Goal: Information Seeking & Learning: Find specific fact

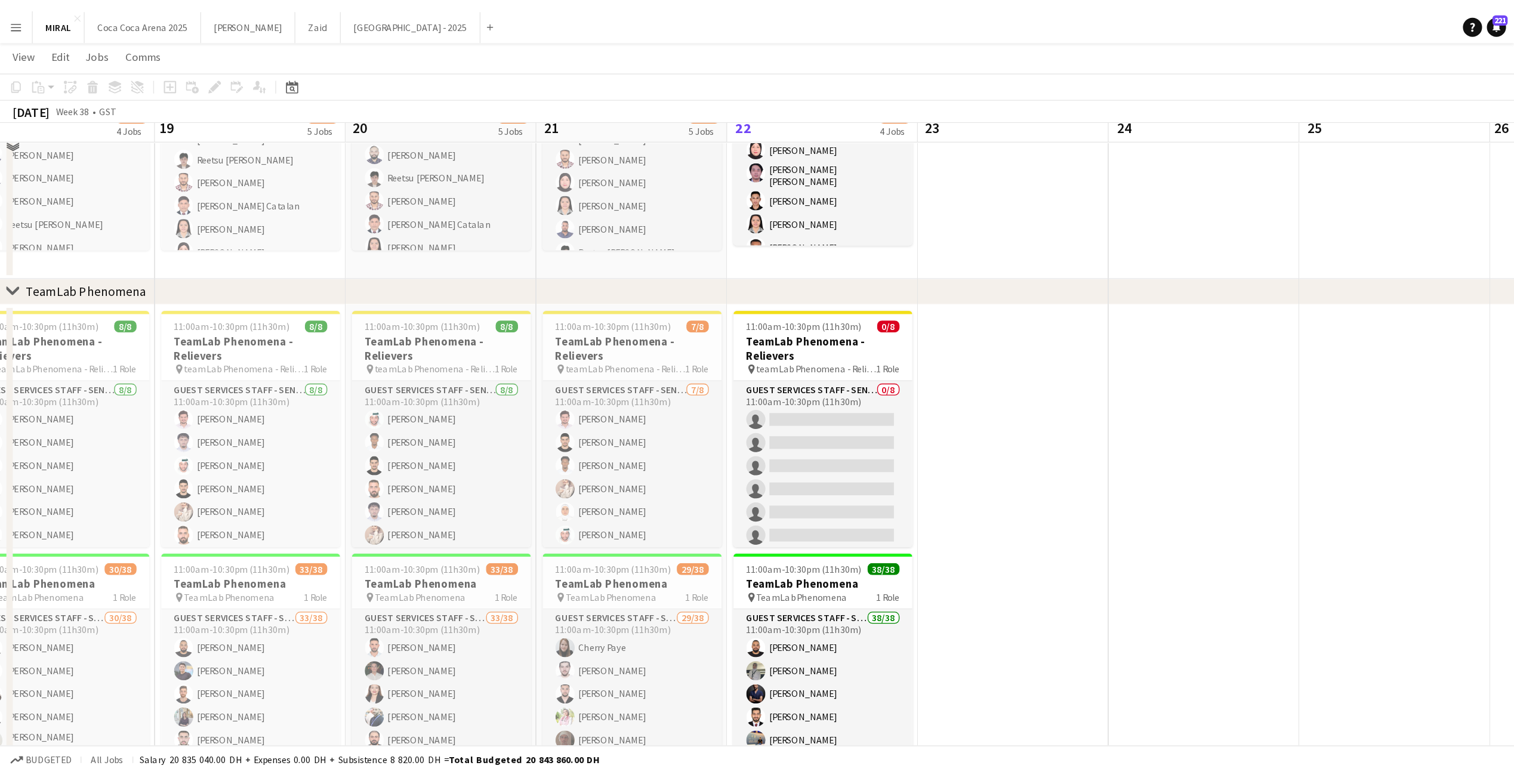
scroll to position [257, 0]
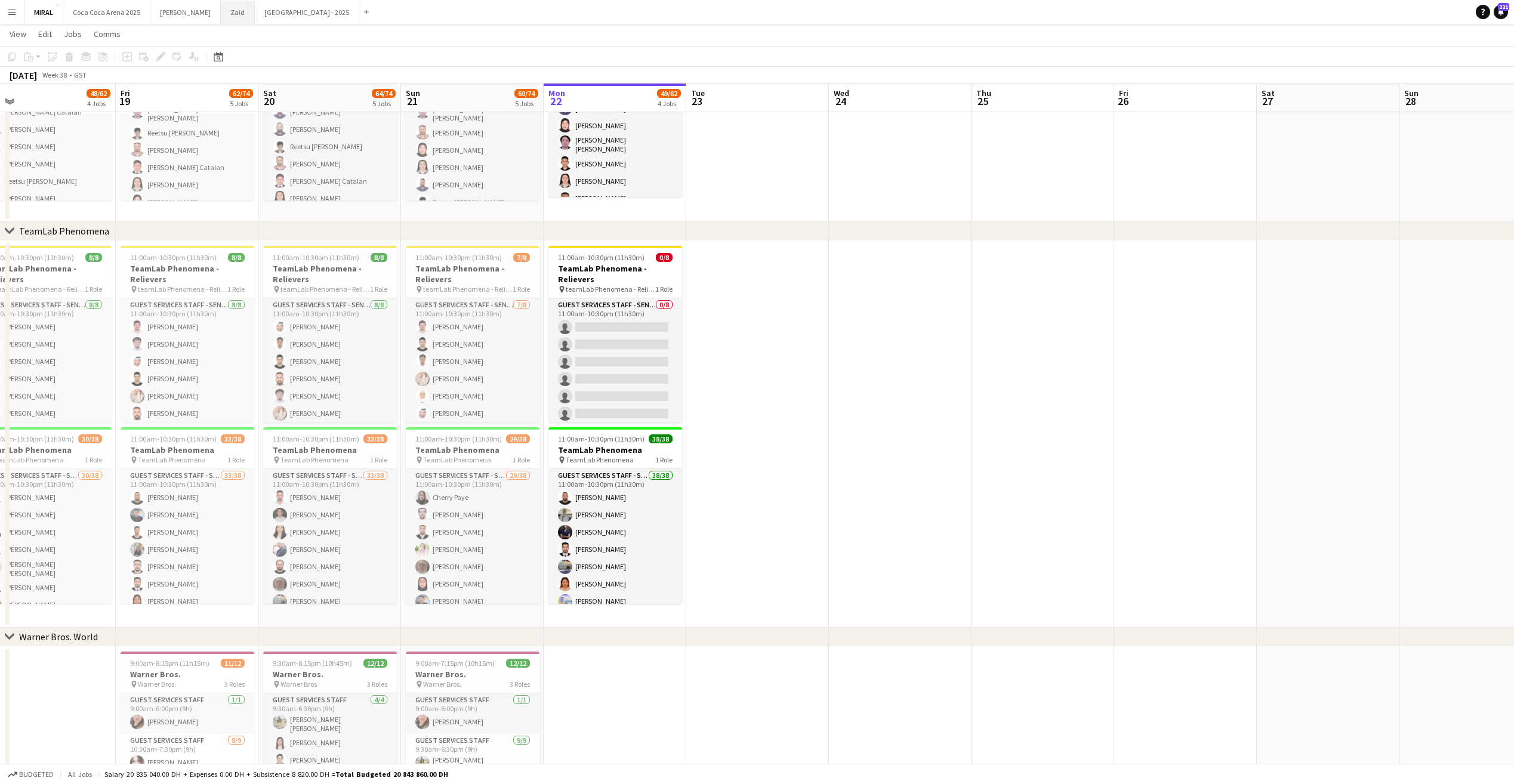
click at [221, 11] on button "Zaid Close" at bounding box center [237, 12] width 34 height 24
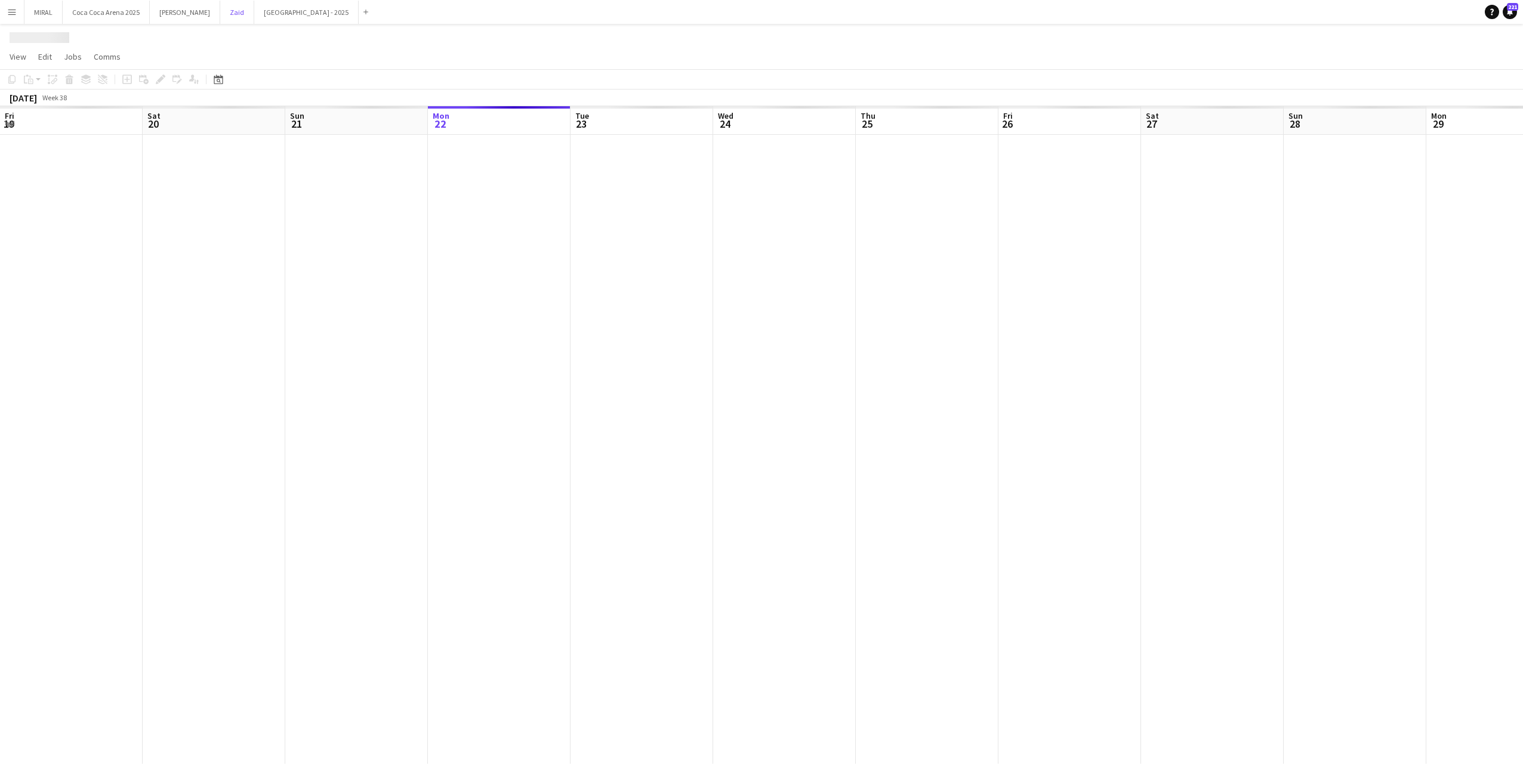
scroll to position [0, 286]
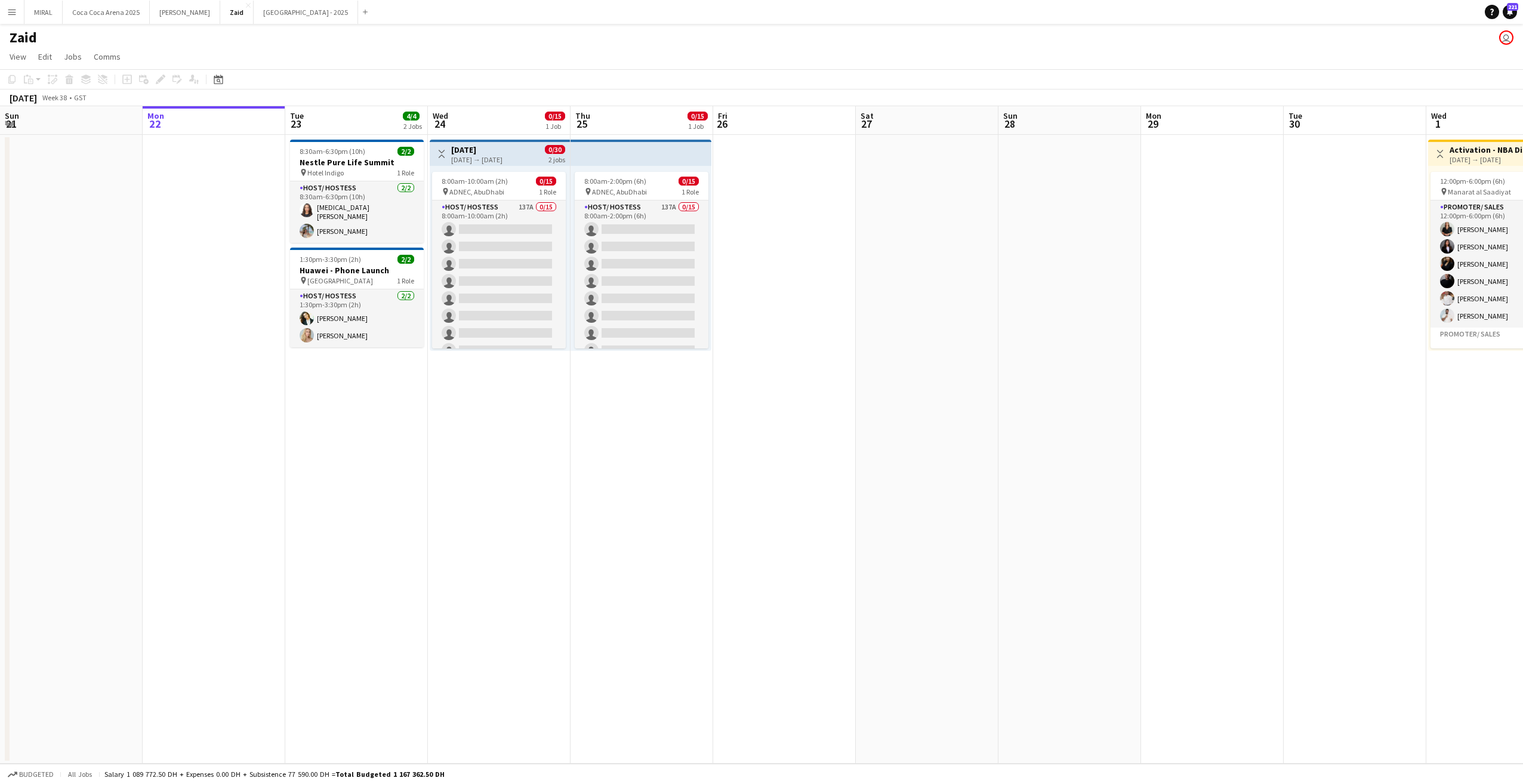
click at [7, 11] on app-icon "Menu" at bounding box center [12, 12] width 10 height 10
click at [200, 64] on link "My Workforce" at bounding box center [180, 65] width 120 height 24
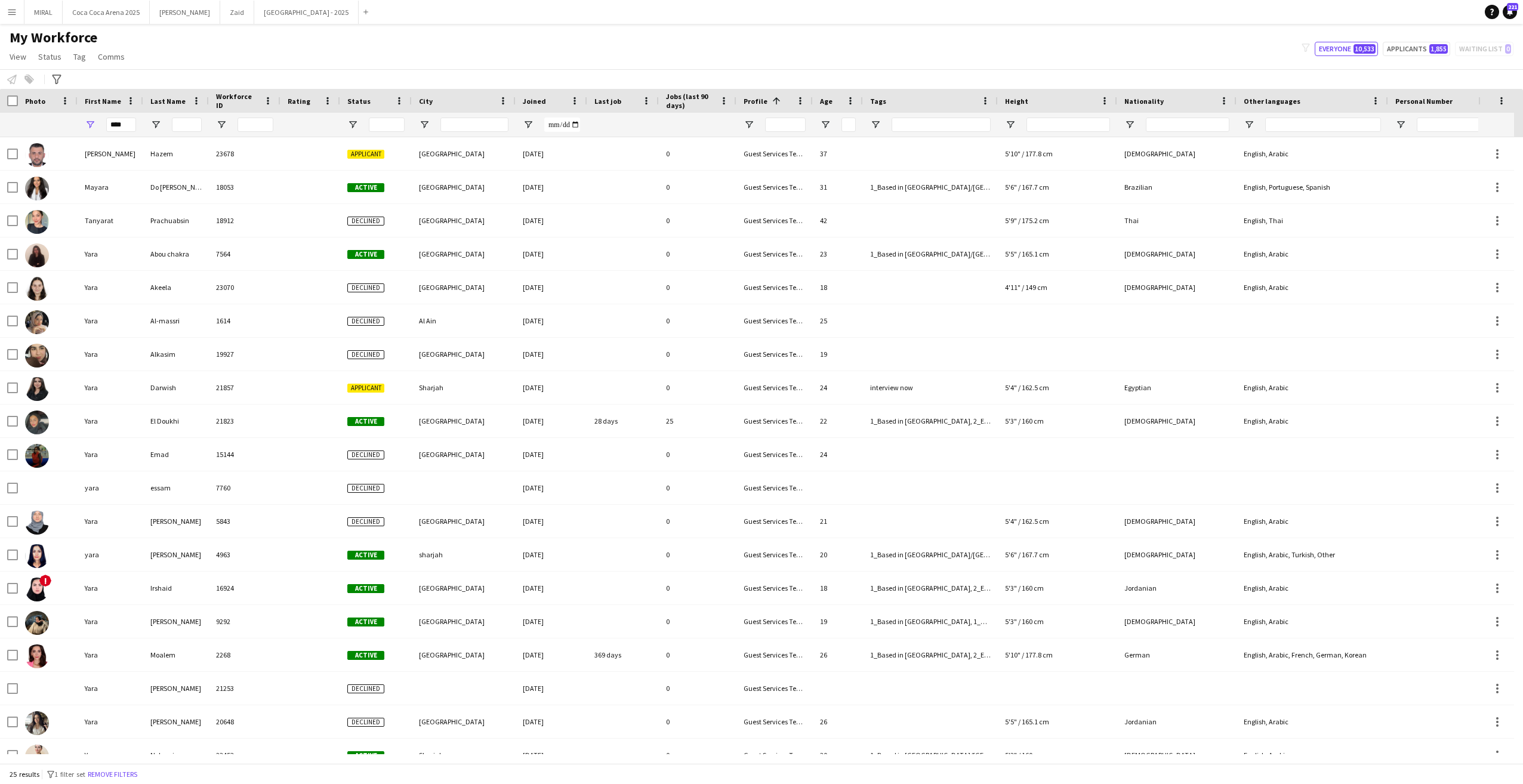
click at [111, 568] on div "25 results filter-1 1 filter set Remove filters" at bounding box center [762, 774] width 1523 height 20
click at [114, 568] on button "Remove filters" at bounding box center [112, 774] width 55 height 13
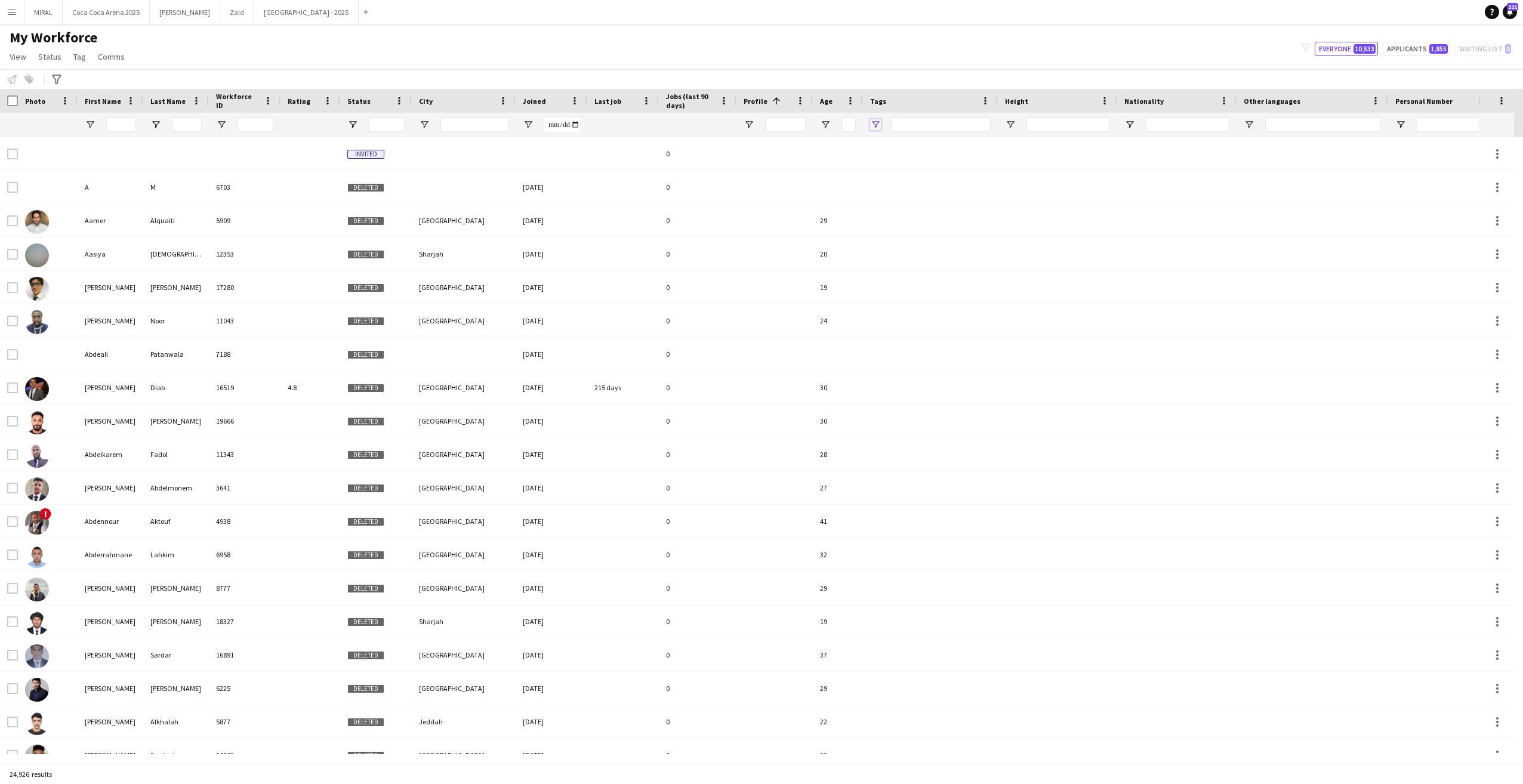
click at [872, 123] on span "Open Filter Menu" at bounding box center [876, 125] width 11 height 11
click at [913, 201] on div "(Select All)" at bounding box center [936, 198] width 94 height 9
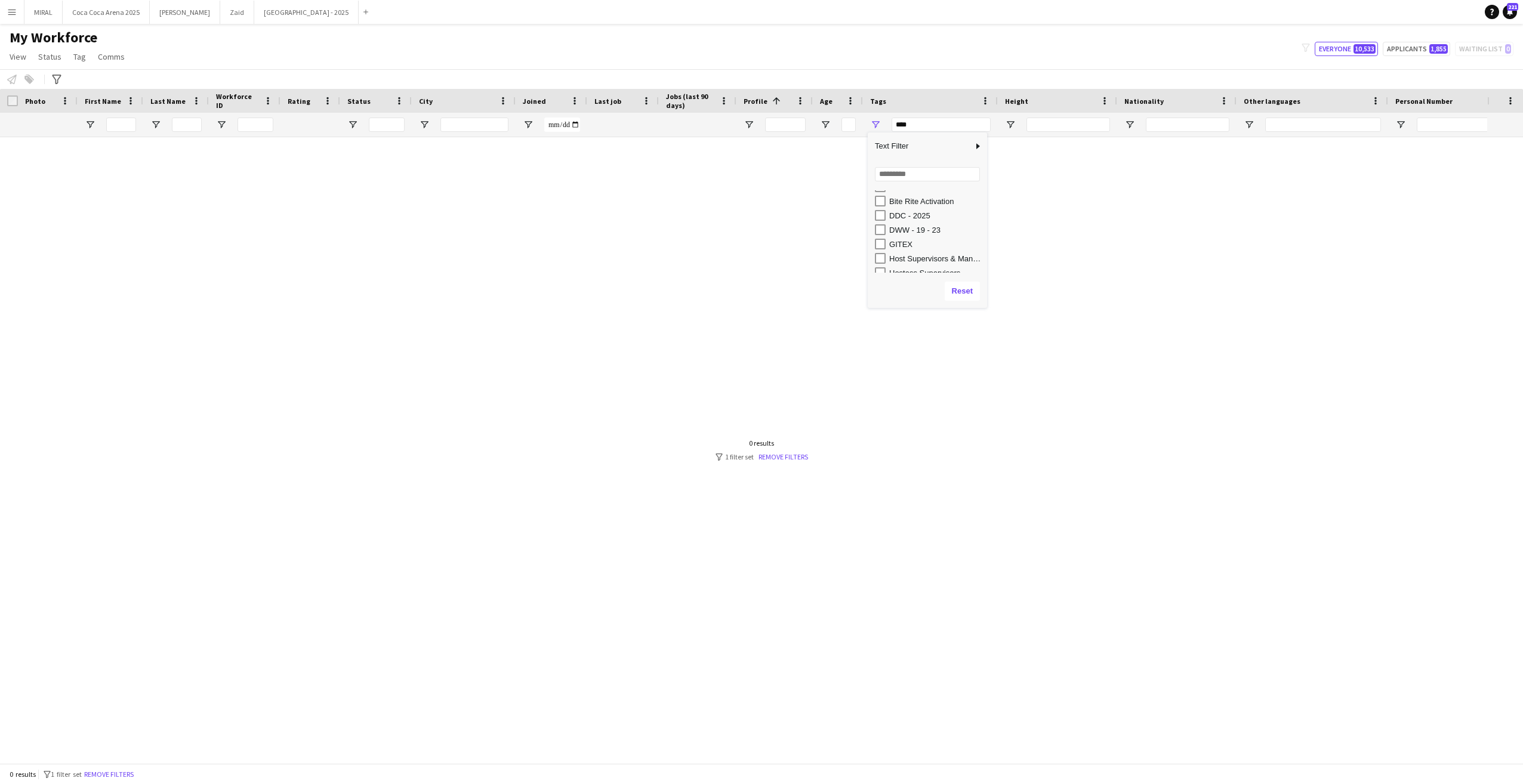
scroll to position [255, 0]
click at [914, 226] on div "DWW - 19 - 23" at bounding box center [936, 229] width 94 height 9
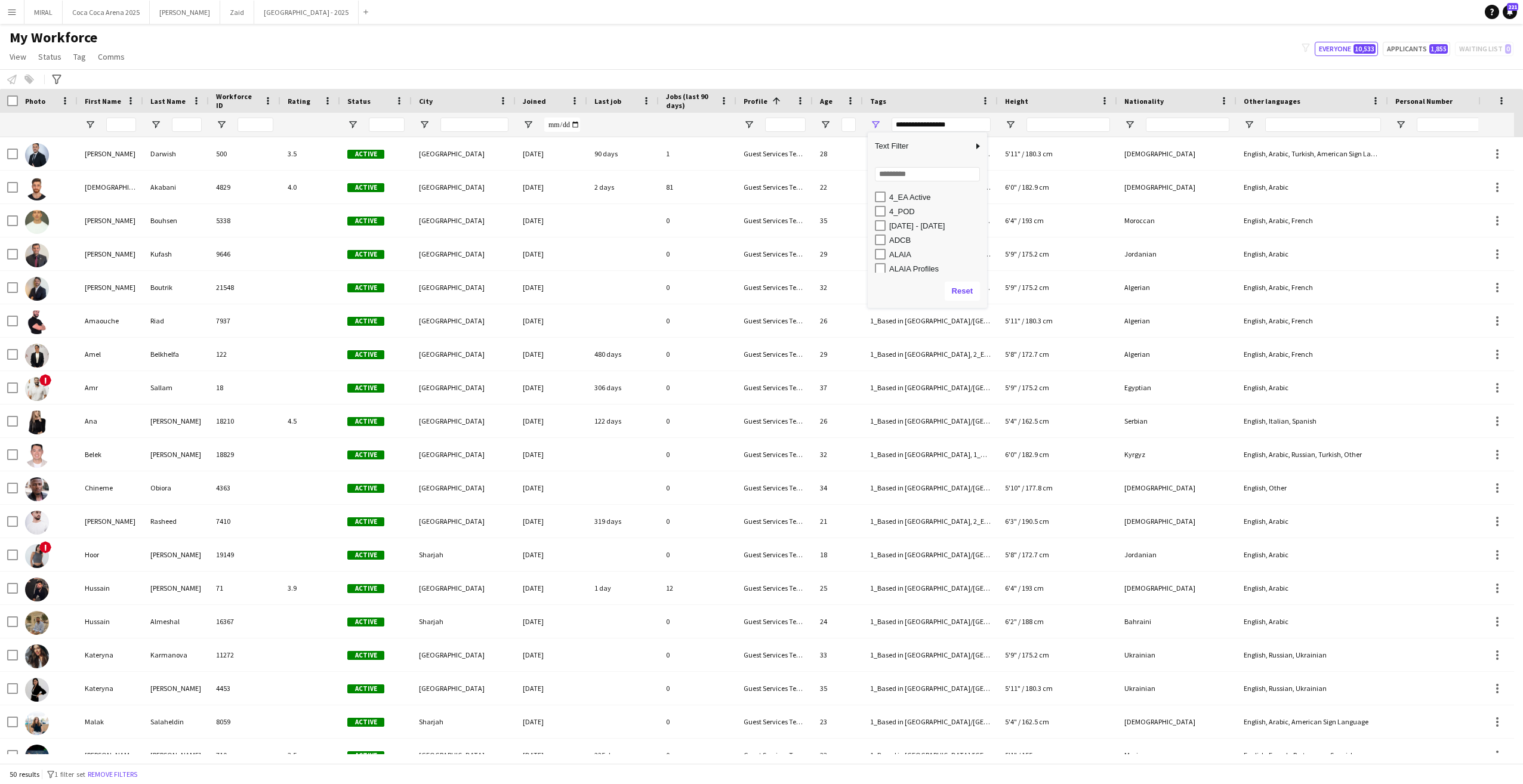
scroll to position [149, 0]
drag, startPoint x: 919, startPoint y: 237, endPoint x: 913, endPoint y: 272, distance: 35.5
click at [913, 272] on div "DWW - 19 - 23 4_CCA Active 4_EA Active 4_POD 15 - 23 Nov ADCB ALAIA ALAIA Profi…" at bounding box center [927, 342] width 120 height 601
click at [908, 234] on div "15 - 23 Nov" at bounding box center [936, 234] width 94 height 9
type input "**********"
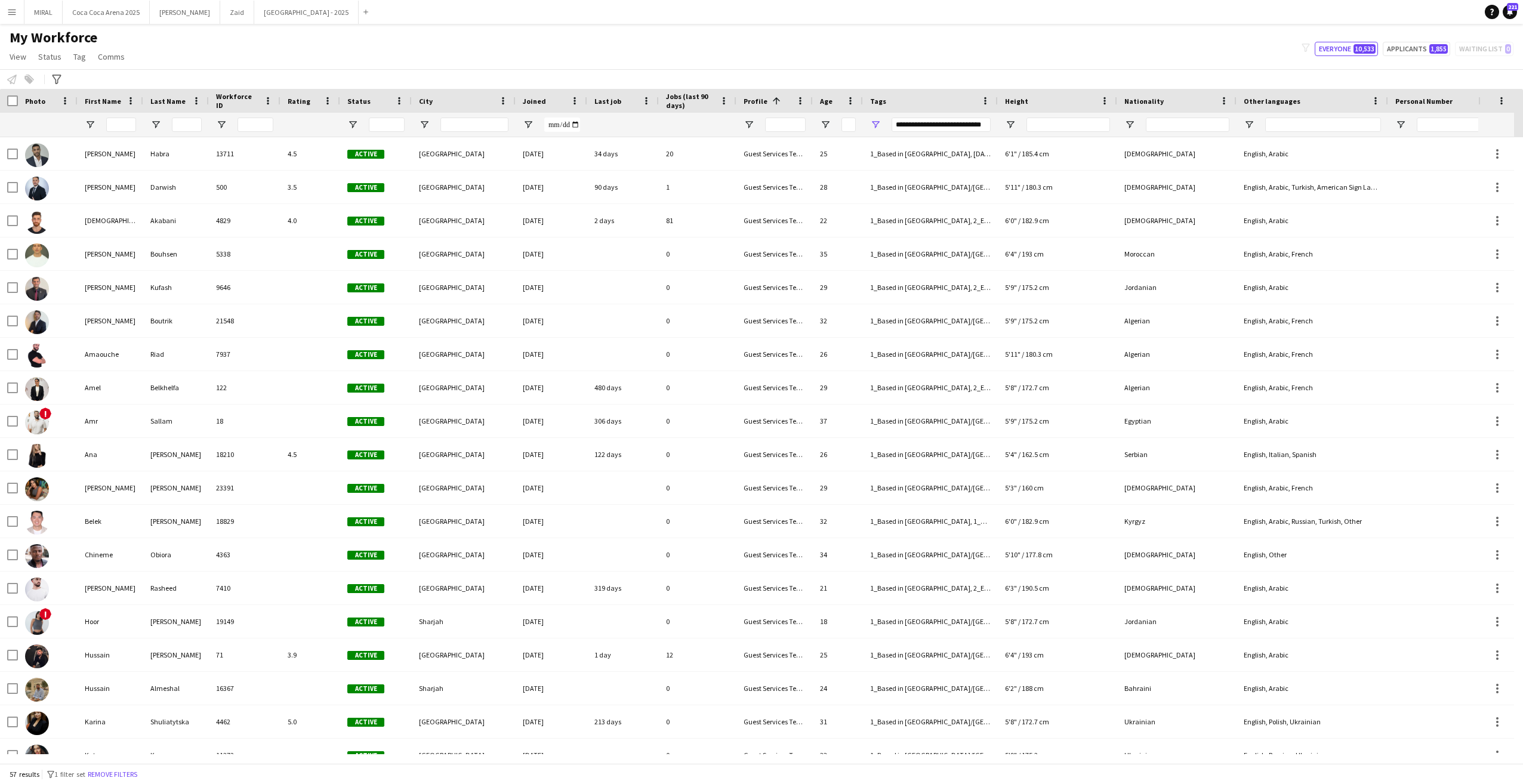
click at [860, 37] on div "My Workforce View Views Default view New view Update view Delete view Edit name…" at bounding box center [762, 48] width 1523 height 41
click at [8, 52] on link "View" at bounding box center [18, 57] width 26 height 15
click at [76, 118] on link "Customise view" at bounding box center [47, 118] width 84 height 25
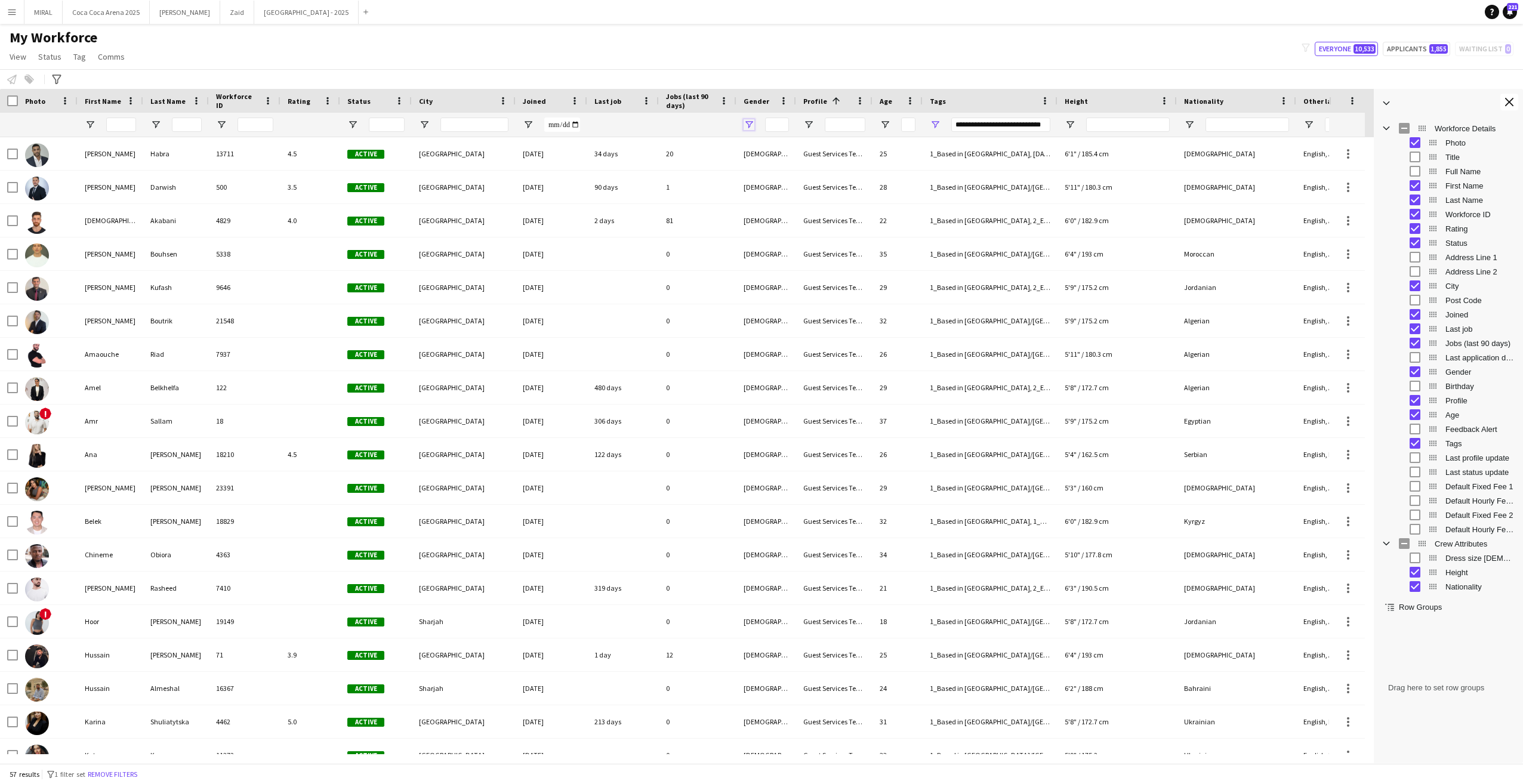
click at [753, 129] on span "Open Filter Menu" at bounding box center [749, 125] width 11 height 11
click at [776, 216] on div "[DEMOGRAPHIC_DATA]" at bounding box center [810, 212] width 94 height 9
type input "********"
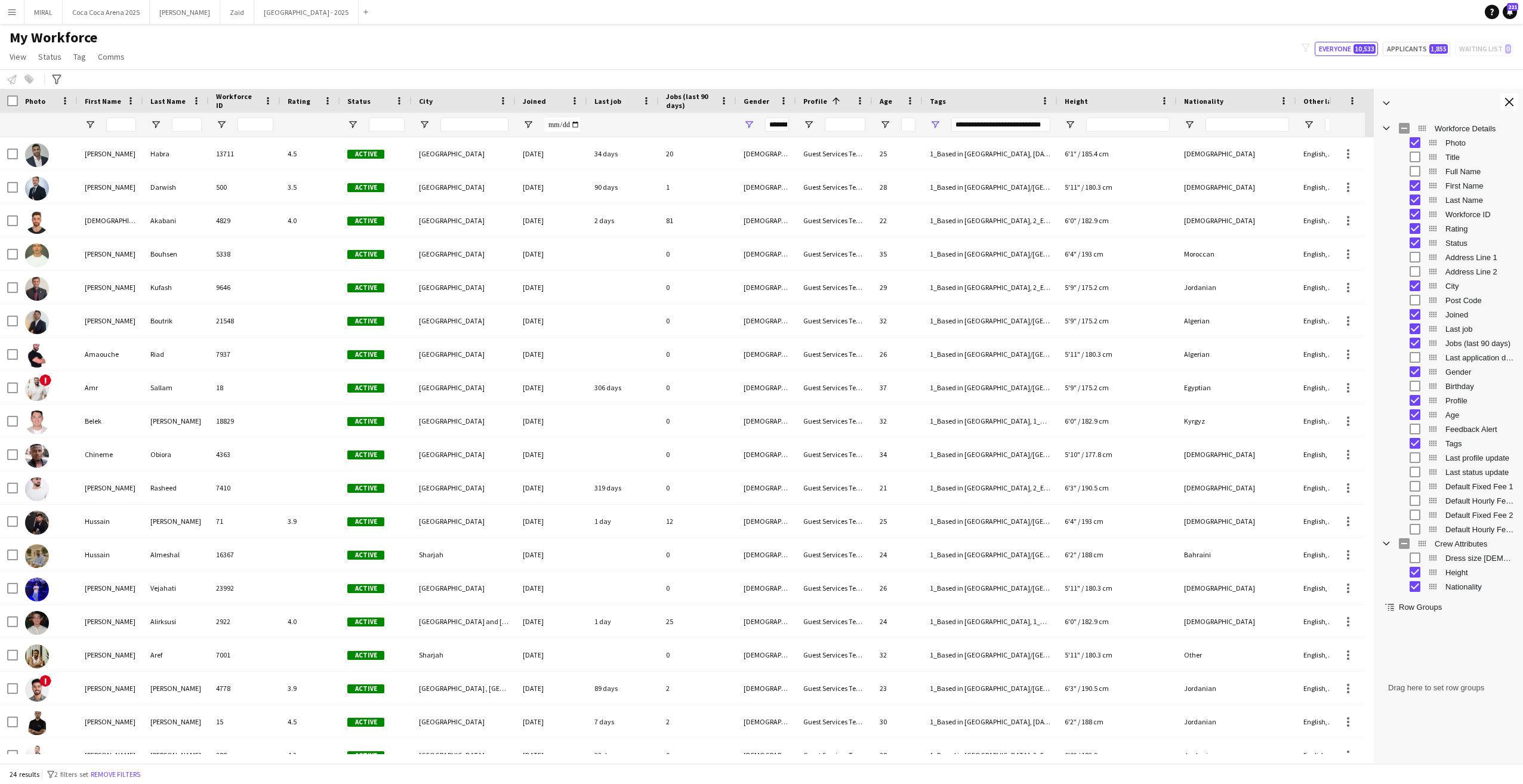
drag, startPoint x: 792, startPoint y: 44, endPoint x: 774, endPoint y: 135, distance: 92.8
click at [774, 135] on main "My Workforce View Views Default view New view Update view Delete view Edit name…" at bounding box center [762, 396] width 1523 height 744
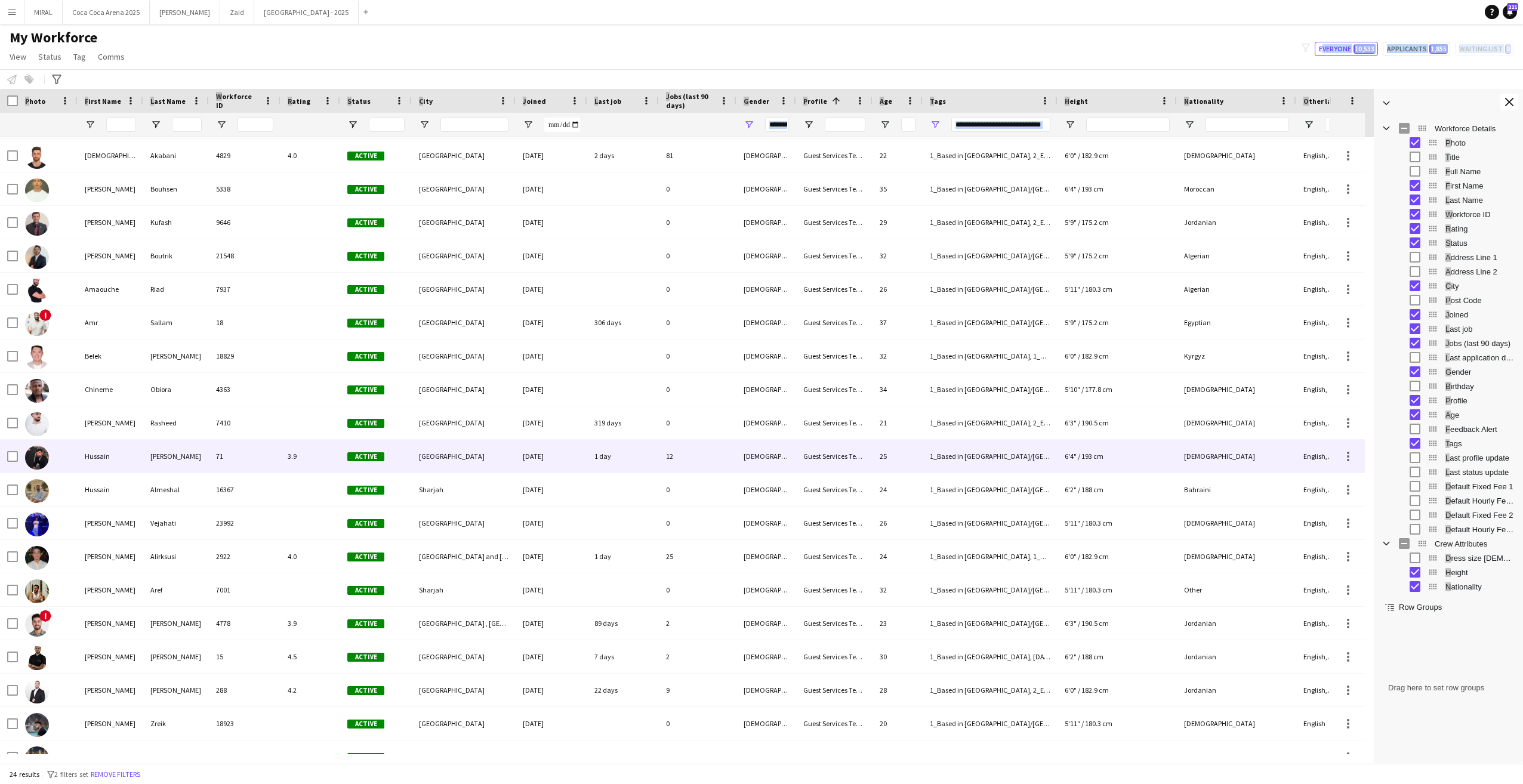
scroll to position [57, 0]
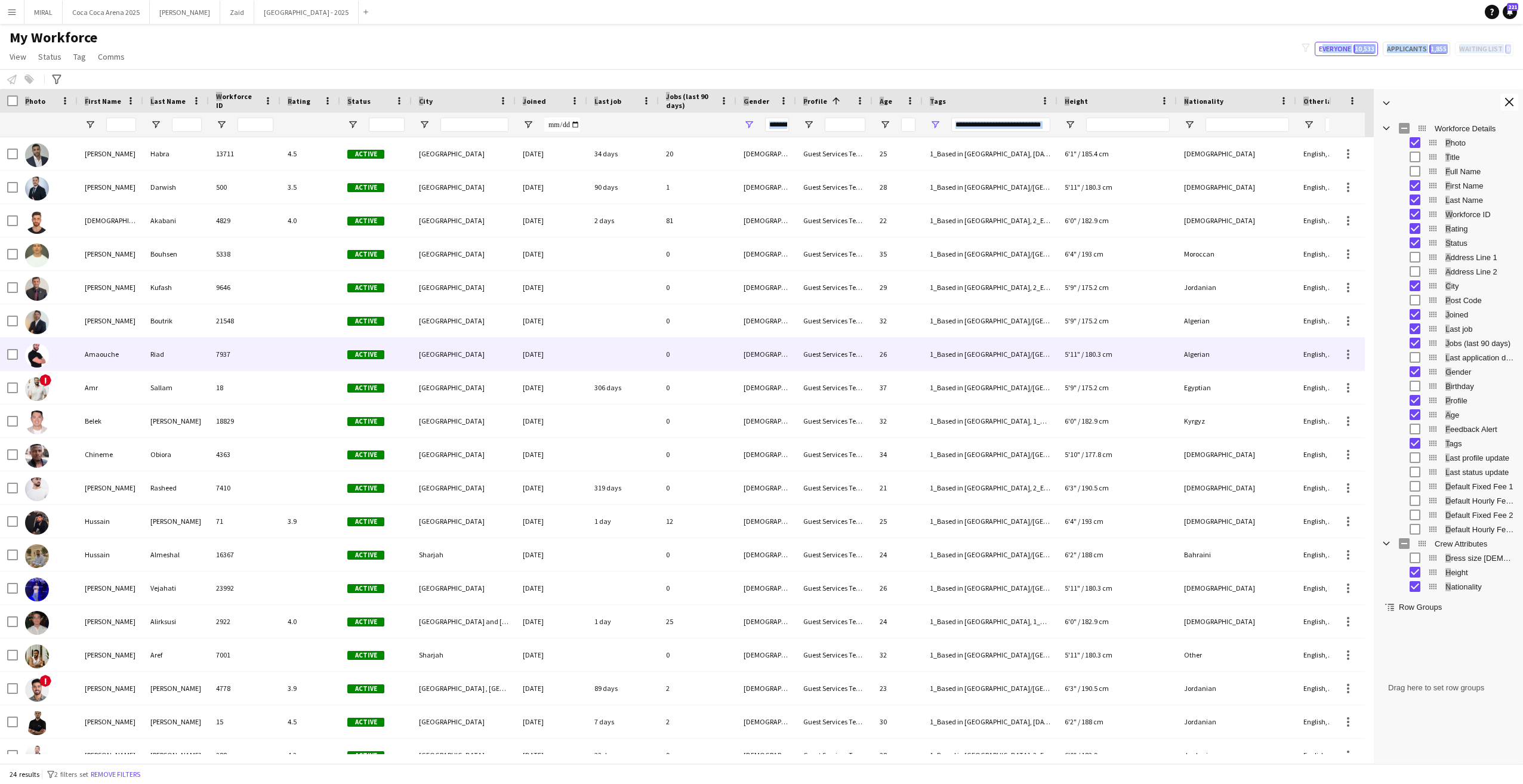
click at [357, 364] on div "Active" at bounding box center [376, 353] width 72 height 32
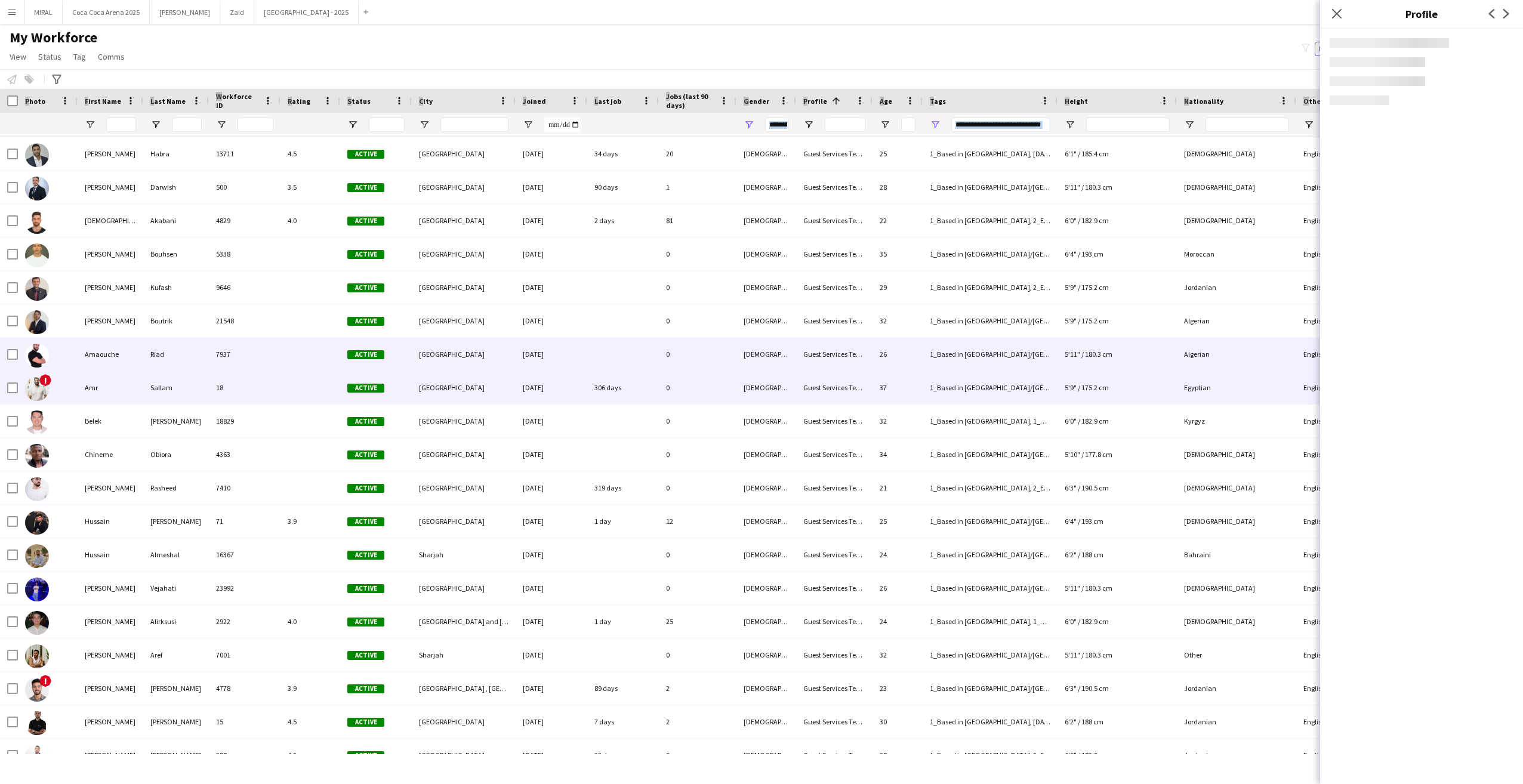
click at [360, 384] on span "Active" at bounding box center [366, 388] width 37 height 9
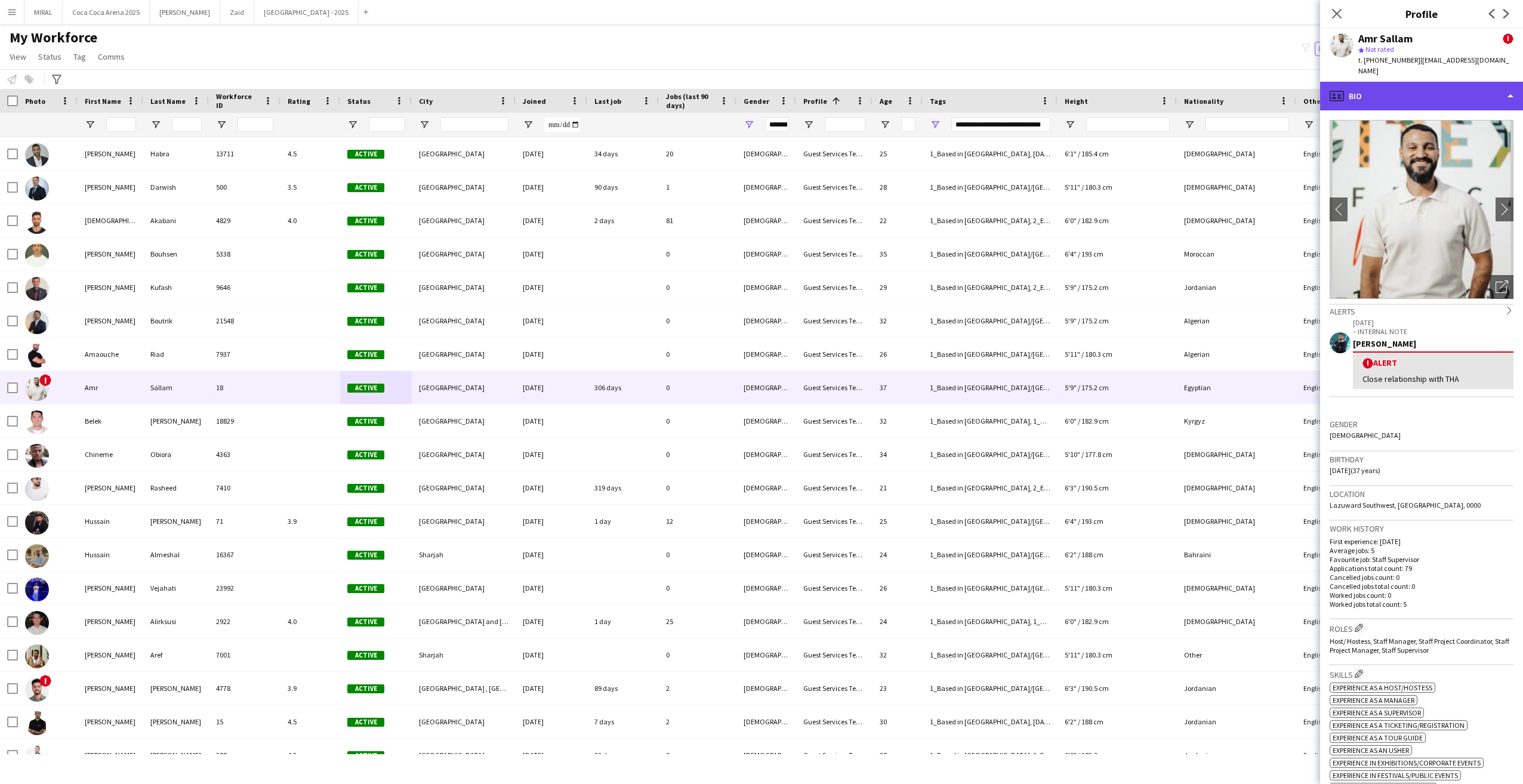
click at [1132, 99] on div "profile Bio" at bounding box center [1421, 95] width 203 height 28
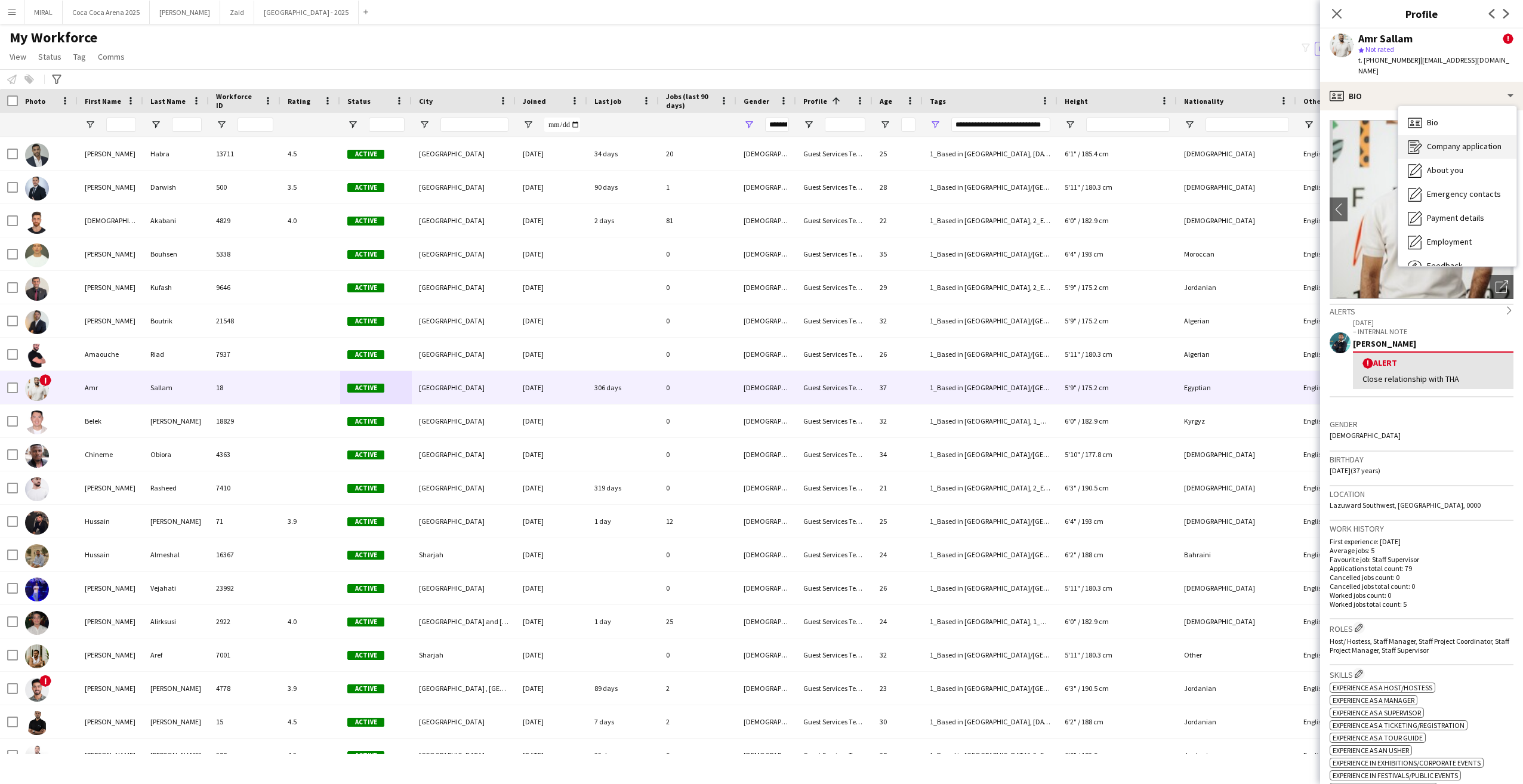
click at [1132, 135] on div "Company application Company application" at bounding box center [1457, 147] width 118 height 24
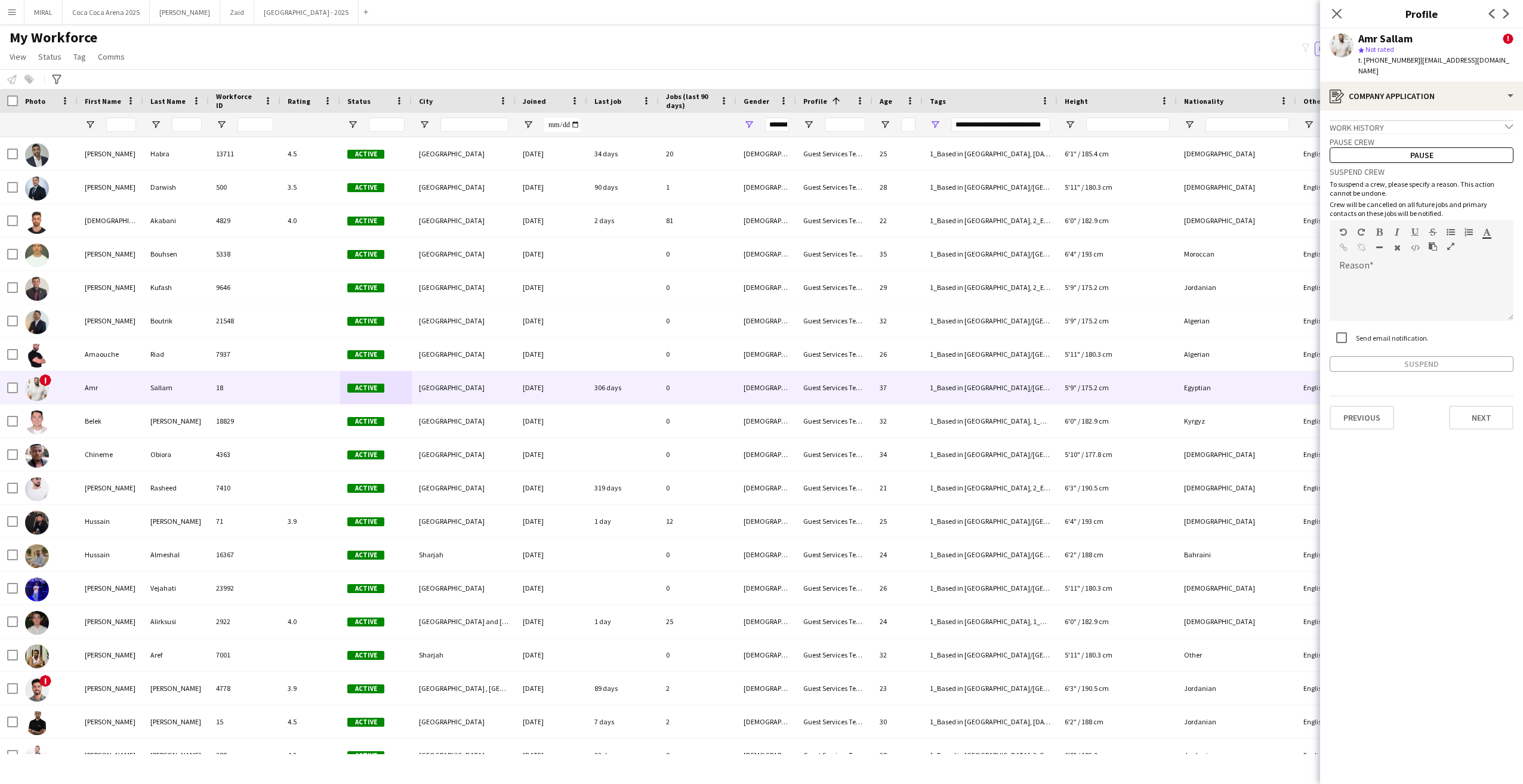
click at [1132, 120] on div "Work history chevron-down" at bounding box center [1422, 126] width 184 height 13
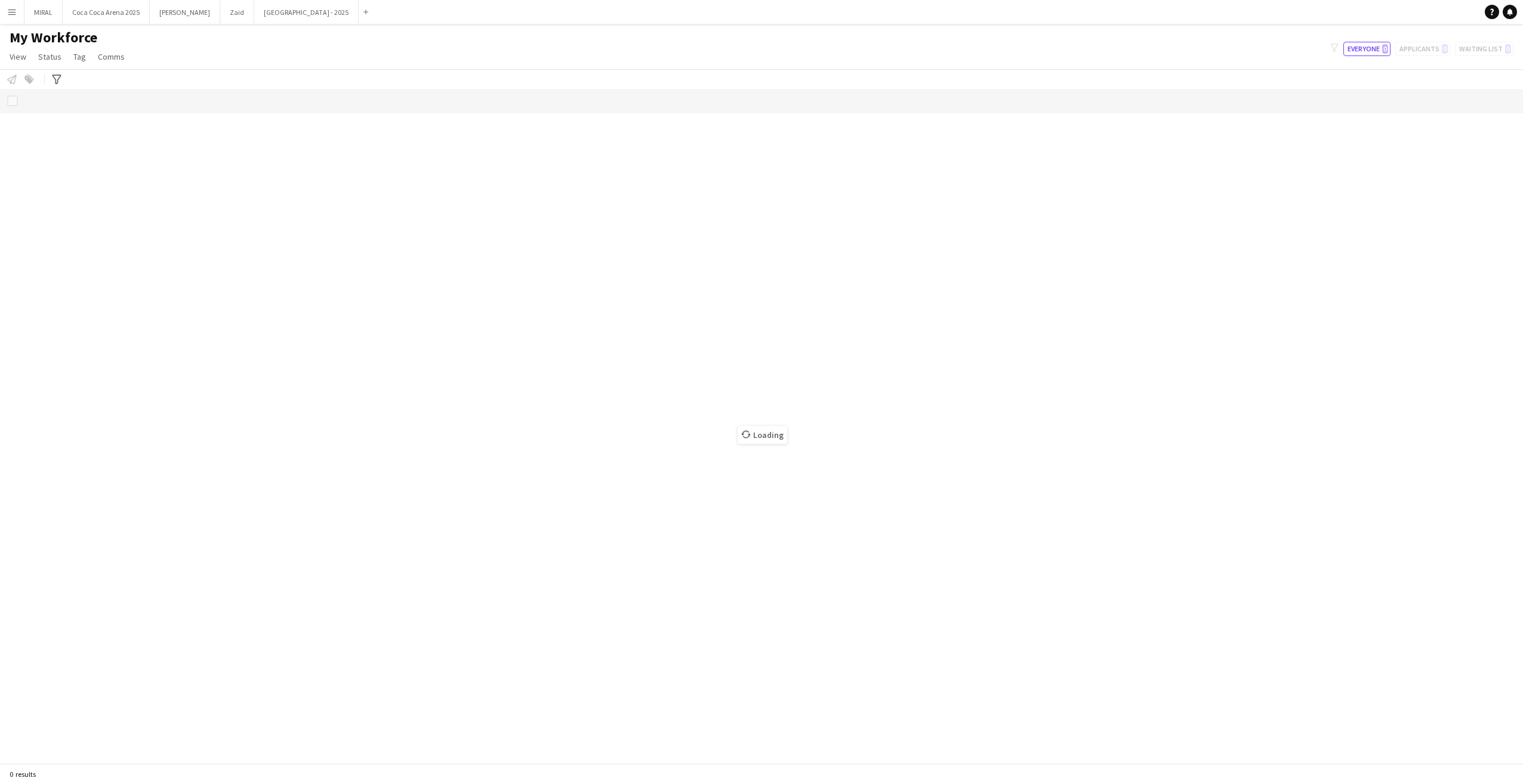
click at [7, 14] on app-icon "Menu" at bounding box center [12, 12] width 10 height 10
click at [42, 14] on button "MIRAL Close" at bounding box center [43, 12] width 38 height 24
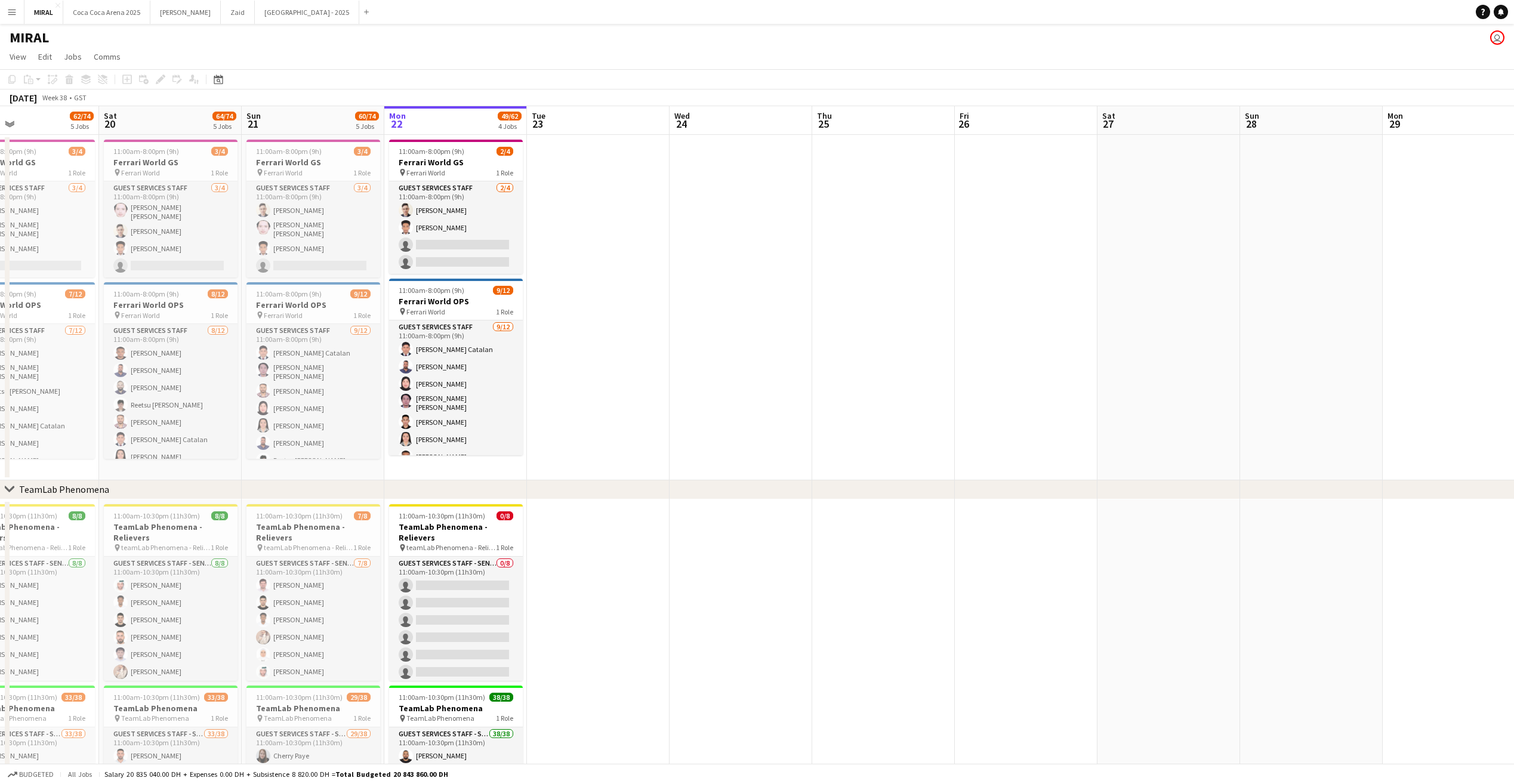
scroll to position [0, 320]
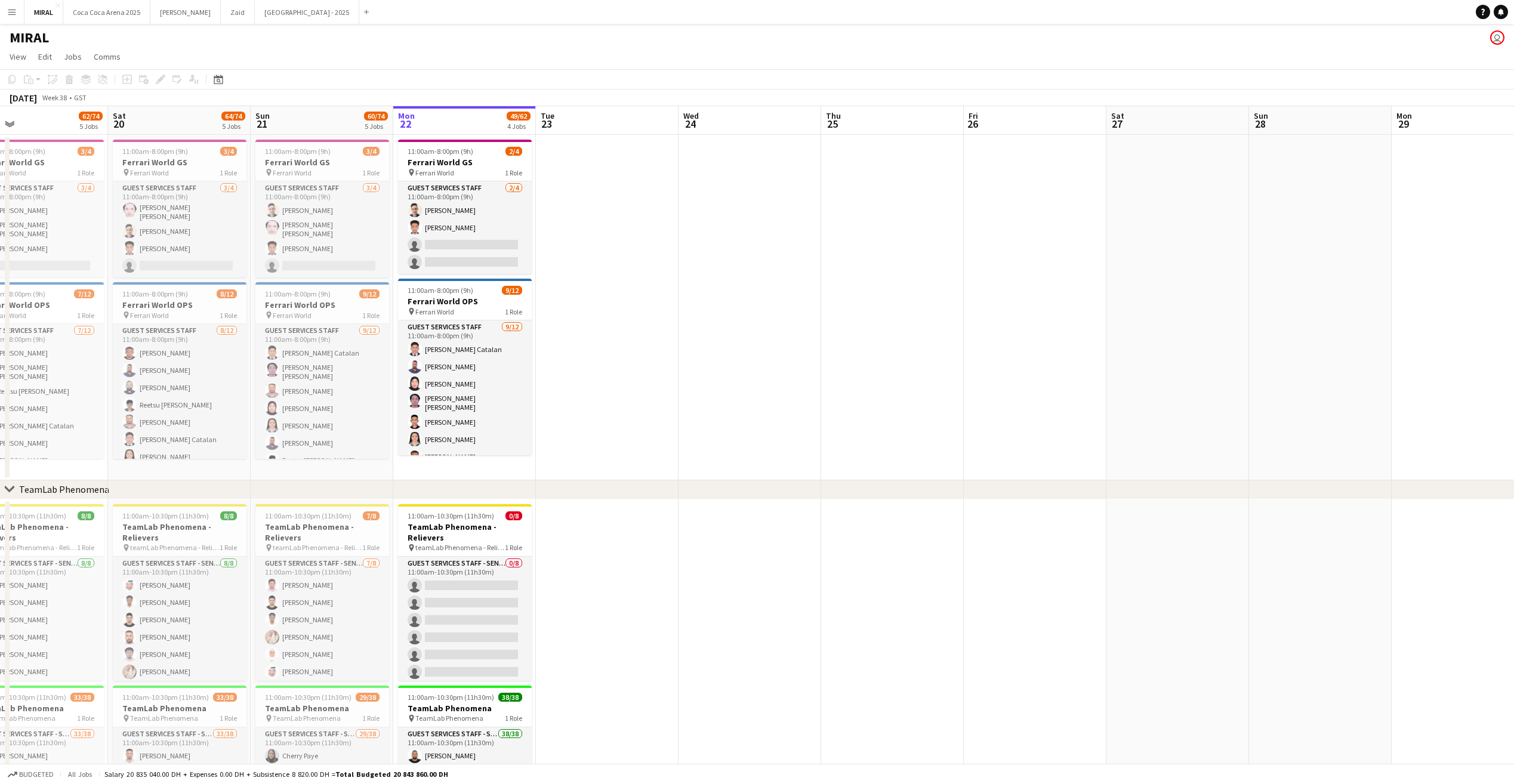
drag, startPoint x: 446, startPoint y: 318, endPoint x: 696, endPoint y: 317, distance: 250.0
click at [696, 317] on app-calendar-viewport "Wed 17 Thu 18 Fri 19 62/74 5 Jobs Sat 20 64/74 5 Jobs Sun 21 60/74 5 Jobs Mon 2…" at bounding box center [757, 636] width 1514 height 1059
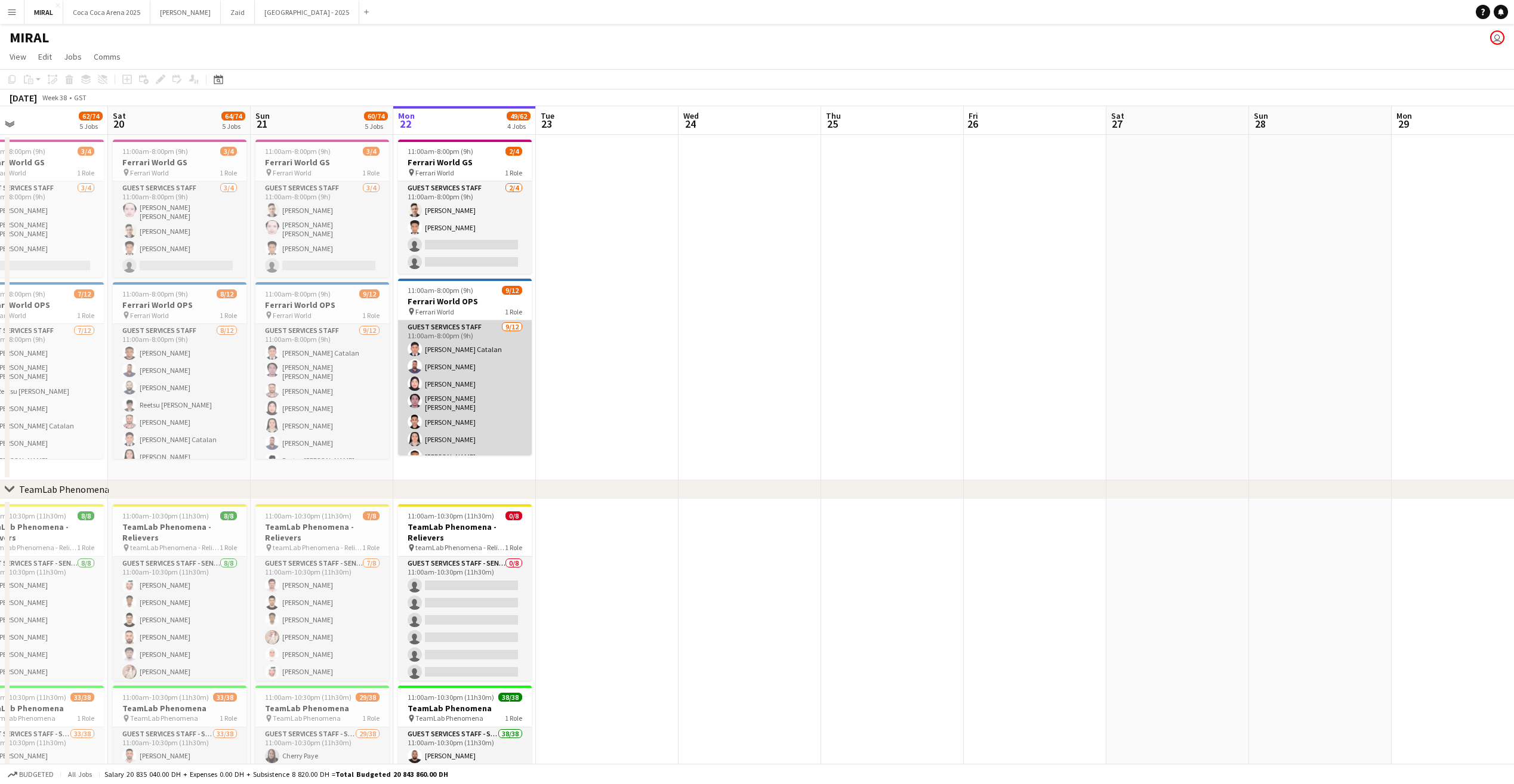
click at [501, 371] on app-card-role "Guest Services Staff [DATE] 11:00am-8:00pm (9h) [PERSON_NAME] [PERSON_NAME] [PE…" at bounding box center [465, 437] width 133 height 234
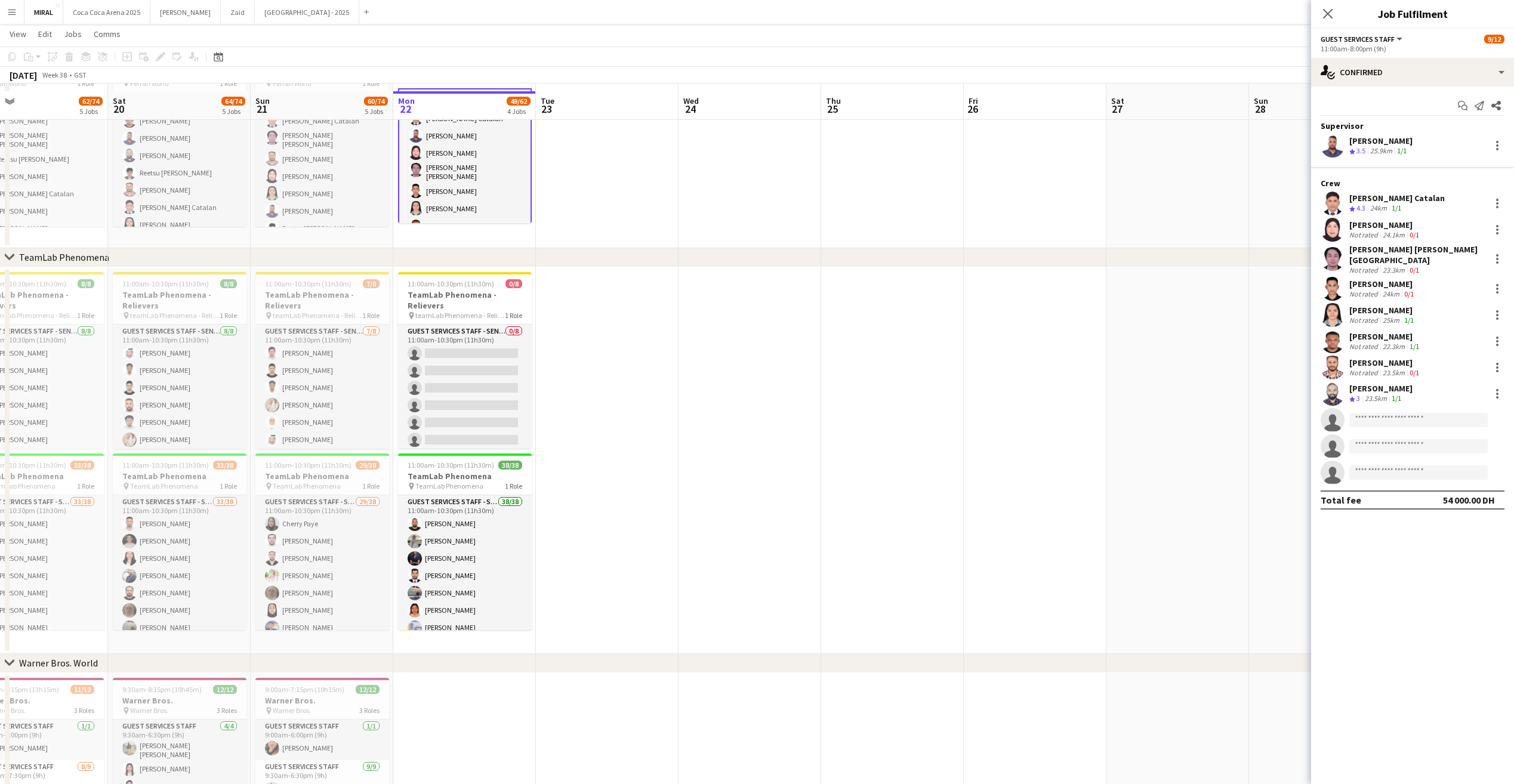
scroll to position [239, 0]
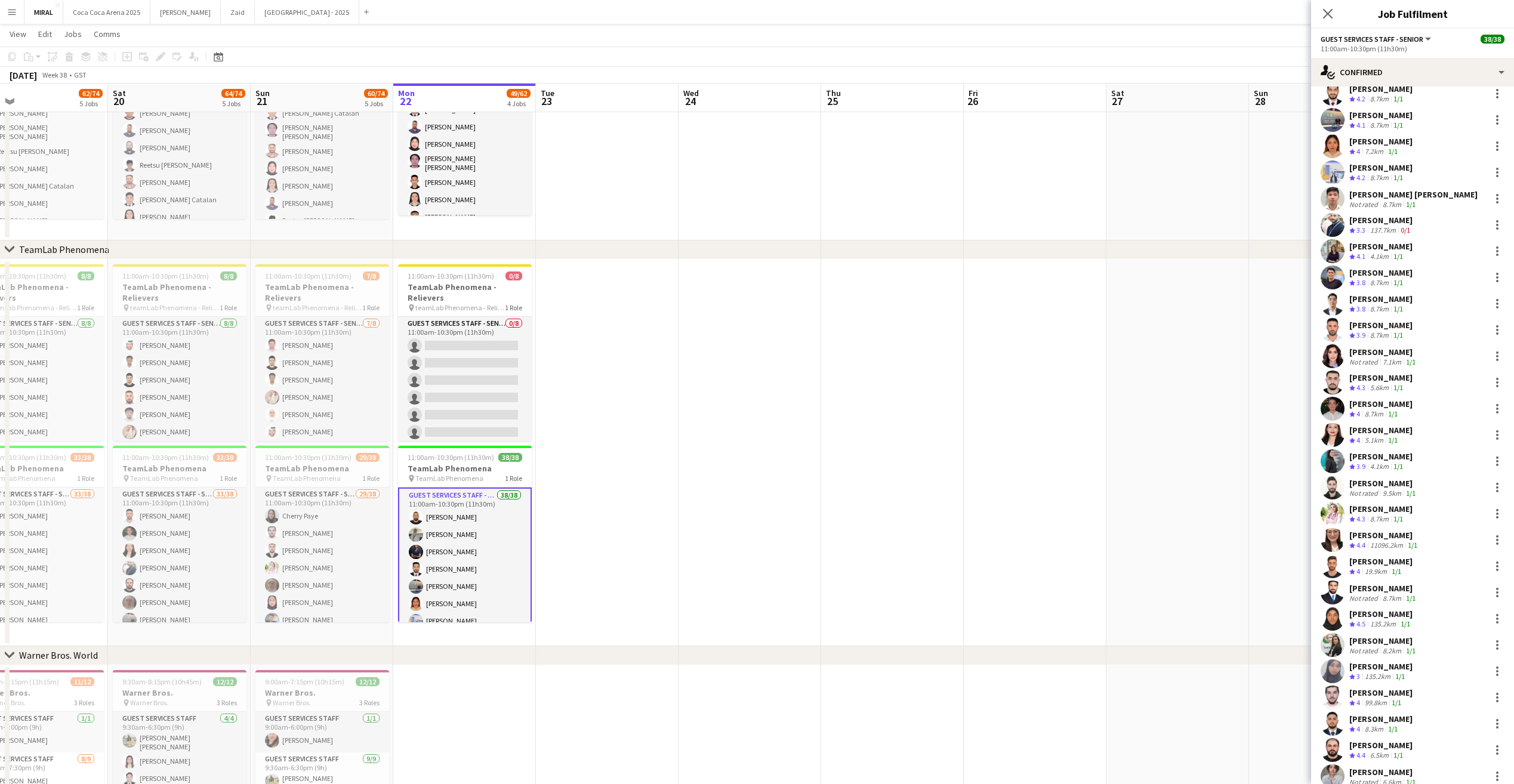
scroll to position [116, 0]
click at [1490, 594] on div at bounding box center [1497, 593] width 15 height 15
click at [1431, 731] on span "Remove" at bounding box center [1430, 730] width 36 height 10
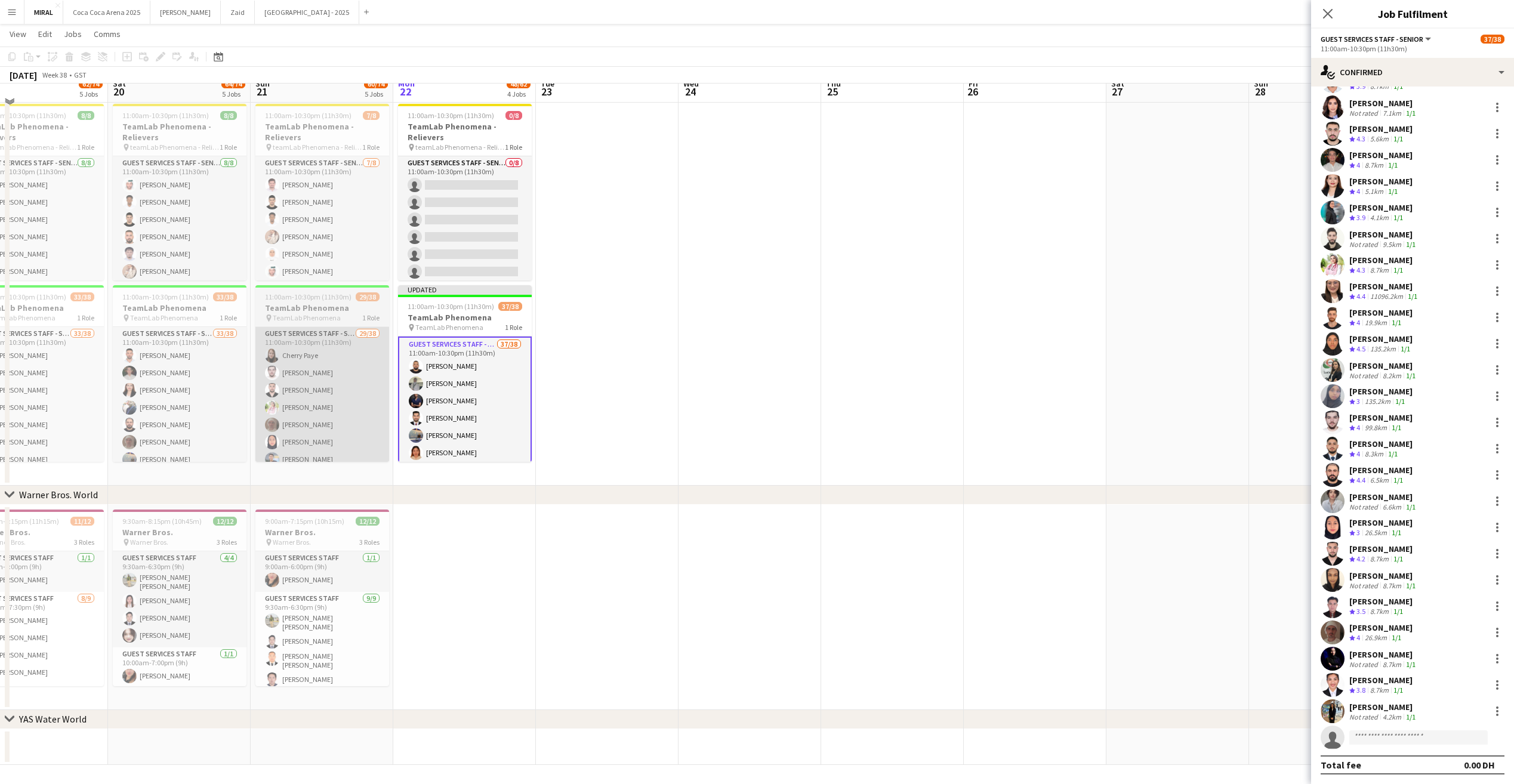
scroll to position [400, 0]
click at [306, 404] on app-card-role "Guest Services Staff - Senior 29/38 11:00am-10:30pm (11h30m) [PERSON_NAME] [PER…" at bounding box center [322, 668] width 133 height 684
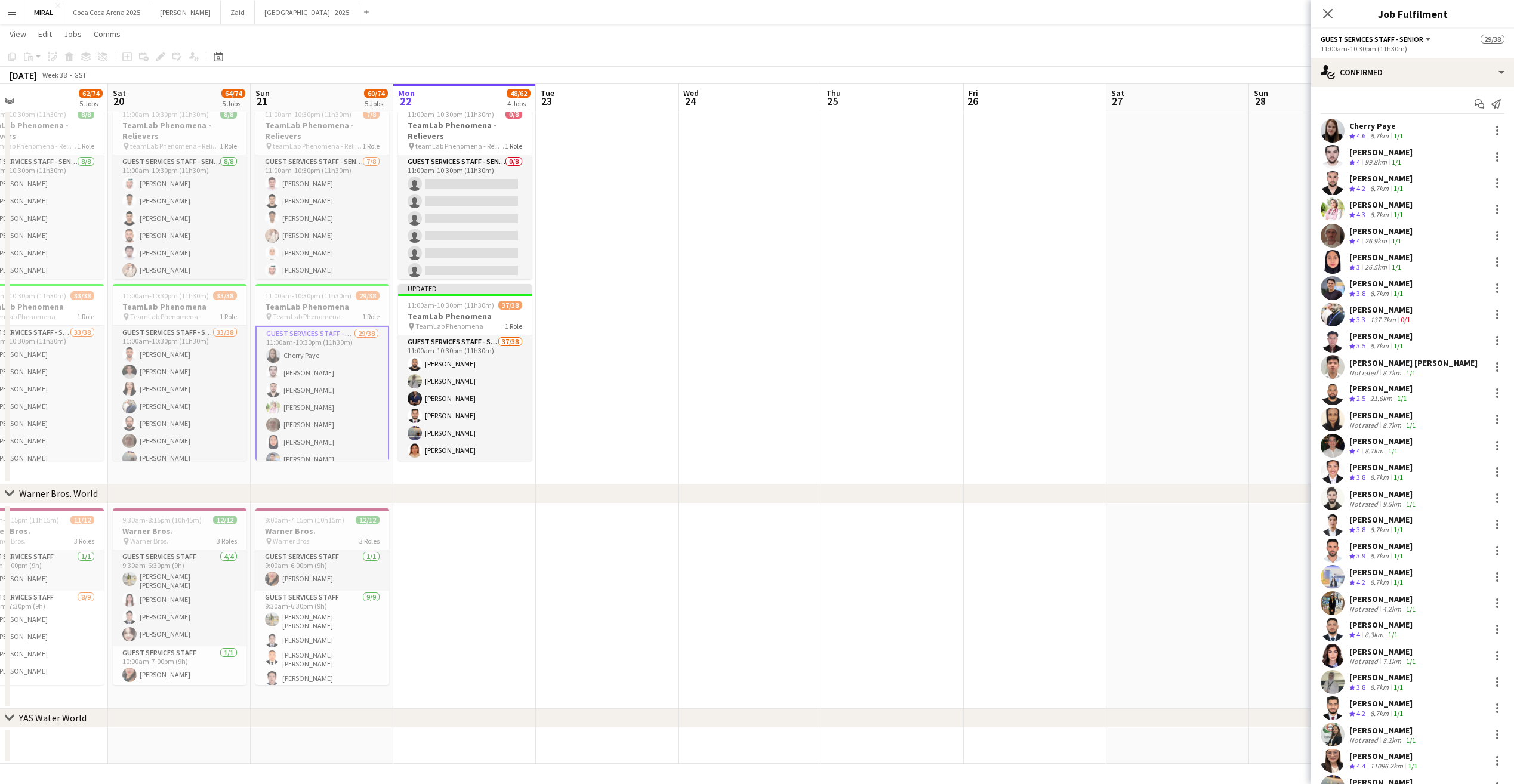
scroll to position [0, 0]
click at [1492, 158] on div at bounding box center [1497, 158] width 15 height 15
click at [1383, 156] on div at bounding box center [757, 392] width 1514 height 784
click at [1370, 155] on div "[PERSON_NAME]" at bounding box center [1381, 154] width 63 height 11
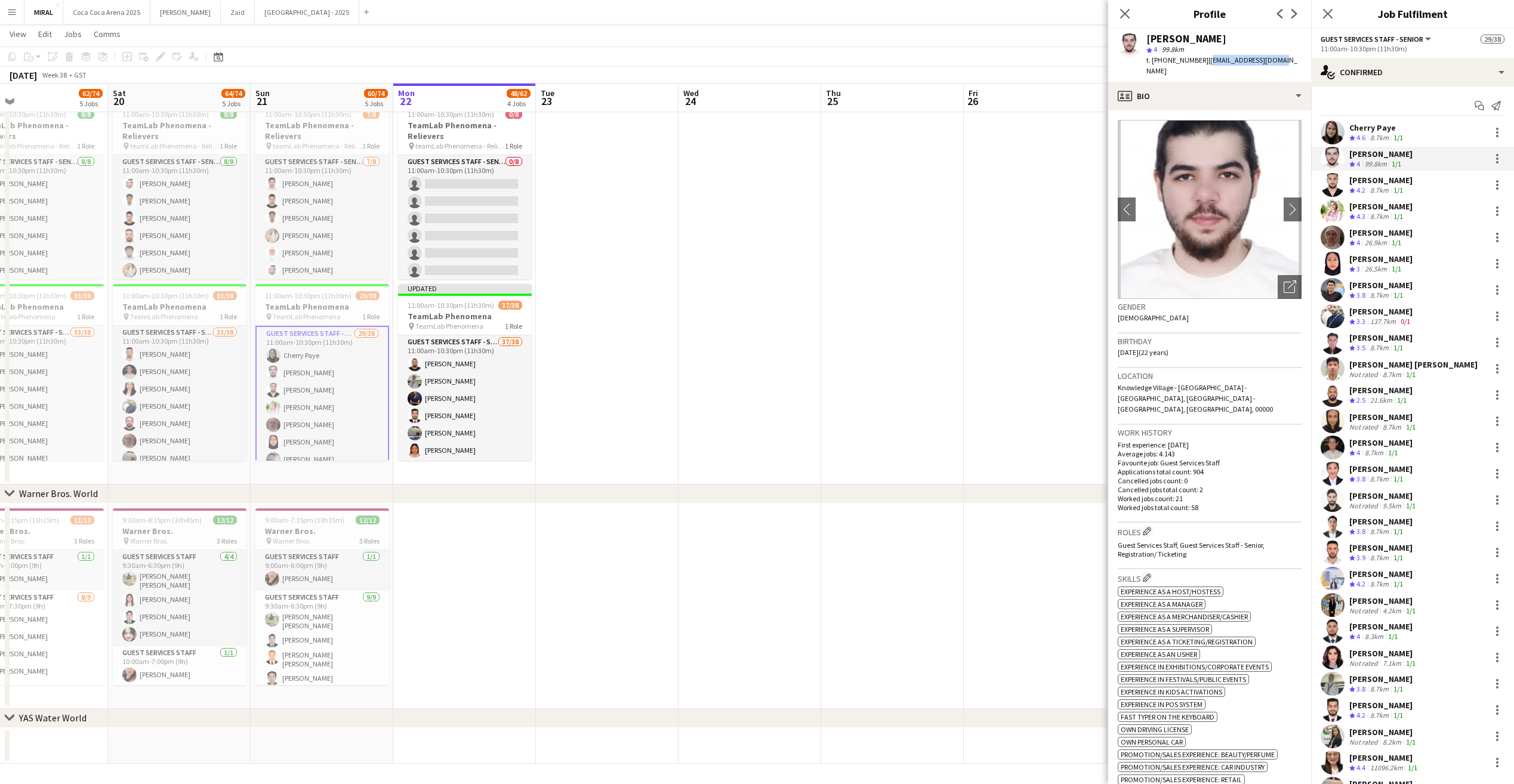
drag, startPoint x: 1205, startPoint y: 62, endPoint x: 1272, endPoint y: 59, distance: 67.1
click at [1272, 59] on span "| [EMAIL_ADDRESS][DOMAIN_NAME]" at bounding box center [1222, 65] width 151 height 19
copy span "[EMAIL_ADDRESS][DOMAIN_NAME]"
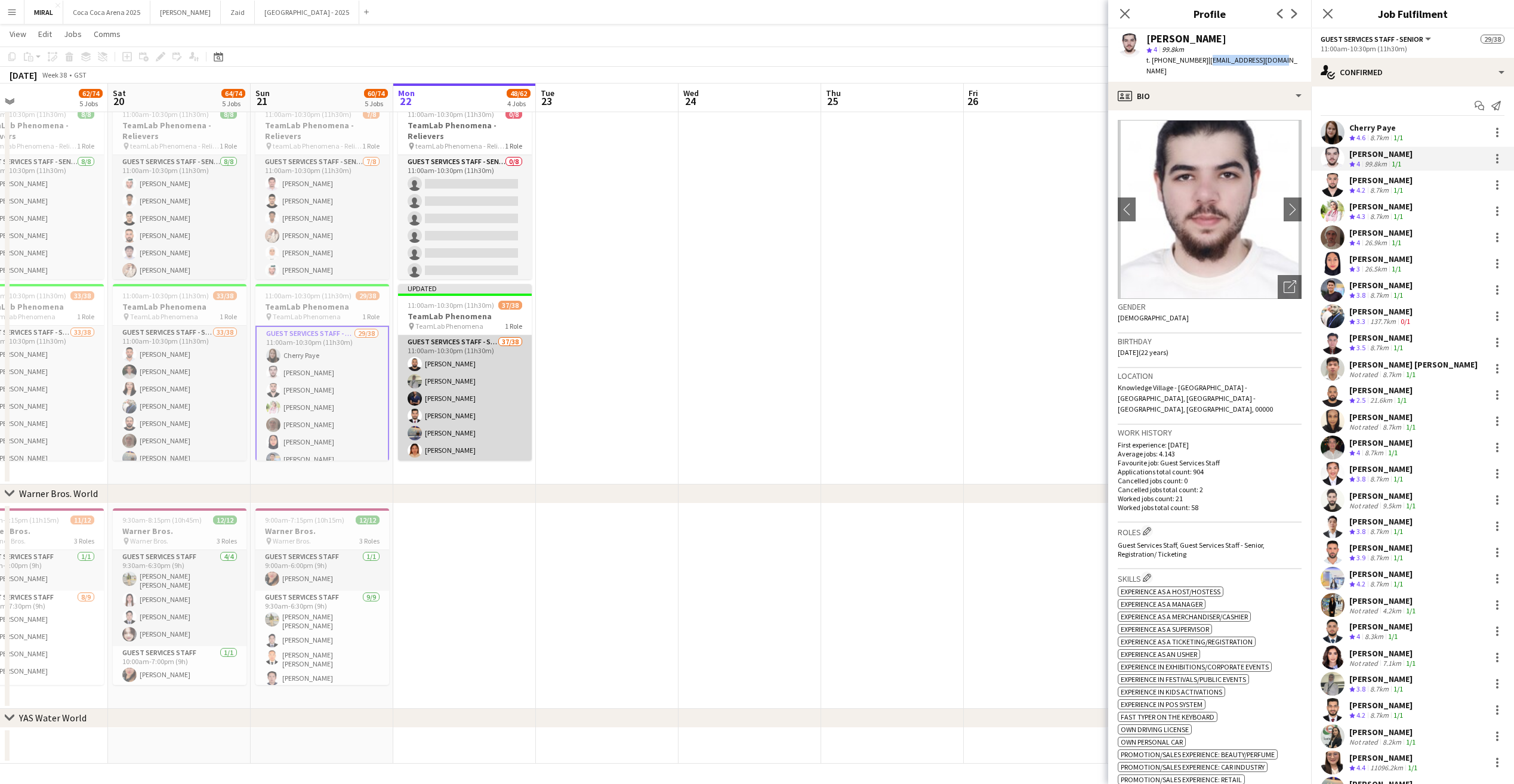
click at [465, 410] on app-card-role "Guest Services Staff - Senior 37/38 11:00am-10:30pm (11h30m) [PERSON_NAME] [PER…" at bounding box center [465, 678] width 133 height 684
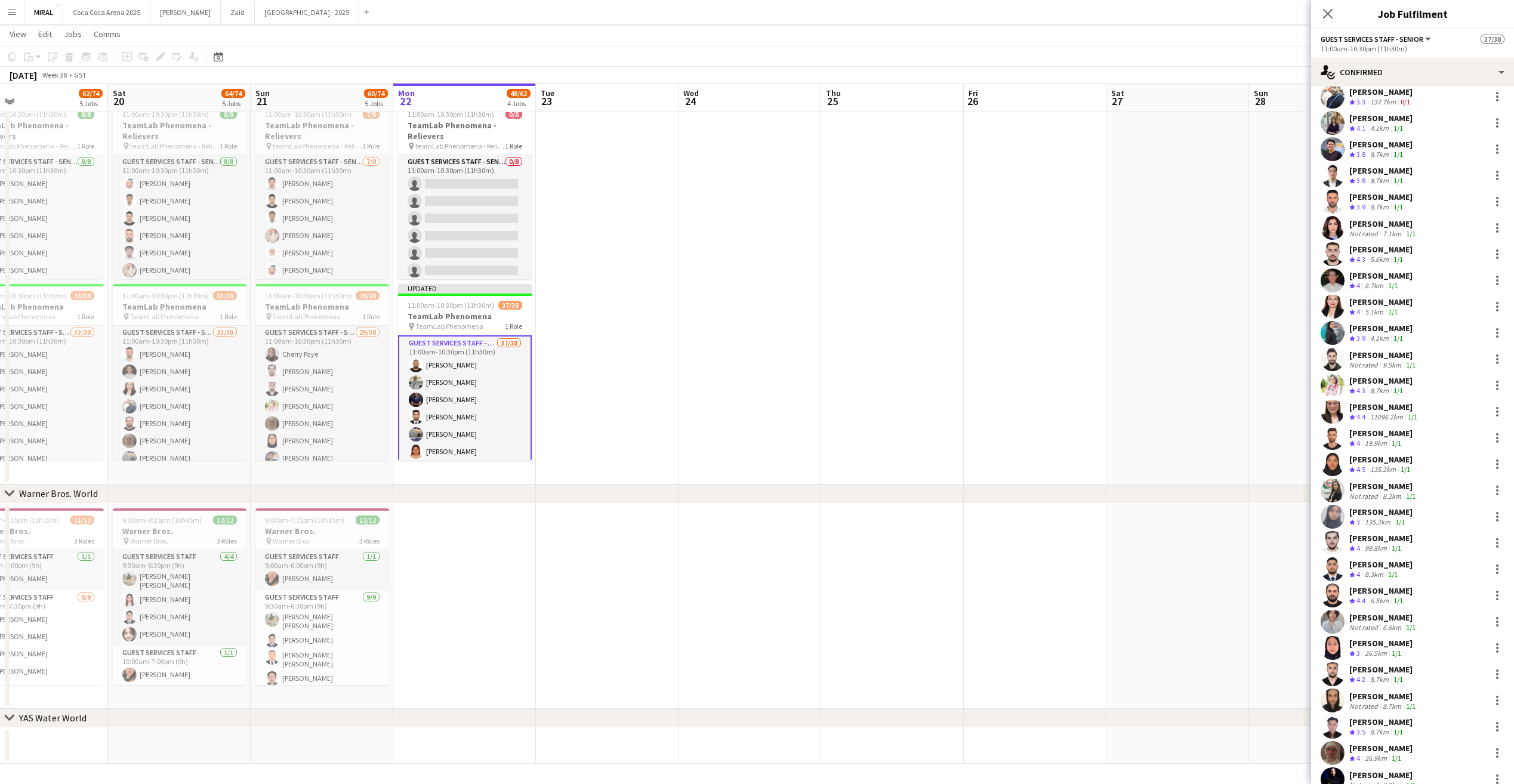
scroll to position [358, 0]
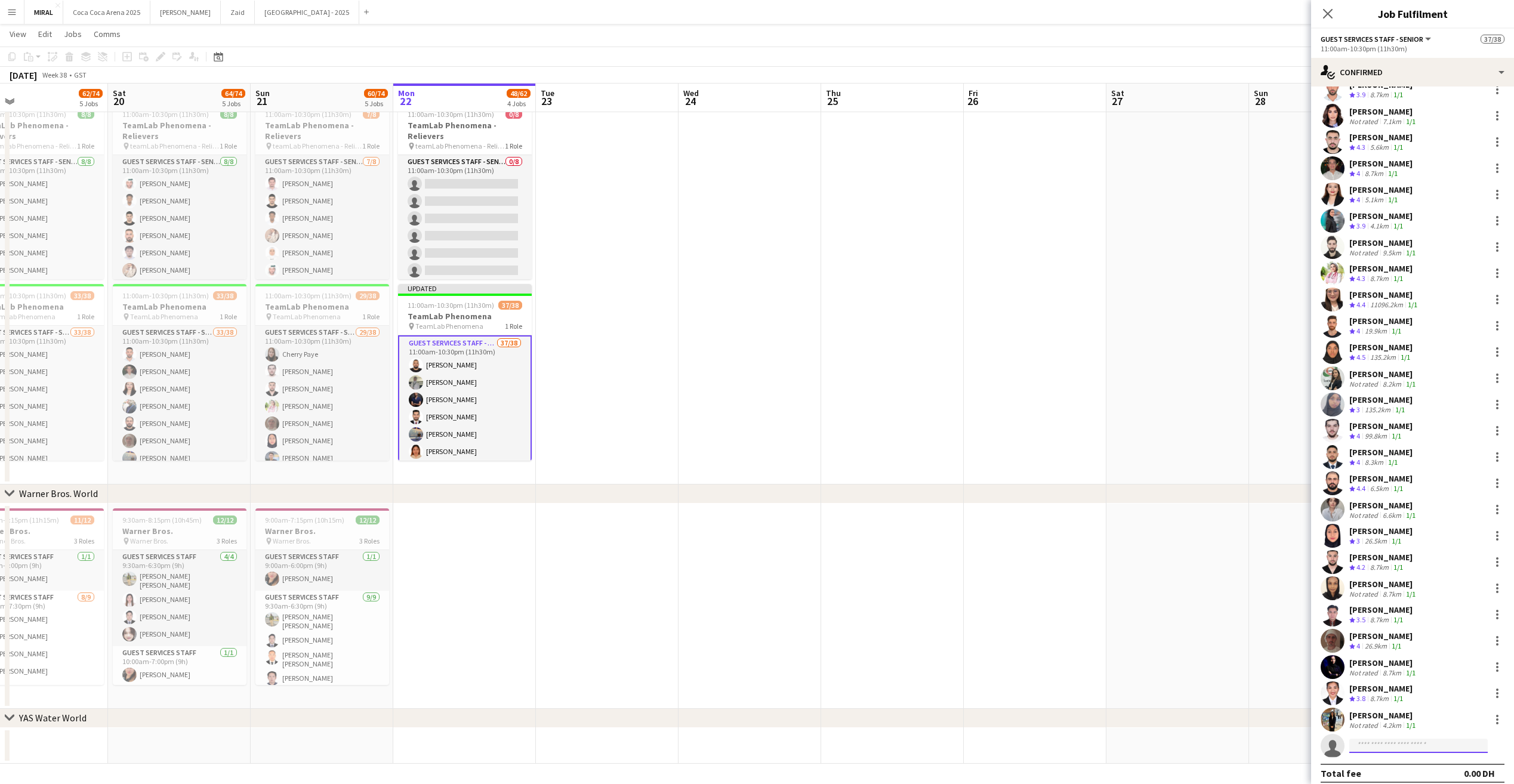
click at [1384, 747] on input at bounding box center [1419, 745] width 138 height 15
paste input "**********"
type input "**********"
click at [1403, 714] on span "Busy with another job on MIRAL." at bounding box center [1419, 710] width 120 height 11
click at [1403, 714] on div "[PERSON_NAME]" at bounding box center [1383, 716] width 68 height 11
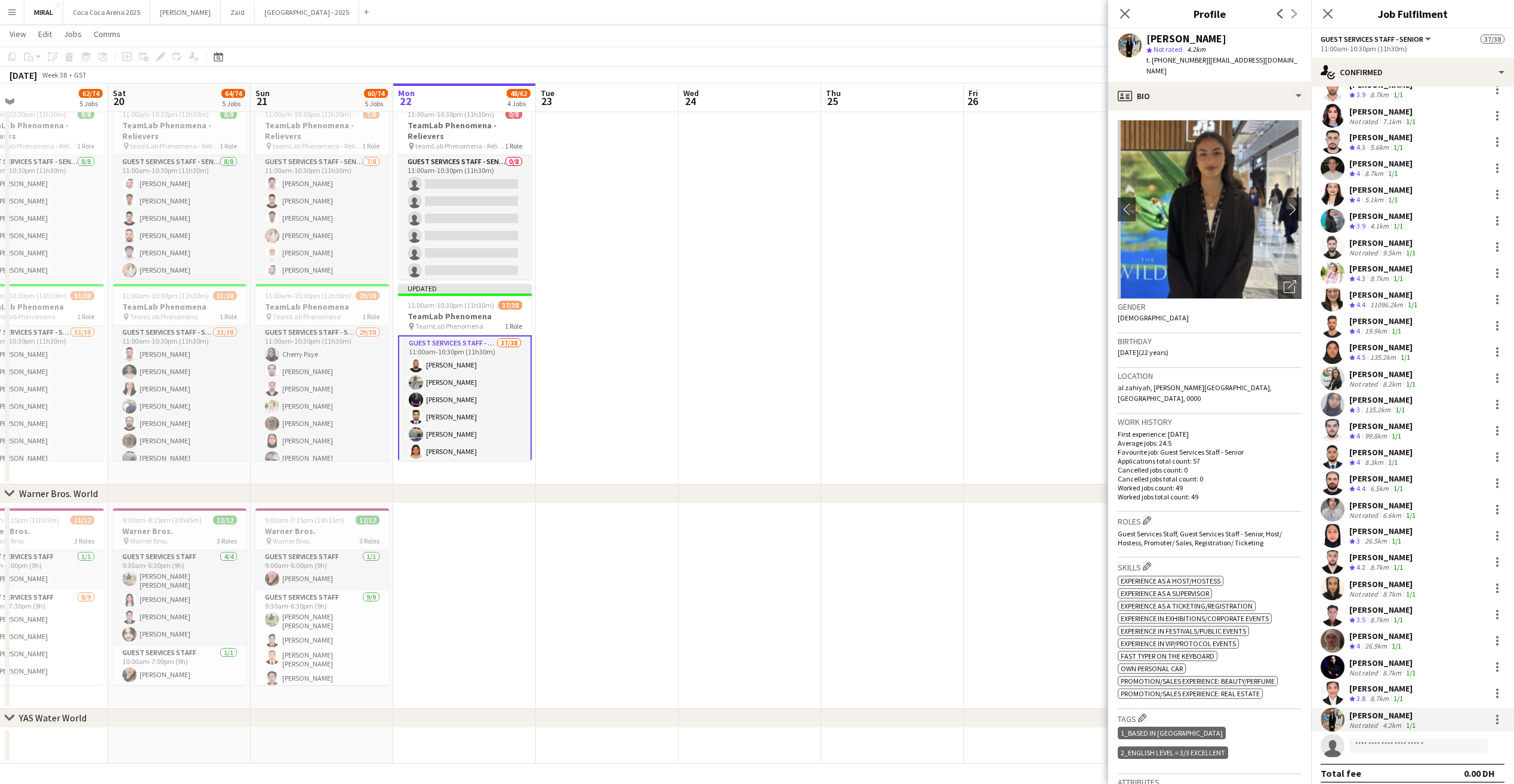
click at [1006, 599] on app-date-cell at bounding box center [1035, 606] width 142 height 205
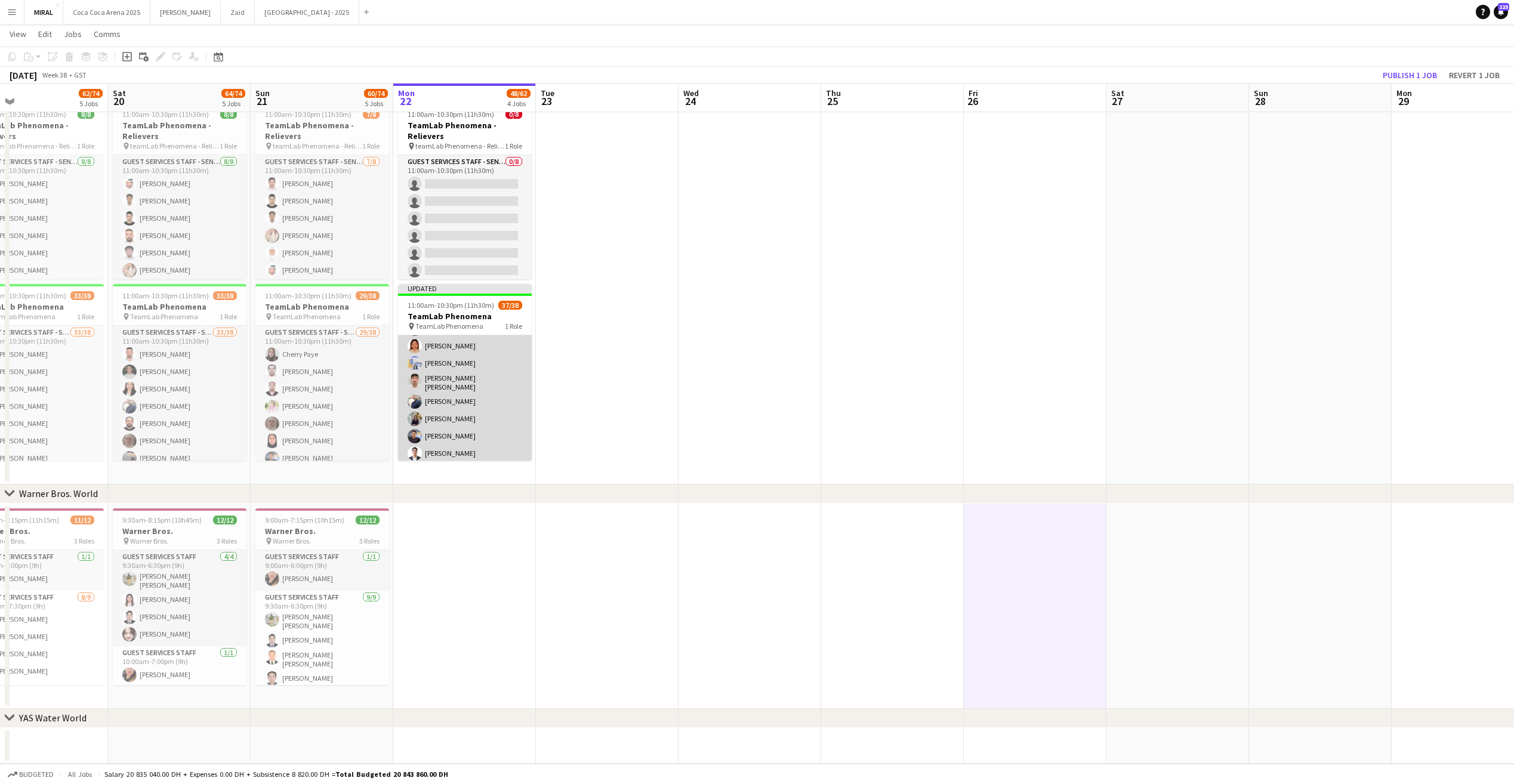
scroll to position [120, 0]
click at [481, 436] on app-card-role "Guest Services Staff - Senior 37/38 11:00am-10:30pm (11h30m) [PERSON_NAME] [PER…" at bounding box center [465, 558] width 133 height 684
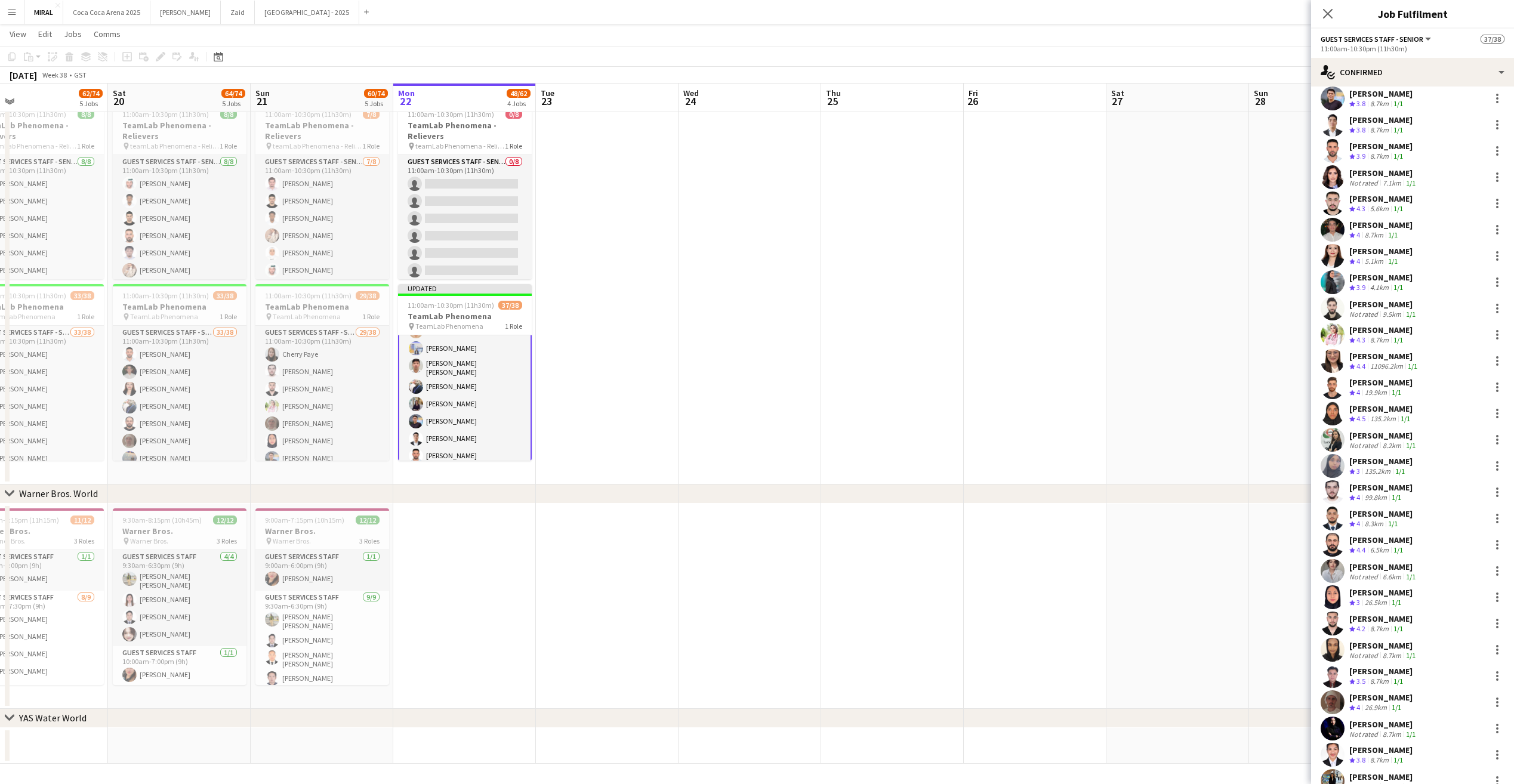
scroll to position [366, 0]
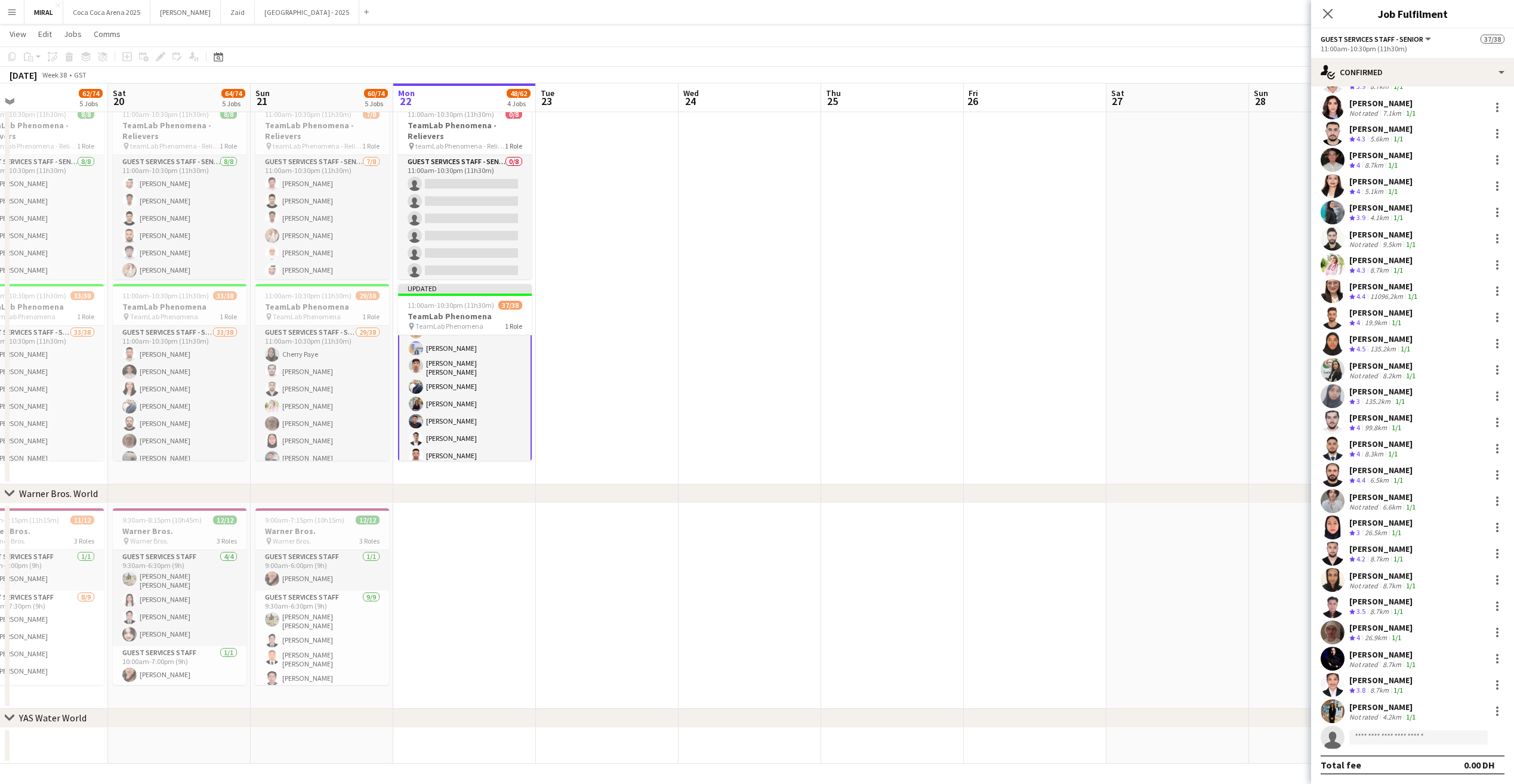
click at [1044, 30] on app-page-menu "View Day view expanded Day view collapsed Month view Date picker Jump to [DATE]…" at bounding box center [757, 35] width 1514 height 23
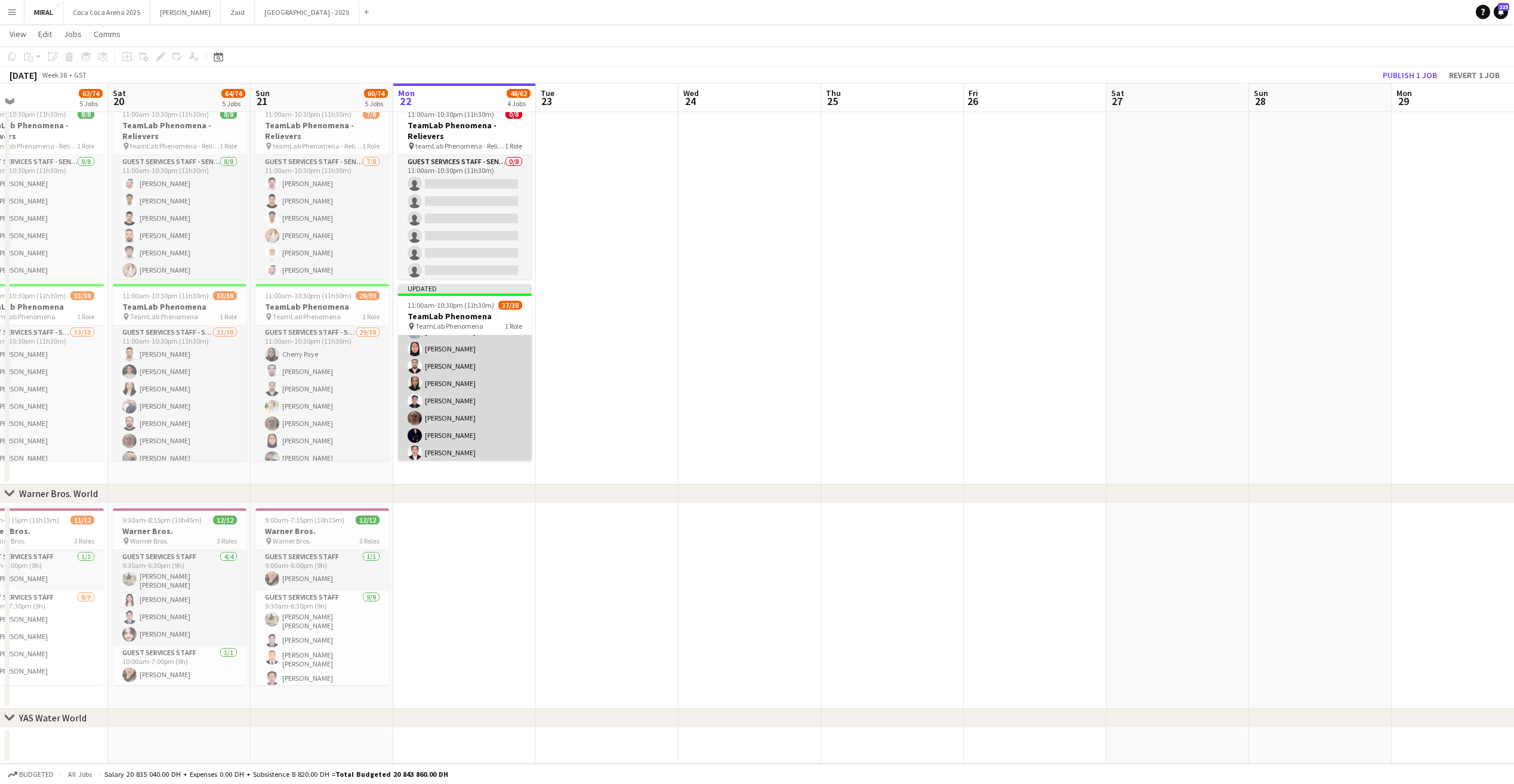
scroll to position [555, 0]
click at [474, 416] on app-card-role "Guest Services Staff - Senior 37/38 11:00am-10:30pm (11h30m) [PERSON_NAME] [PER…" at bounding box center [465, 122] width 133 height 684
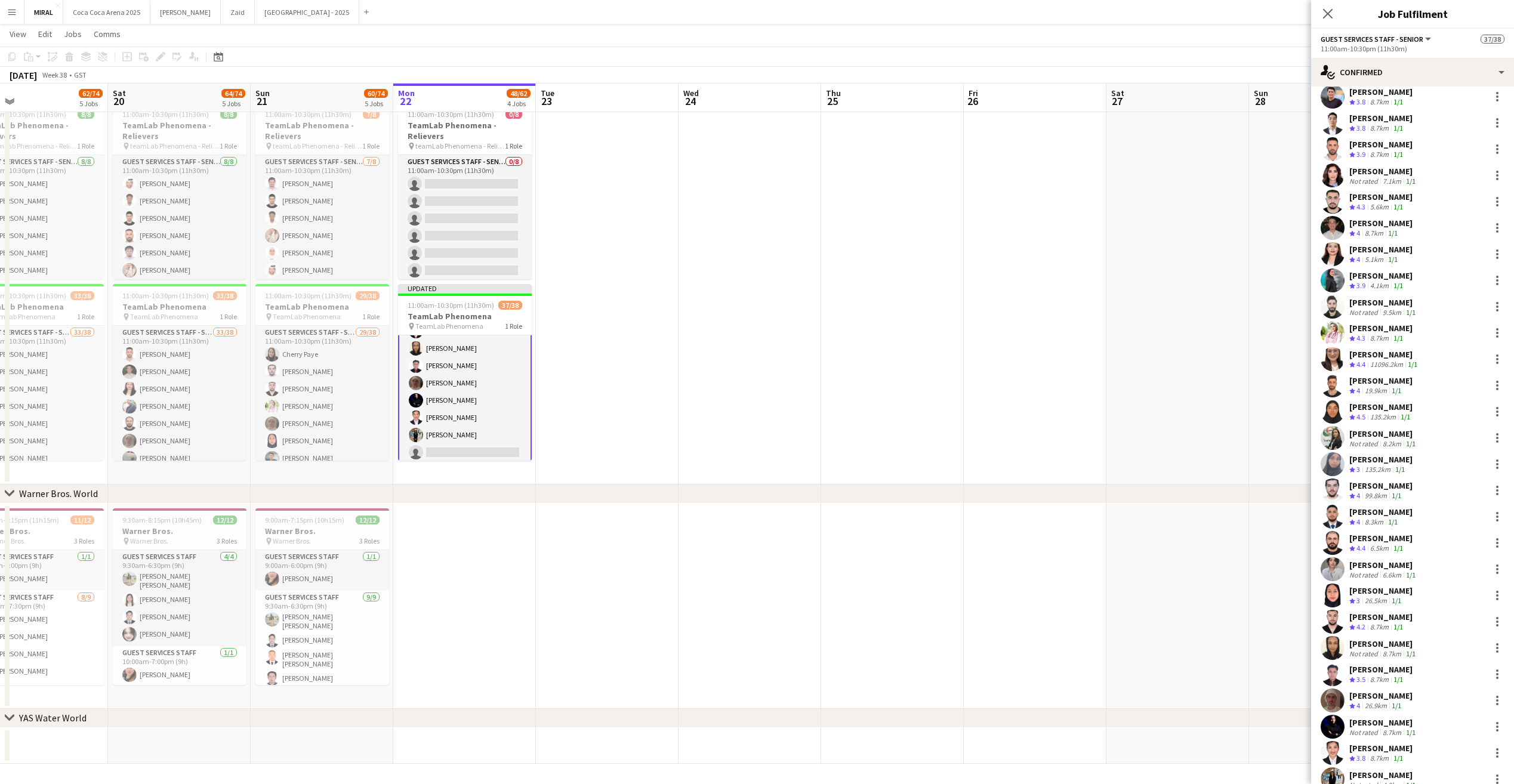
scroll to position [366, 0]
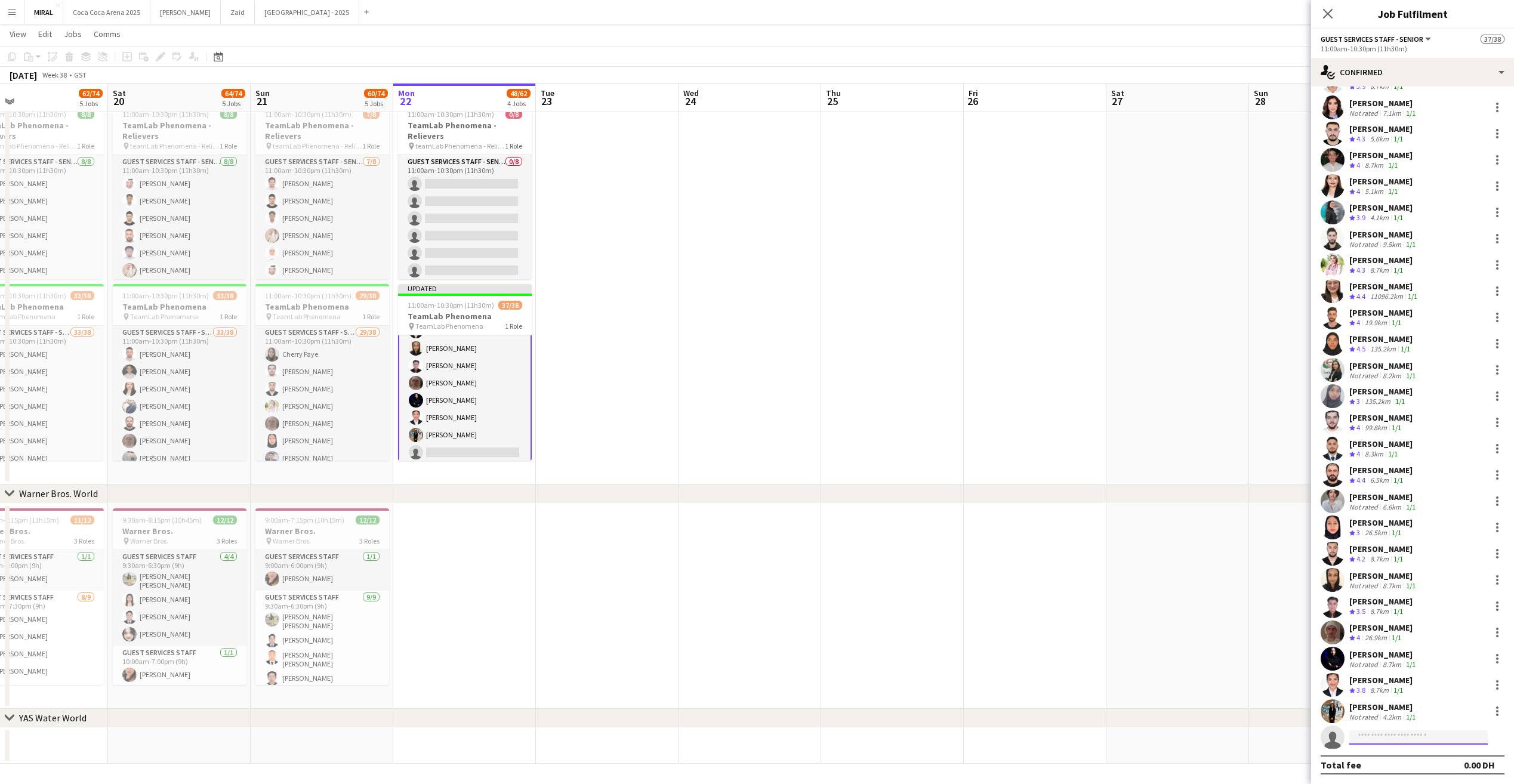
click at [1401, 739] on input at bounding box center [1419, 737] width 138 height 15
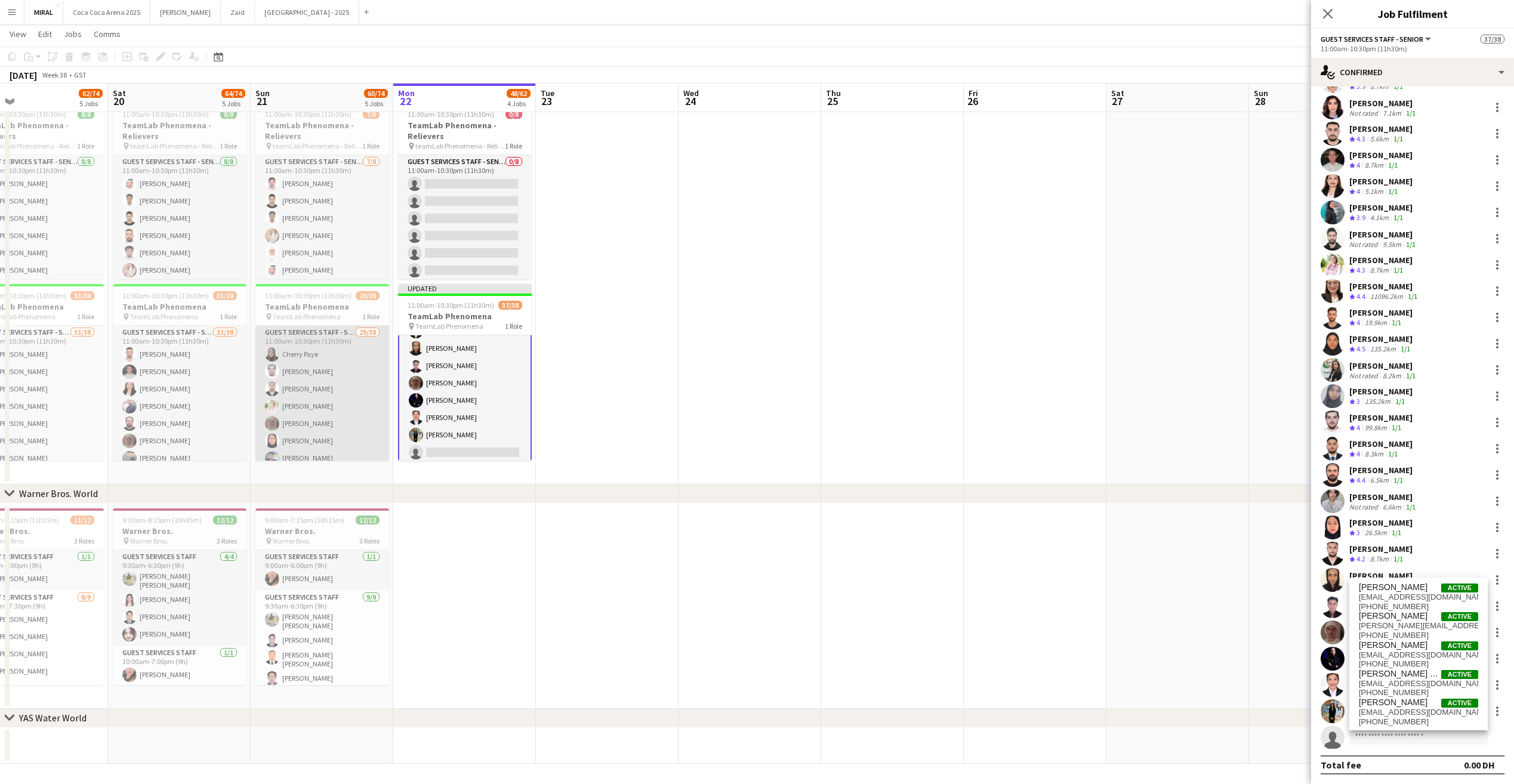
click at [303, 420] on app-card-role "Guest Services Staff - Senior 29/38 11:00am-10:30pm (11h30m) [PERSON_NAME] [PER…" at bounding box center [322, 668] width 133 height 684
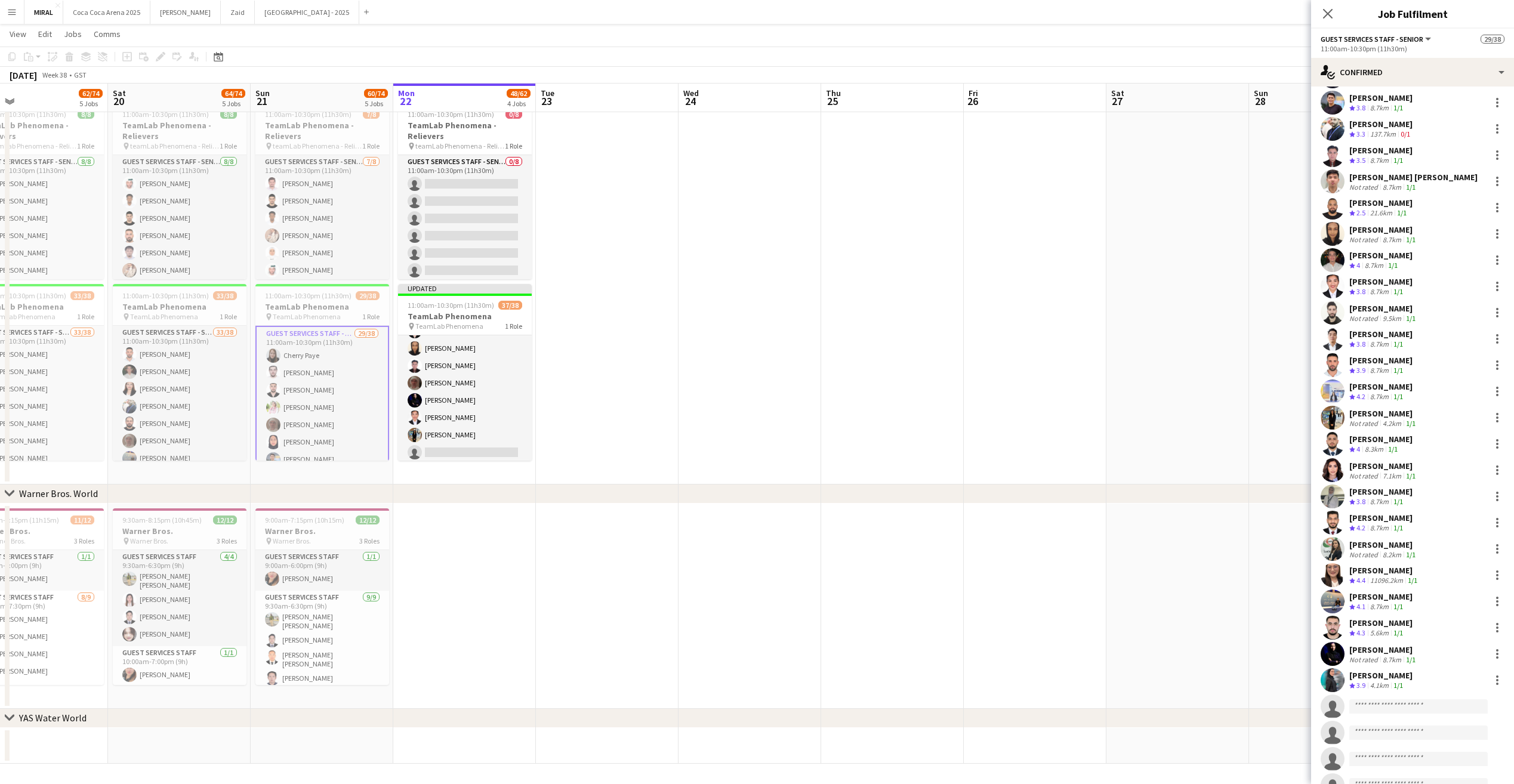
scroll to position [0, 0]
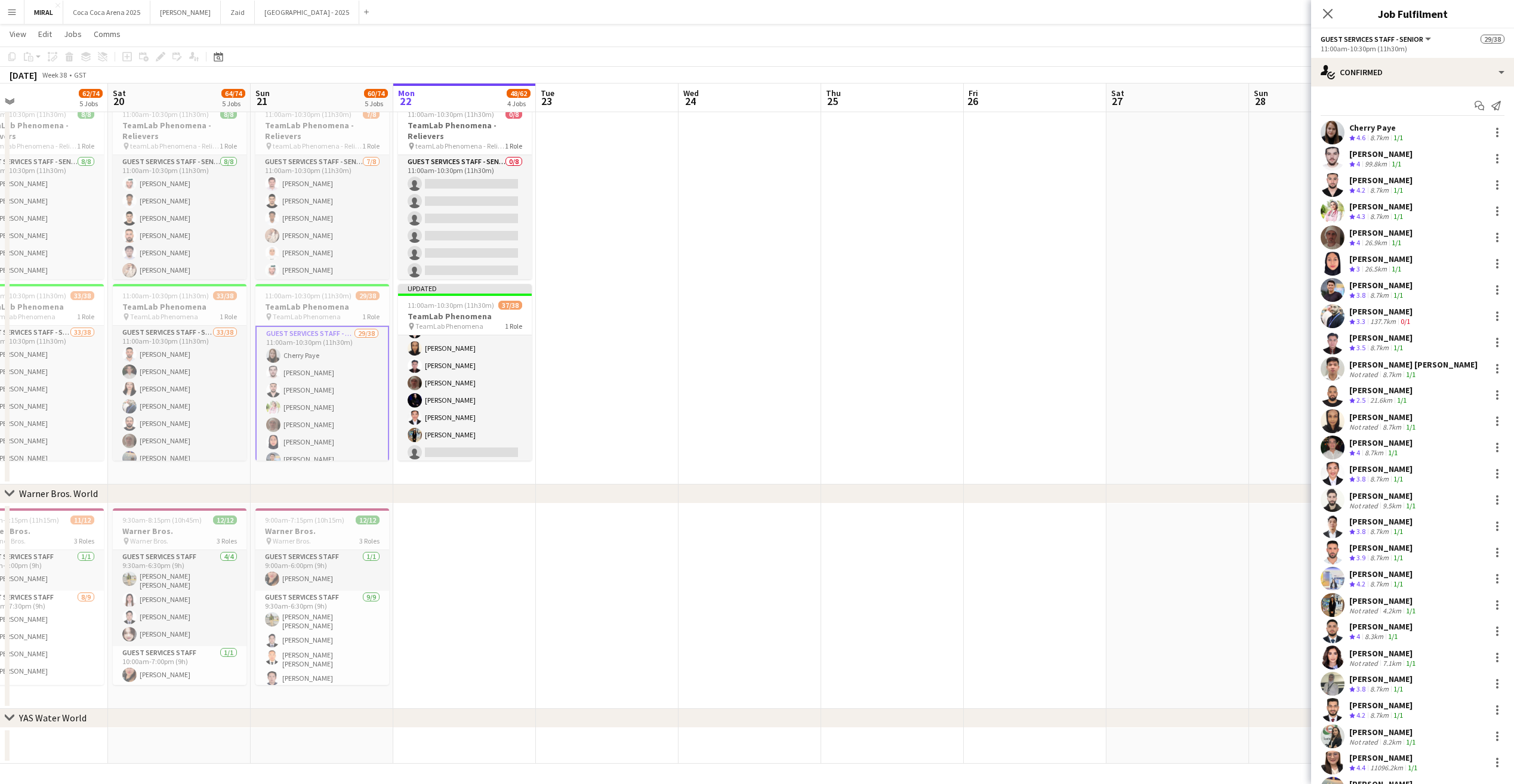
click at [1386, 155] on div "[PERSON_NAME]" at bounding box center [1381, 154] width 63 height 11
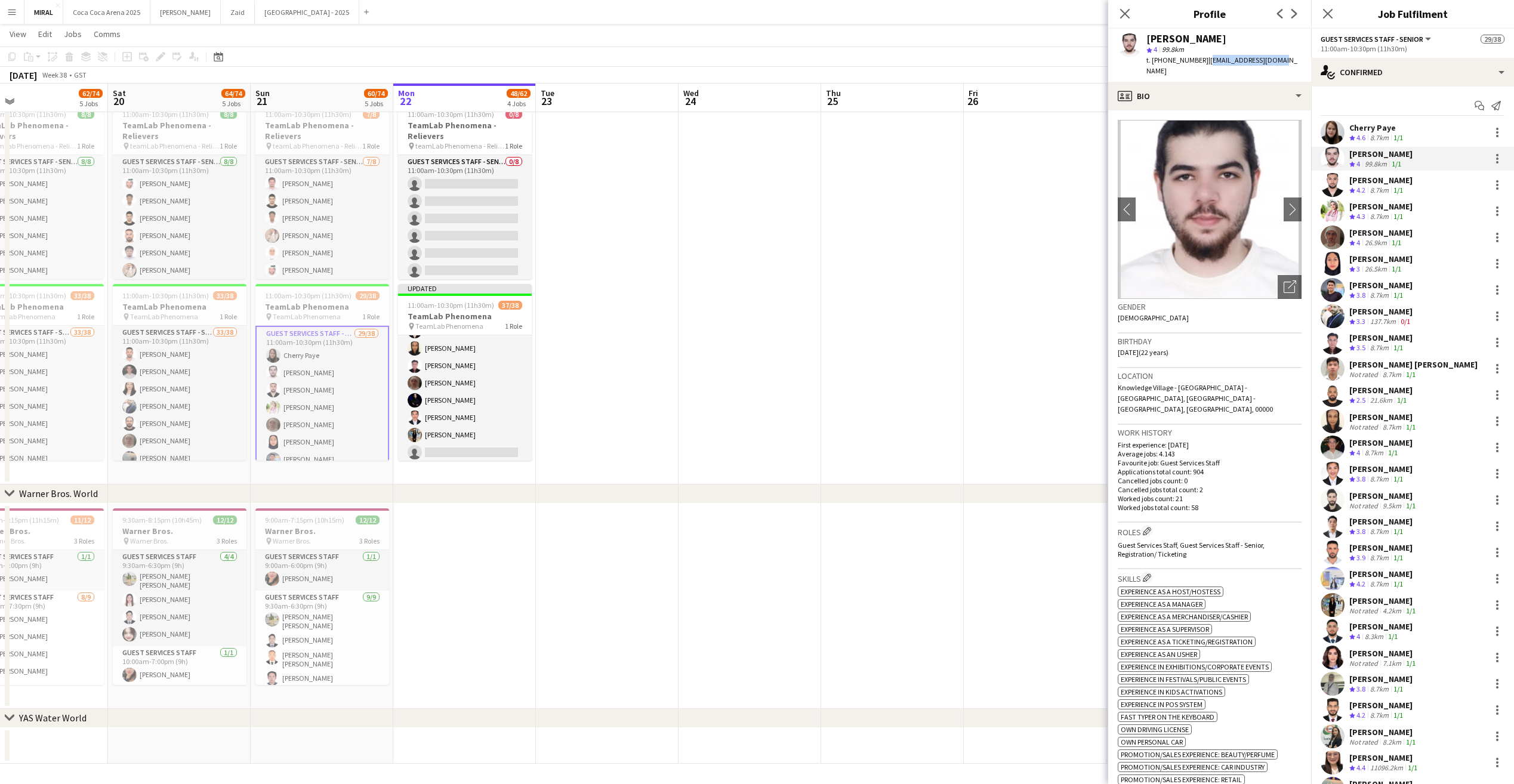
drag, startPoint x: 1204, startPoint y: 62, endPoint x: 1275, endPoint y: 59, distance: 71.1
click at [1275, 59] on div "[PERSON_NAME] star 4 99.8km t. [PHONE_NUMBER] | [EMAIL_ADDRESS][DOMAIN_NAME]" at bounding box center [1210, 55] width 203 height 53
copy span "[EMAIL_ADDRESS][DOMAIN_NAME]"
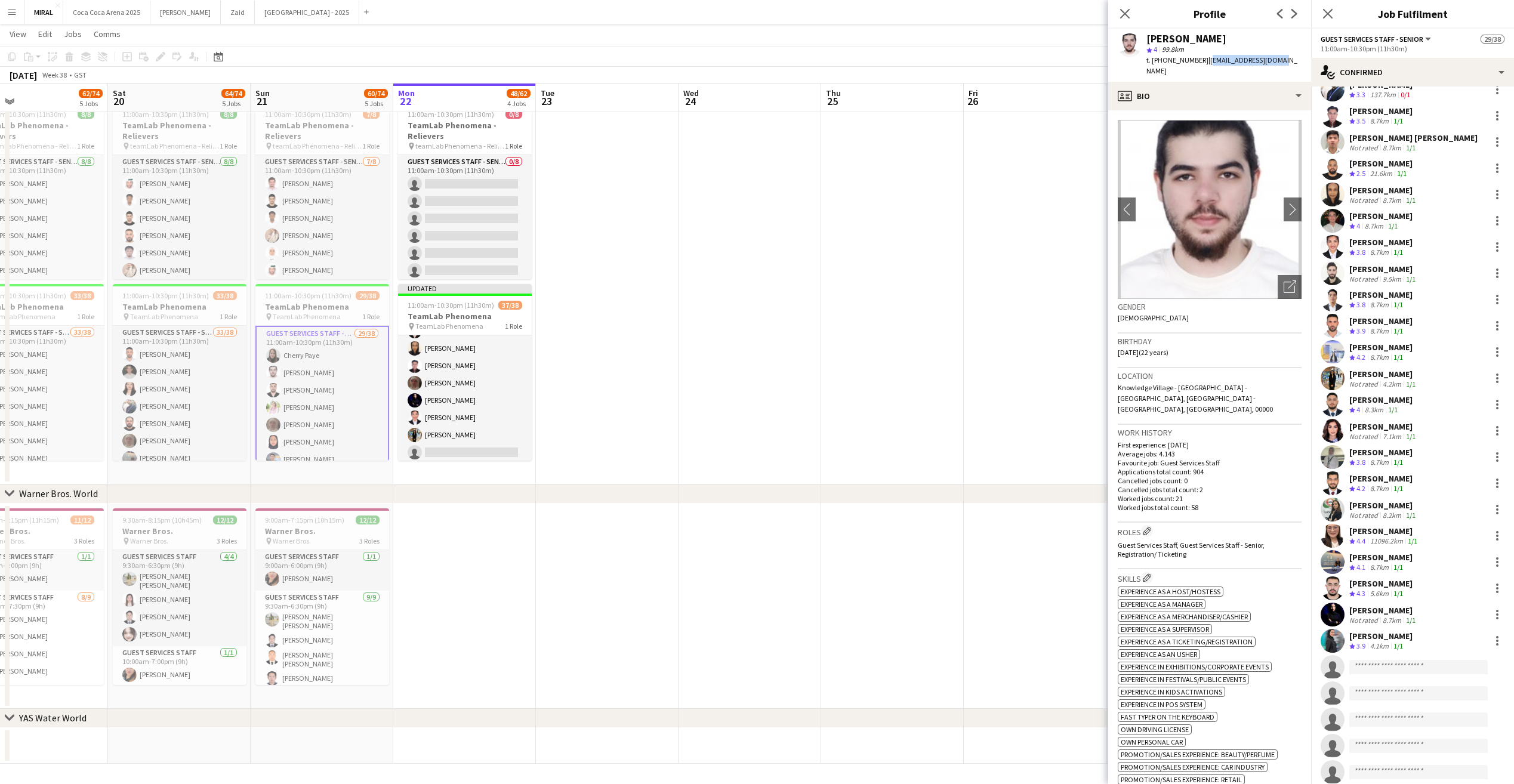
scroll to position [299, 0]
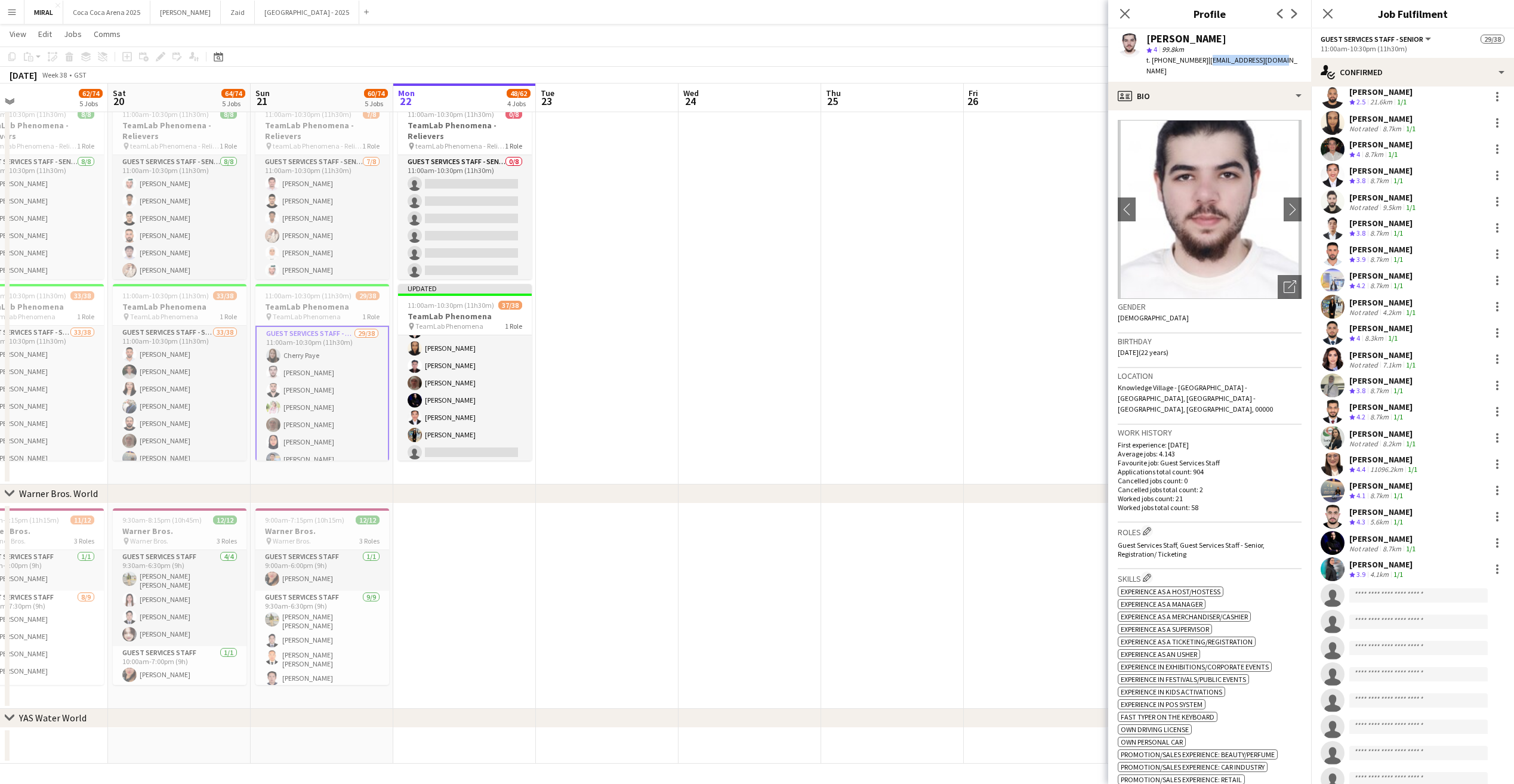
click at [463, 409] on app-card-role "Guest Services Staff - Senior 37/38 11:00am-10:30pm (11h30m) [PERSON_NAME] [PER…" at bounding box center [465, 122] width 133 height 684
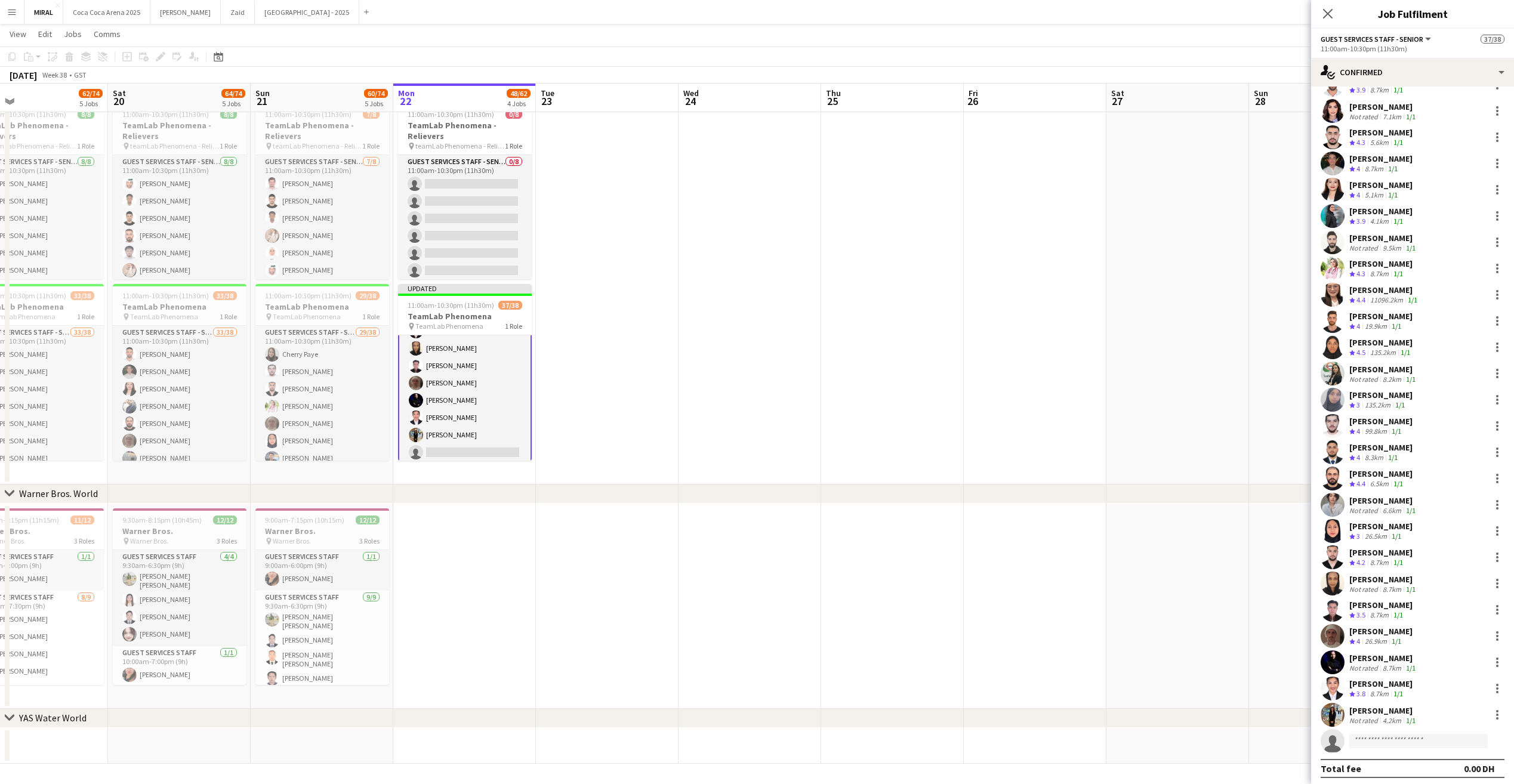
scroll to position [366, 0]
click at [1404, 742] on input at bounding box center [1419, 737] width 138 height 15
paste input "**********"
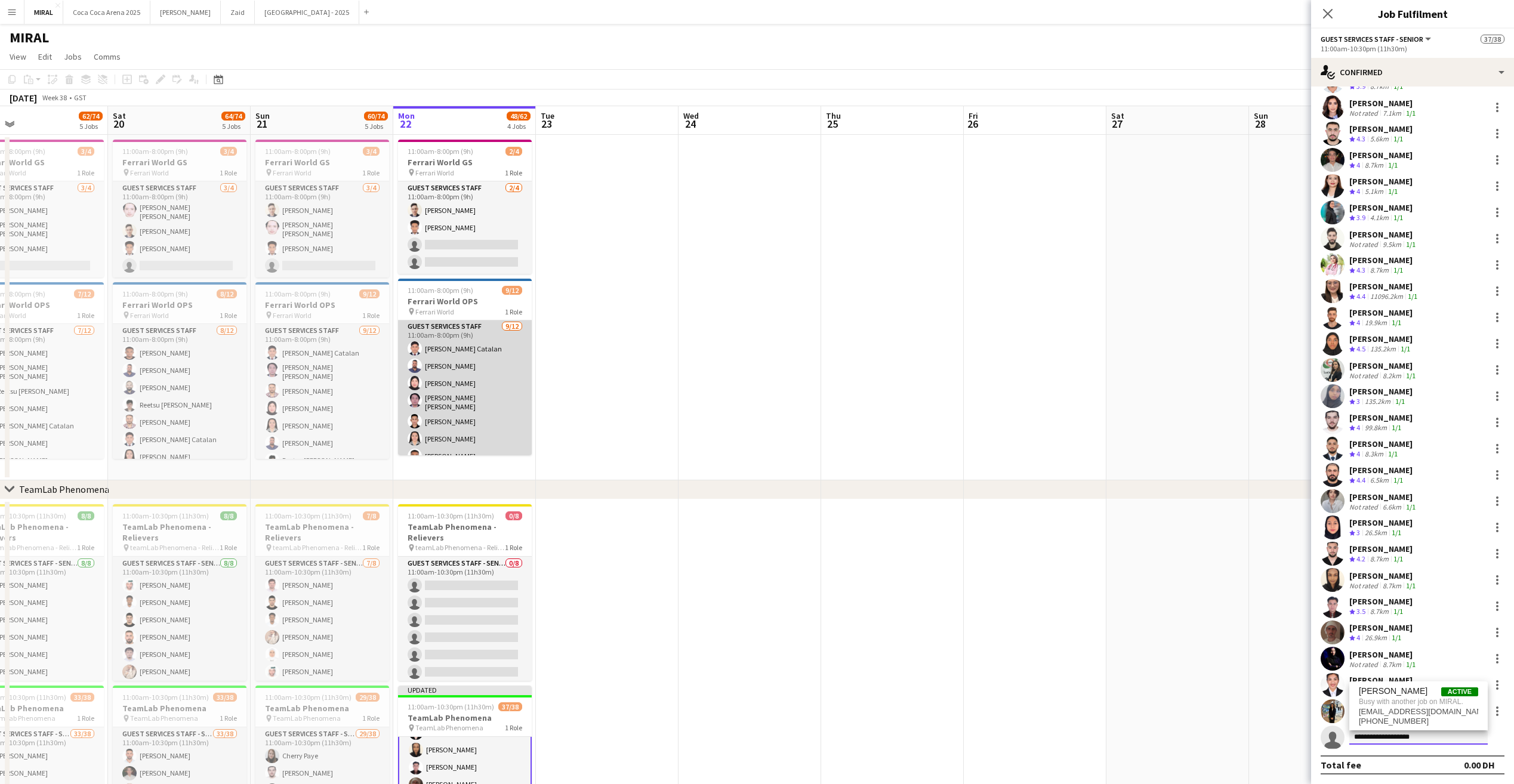
scroll to position [0, 0]
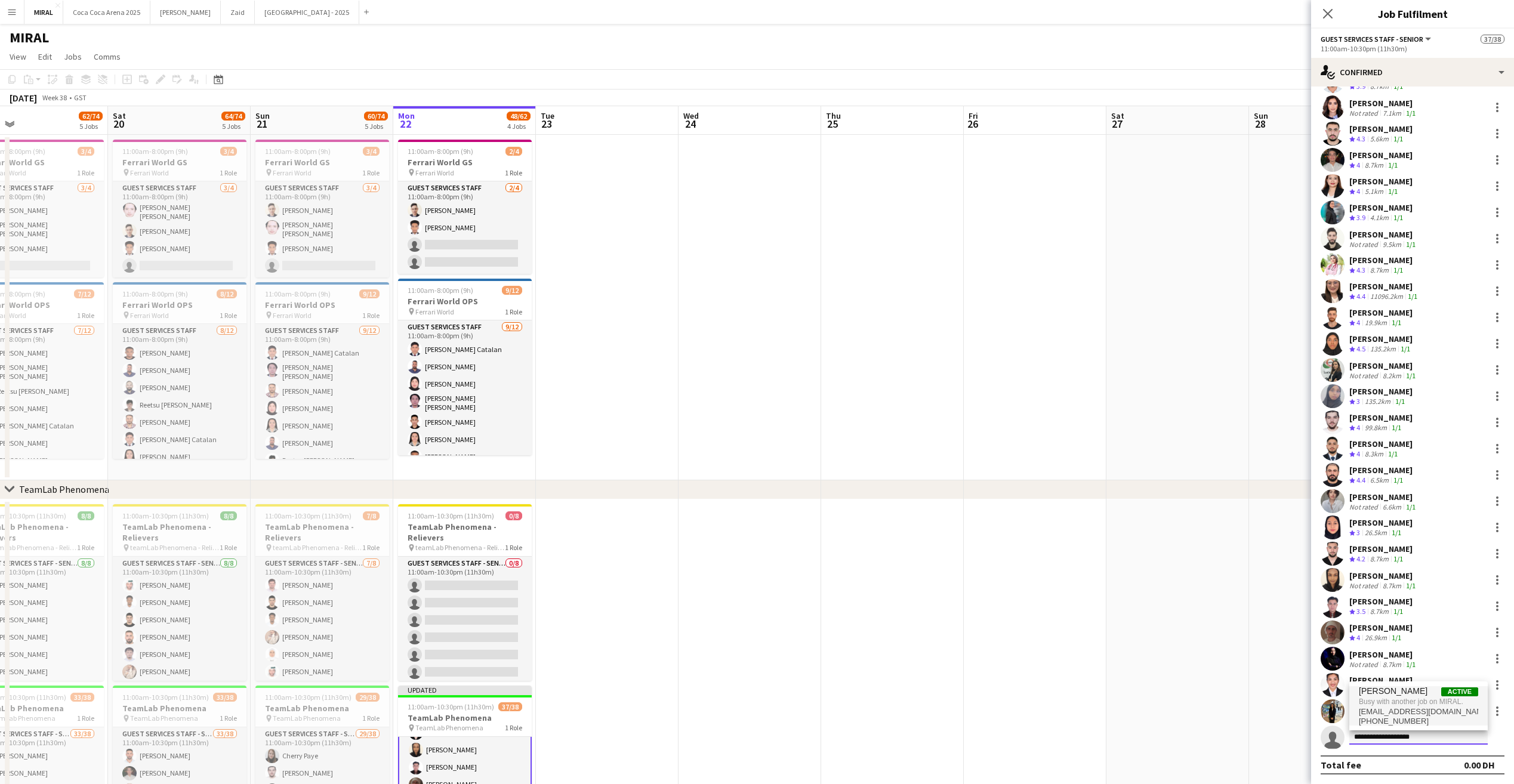
type input "**********"
click at [1426, 698] on span "Busy with another job on MIRAL." at bounding box center [1419, 702] width 120 height 11
drag, startPoint x: 1248, startPoint y: 279, endPoint x: 1260, endPoint y: 263, distance: 20.0
click at [1248, 279] on app-date-cell at bounding box center [1178, 308] width 142 height 346
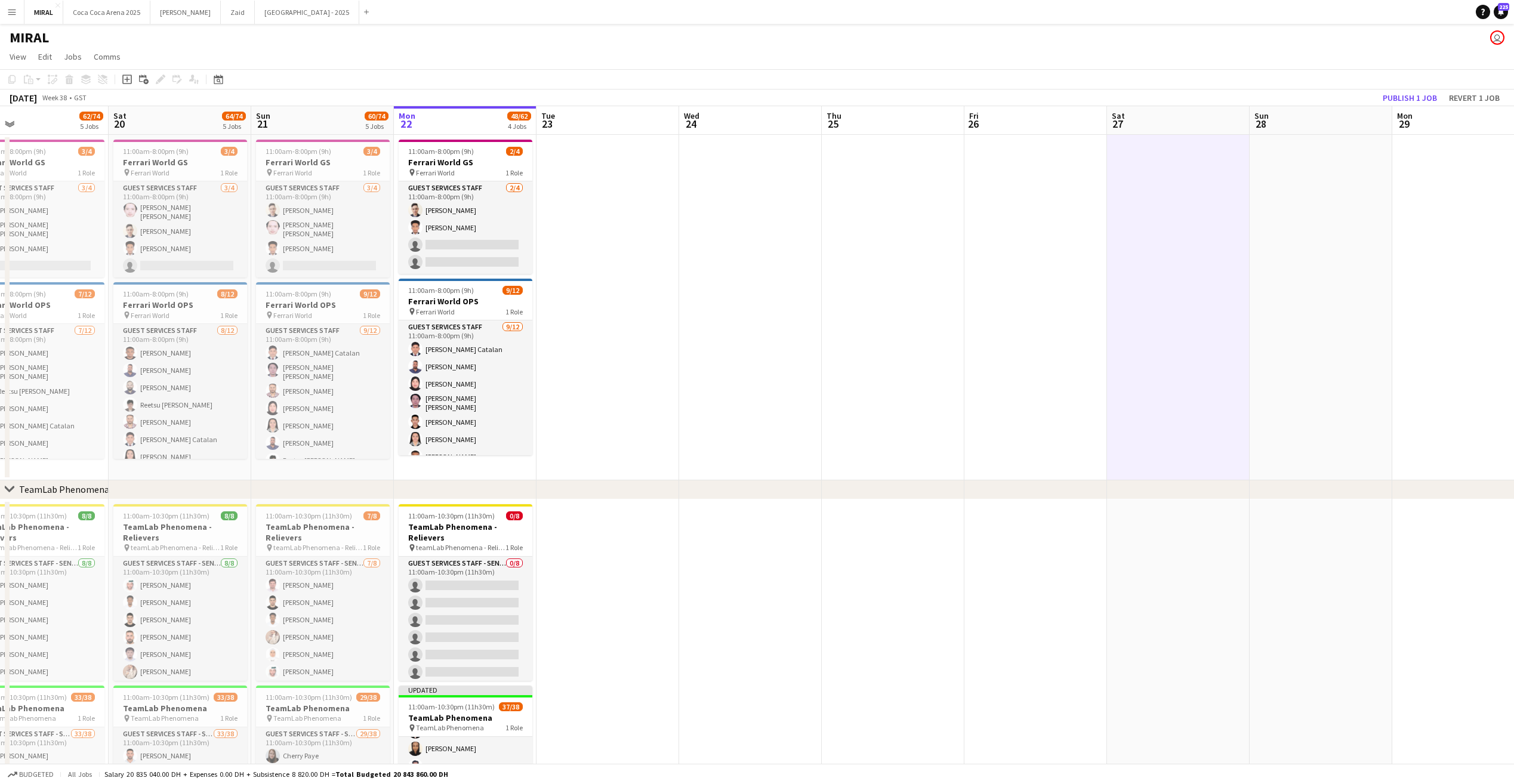
scroll to position [555, 0]
click at [1488, 98] on button "Revert 1 job" at bounding box center [1474, 97] width 60 height 15
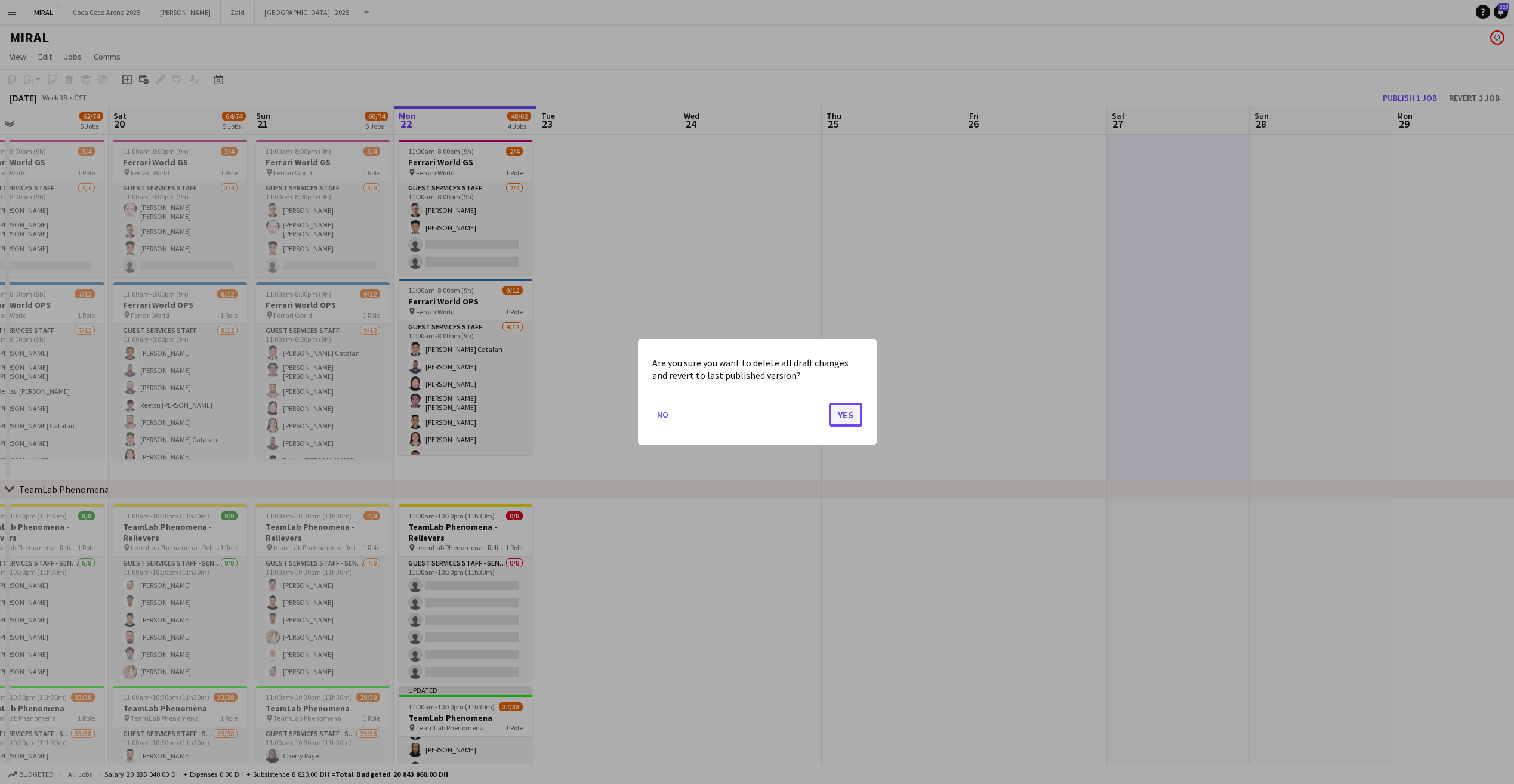
click at [851, 415] on button "Yes" at bounding box center [846, 415] width 33 height 24
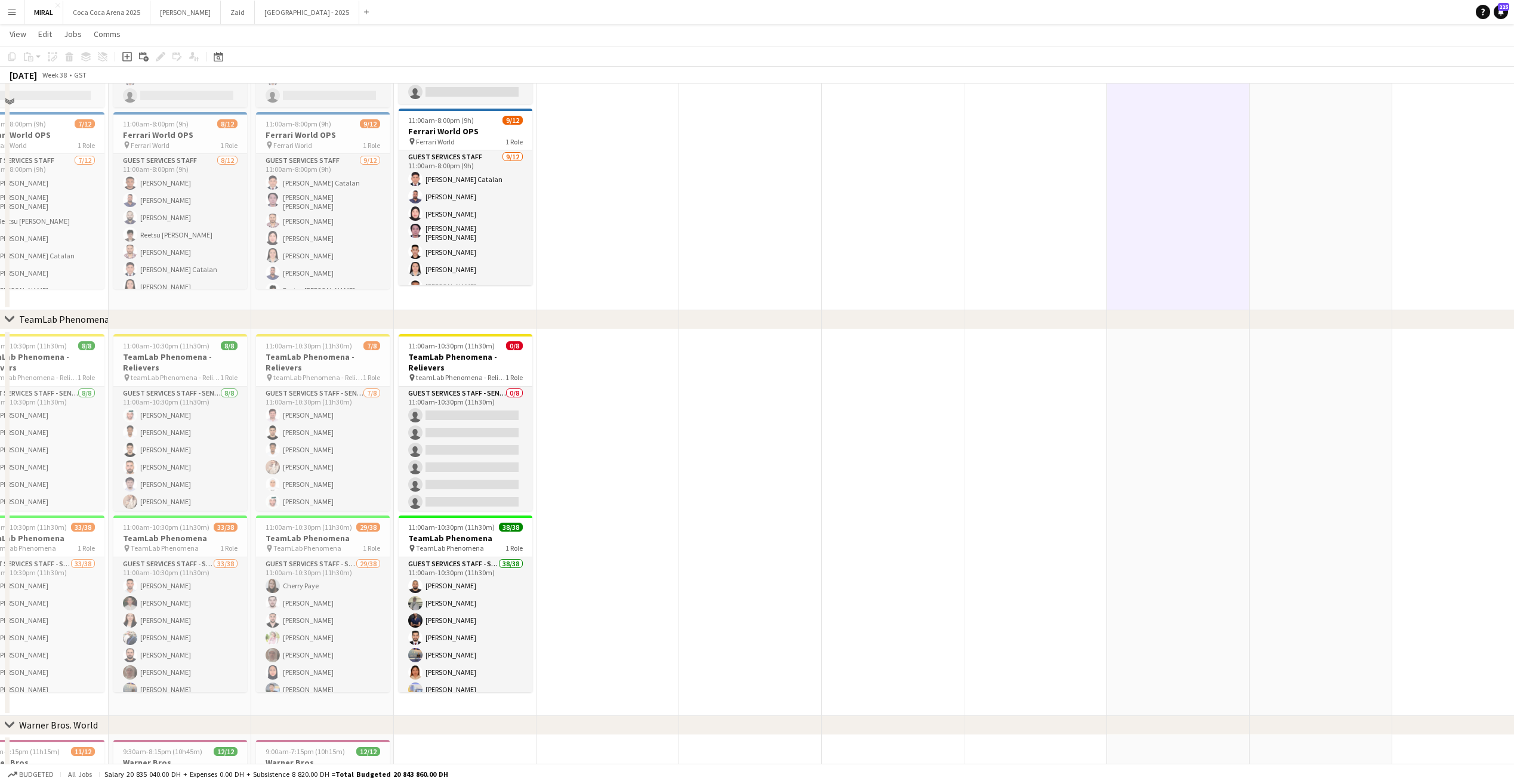
scroll to position [239, 0]
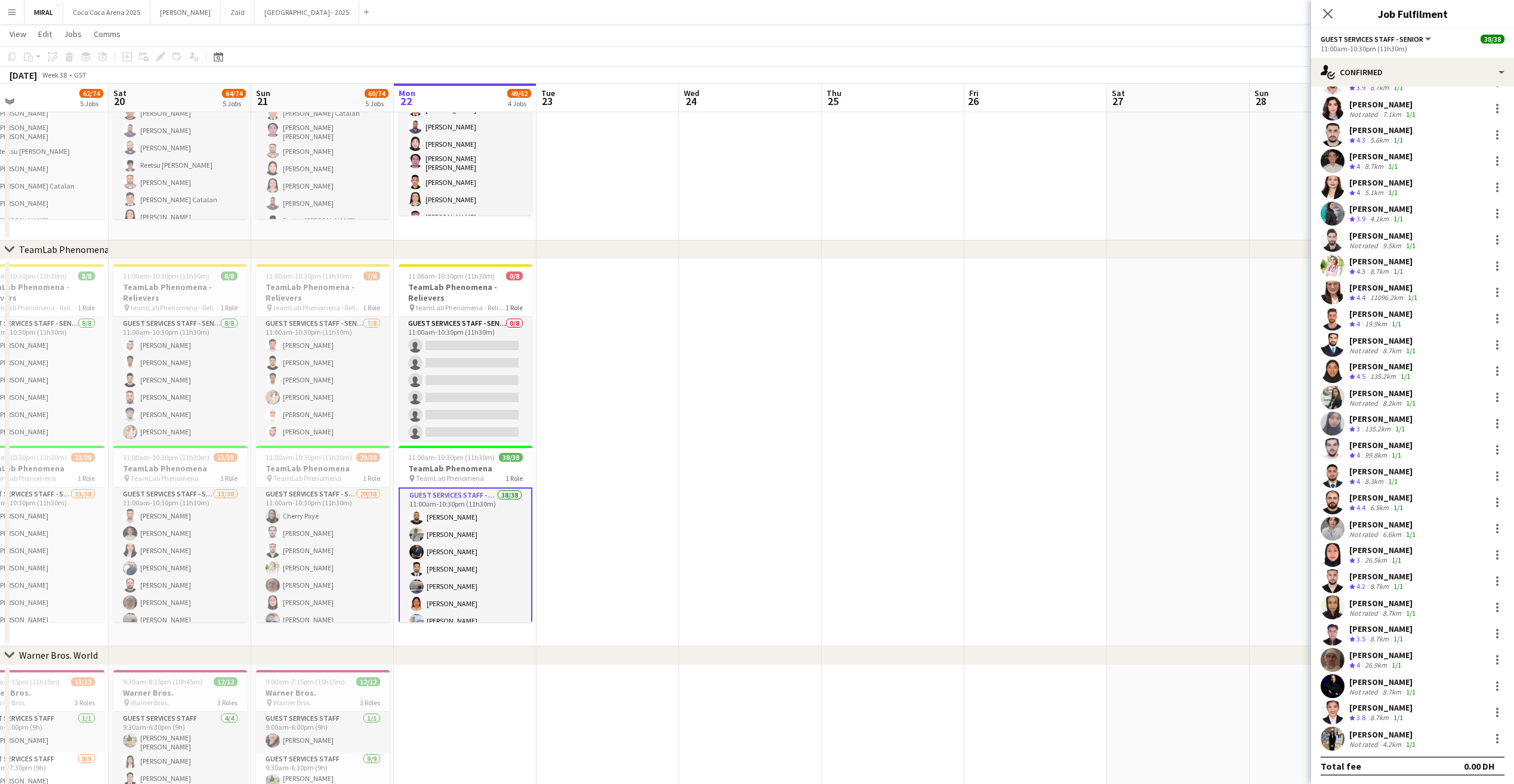
scroll to position [366, 0]
click at [1493, 342] on div at bounding box center [1497, 344] width 15 height 15
click at [1453, 478] on span "Remove" at bounding box center [1449, 480] width 74 height 11
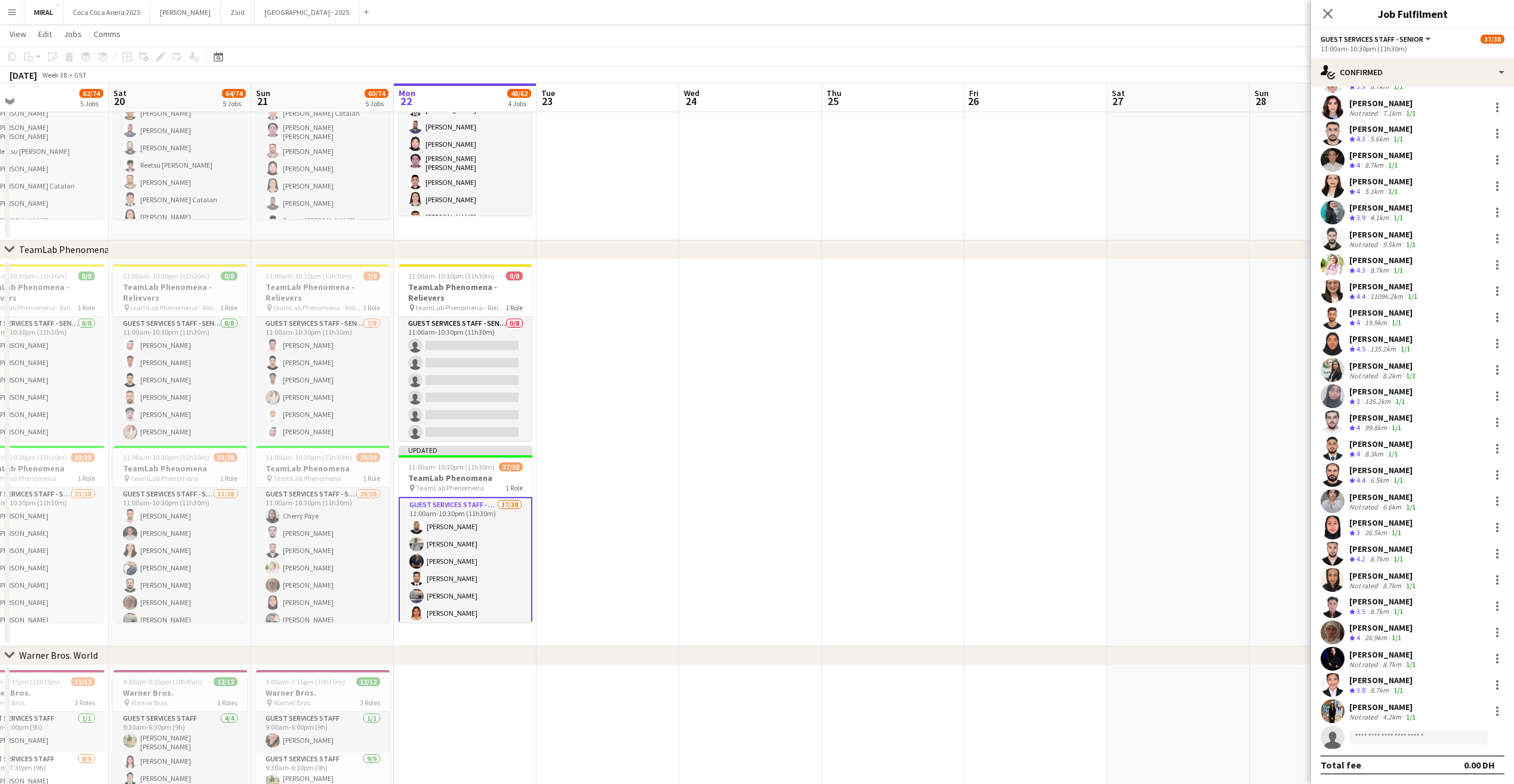
click at [804, 464] on app-date-cell at bounding box center [750, 452] width 142 height 386
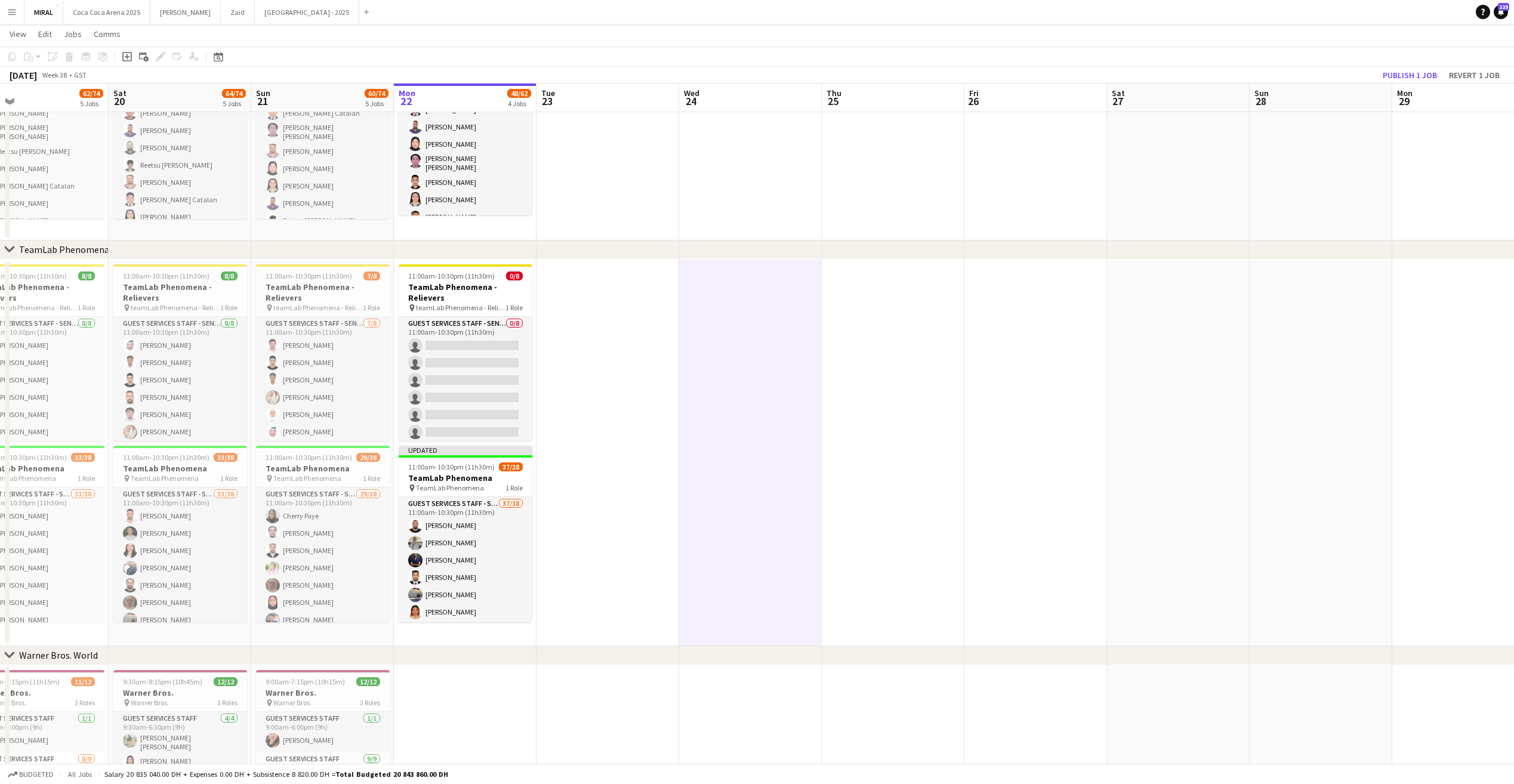
click at [475, 565] on app-calendar-viewport "Wed 17 47/62 4 Jobs Thu 18 48/62 4 Jobs Fri 19 62/74 5 Jobs Sat 20 64/74 5 Jobs…" at bounding box center [757, 366] width 1514 height 1117
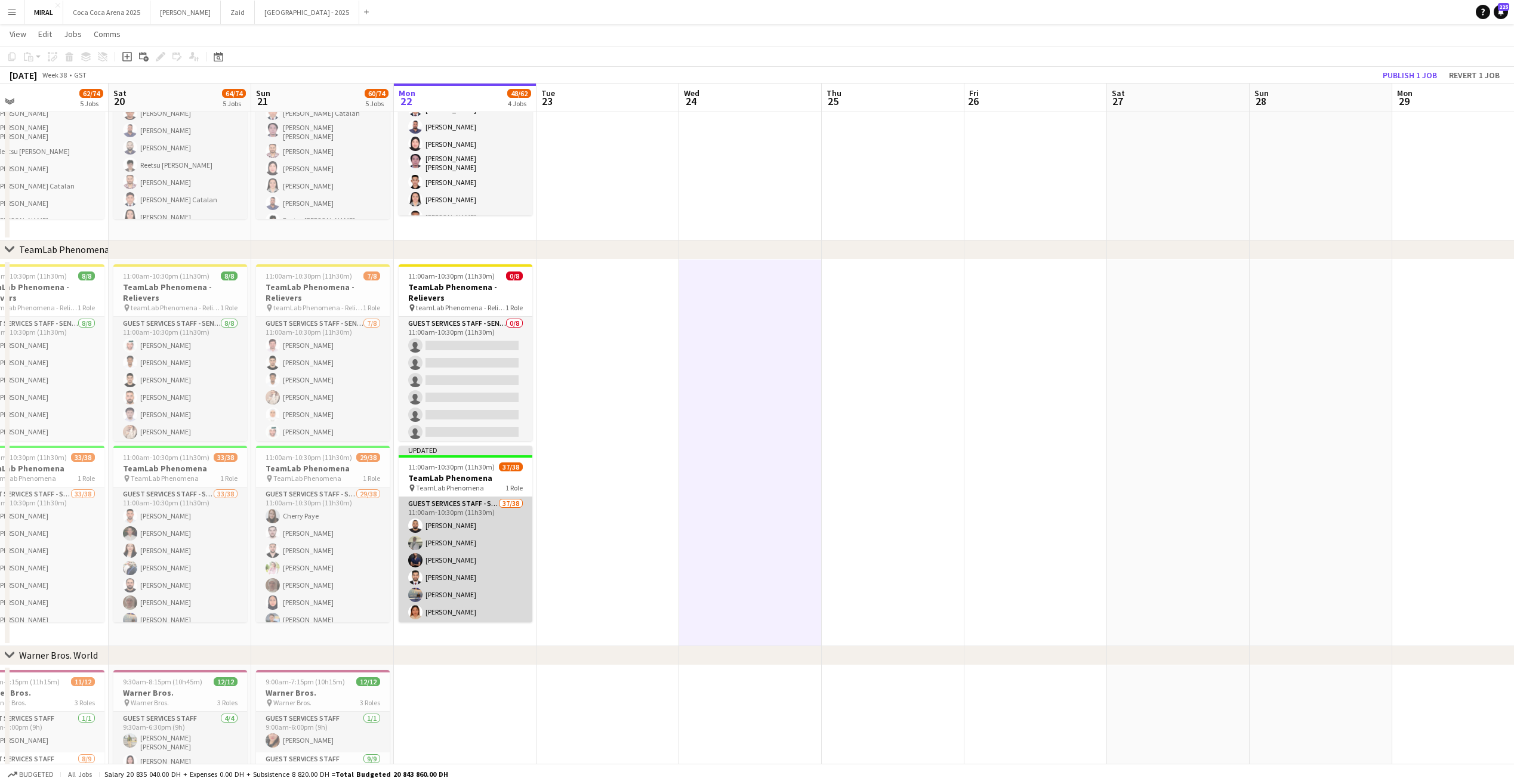
scroll to position [0, 315]
drag, startPoint x: 477, startPoint y: 566, endPoint x: 476, endPoint y: 572, distance: 6.1
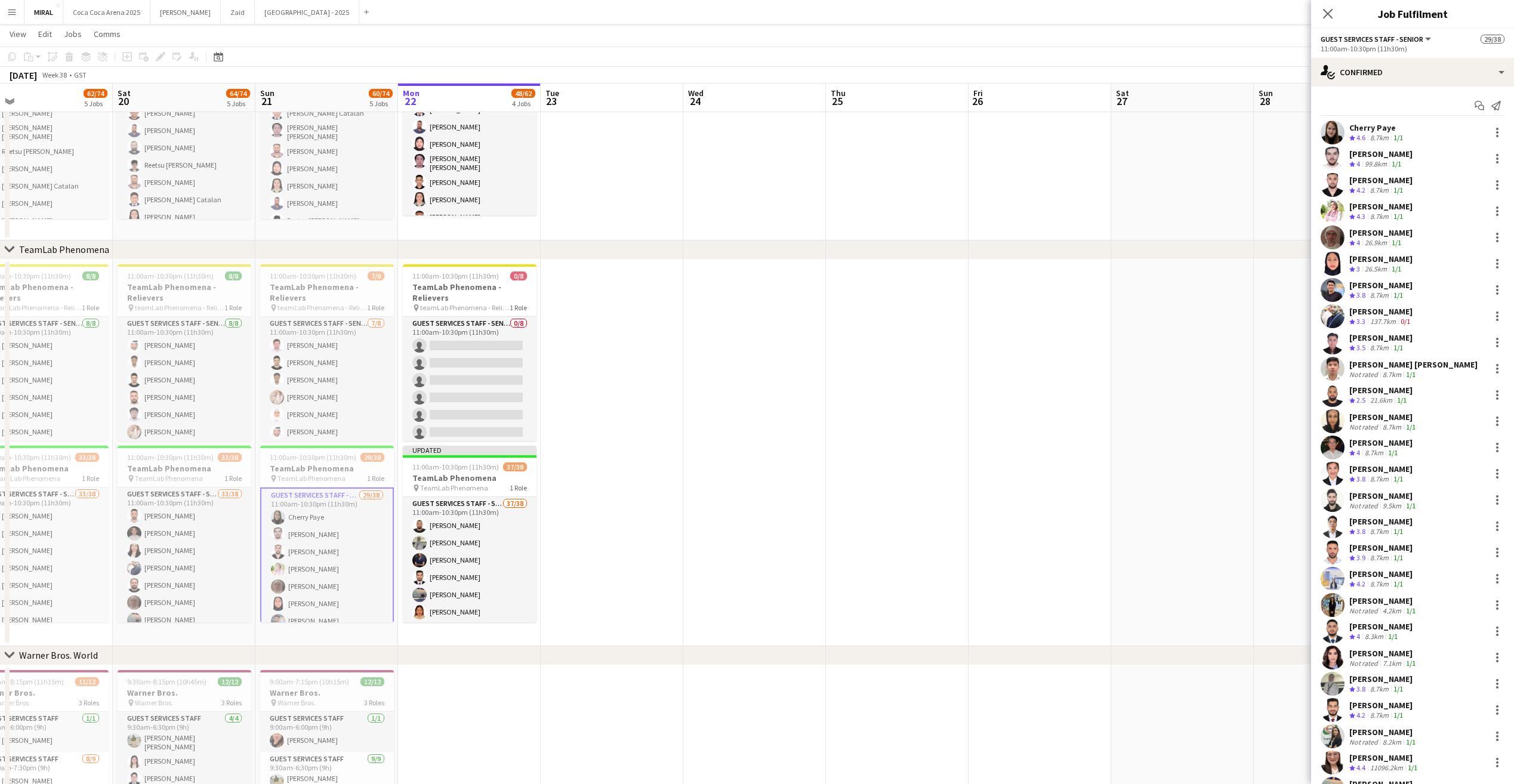
click at [1370, 131] on div "Cherry Paye" at bounding box center [1377, 128] width 56 height 11
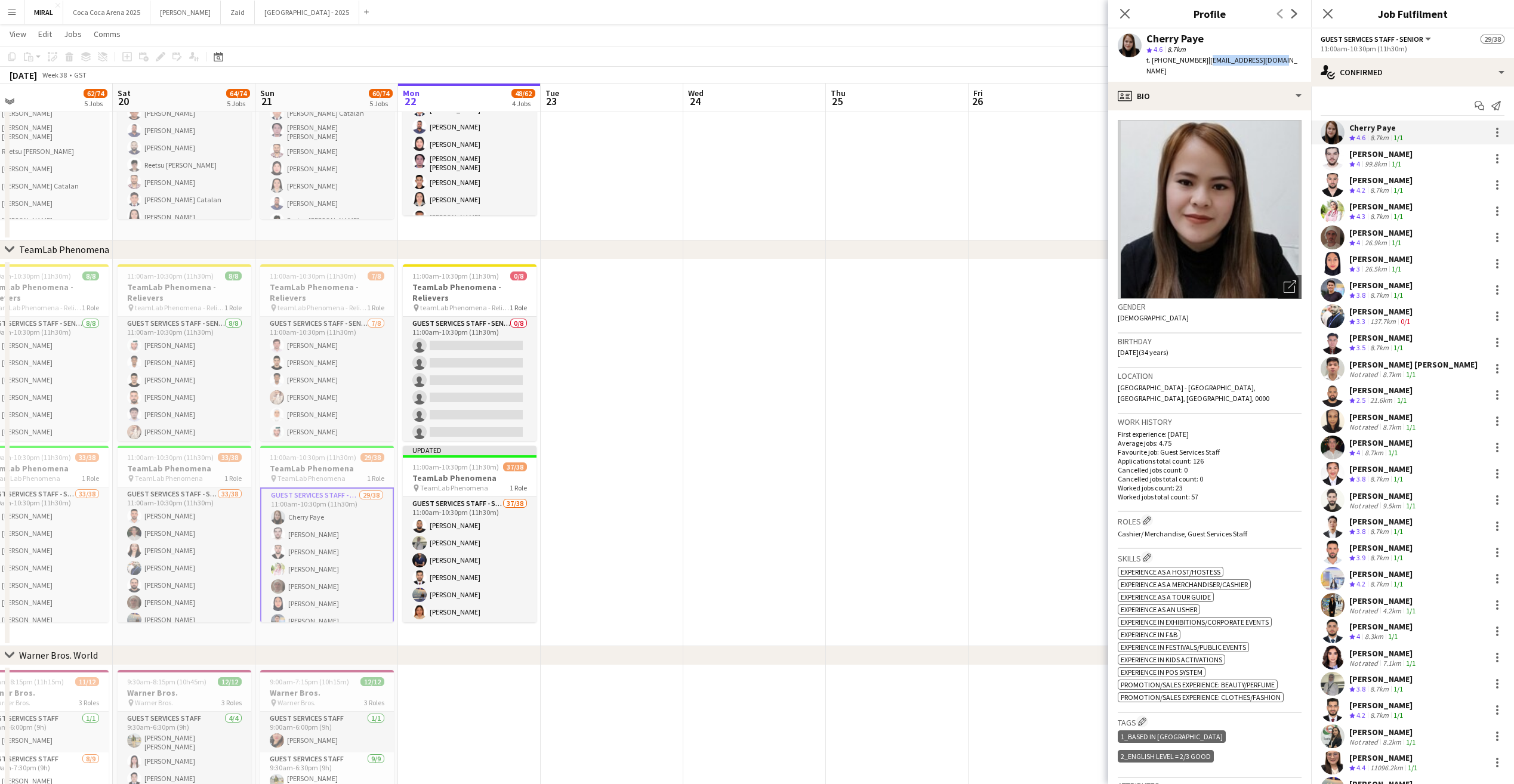
drag, startPoint x: 1205, startPoint y: 59, endPoint x: 1272, endPoint y: 65, distance: 67.3
click at [1272, 65] on div "t. [PHONE_NUMBER] | [EMAIL_ADDRESS][DOMAIN_NAME]" at bounding box center [1224, 65] width 155 height 21
copy span "[EMAIL_ADDRESS][DOMAIN_NAME]"
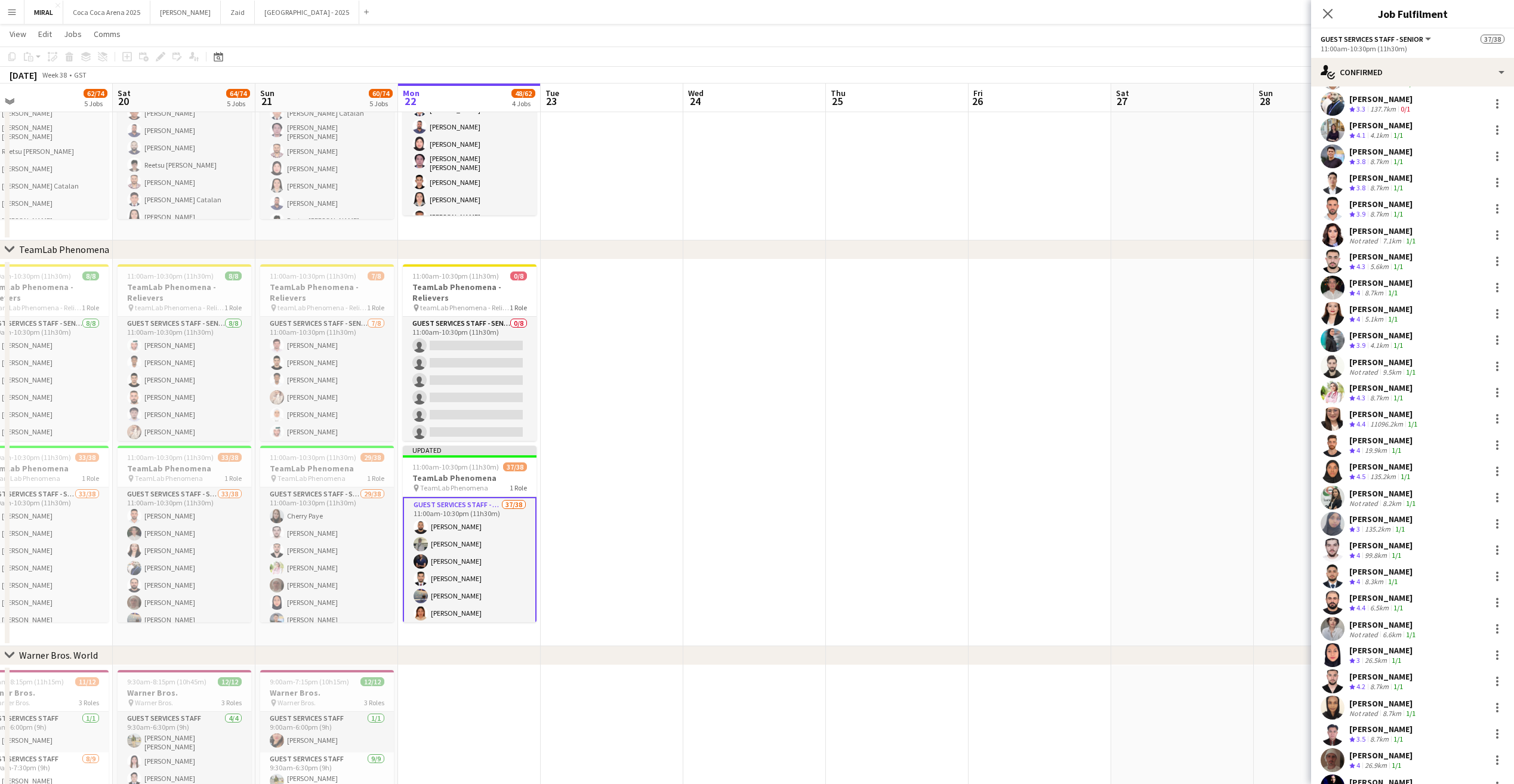
scroll to position [366, 0]
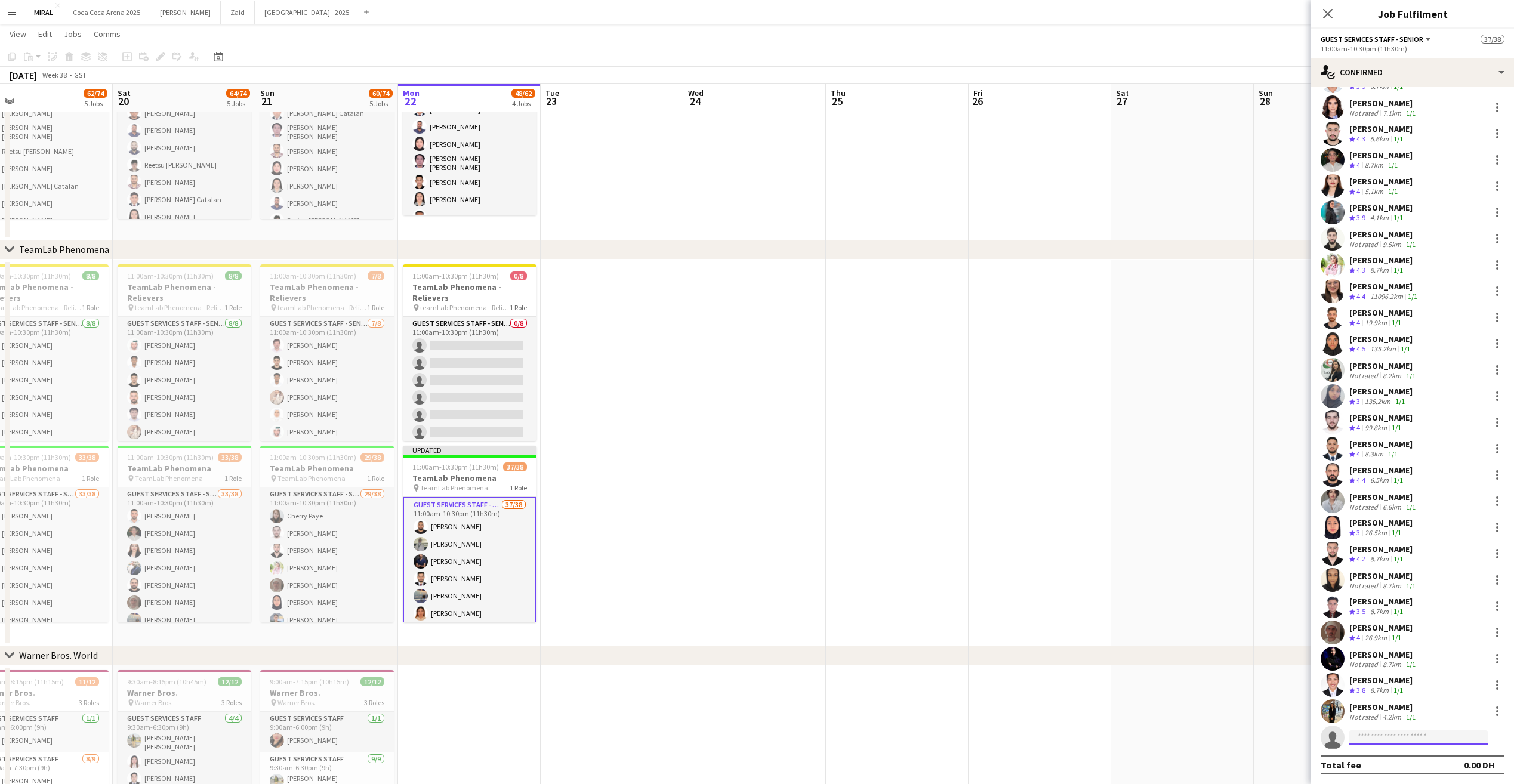
click at [1385, 736] on input at bounding box center [1419, 737] width 138 height 15
paste input "**********"
type input "**********"
click at [1407, 765] on span "[EMAIL_ADDRESS][DOMAIN_NAME]" at bounding box center [1419, 765] width 120 height 10
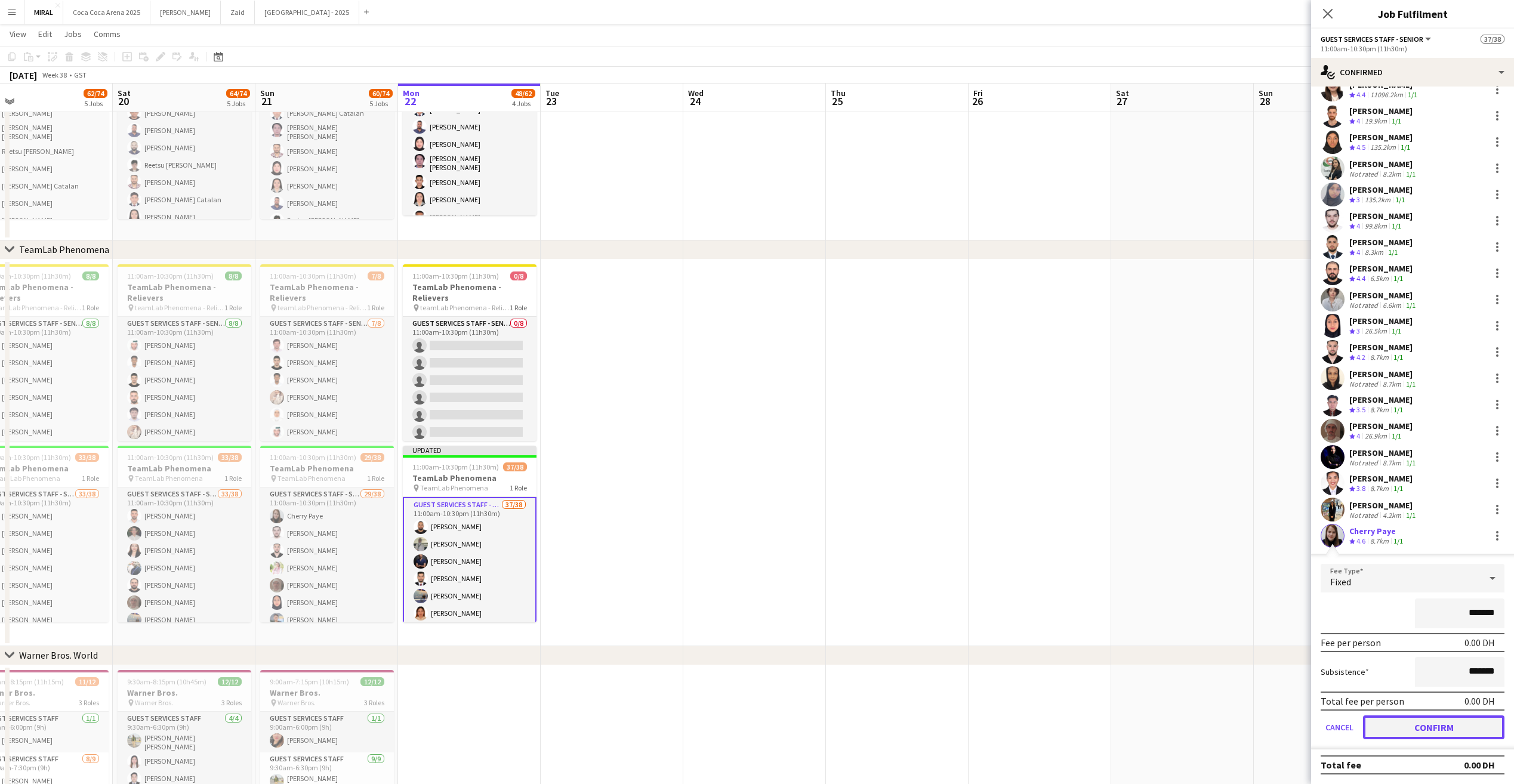
click at [1424, 725] on button "Confirm" at bounding box center [1434, 727] width 142 height 24
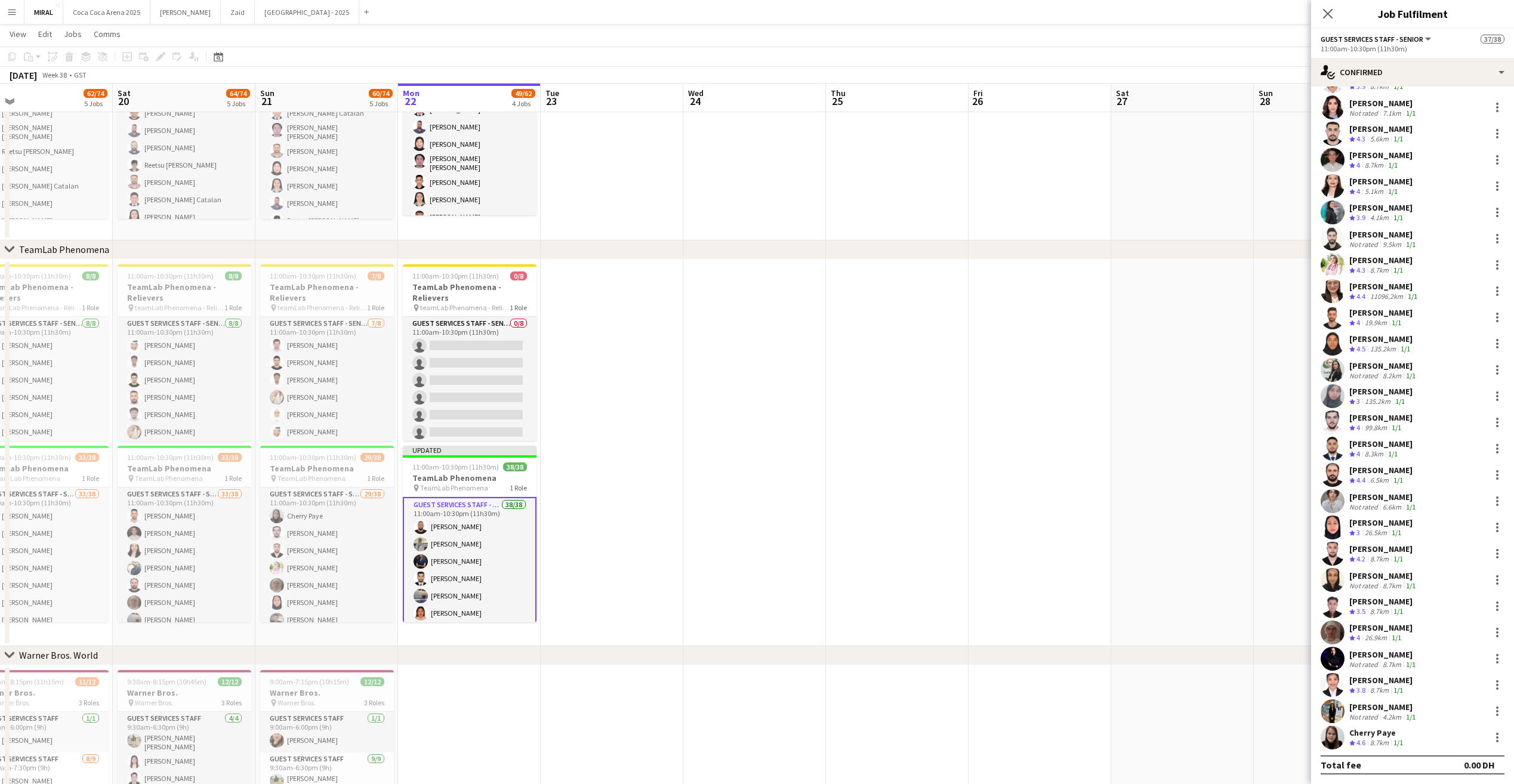
scroll to position [366, 0]
click at [904, 512] on app-date-cell at bounding box center [897, 452] width 142 height 386
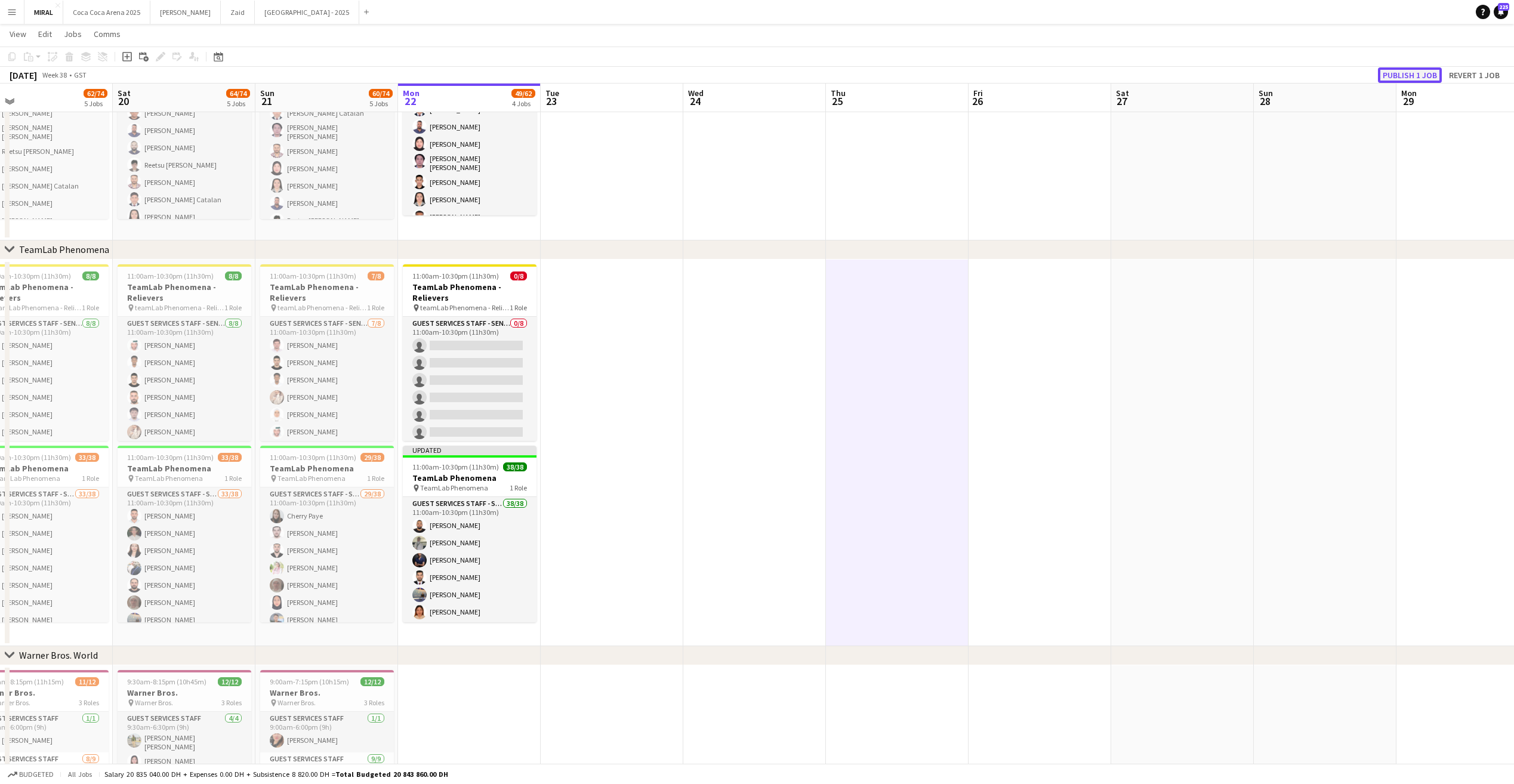
click at [1411, 75] on button "Publish 1 job" at bounding box center [1410, 75] width 64 height 15
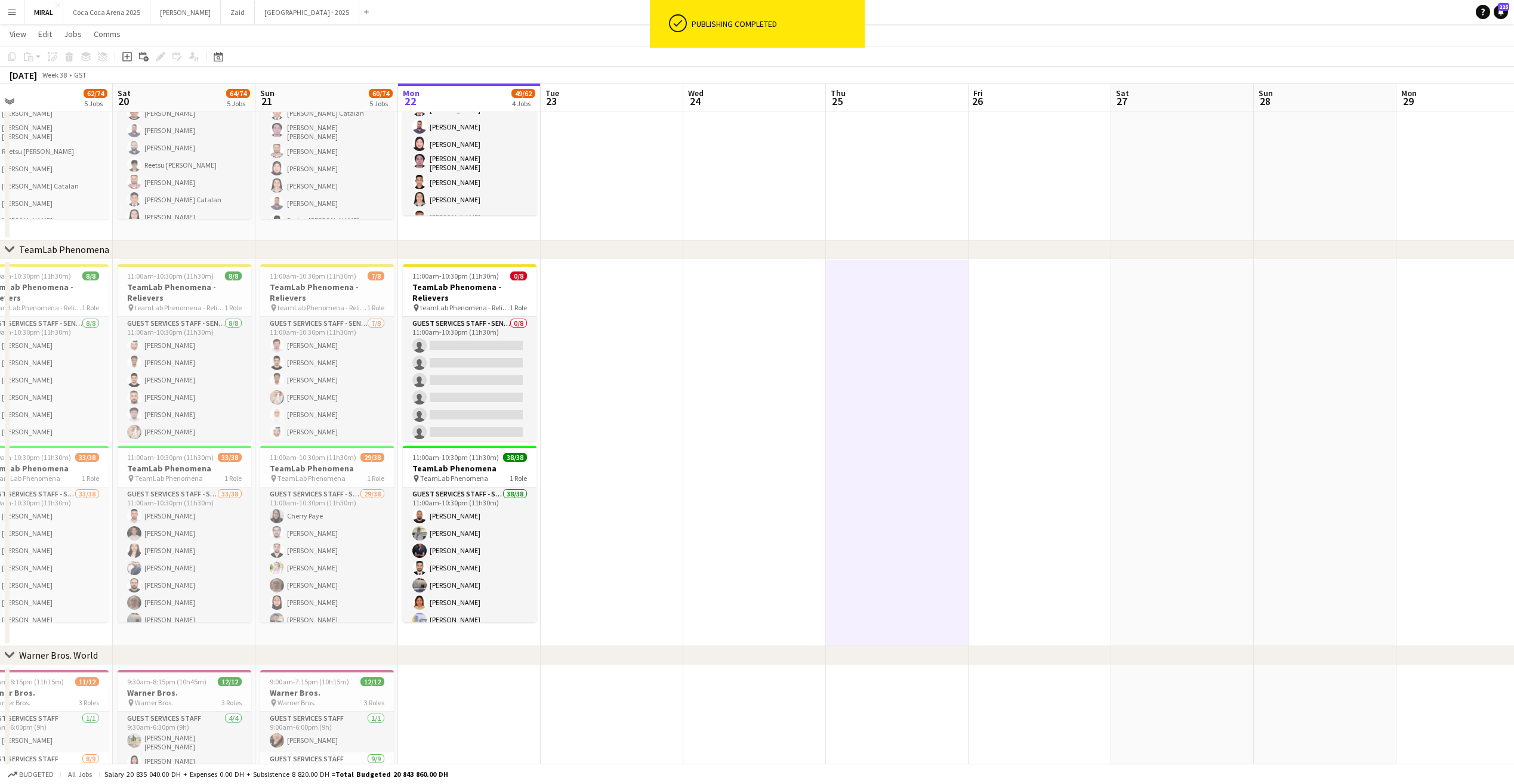
click at [592, 551] on app-date-cell at bounding box center [612, 452] width 142 height 386
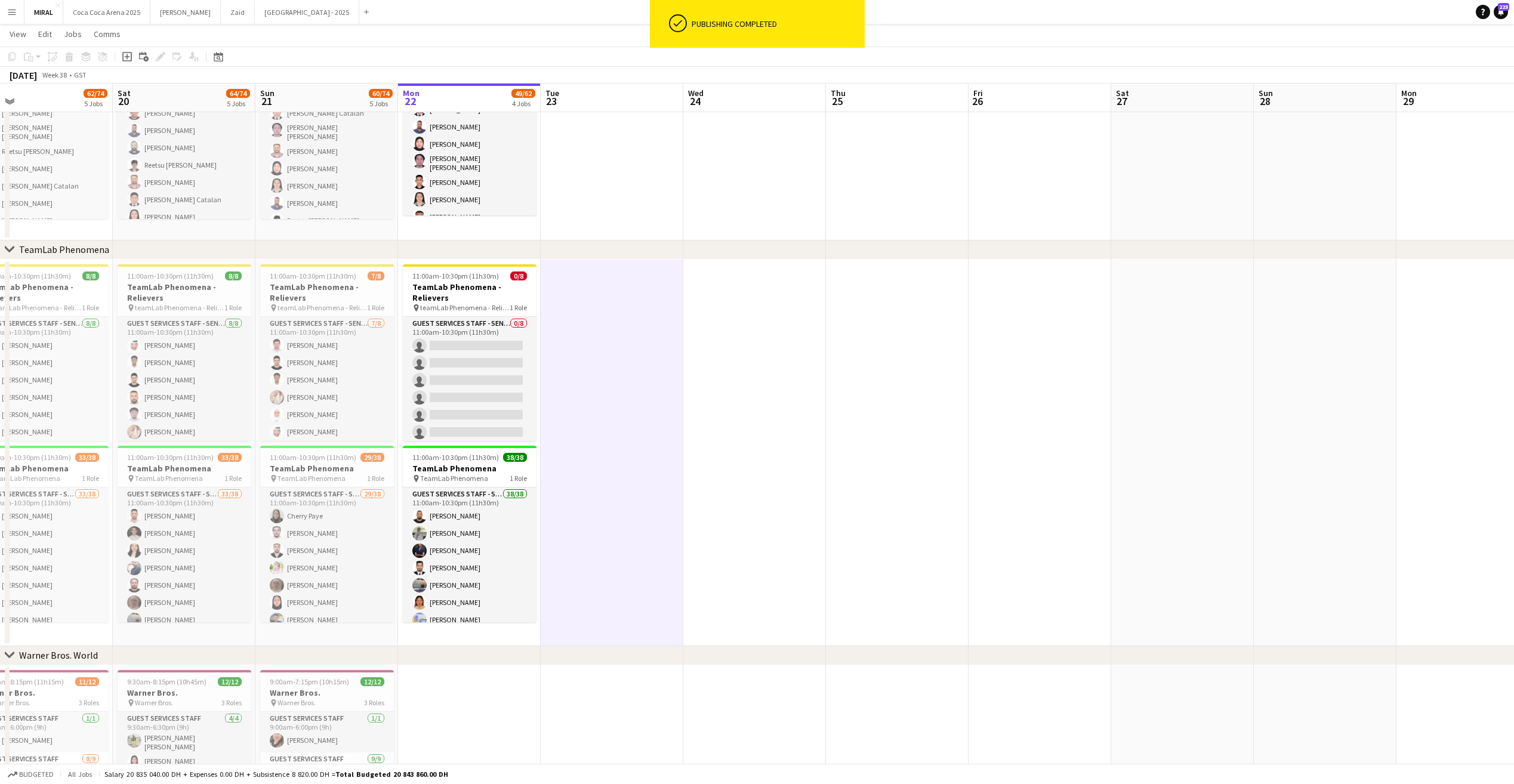
click at [749, 481] on app-date-cell at bounding box center [755, 452] width 142 height 386
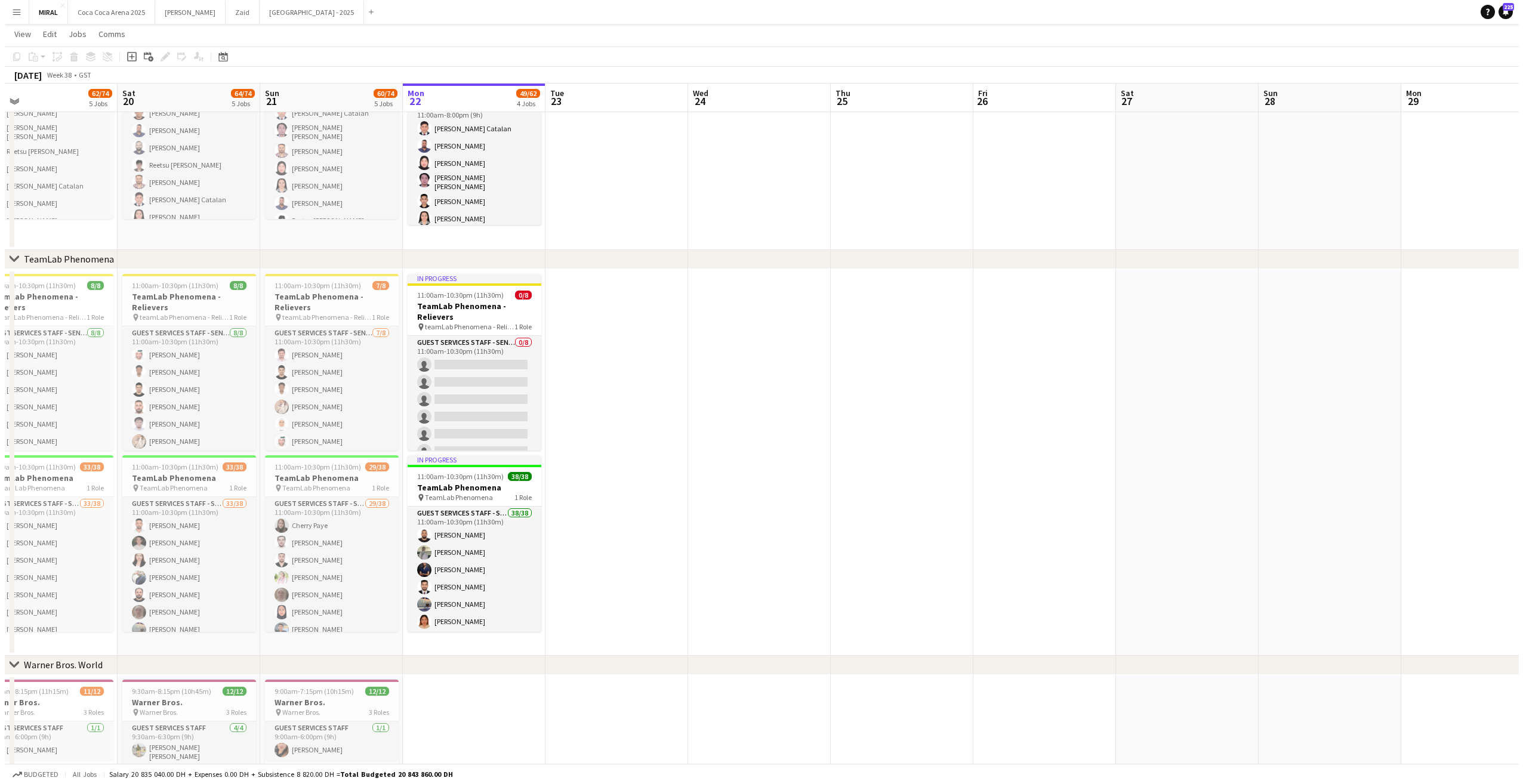
scroll to position [0, 0]
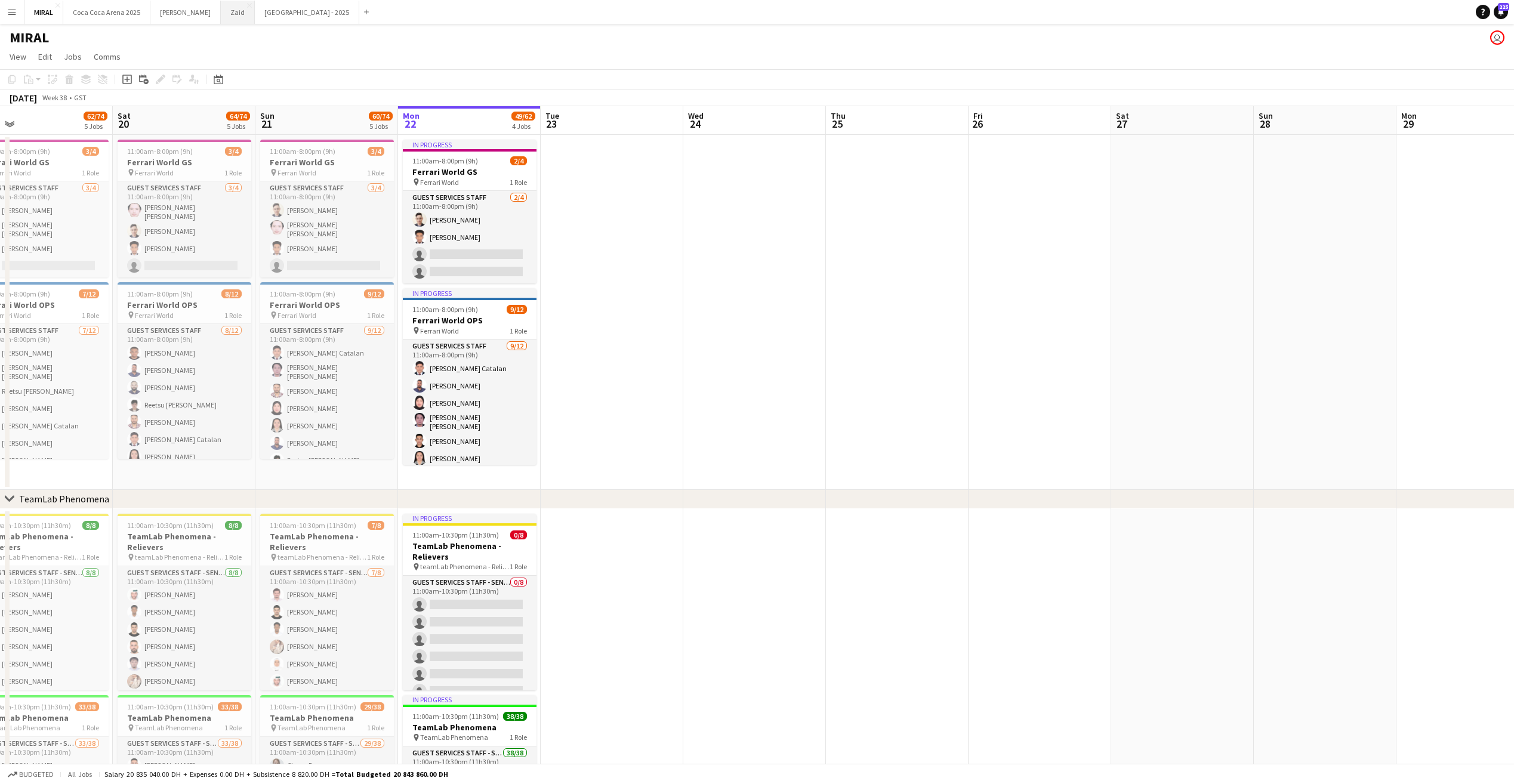
click at [221, 11] on button "Zaid Close" at bounding box center [237, 12] width 34 height 24
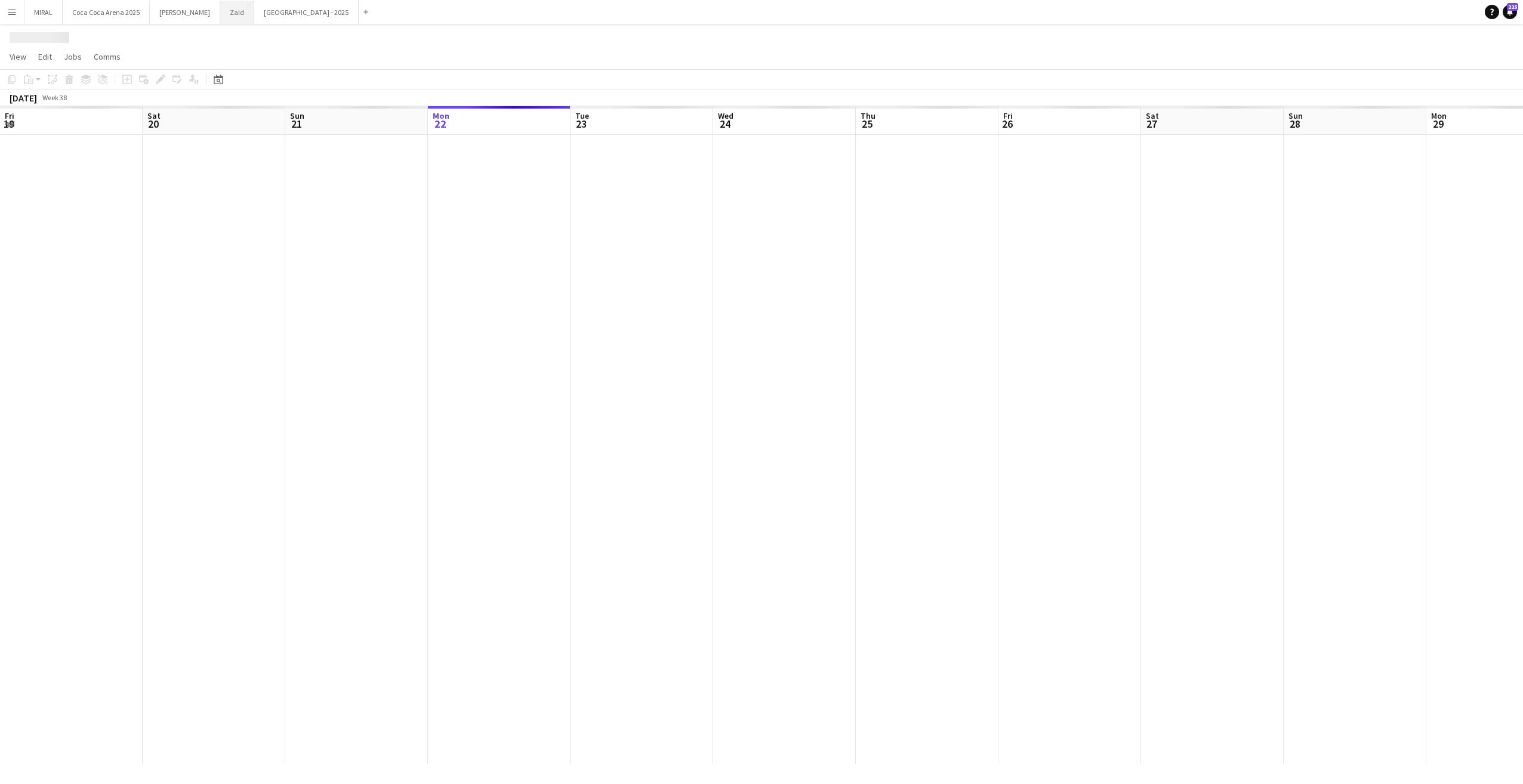
scroll to position [0, 286]
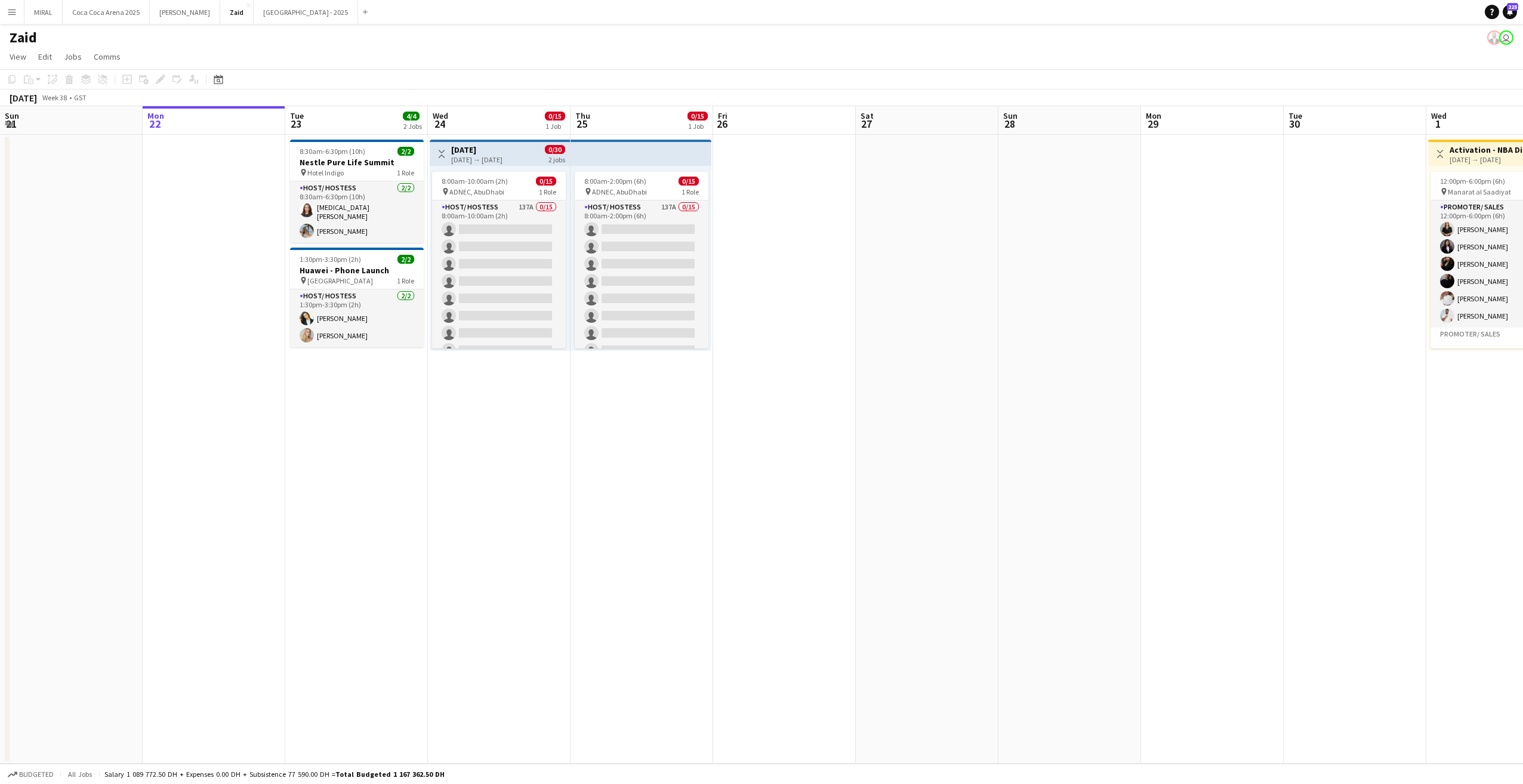
click at [12, 14] on app-icon "Menu" at bounding box center [12, 12] width 10 height 10
click at [132, 65] on link "My Workforce" at bounding box center [180, 65] width 120 height 24
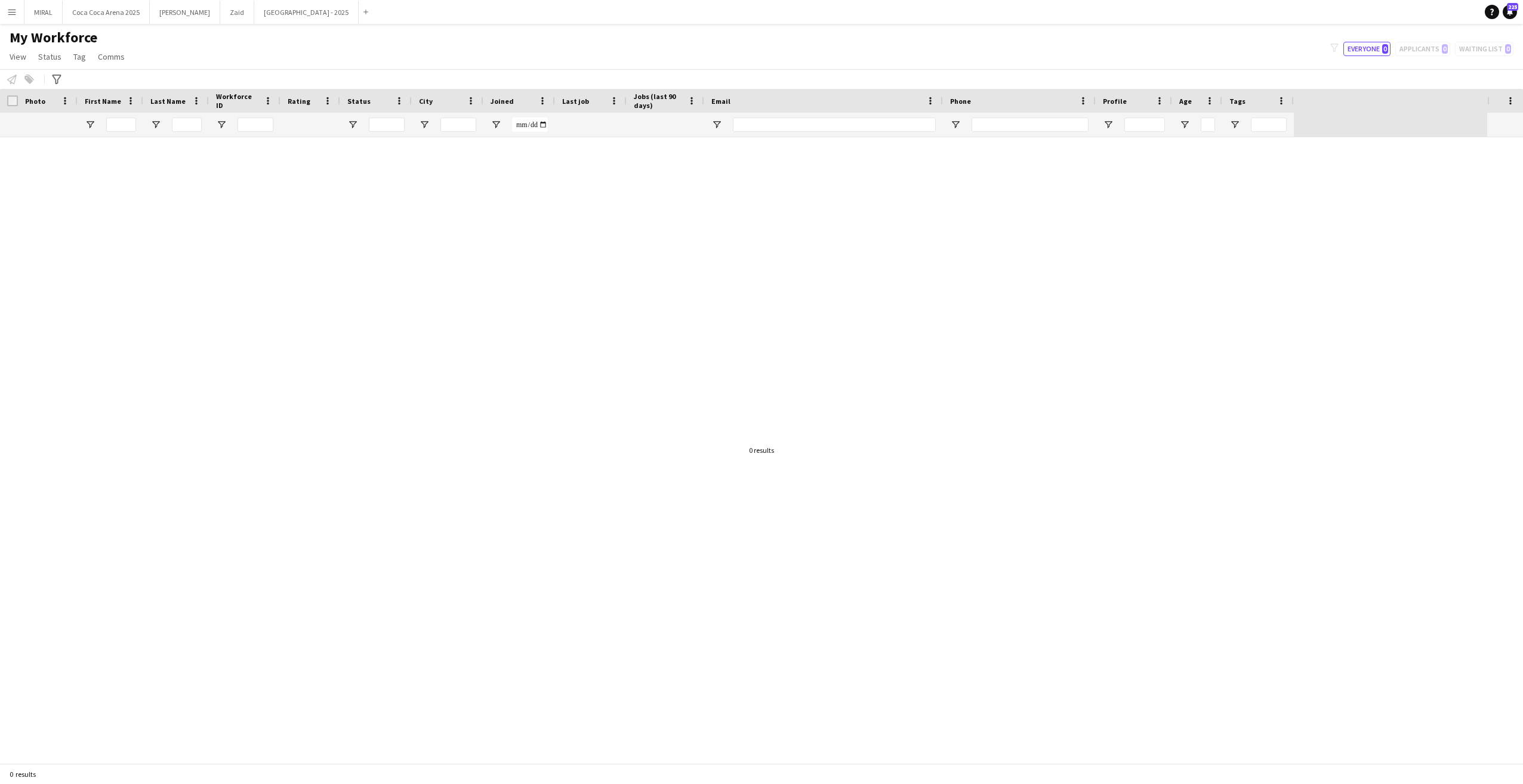
click at [127, 115] on div at bounding box center [121, 124] width 30 height 24
click at [118, 131] on input "First Name Filter Input" at bounding box center [121, 124] width 30 height 15
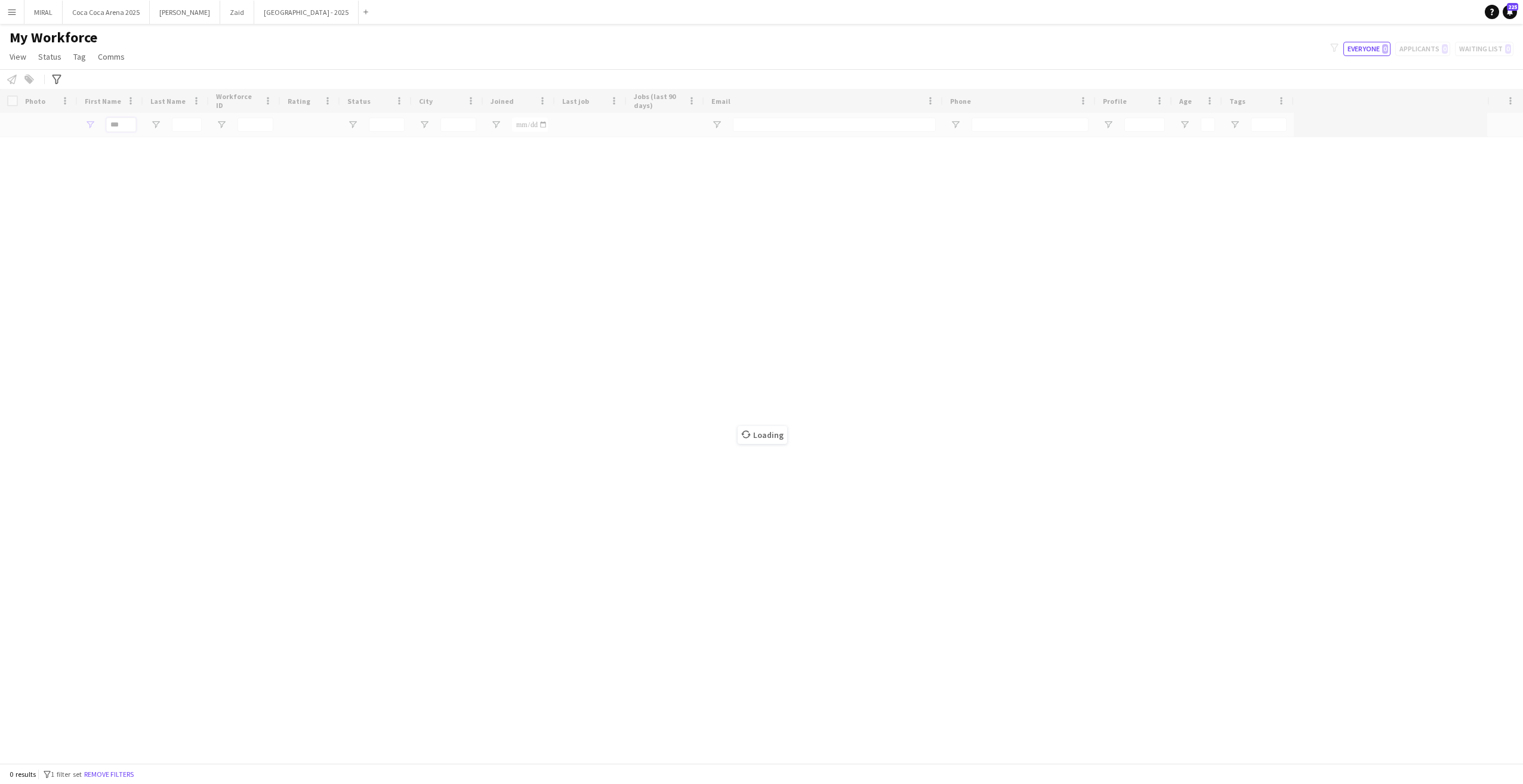
type input "***"
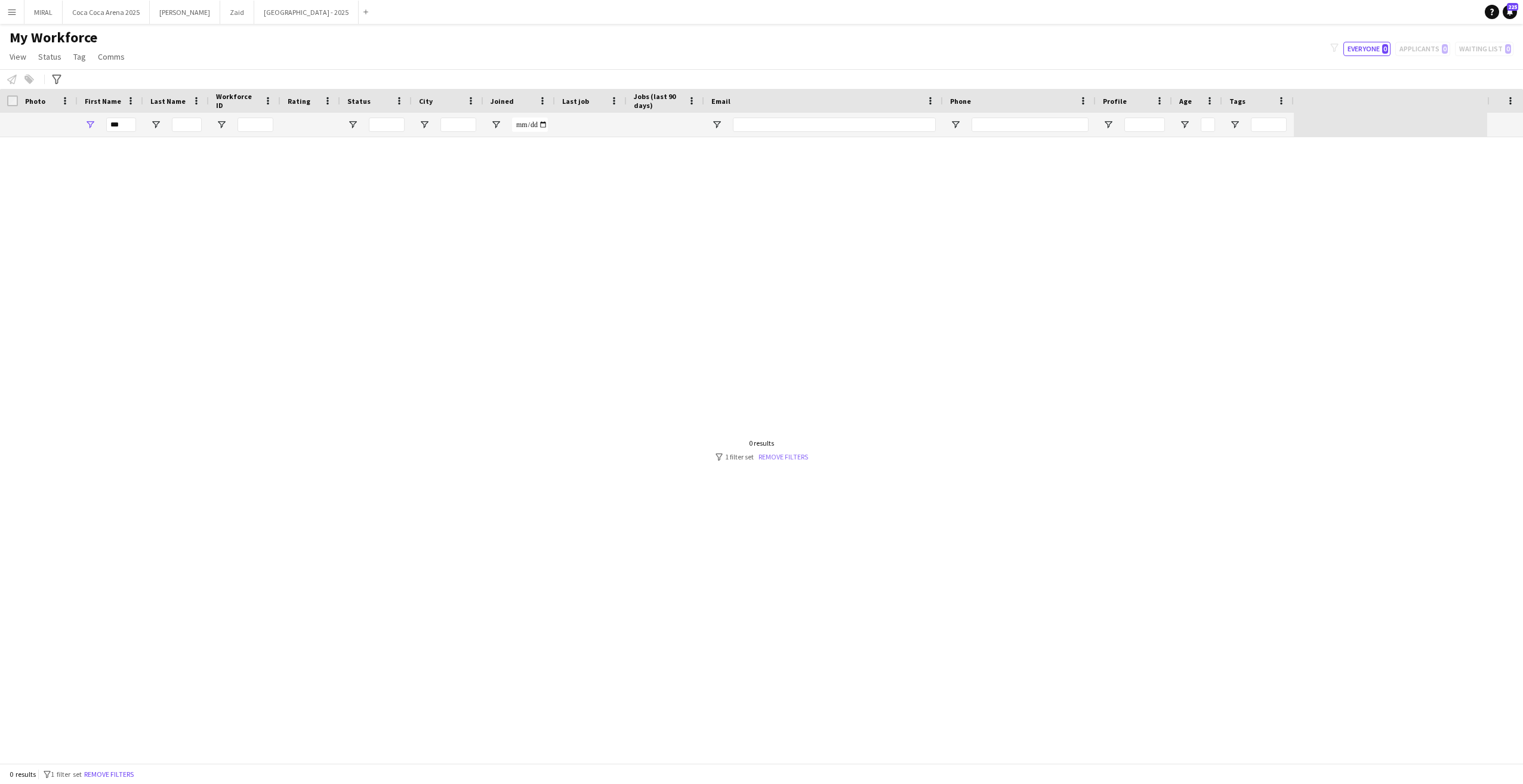
click at [780, 454] on link "Remove filters" at bounding box center [784, 456] width 50 height 9
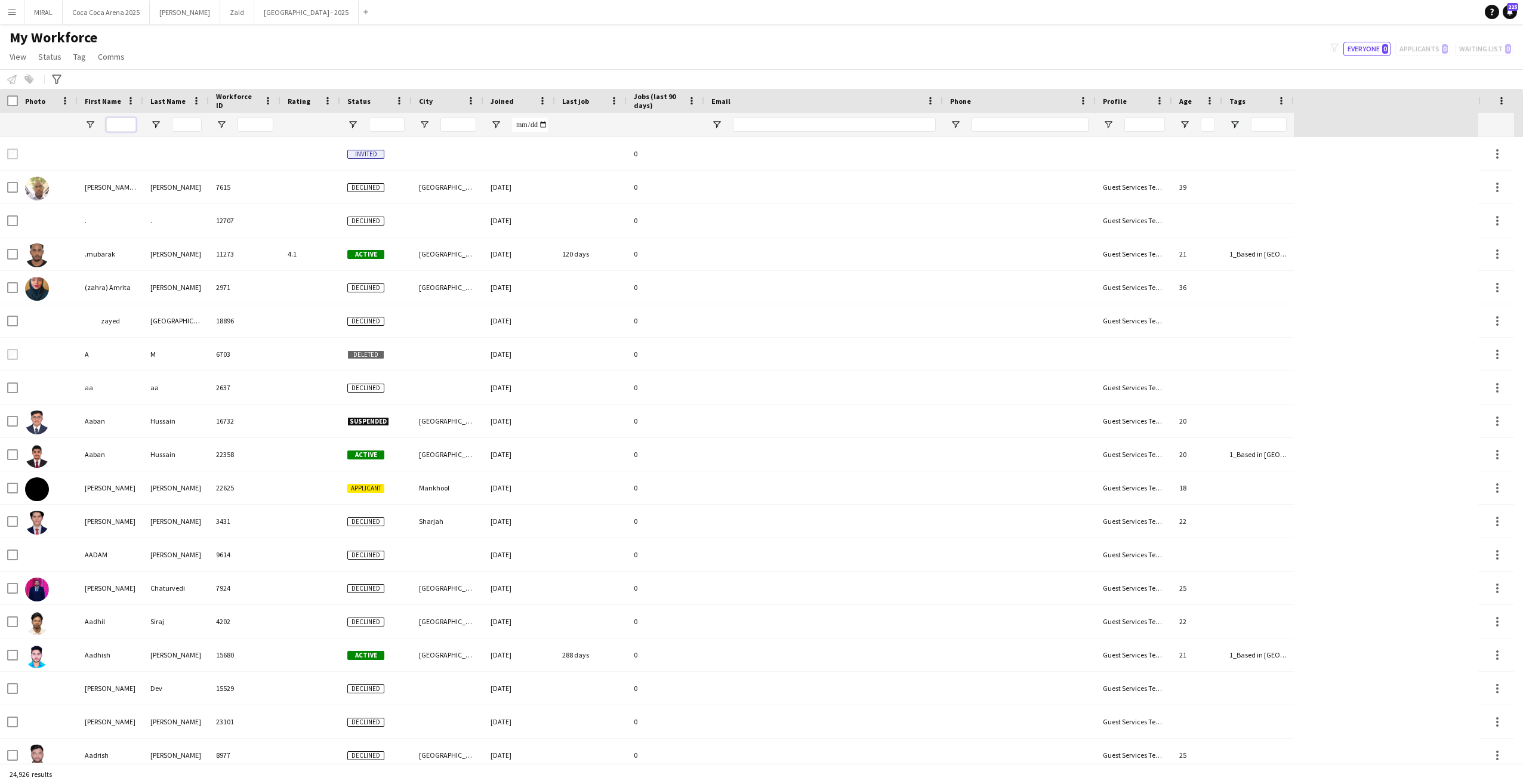
click at [124, 125] on input "First Name Filter Input" at bounding box center [121, 124] width 30 height 15
click at [109, 124] on input "First Name Filter Input" at bounding box center [121, 124] width 30 height 15
click at [113, 124] on input "First Name Filter Input" at bounding box center [121, 124] width 30 height 15
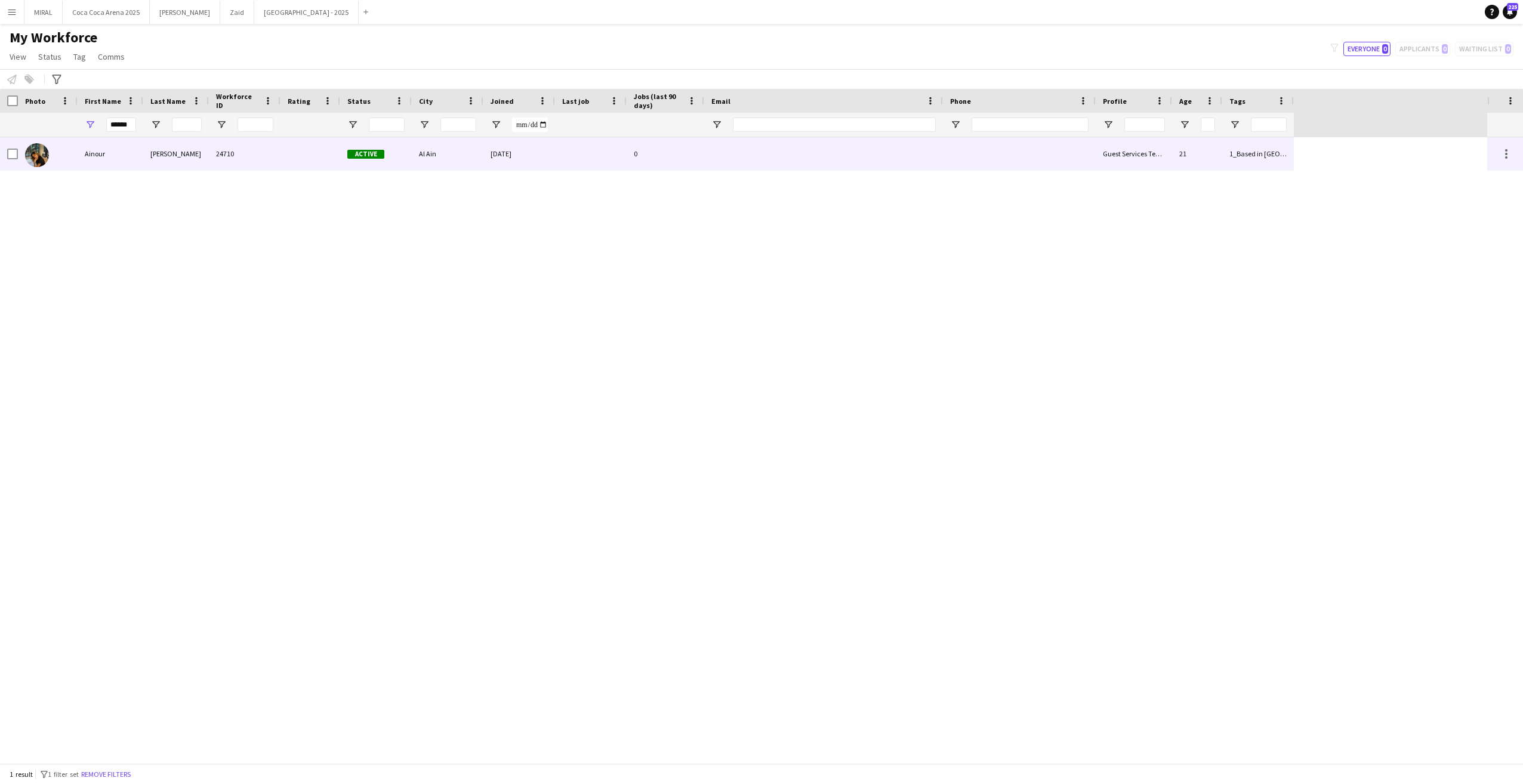
click at [120, 154] on div "Ainour" at bounding box center [110, 153] width 66 height 32
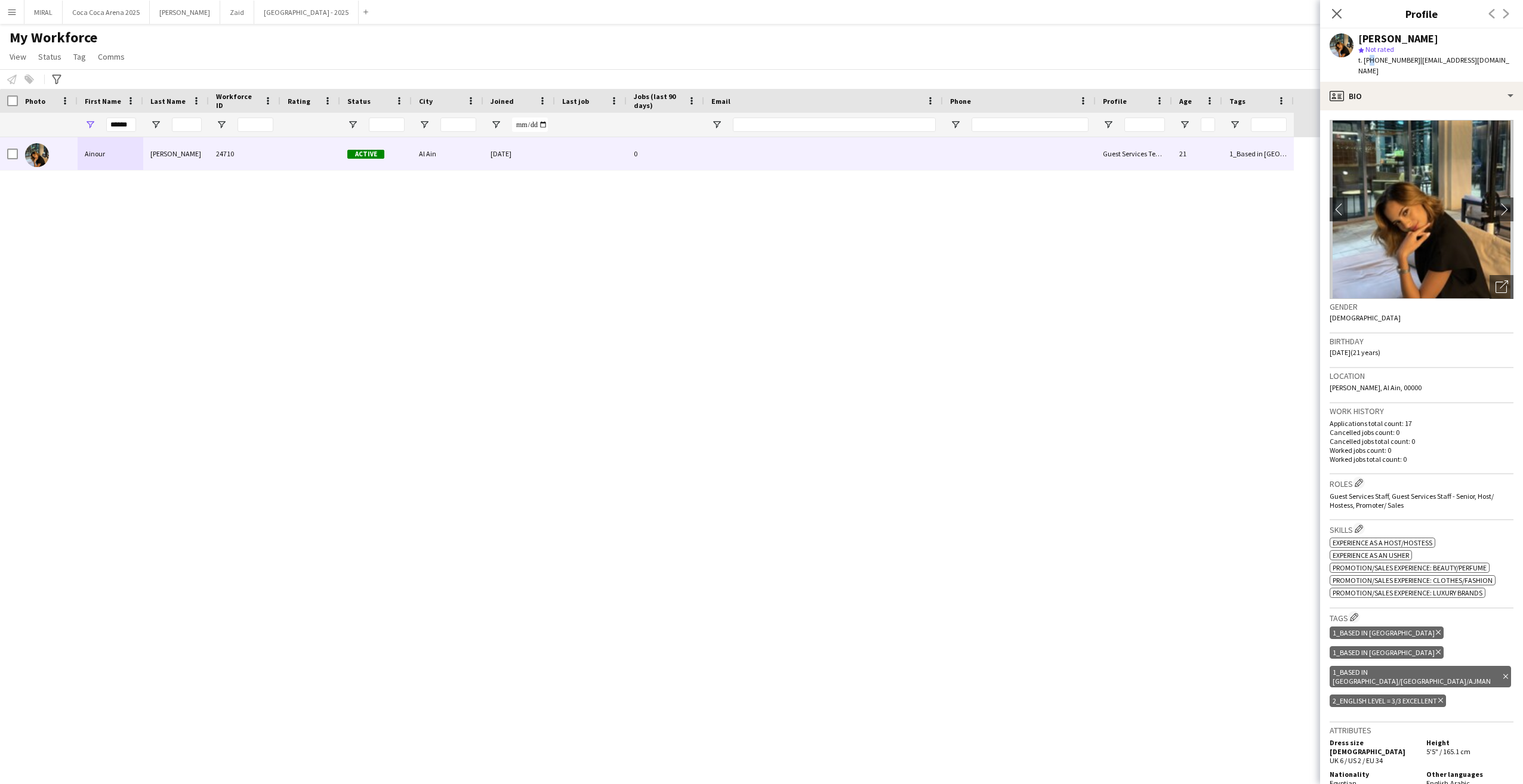
click at [1370, 58] on span "t. [PHONE_NUMBER]" at bounding box center [1390, 59] width 62 height 9
drag, startPoint x: 1370, startPoint y: 58, endPoint x: 1379, endPoint y: 75, distance: 19.2
click at [1379, 82] on div "profile Bio" at bounding box center [1421, 95] width 203 height 28
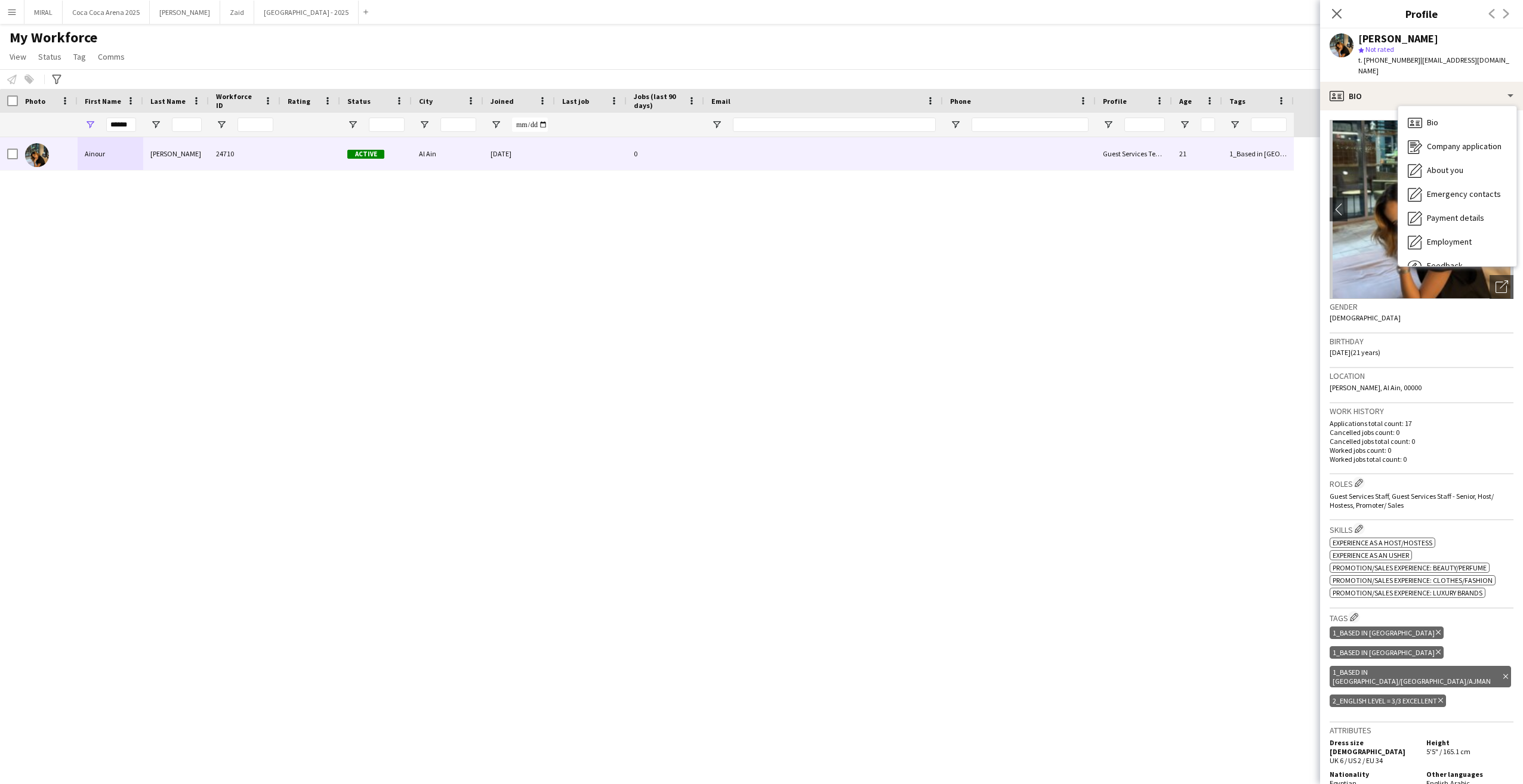
click at [1287, 18] on app-navbar "Menu Boards Boards Boards All jobs Status Workforce Workforce My Workforce Recr…" at bounding box center [762, 12] width 1523 height 24
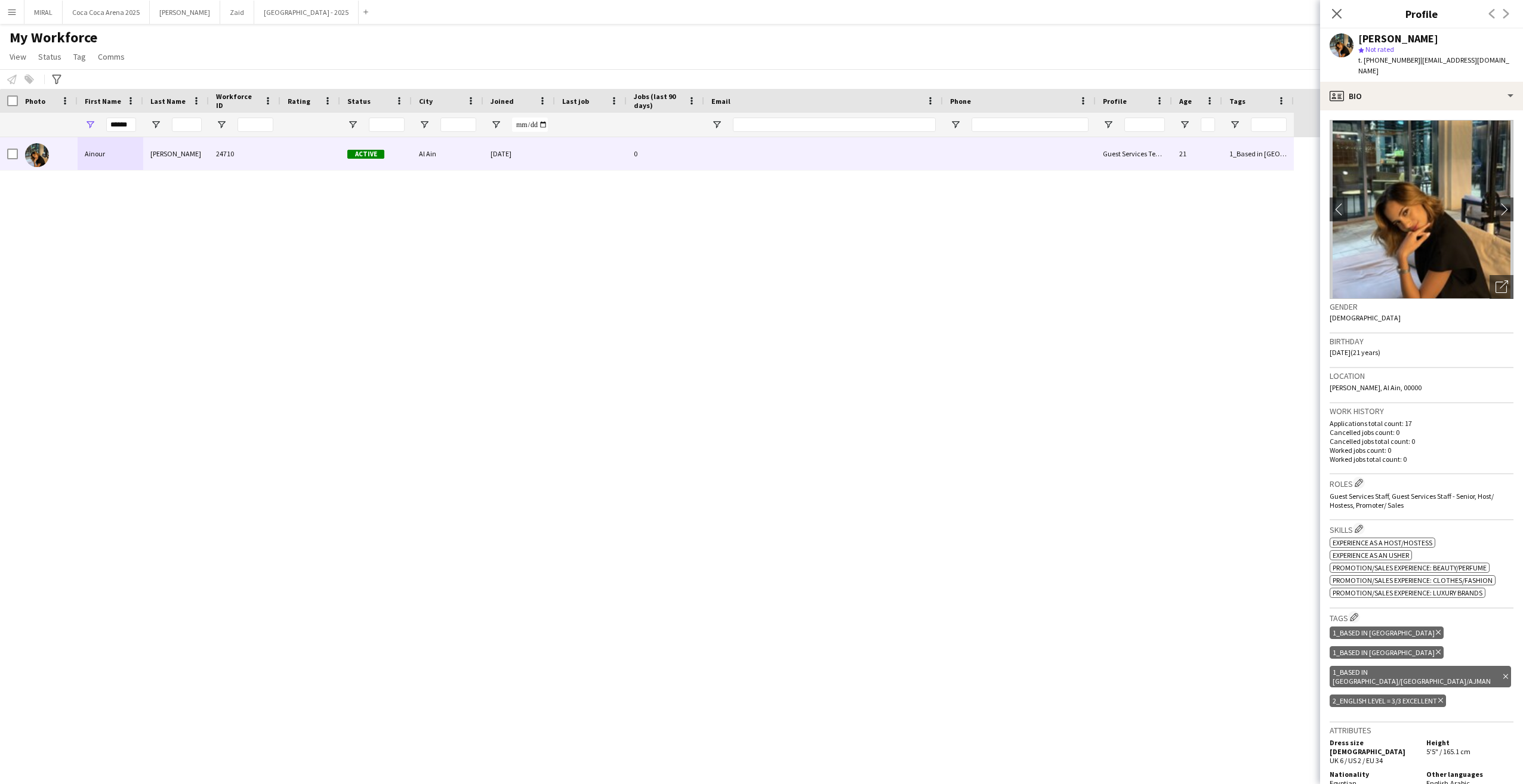
drag, startPoint x: 1475, startPoint y: 449, endPoint x: 1423, endPoint y: 294, distance: 163.5
click at [127, 122] on input "******" at bounding box center [121, 124] width 30 height 15
drag, startPoint x: 111, startPoint y: 125, endPoint x: 178, endPoint y: 133, distance: 67.5
click at [178, 133] on div "******" at bounding box center [647, 124] width 1294 height 24
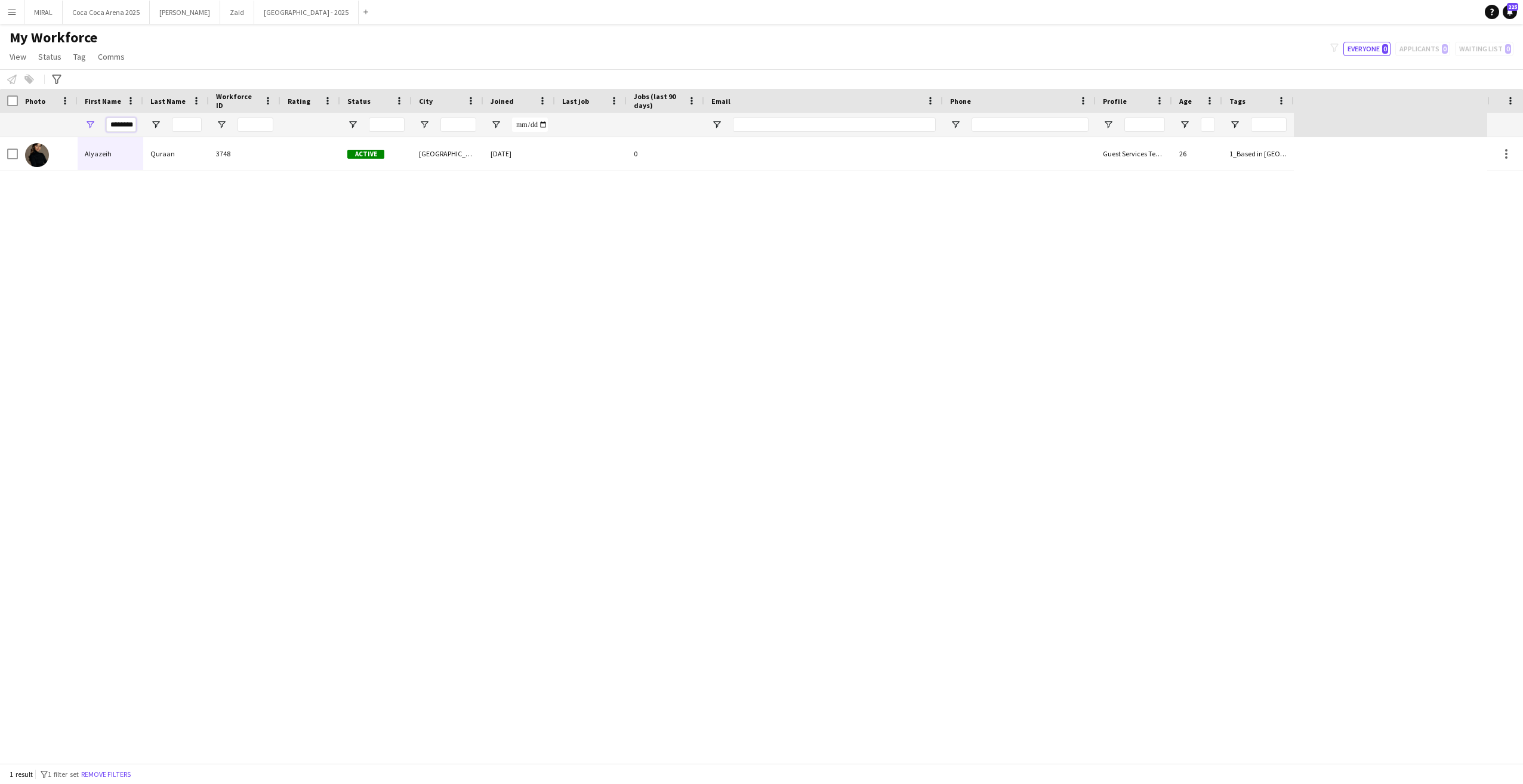
scroll to position [0, 1]
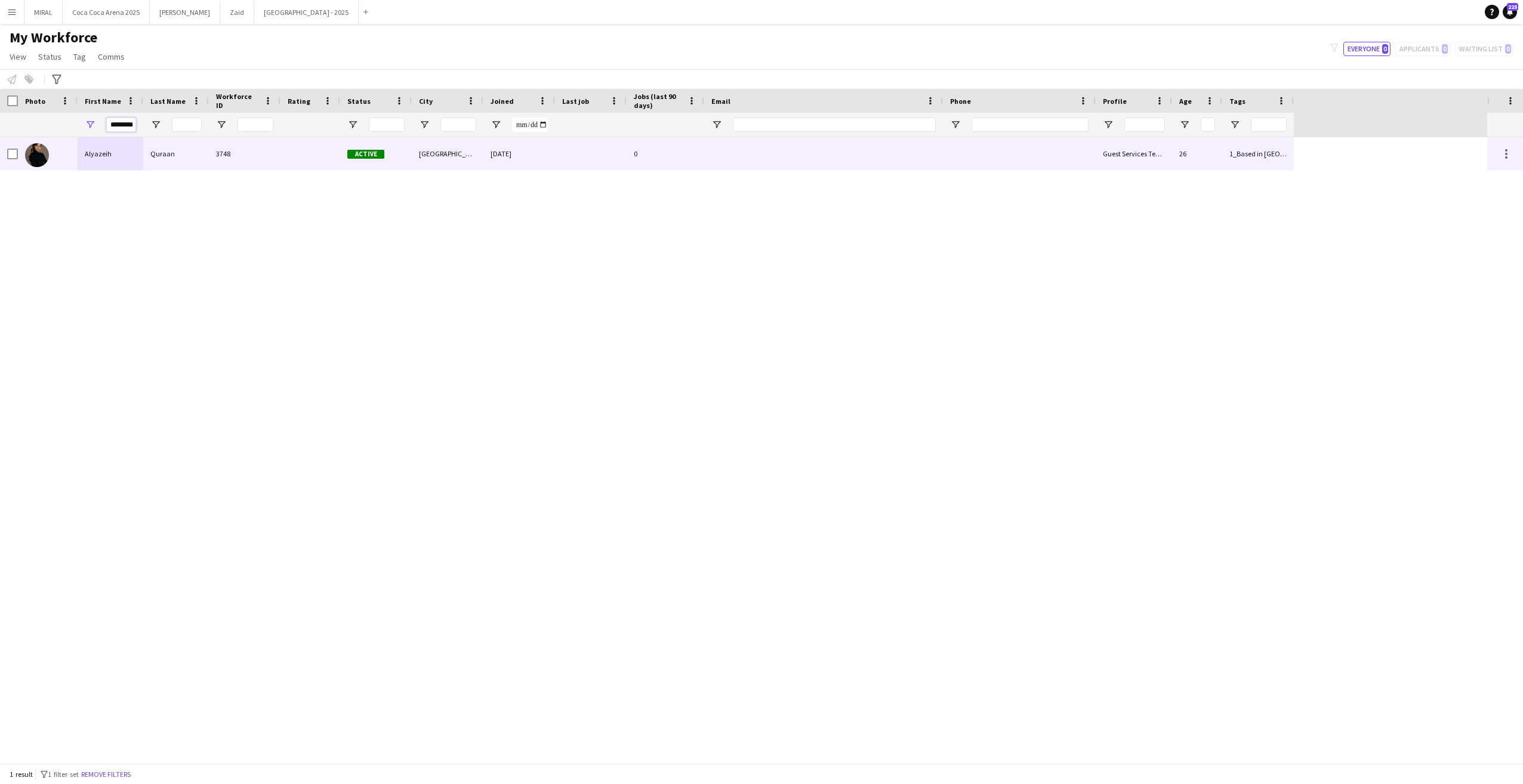
drag, startPoint x: 111, startPoint y: 125, endPoint x: 365, endPoint y: 144, distance: 254.7
click at [353, 142] on div "Workforce Details Photo First Name" at bounding box center [762, 426] width 1523 height 674
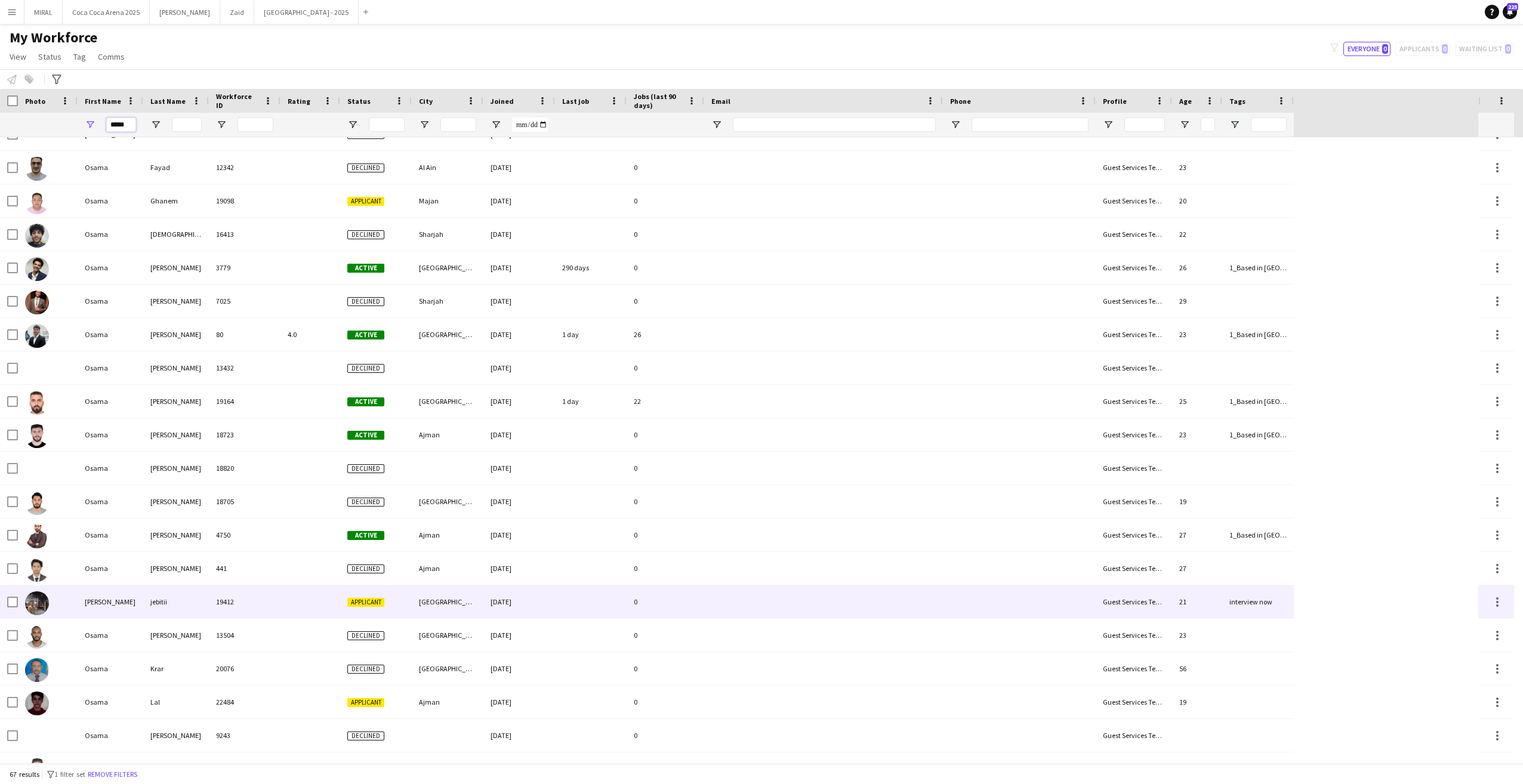
scroll to position [895, 0]
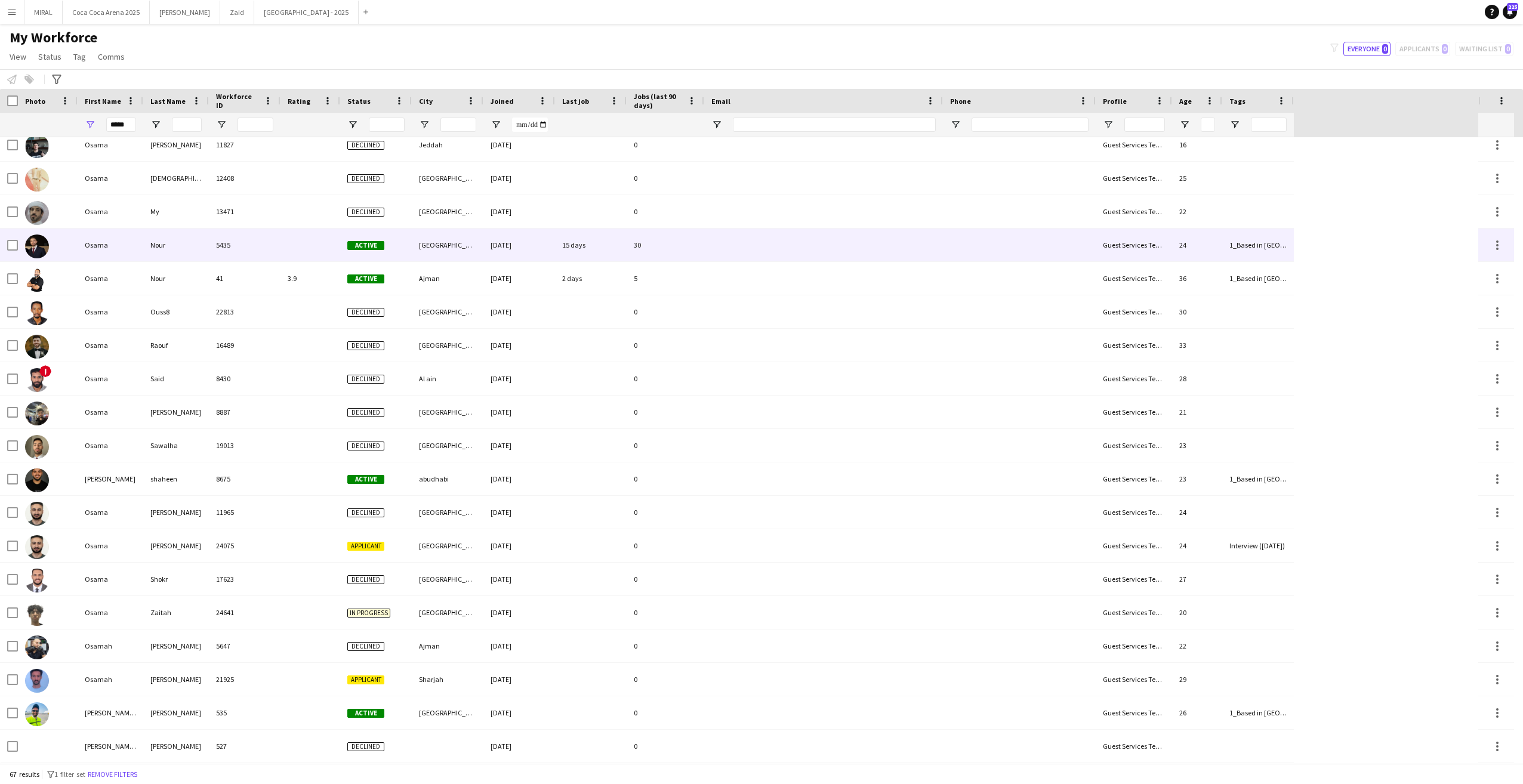
click at [68, 246] on div at bounding box center [48, 245] width 59 height 32
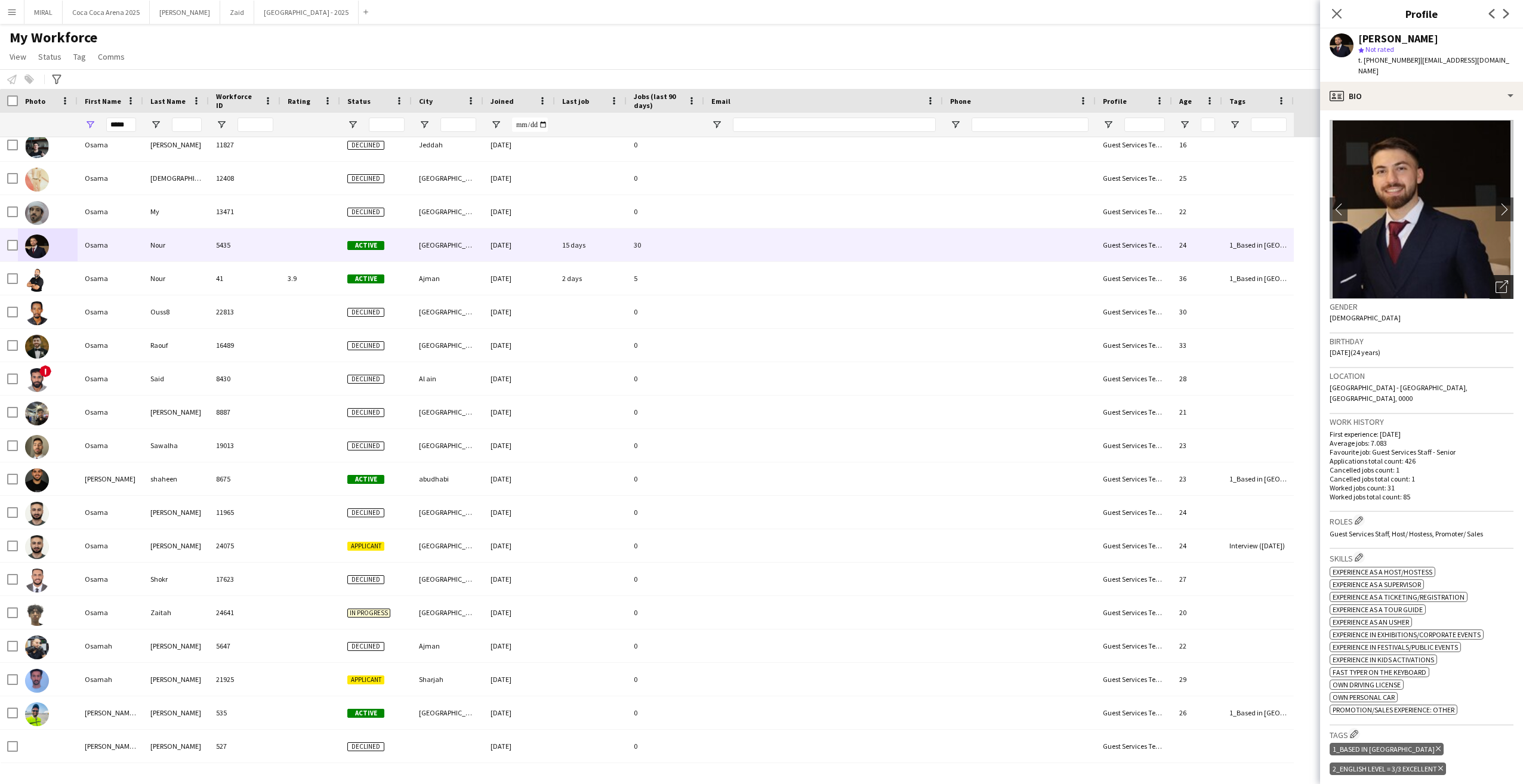
click at [1496, 281] on icon "Open photos pop-in" at bounding box center [1502, 287] width 12 height 12
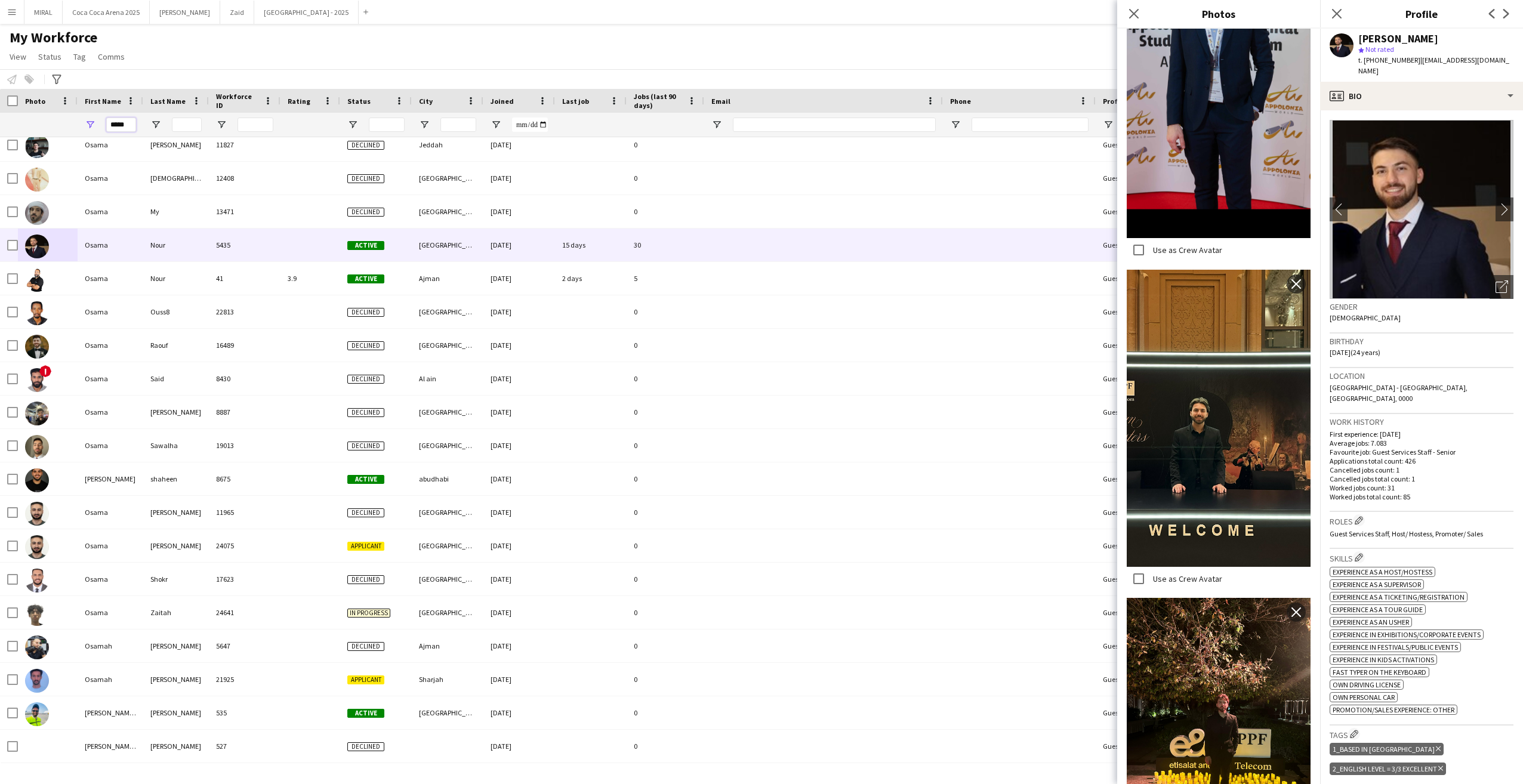
drag, startPoint x: 111, startPoint y: 129, endPoint x: 186, endPoint y: 127, distance: 75.0
click at [186, 127] on div "*****" at bounding box center [647, 124] width 1294 height 24
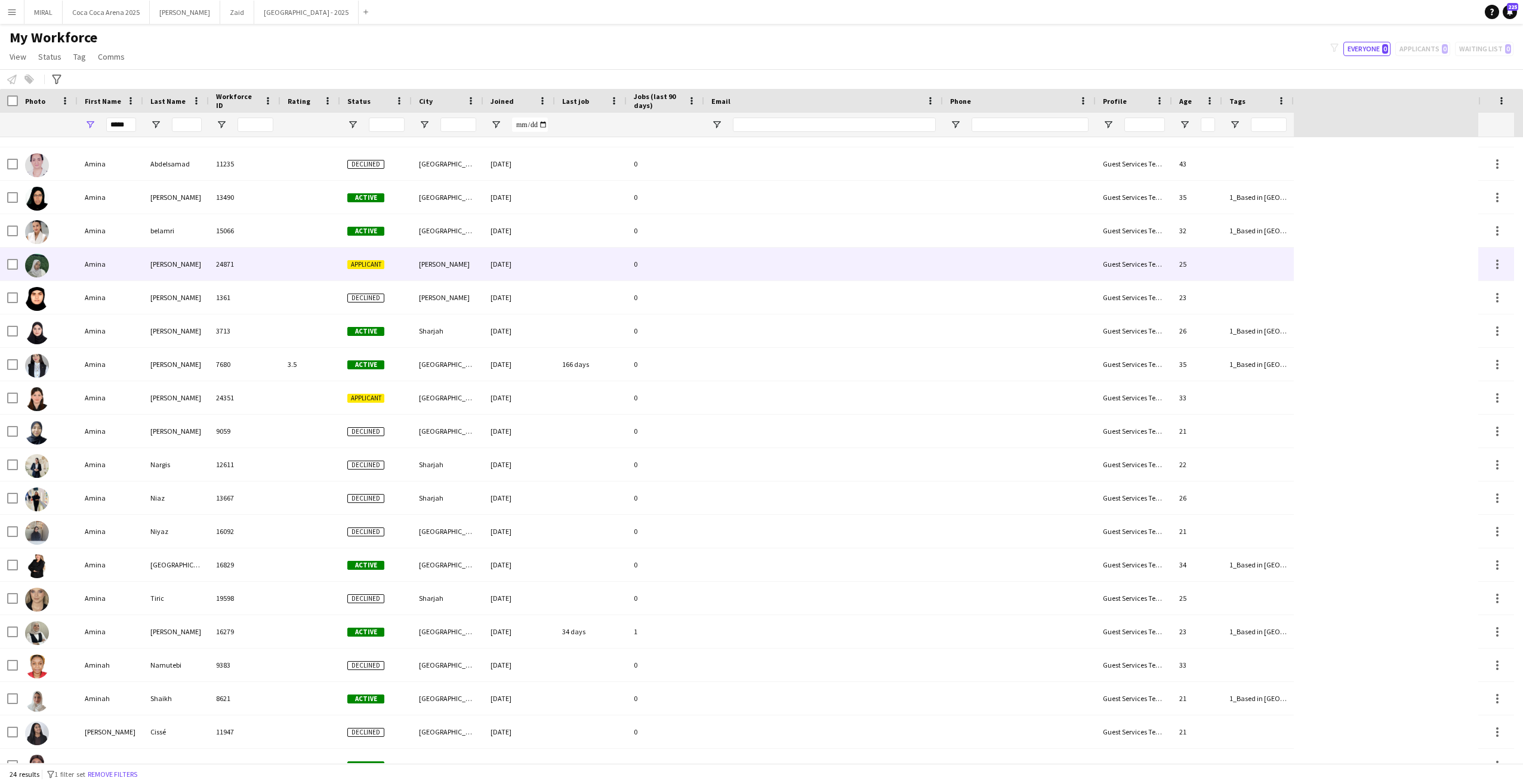
scroll to position [0, 0]
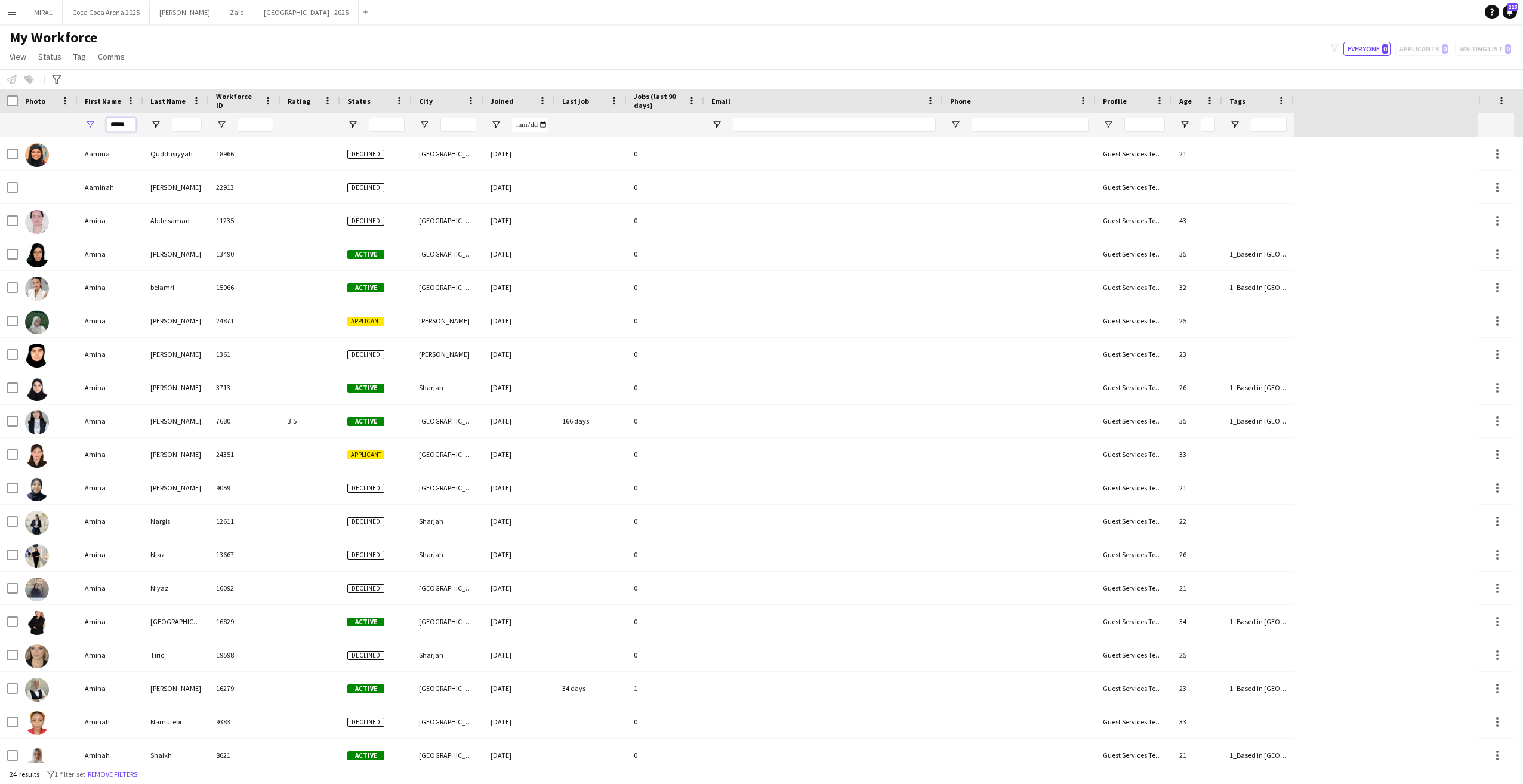
click at [130, 123] on input "*****" at bounding box center [121, 124] width 30 height 15
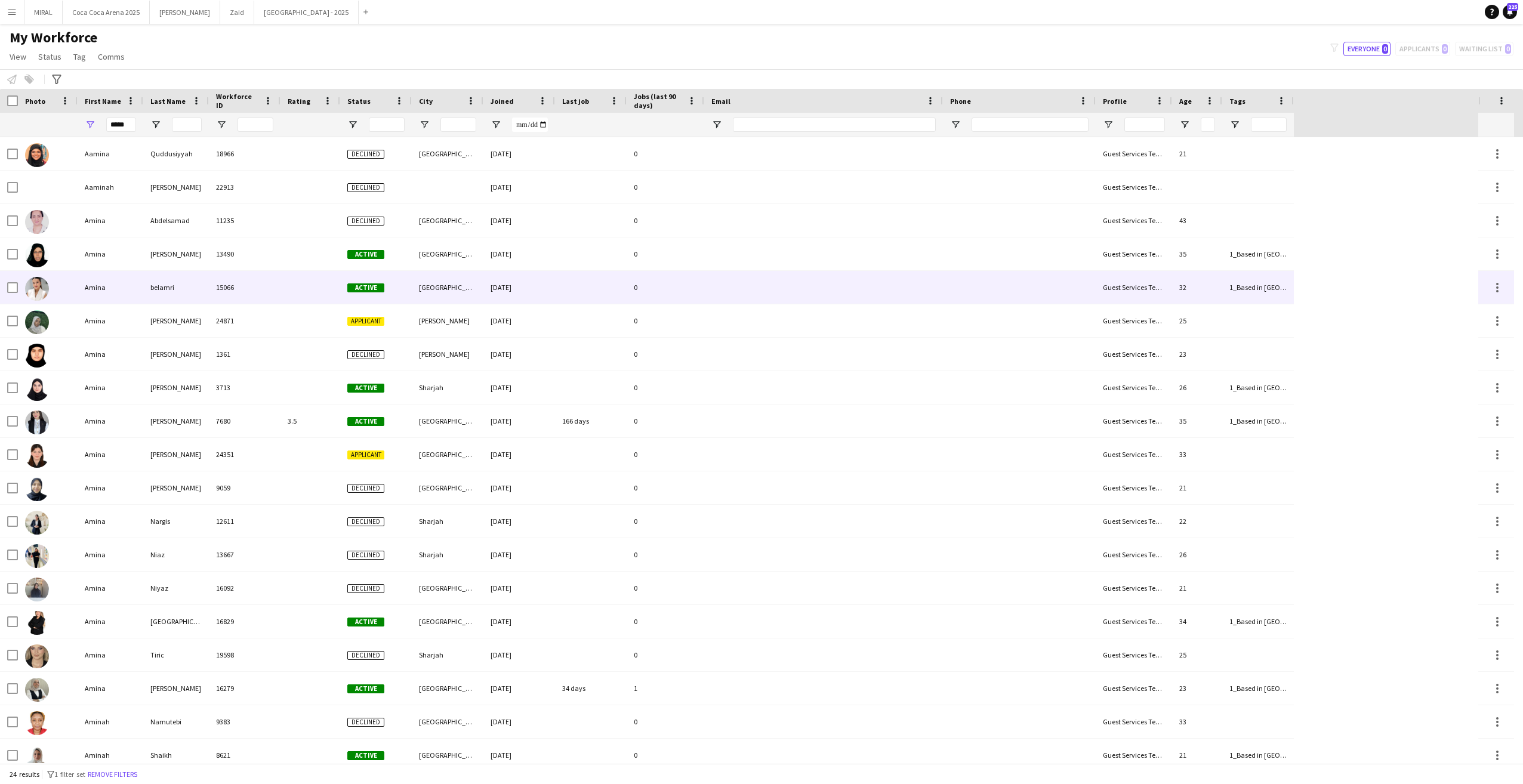
click at [127, 292] on div "Amina" at bounding box center [110, 287] width 66 height 32
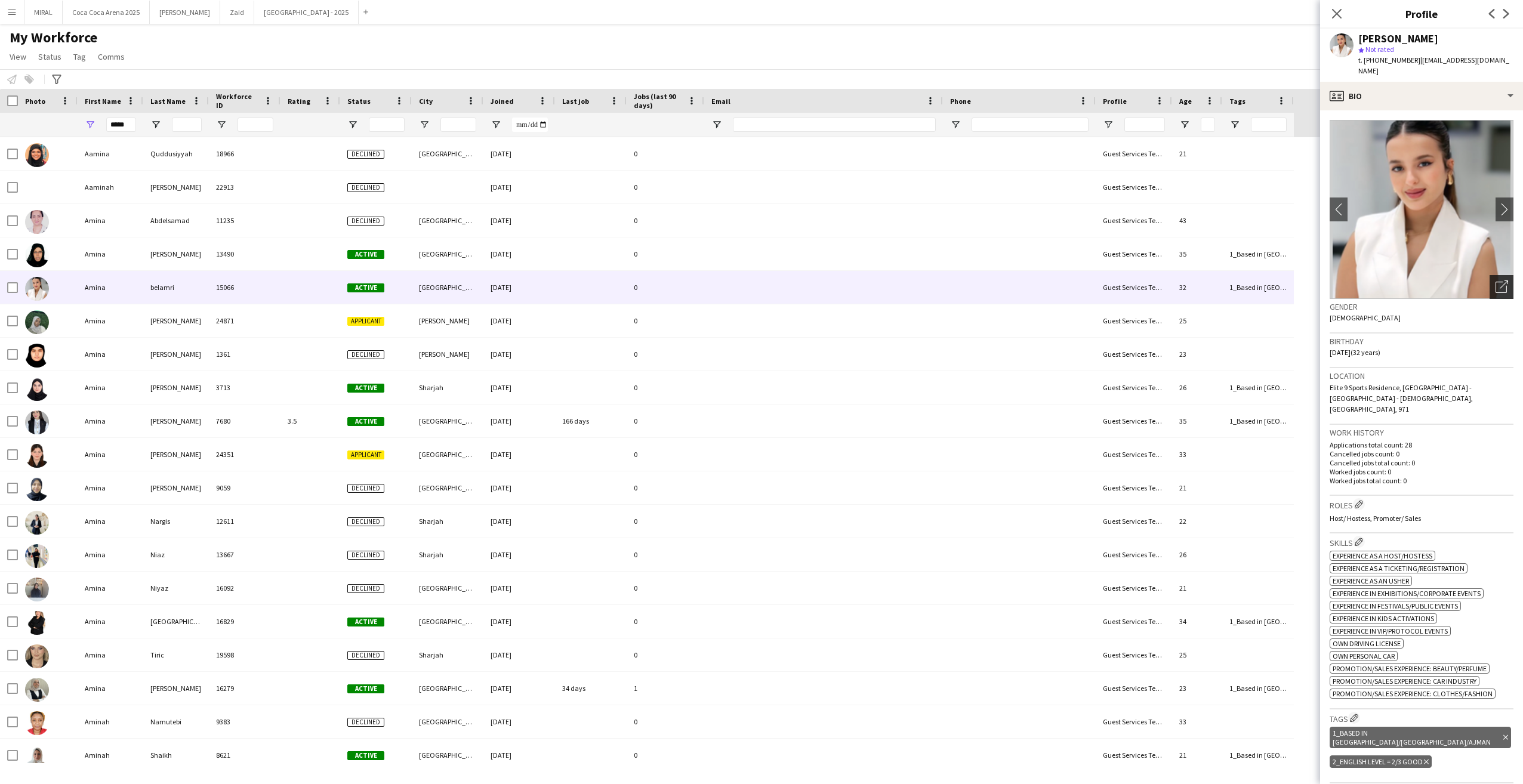
click at [1501, 275] on div "Open photos pop-in" at bounding box center [1502, 287] width 24 height 24
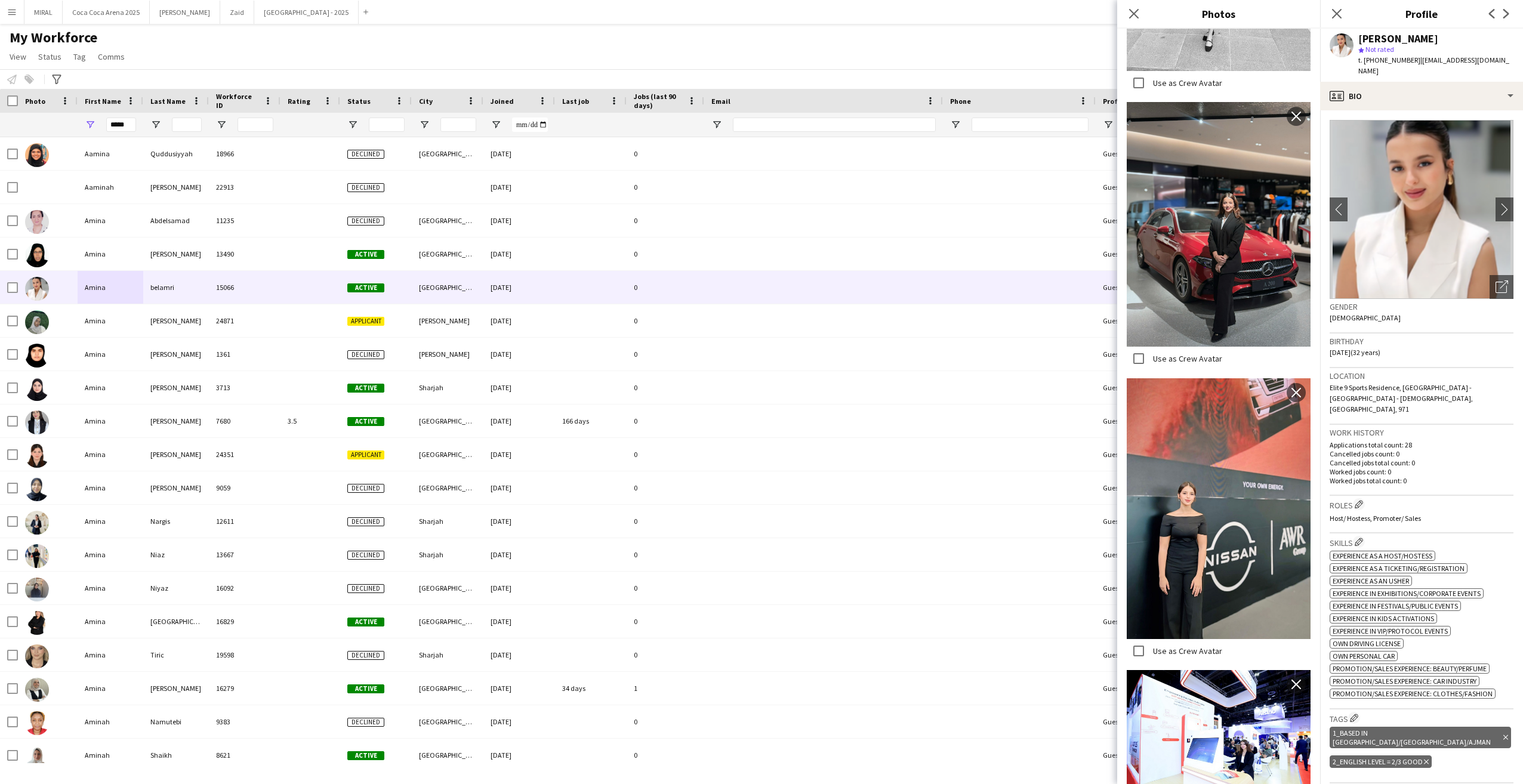
scroll to position [550, 0]
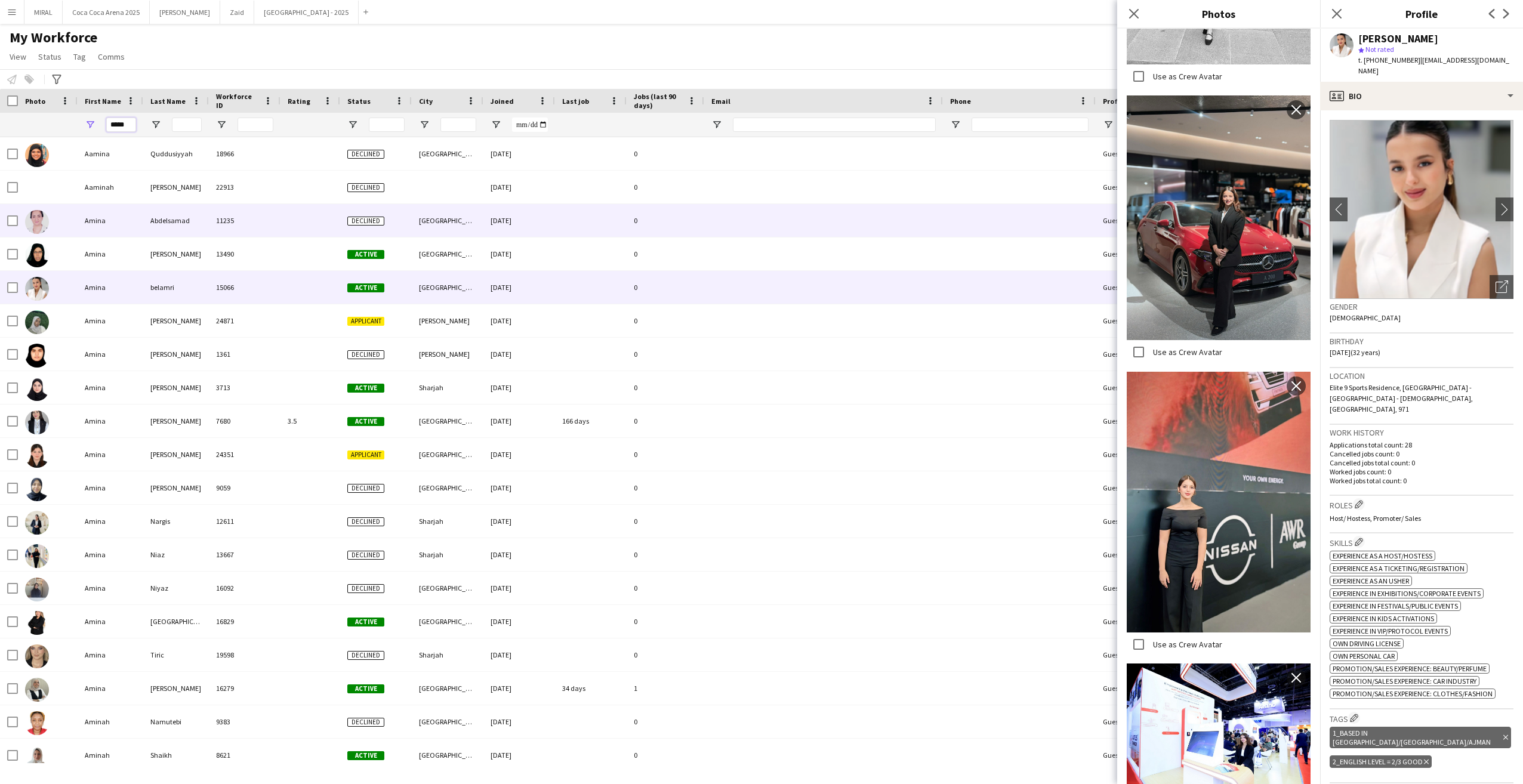
drag, startPoint x: 46, startPoint y: 208, endPoint x: 129, endPoint y: 128, distance: 115.3
click at [129, 127] on input "*****" at bounding box center [121, 124] width 30 height 15
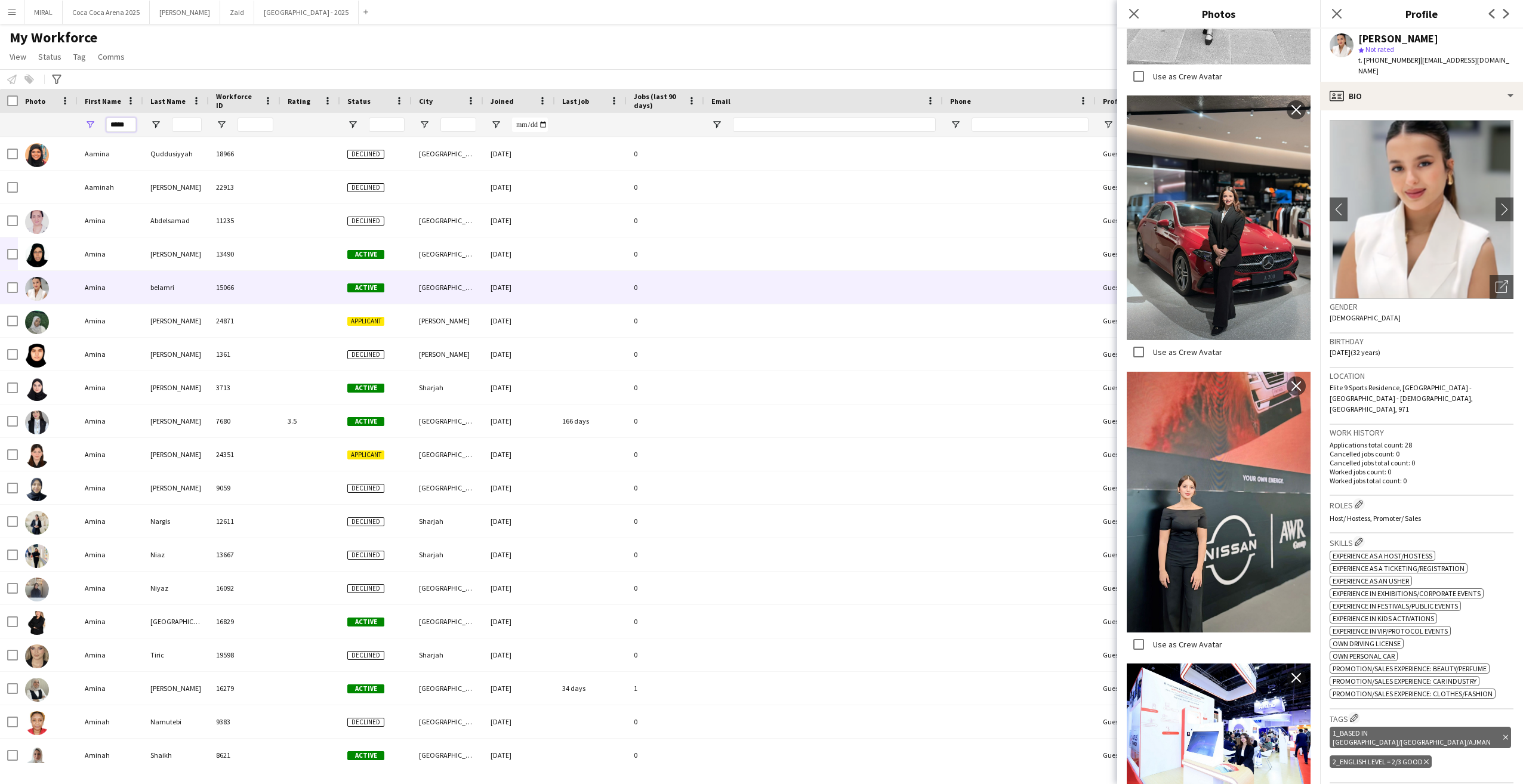
drag, startPoint x: 129, startPoint y: 128, endPoint x: 76, endPoint y: 127, distance: 53.0
click at [76, 127] on div "*****" at bounding box center [647, 124] width 1294 height 24
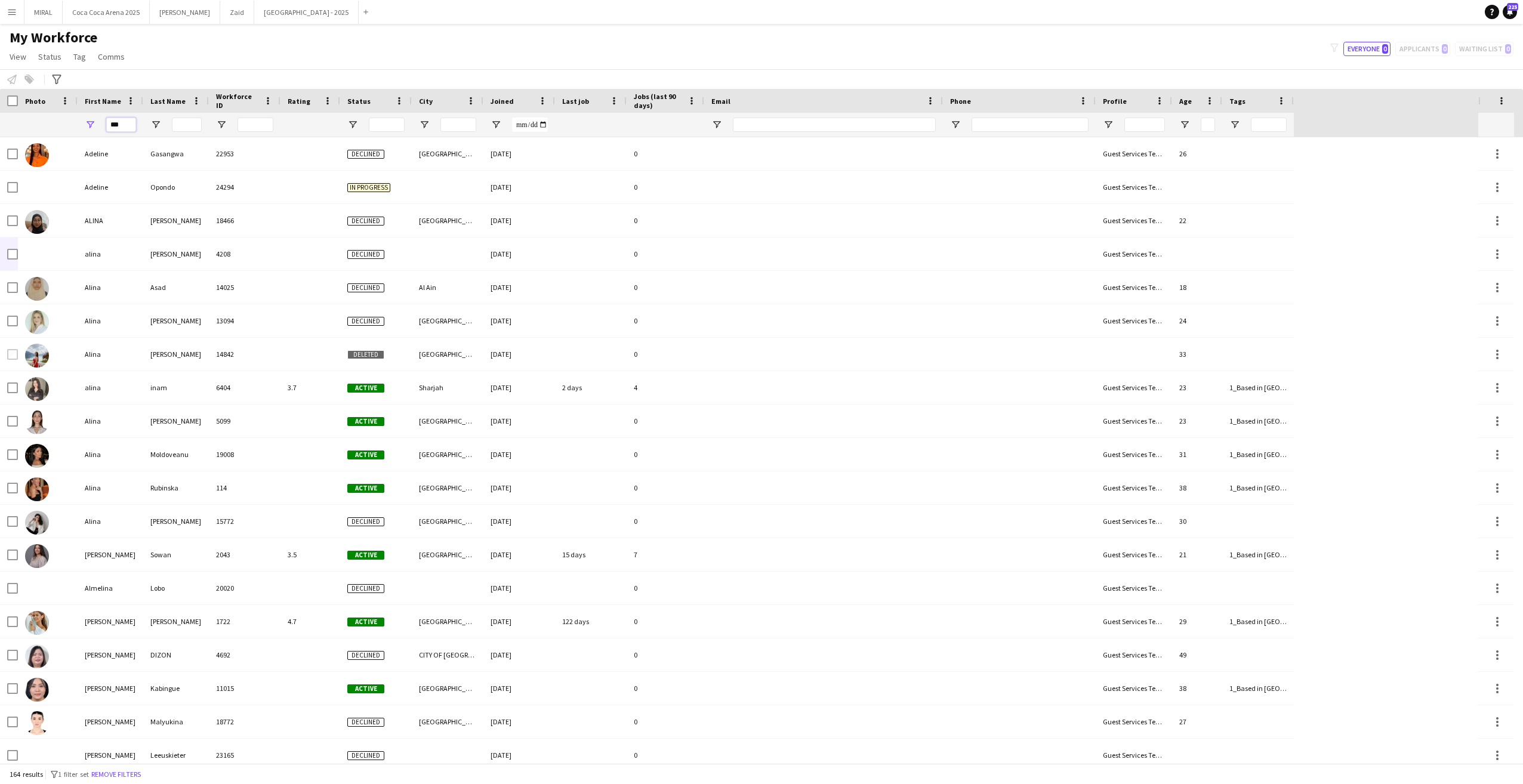
type input "***"
click at [185, 124] on input "Last Name Filter Input" at bounding box center [187, 124] width 30 height 15
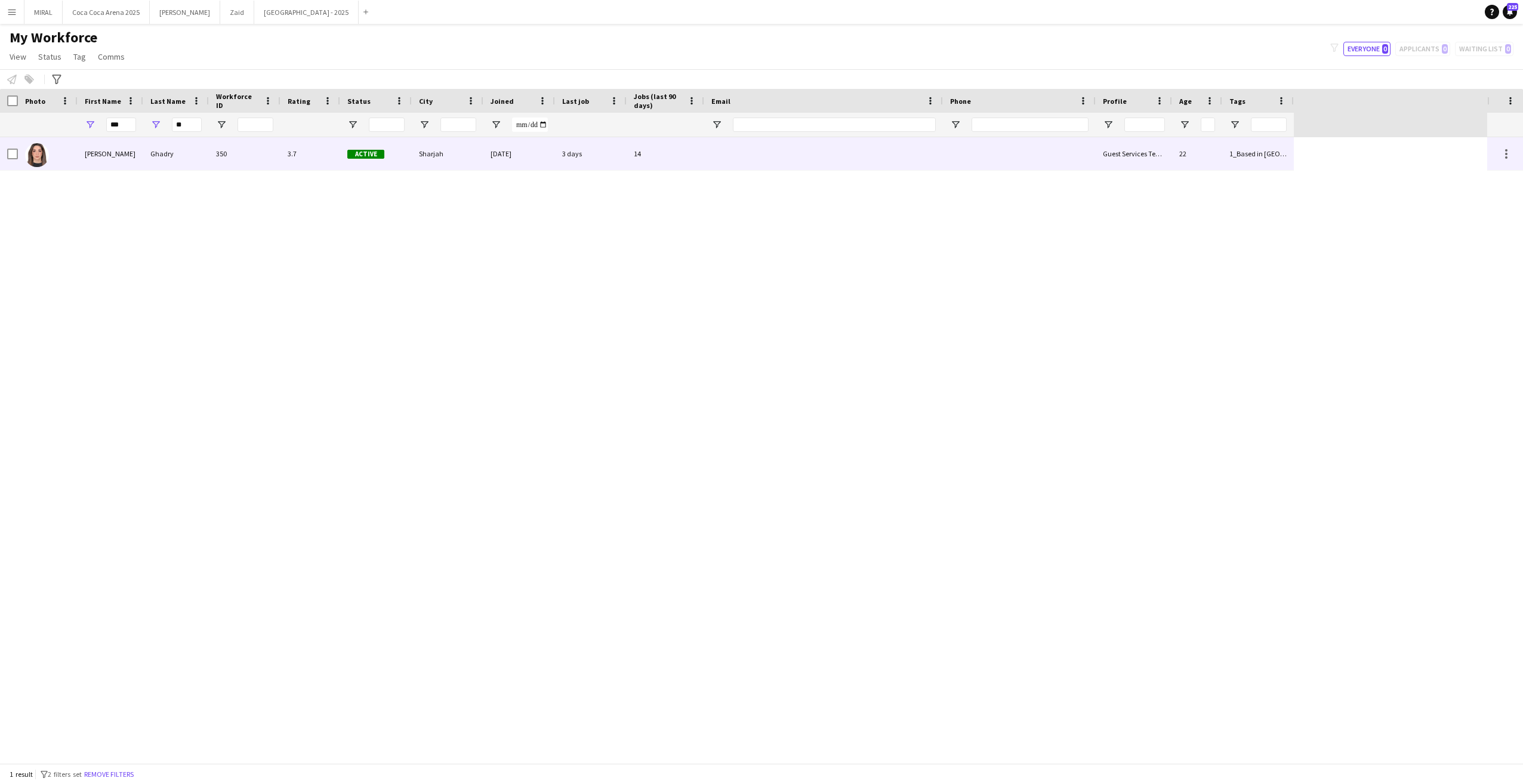
click at [192, 166] on div "Ghadry" at bounding box center [176, 153] width 66 height 32
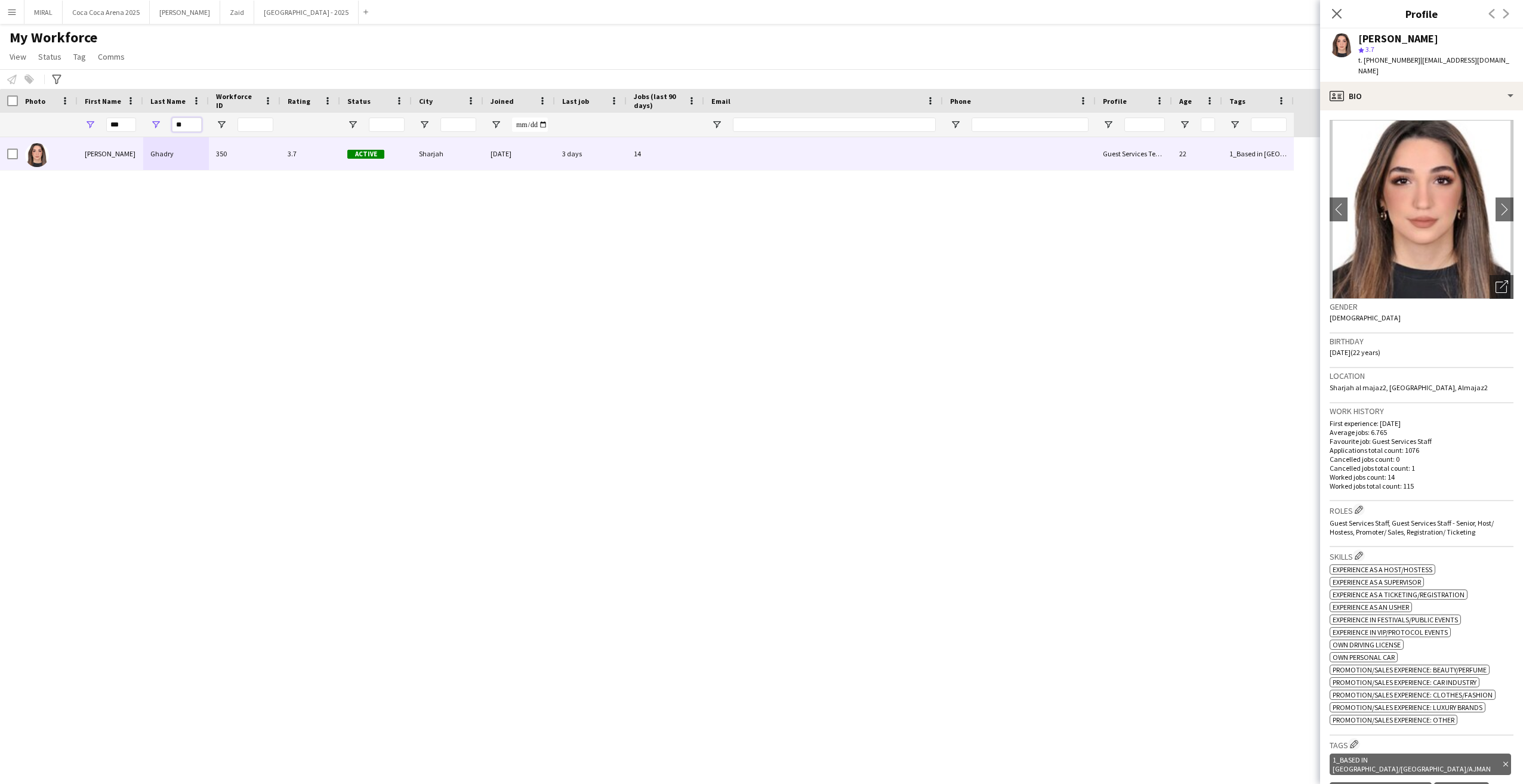
click at [183, 122] on input "**" at bounding box center [187, 124] width 30 height 15
type input "*"
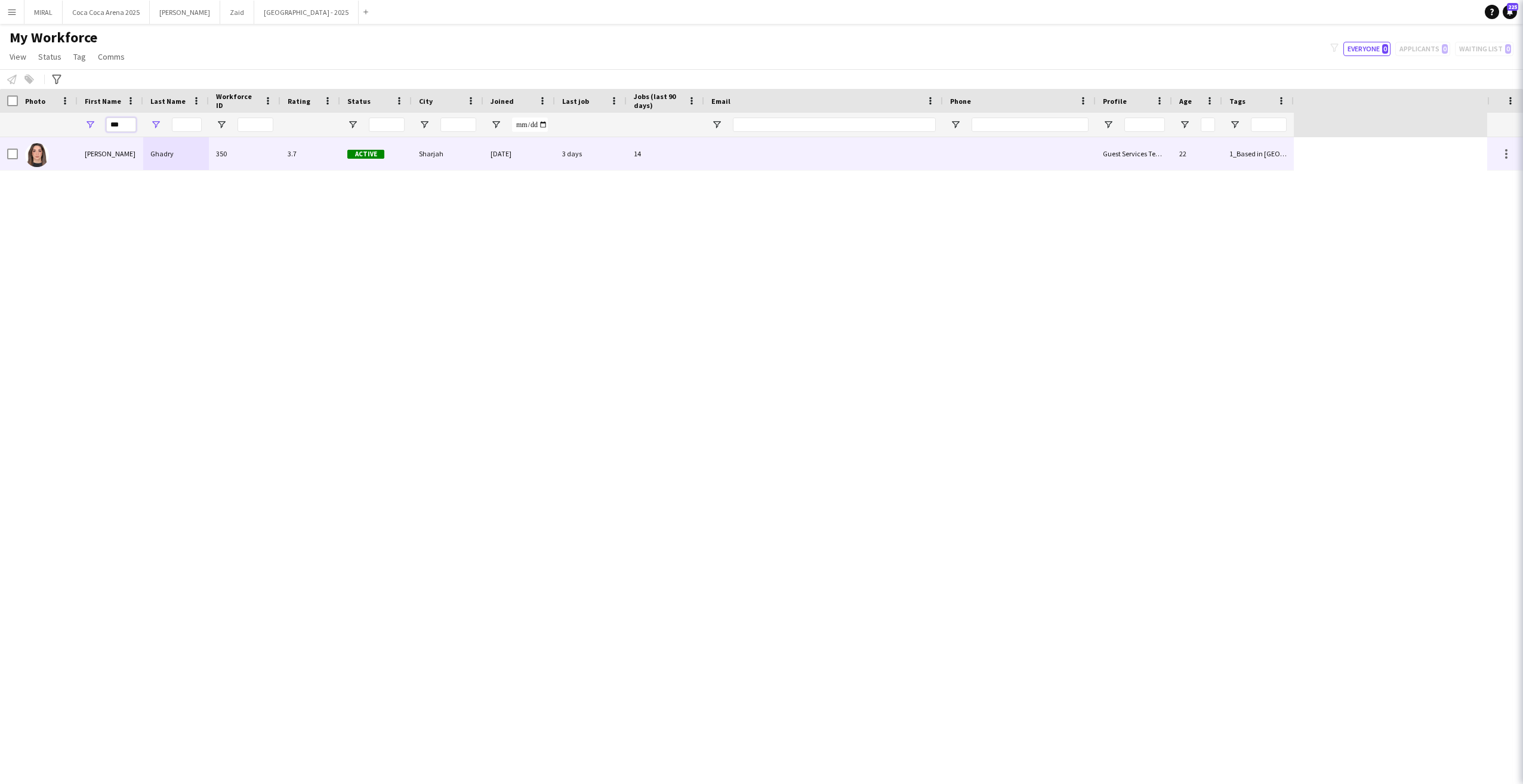
drag, startPoint x: 124, startPoint y: 126, endPoint x: 84, endPoint y: 126, distance: 40.0
click at [84, 126] on div "***" at bounding box center [110, 124] width 66 height 24
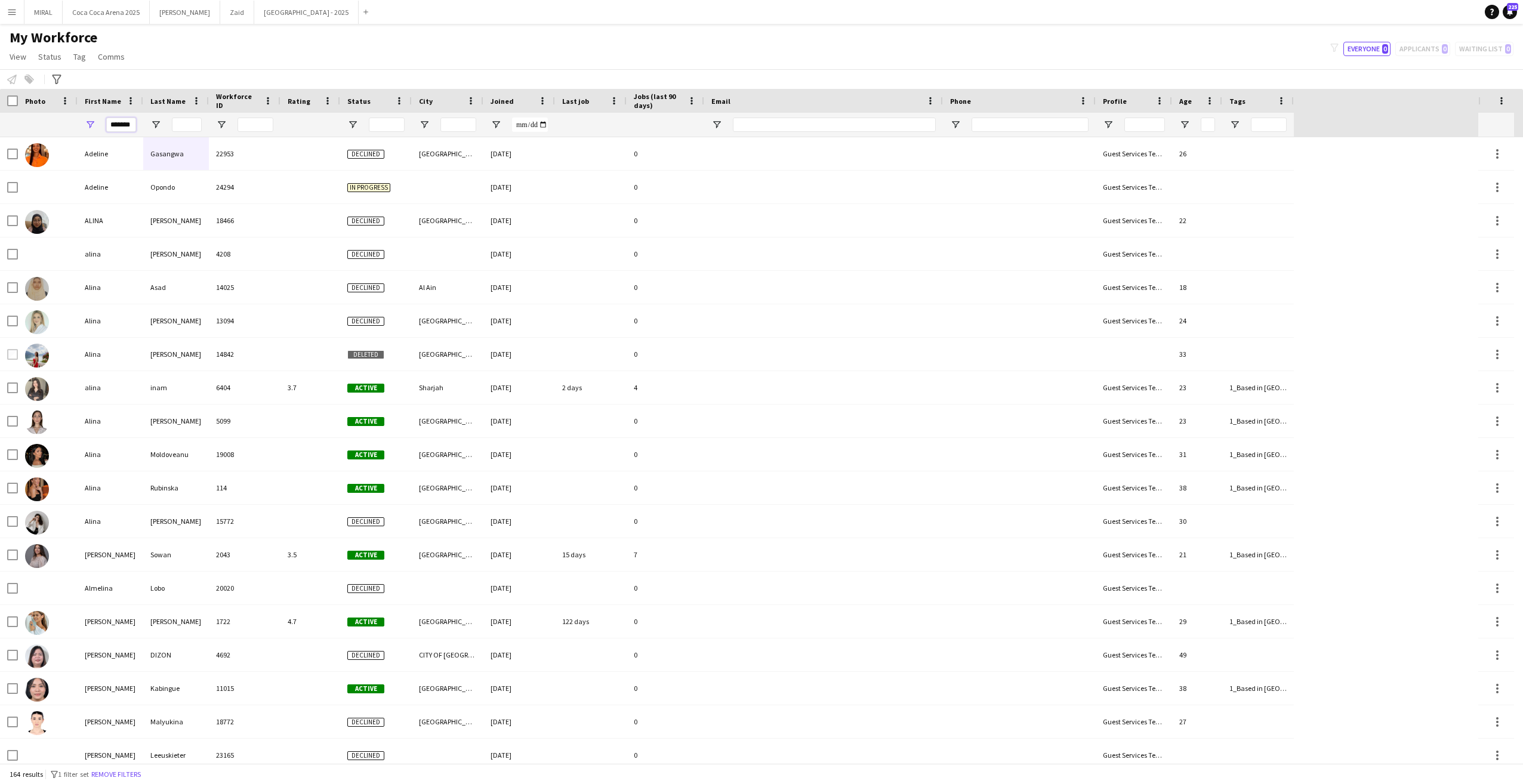
scroll to position [0, 6]
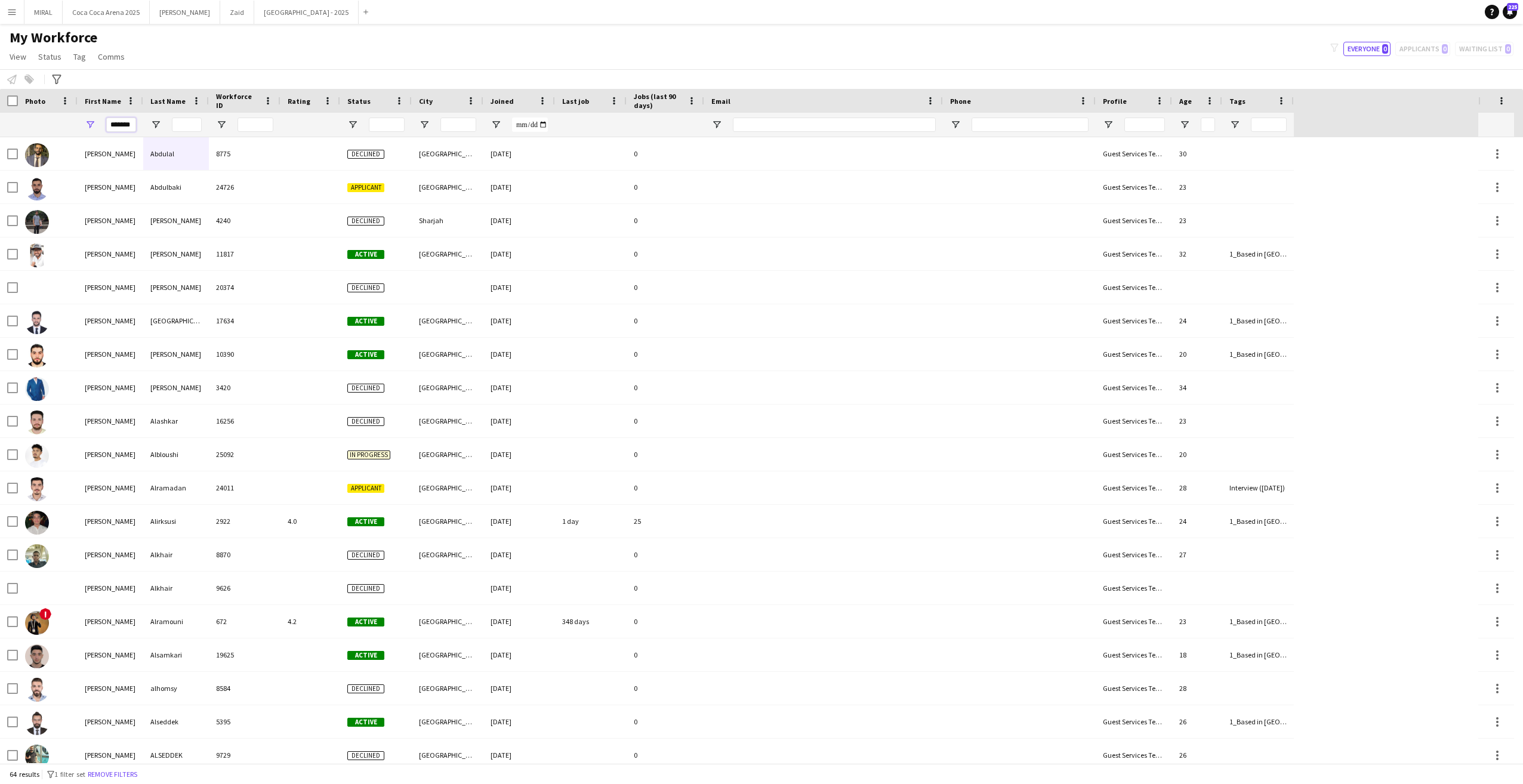
type input "*******"
click at [190, 122] on input "Last Name Filter Input" at bounding box center [187, 124] width 30 height 15
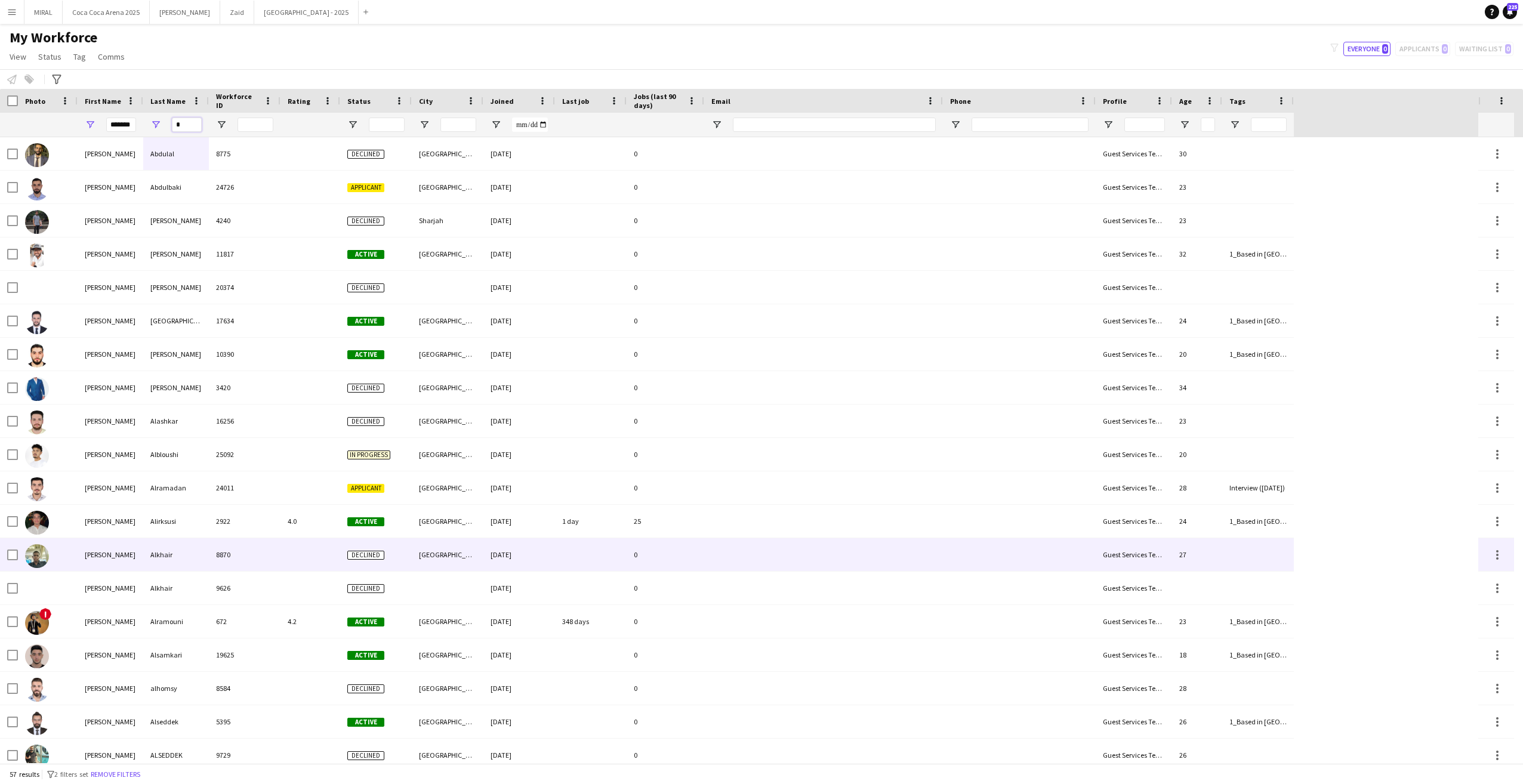
type input "*"
drag, startPoint x: 199, startPoint y: 545, endPoint x: 204, endPoint y: 610, distance: 65.2
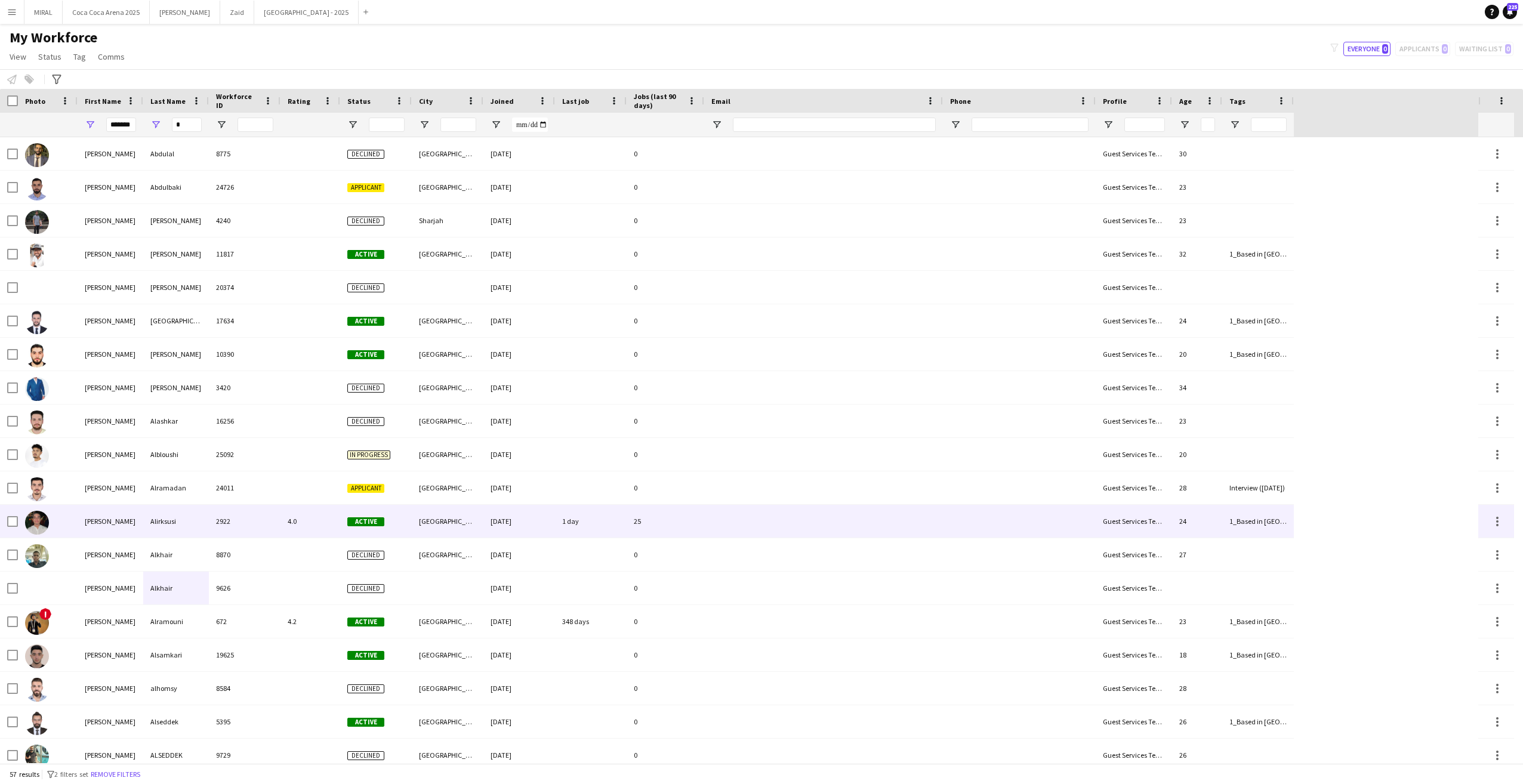
click at [75, 528] on div at bounding box center [48, 521] width 59 height 32
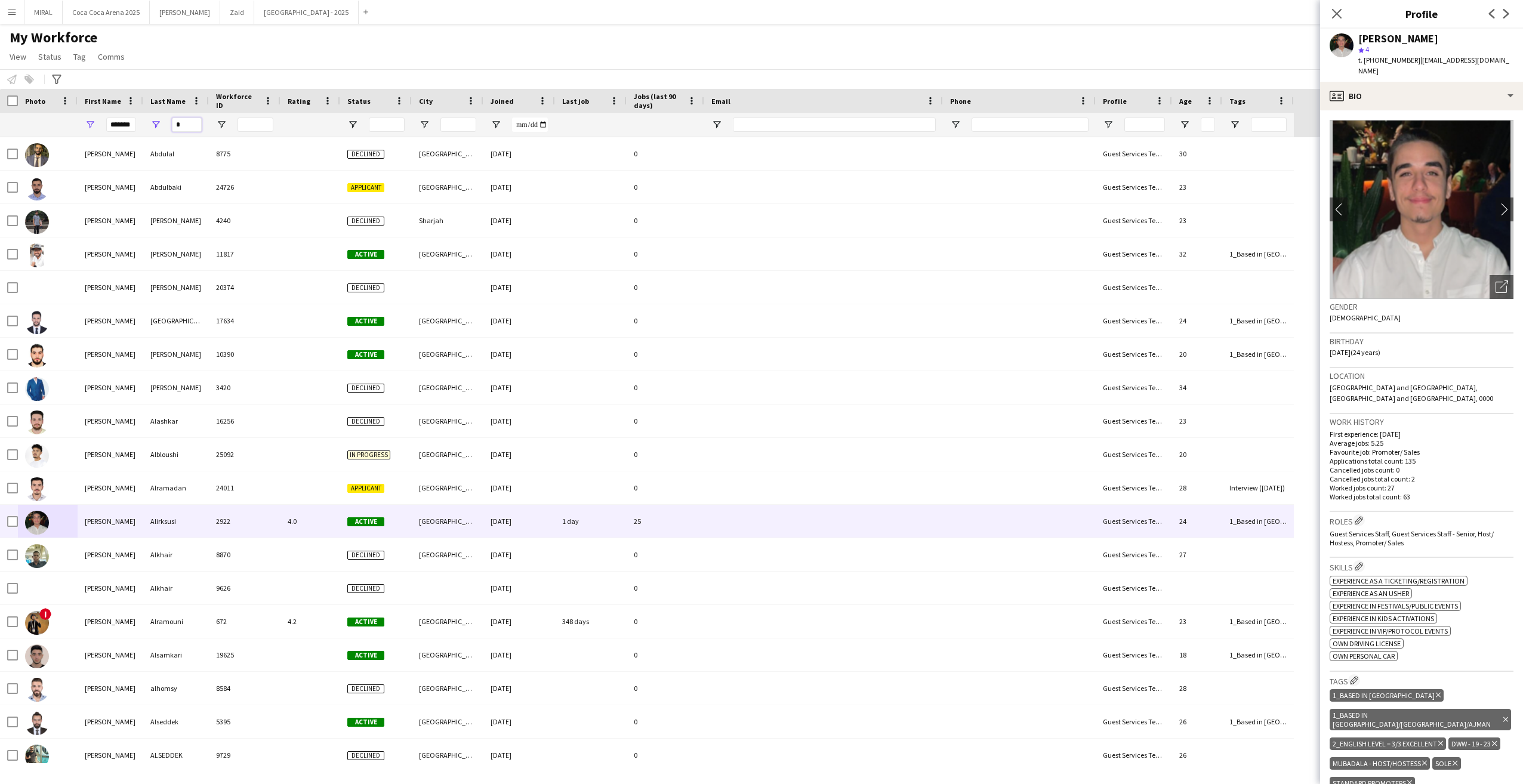
click at [188, 123] on input "*" at bounding box center [187, 124] width 30 height 15
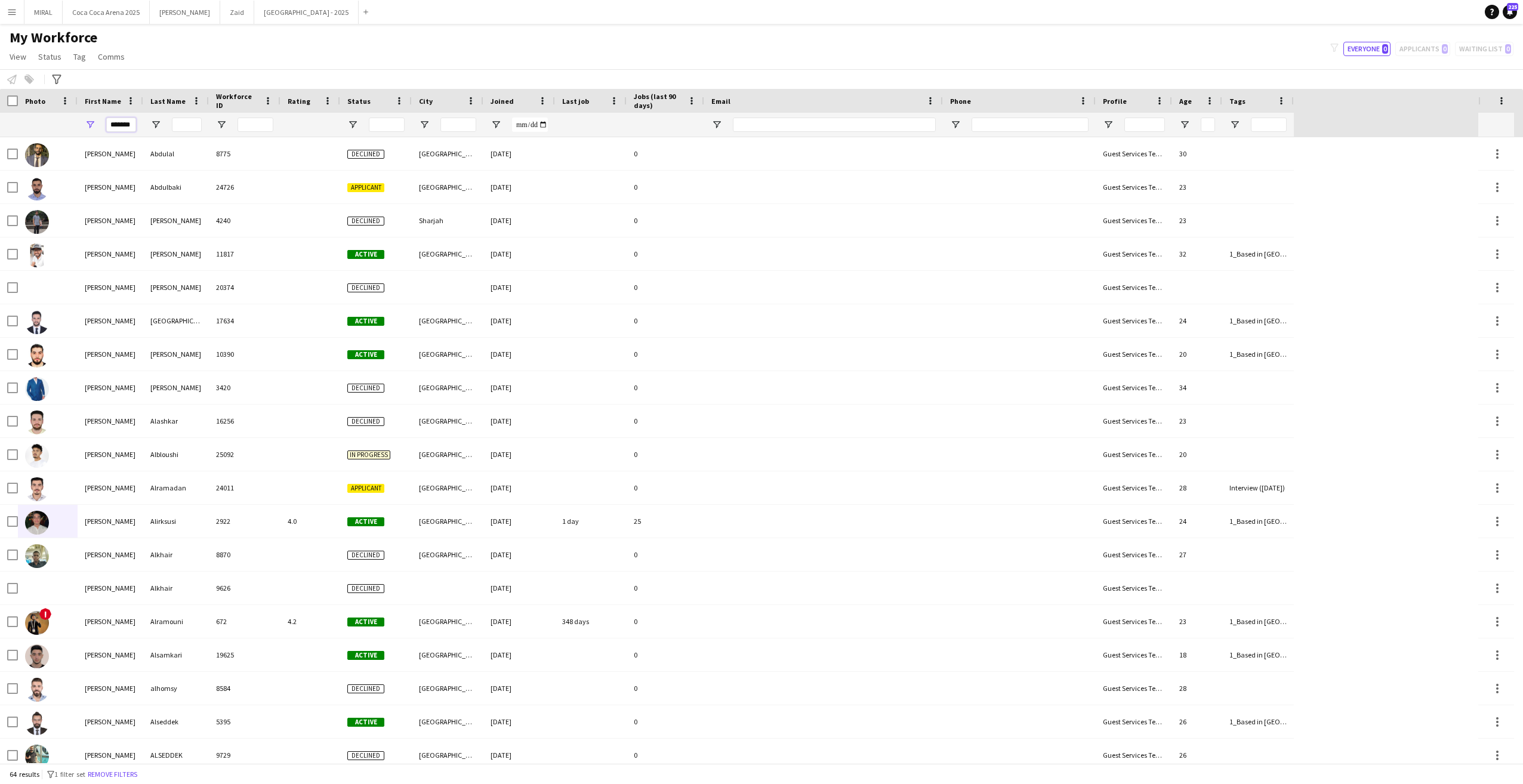
scroll to position [0, 7]
drag, startPoint x: 111, startPoint y: 124, endPoint x: 212, endPoint y: 133, distance: 101.4
click at [212, 133] on div "*******" at bounding box center [647, 124] width 1294 height 24
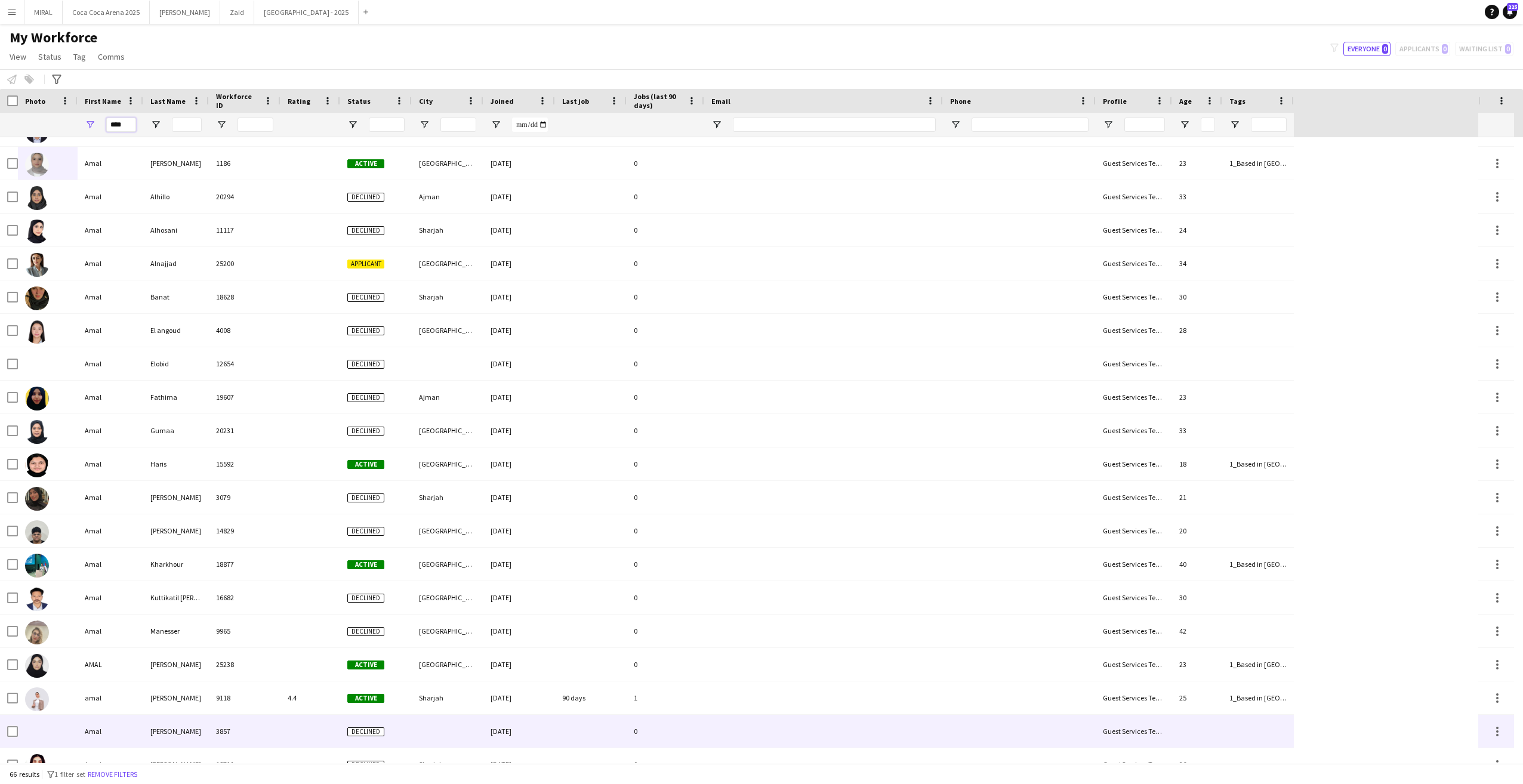
scroll to position [418, 0]
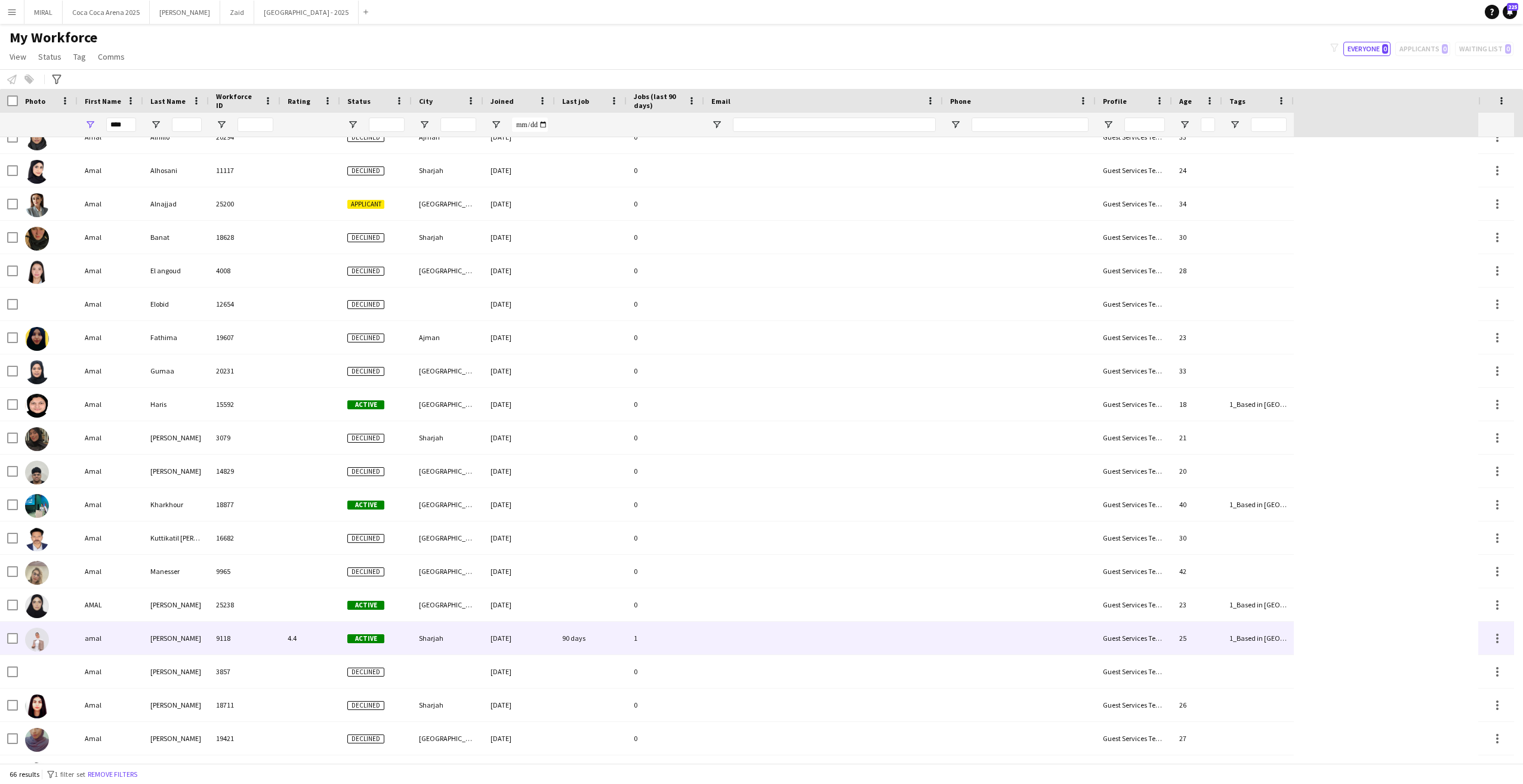
click at [127, 631] on div "amal" at bounding box center [110, 637] width 66 height 32
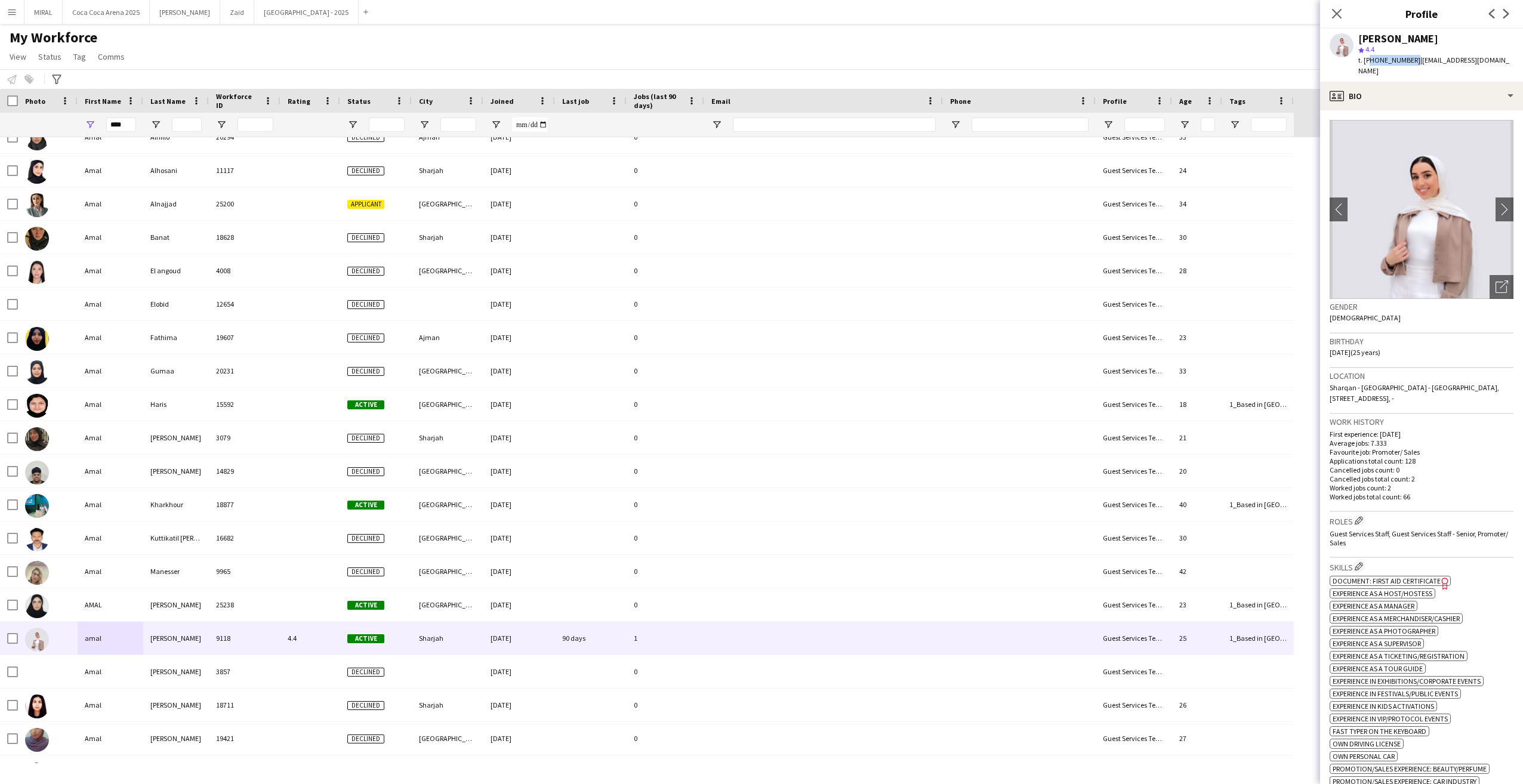
drag, startPoint x: 1368, startPoint y: 59, endPoint x: 1410, endPoint y: 59, distance: 42.0
click at [1410, 59] on span "t. [PHONE_NUMBER]" at bounding box center [1390, 59] width 62 height 9
copy span "971567818761"
click at [1338, 15] on icon at bounding box center [1336, 13] width 11 height 11
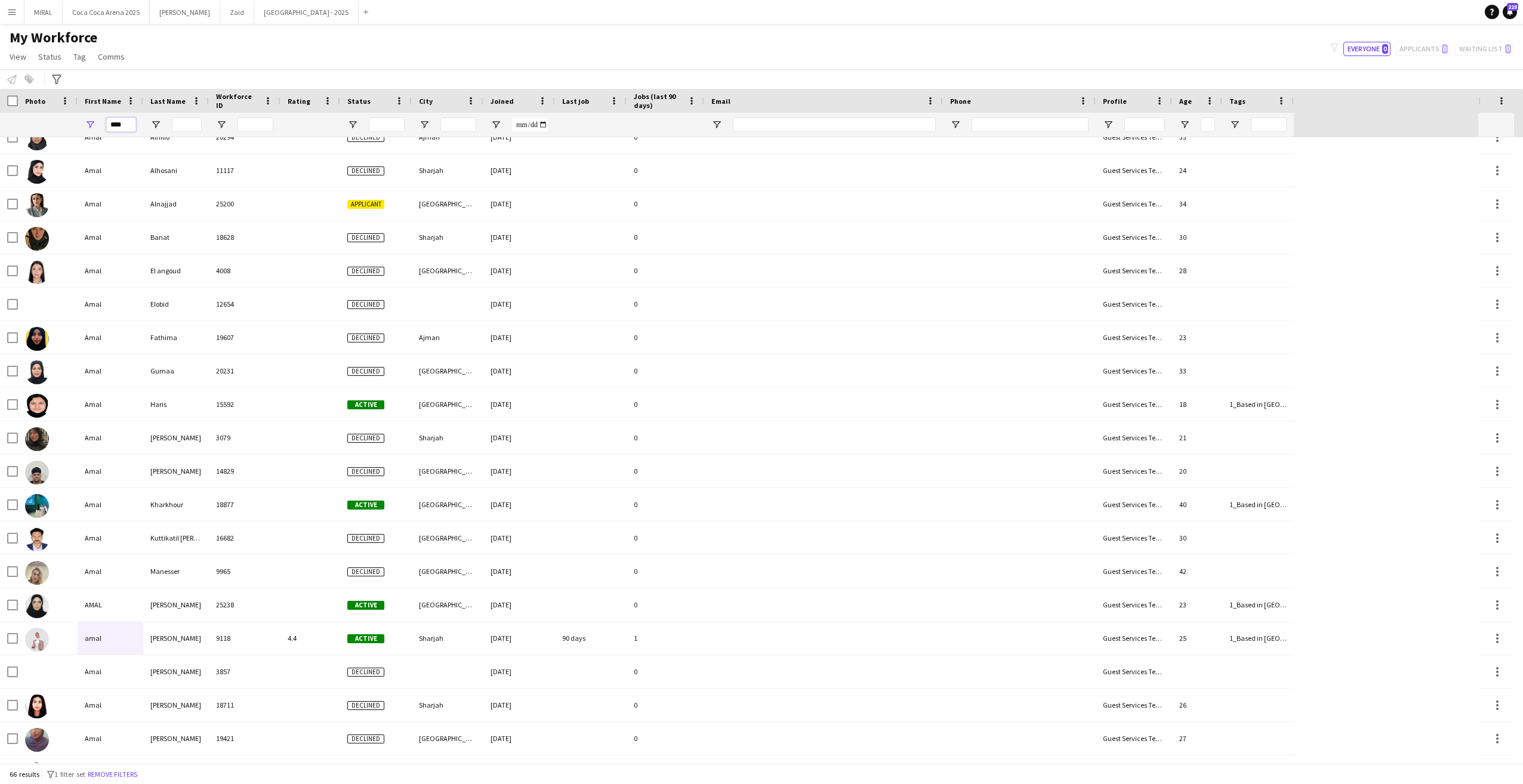
drag, startPoint x: 126, startPoint y: 124, endPoint x: 62, endPoint y: 126, distance: 64.0
click at [62, 126] on div "****" at bounding box center [647, 124] width 1294 height 24
type input "*****"
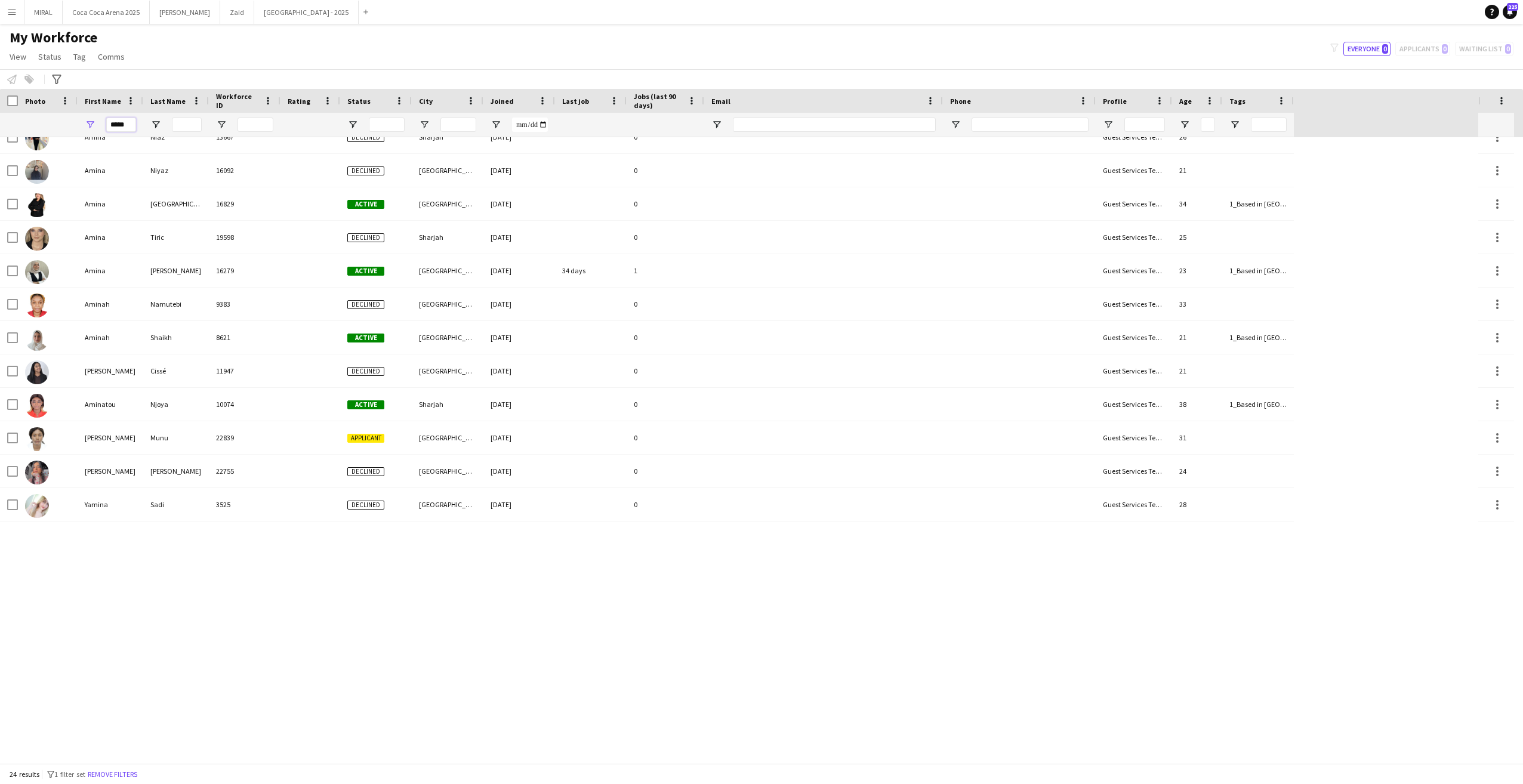
scroll to position [176, 0]
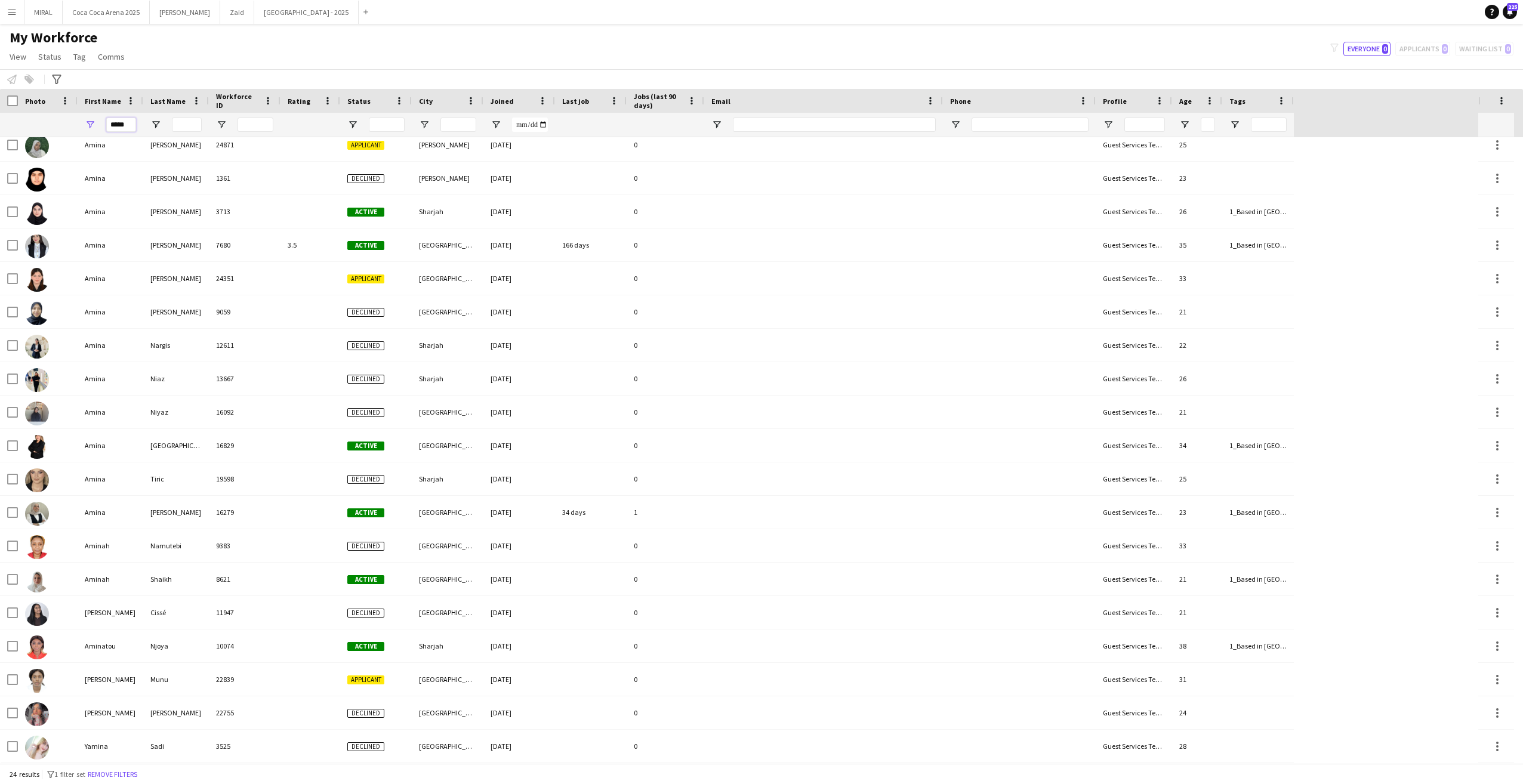
type input "**"
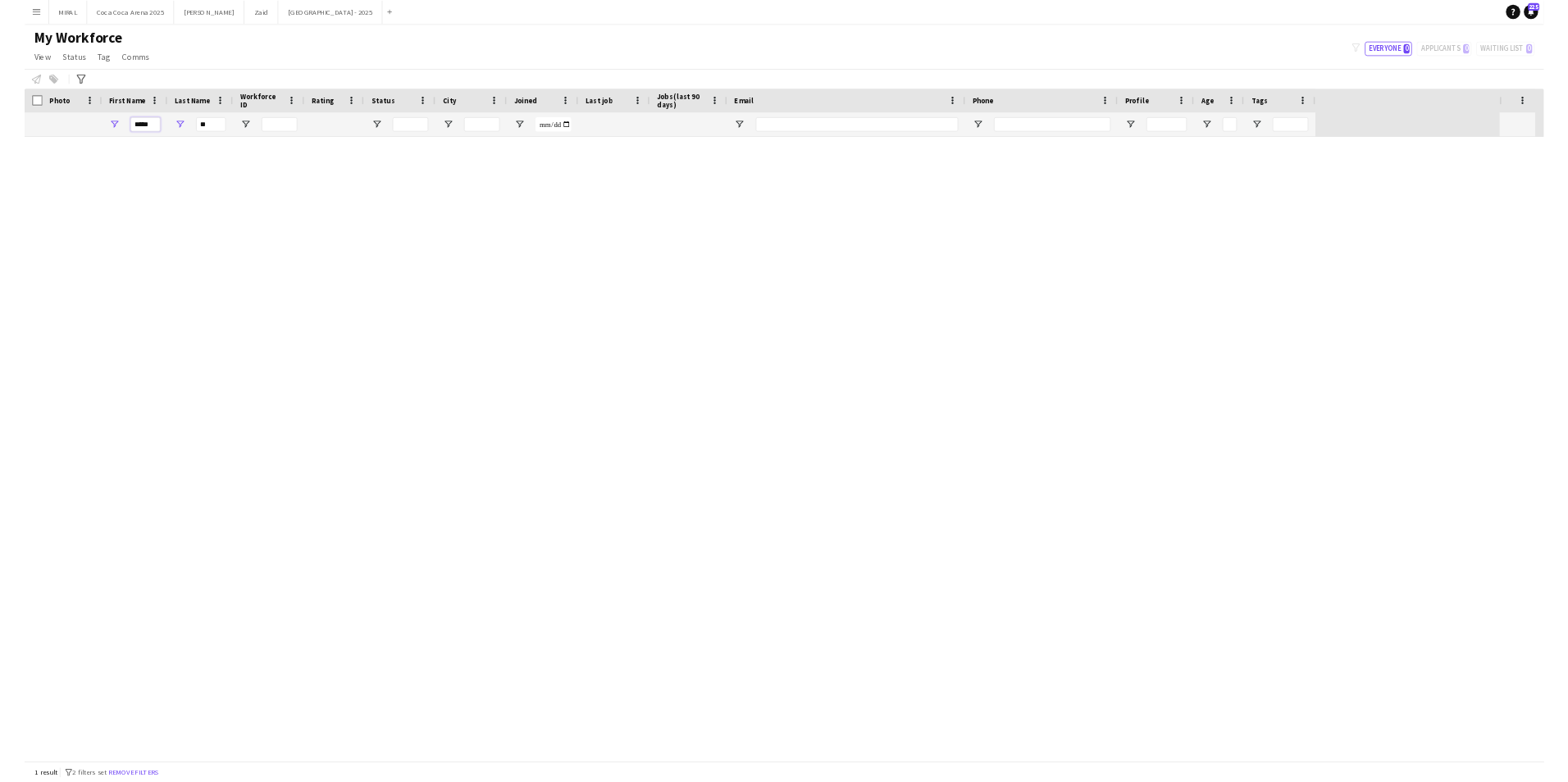
scroll to position [0, 0]
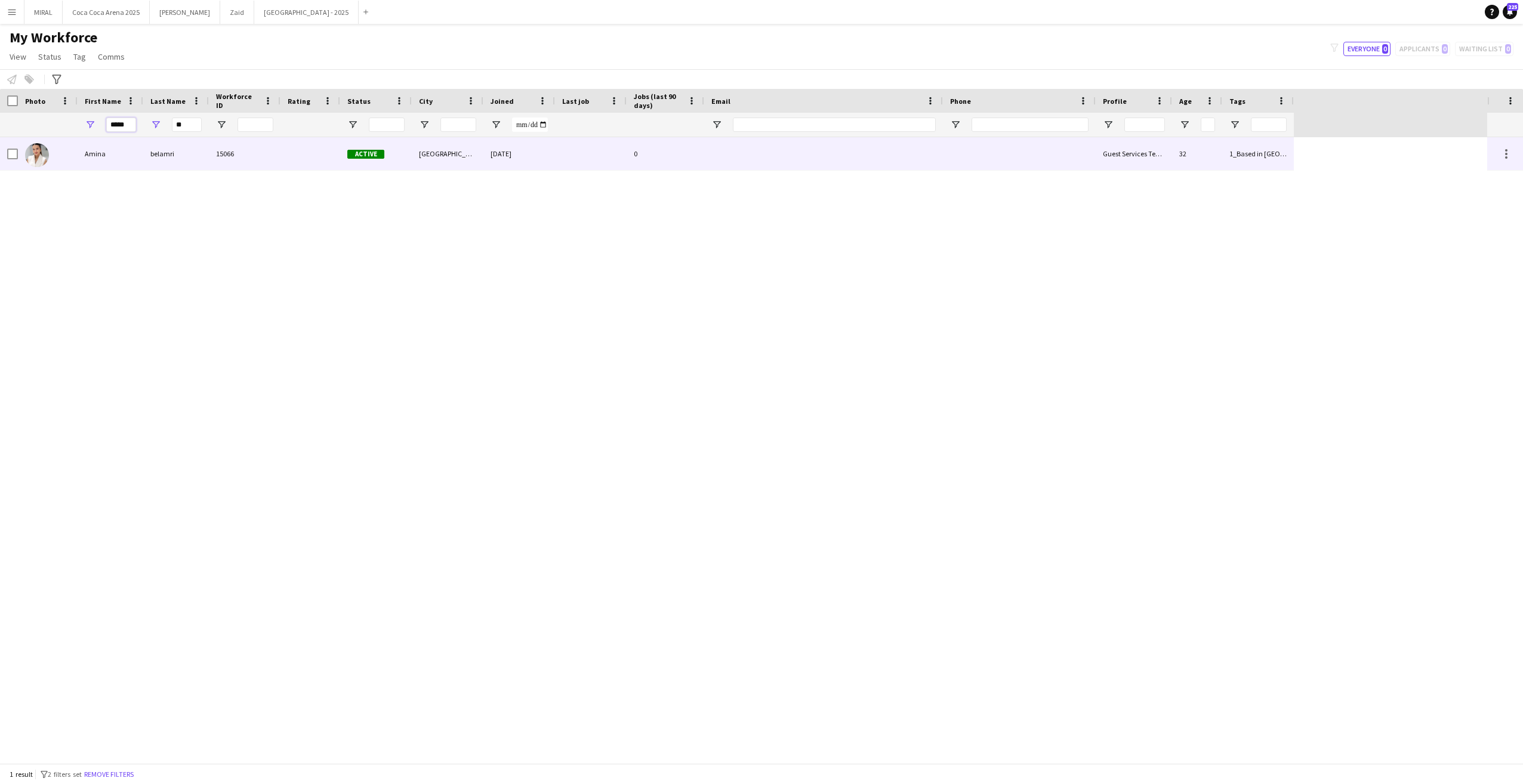
type input "*****"
click at [185, 147] on div "belamri" at bounding box center [176, 153] width 66 height 32
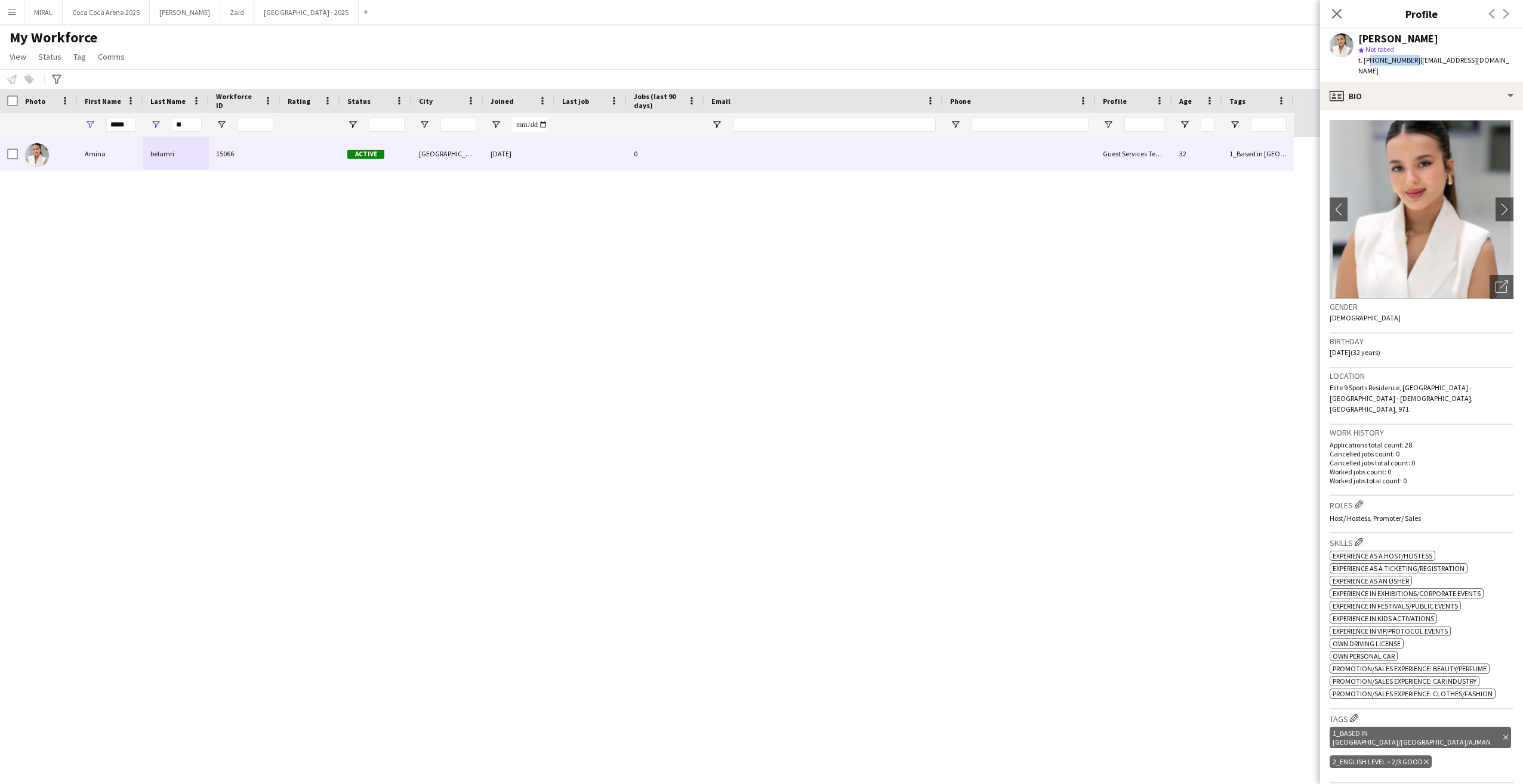
drag, startPoint x: 1367, startPoint y: 59, endPoint x: 1410, endPoint y: 59, distance: 43.0
click at [1410, 59] on span "t. [PHONE_NUMBER]" at bounding box center [1390, 59] width 62 height 9
copy span "971589558138"
drag, startPoint x: 185, startPoint y: 127, endPoint x: 175, endPoint y: 127, distance: 10.0
click at [175, 127] on input "**" at bounding box center [187, 124] width 30 height 15
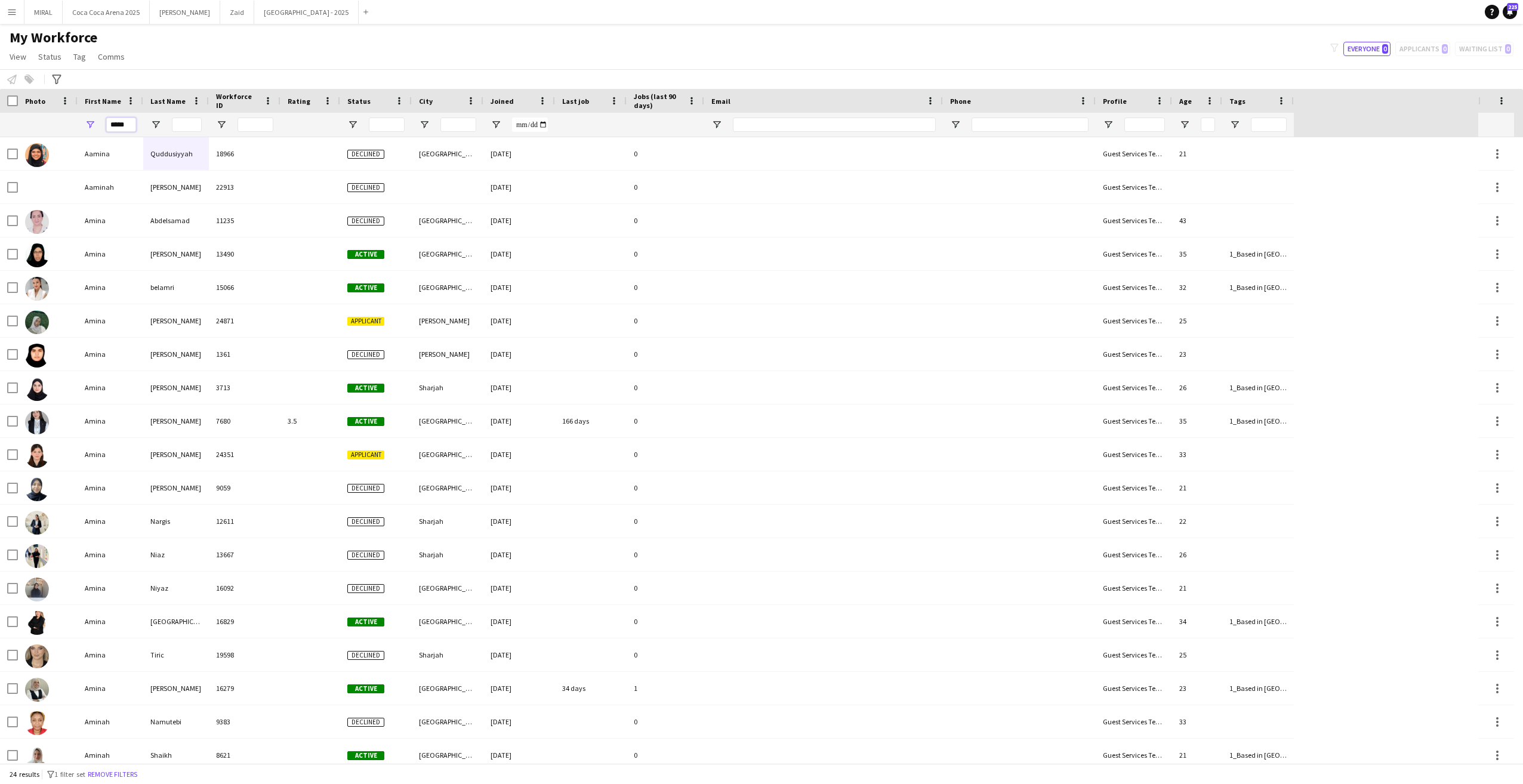
drag, startPoint x: 129, startPoint y: 121, endPoint x: 45, endPoint y: 122, distance: 84.0
click at [45, 122] on div "*****" at bounding box center [647, 124] width 1294 height 24
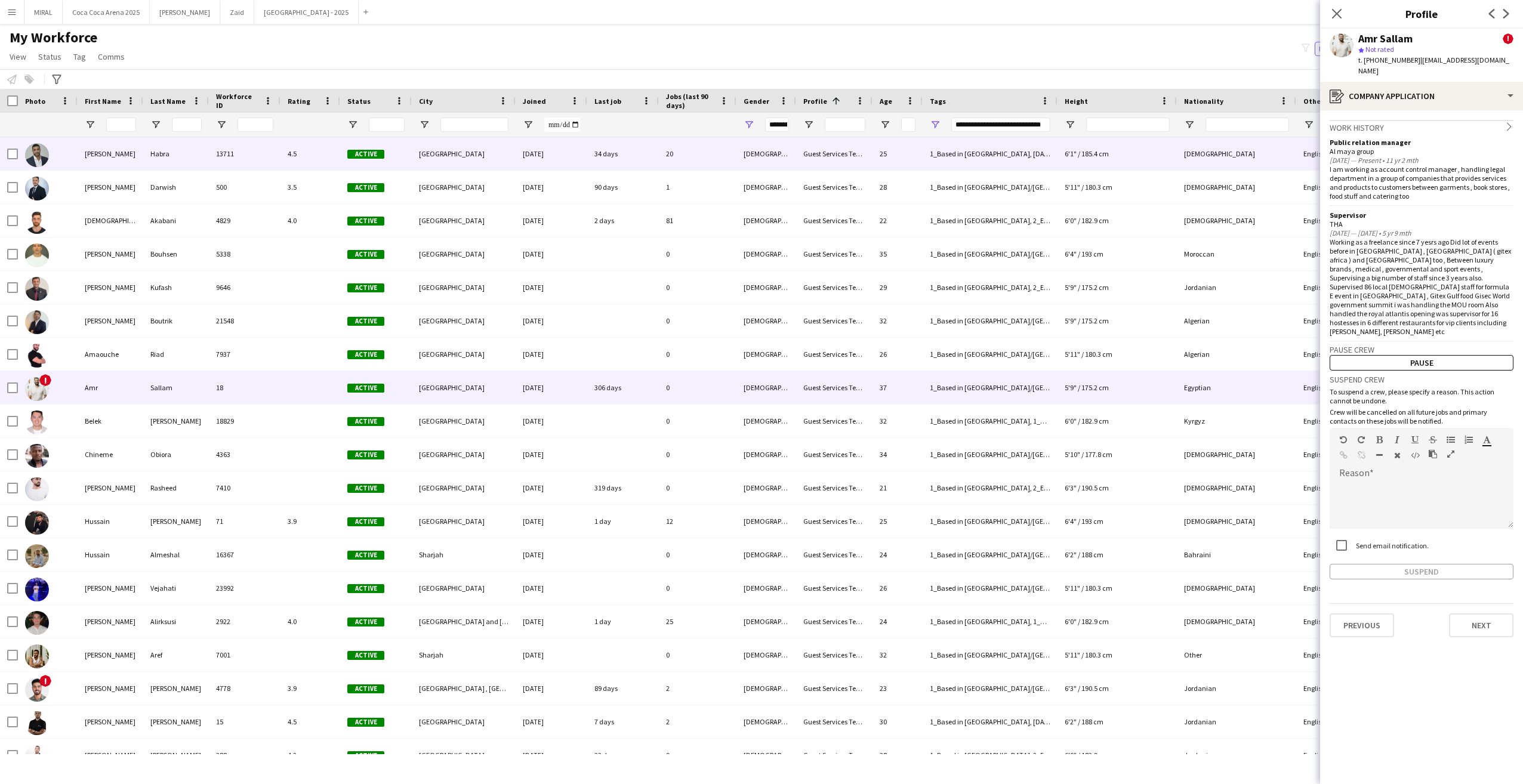
click at [245, 167] on div "13711" at bounding box center [245, 153] width 72 height 32
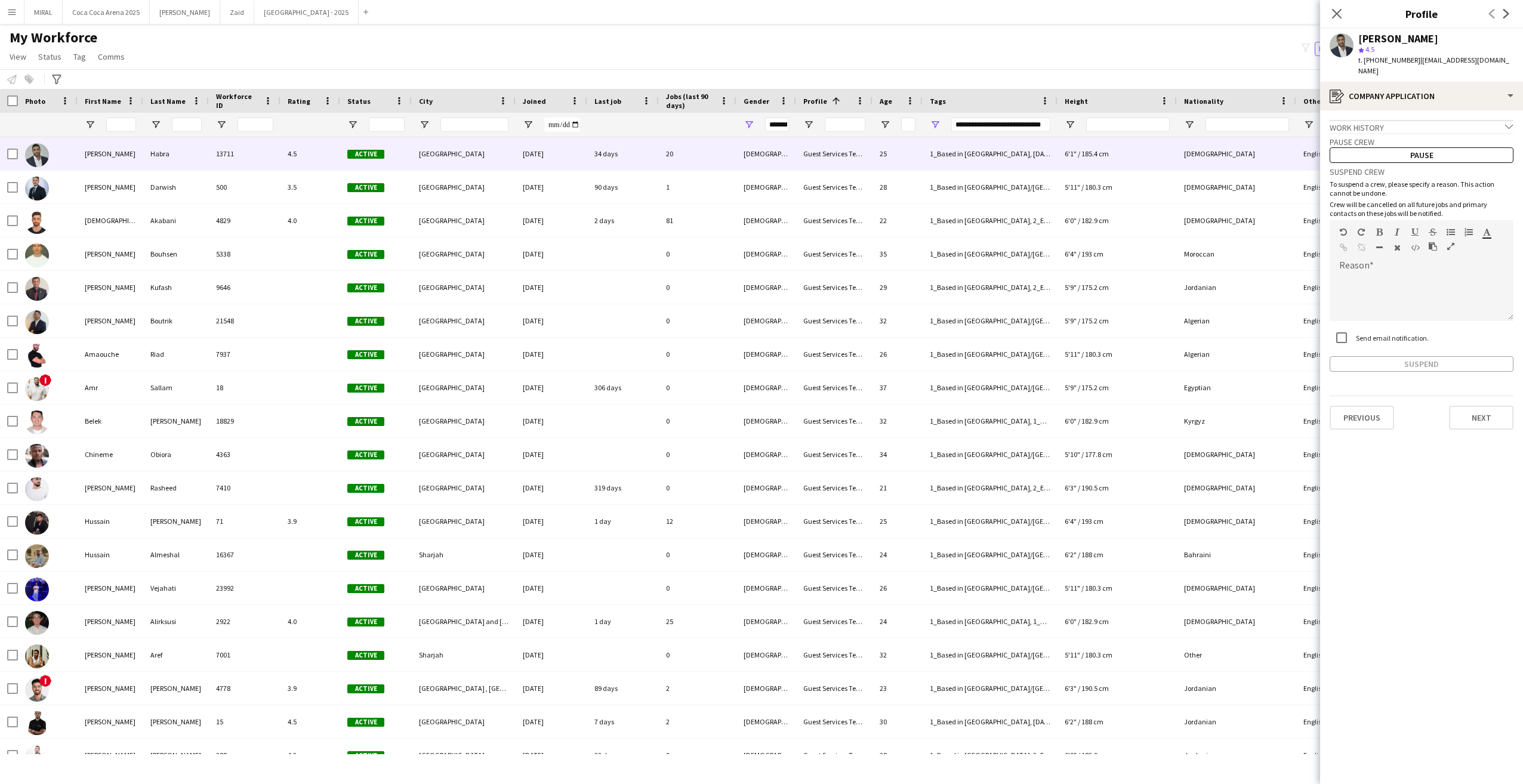
click at [1495, 120] on div "Work history chevron-down" at bounding box center [1422, 126] width 184 height 13
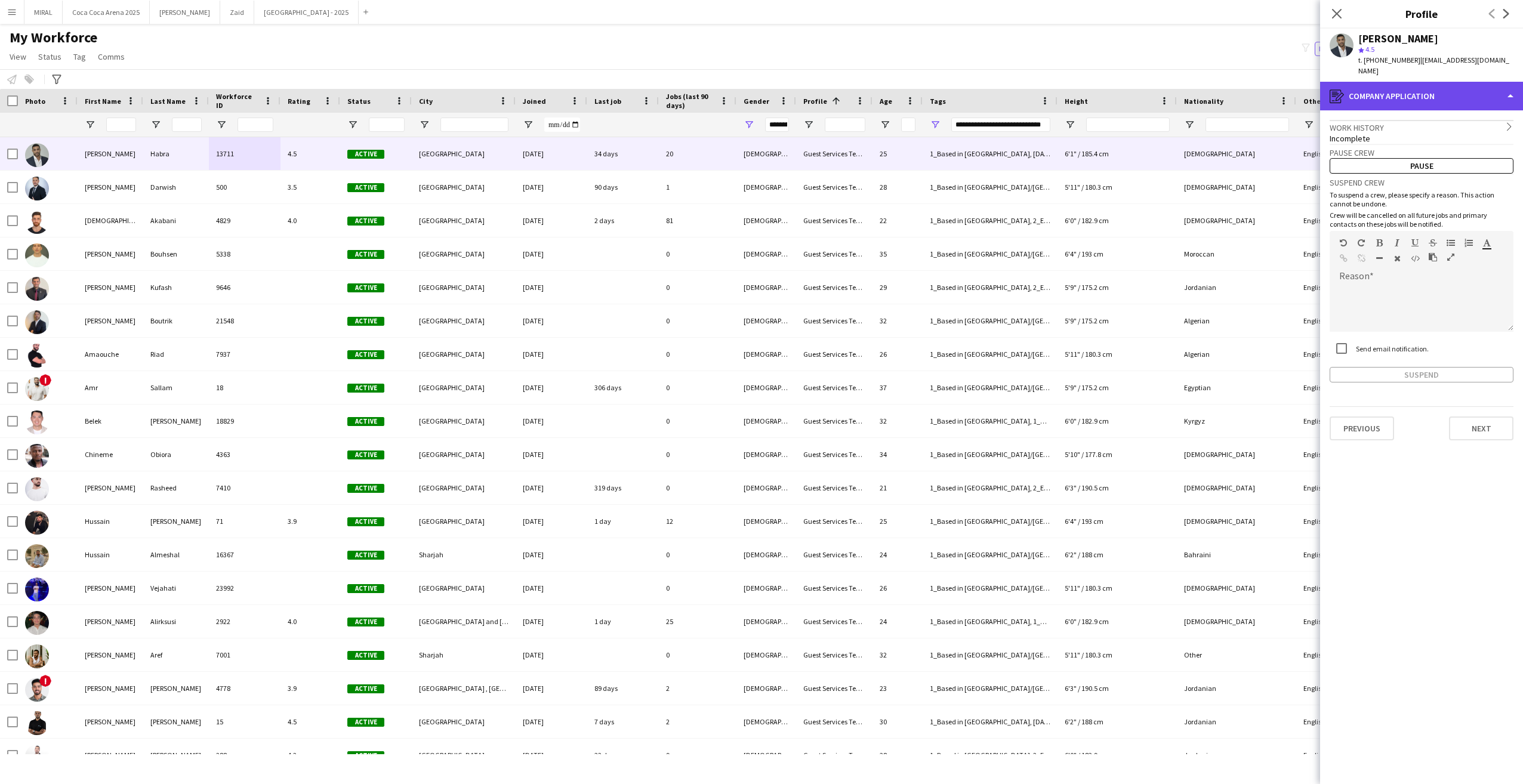
click at [1447, 88] on div "register Company application" at bounding box center [1421, 95] width 203 height 28
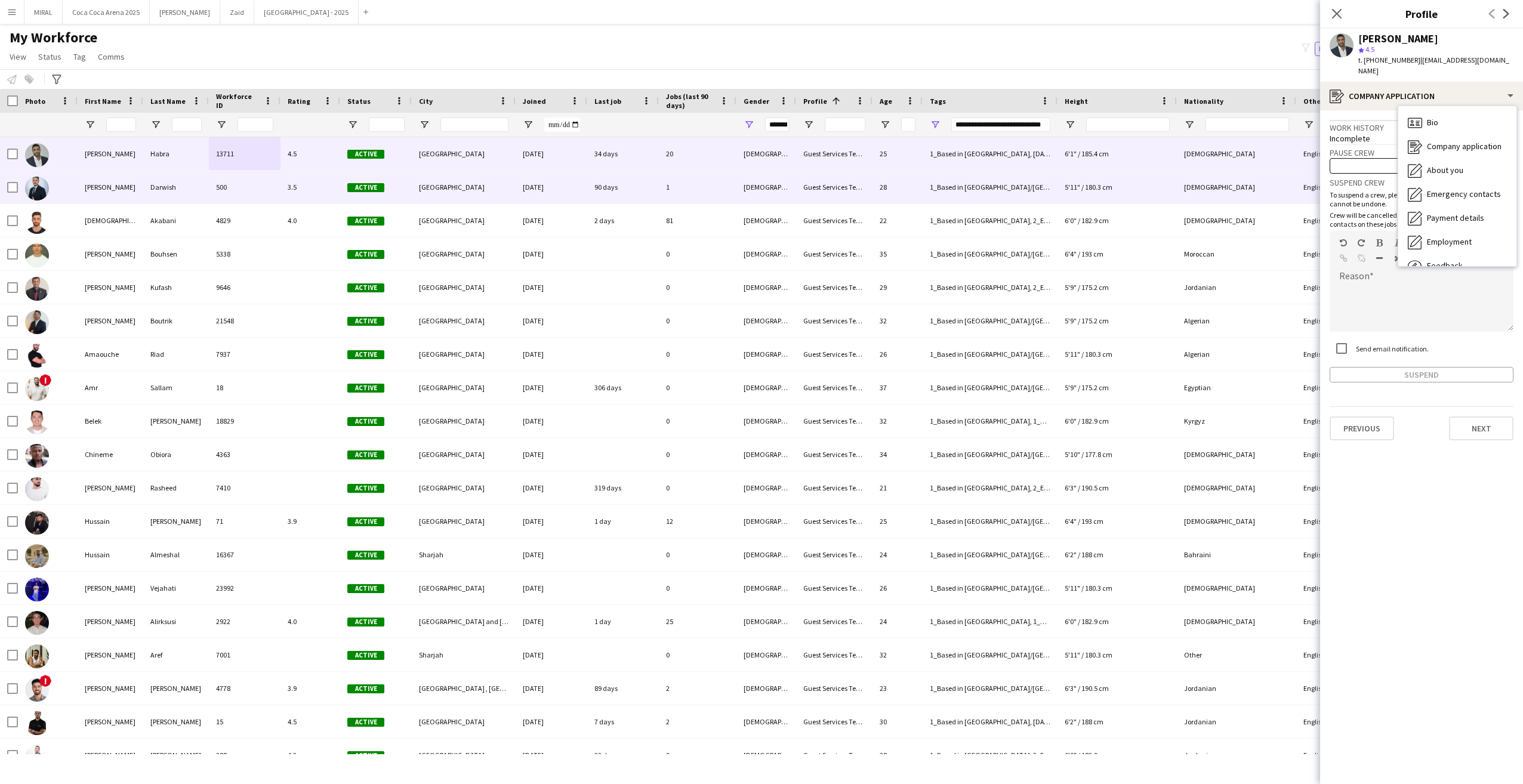
click at [683, 185] on div "1" at bounding box center [698, 187] width 77 height 32
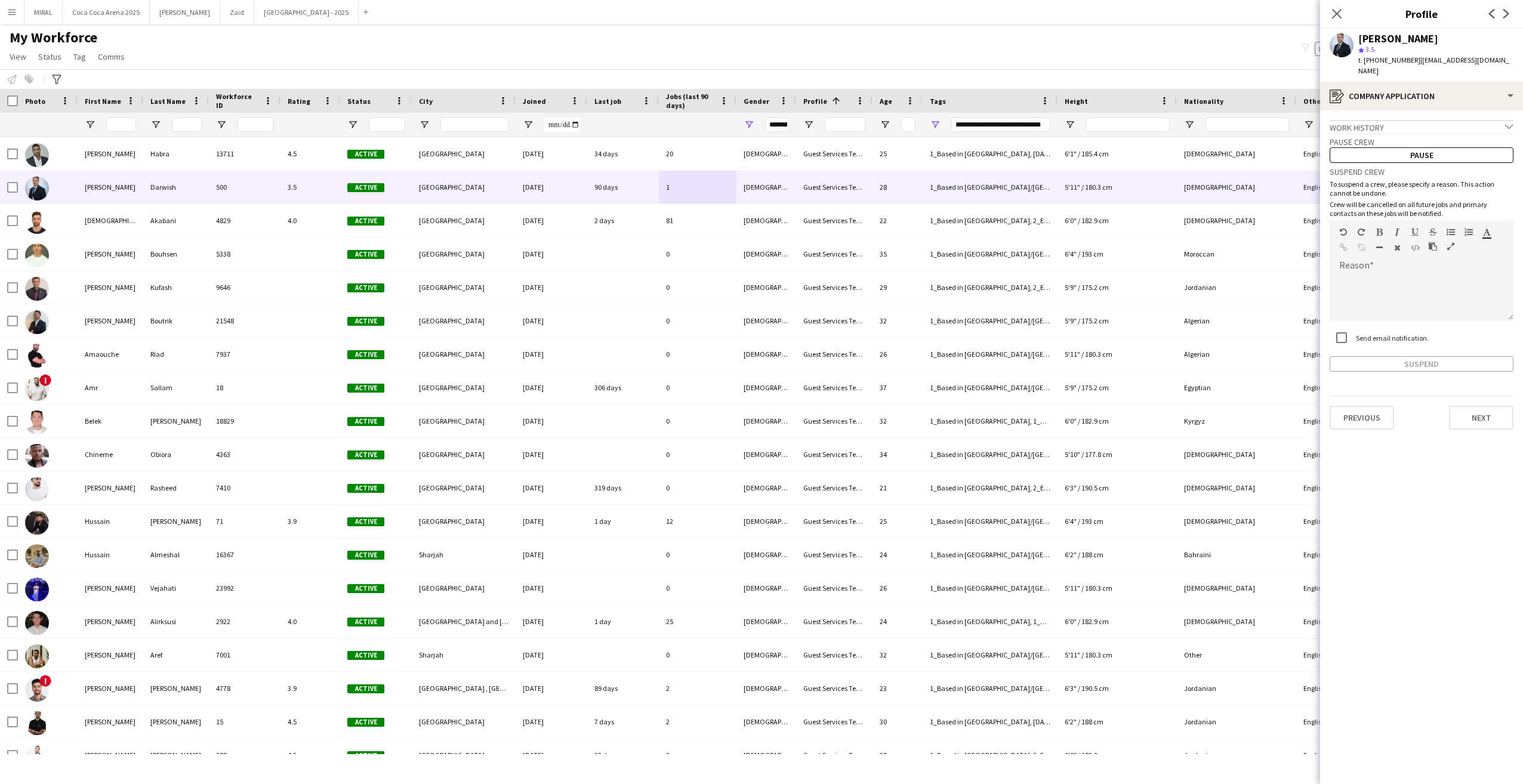
click at [1509, 124] on icon "chevron-down" at bounding box center [1509, 127] width 8 height 8
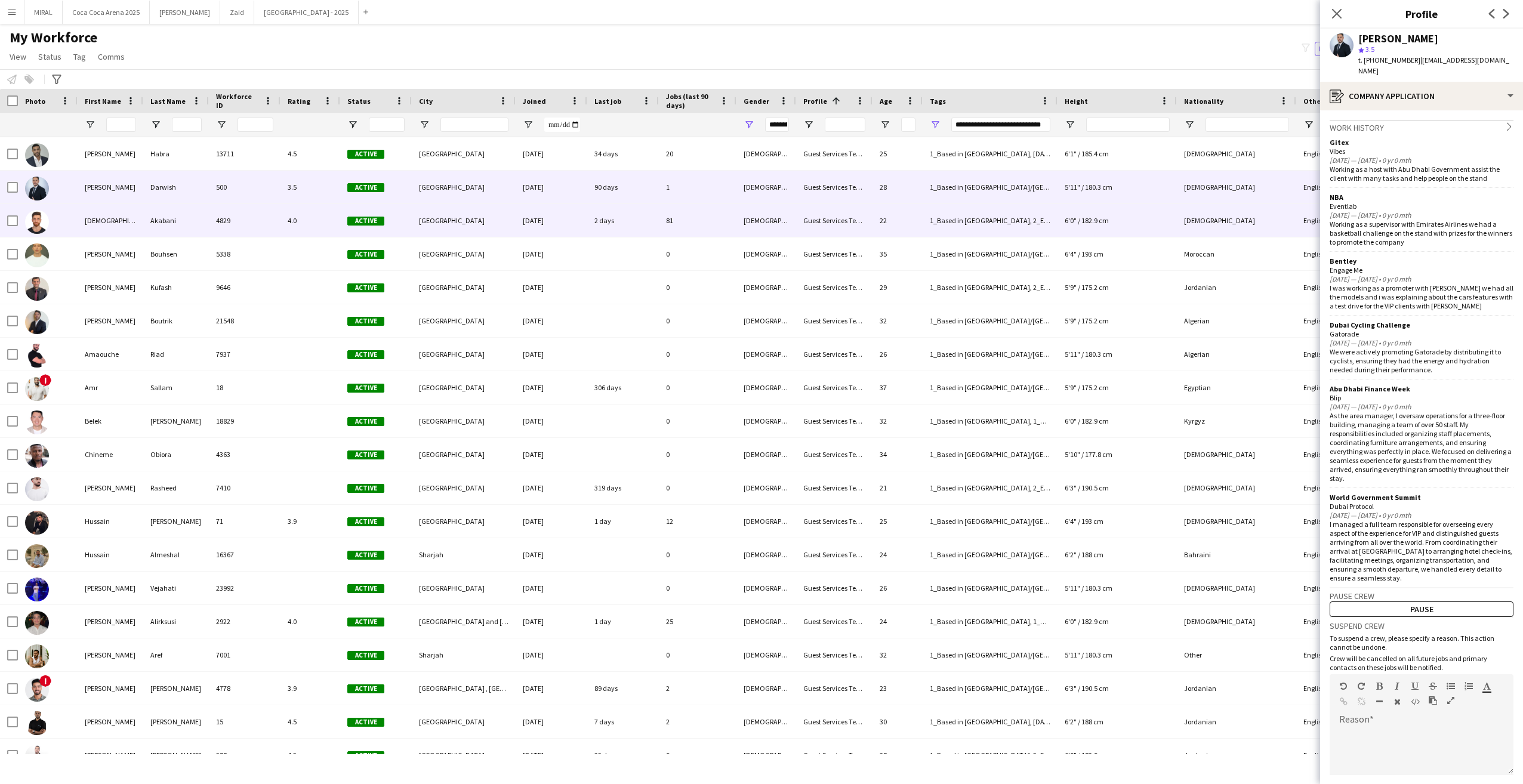
click at [1239, 214] on div "[DEMOGRAPHIC_DATA]" at bounding box center [1237, 220] width 120 height 32
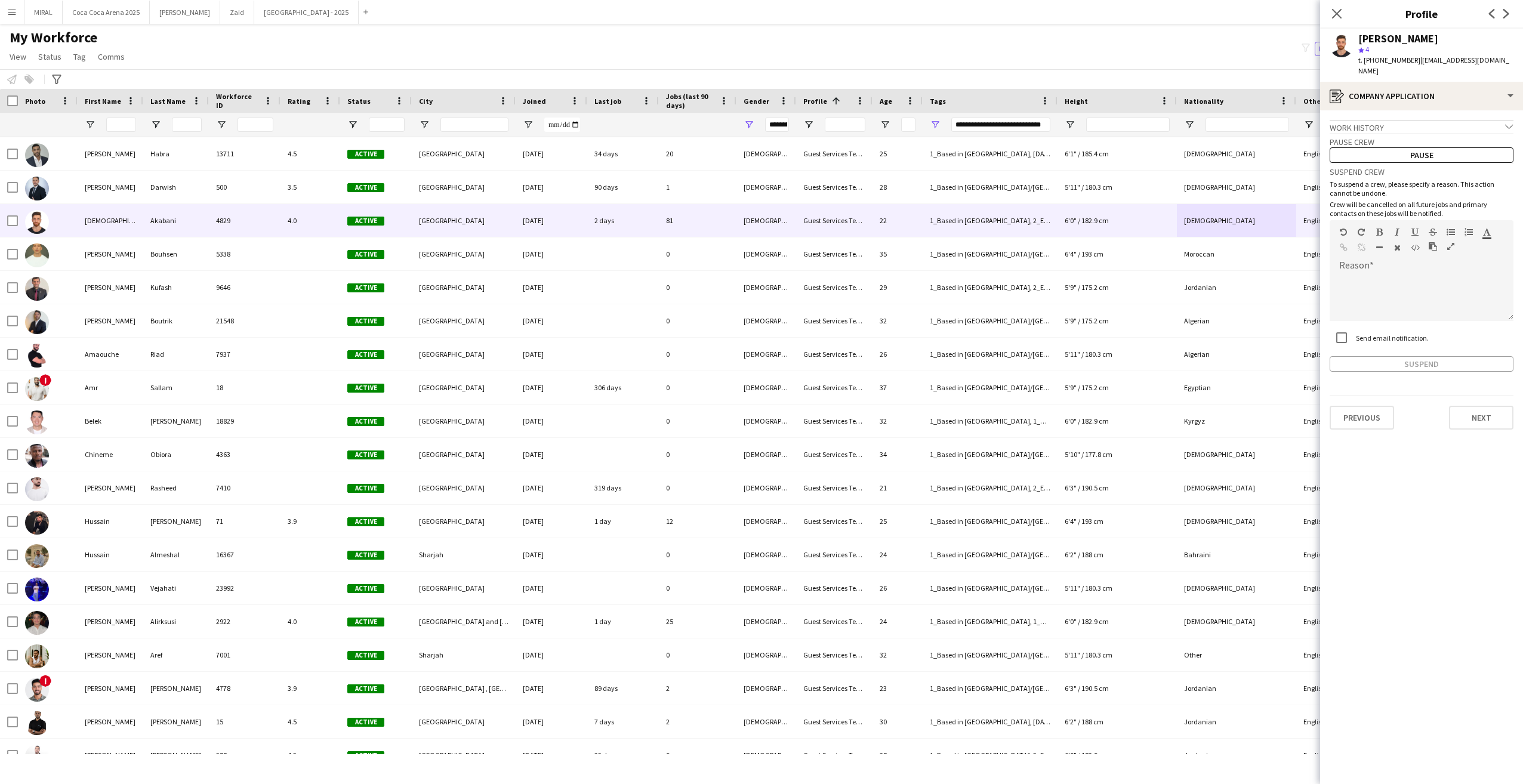
click at [1479, 120] on div "Work history chevron-down" at bounding box center [1422, 126] width 184 height 13
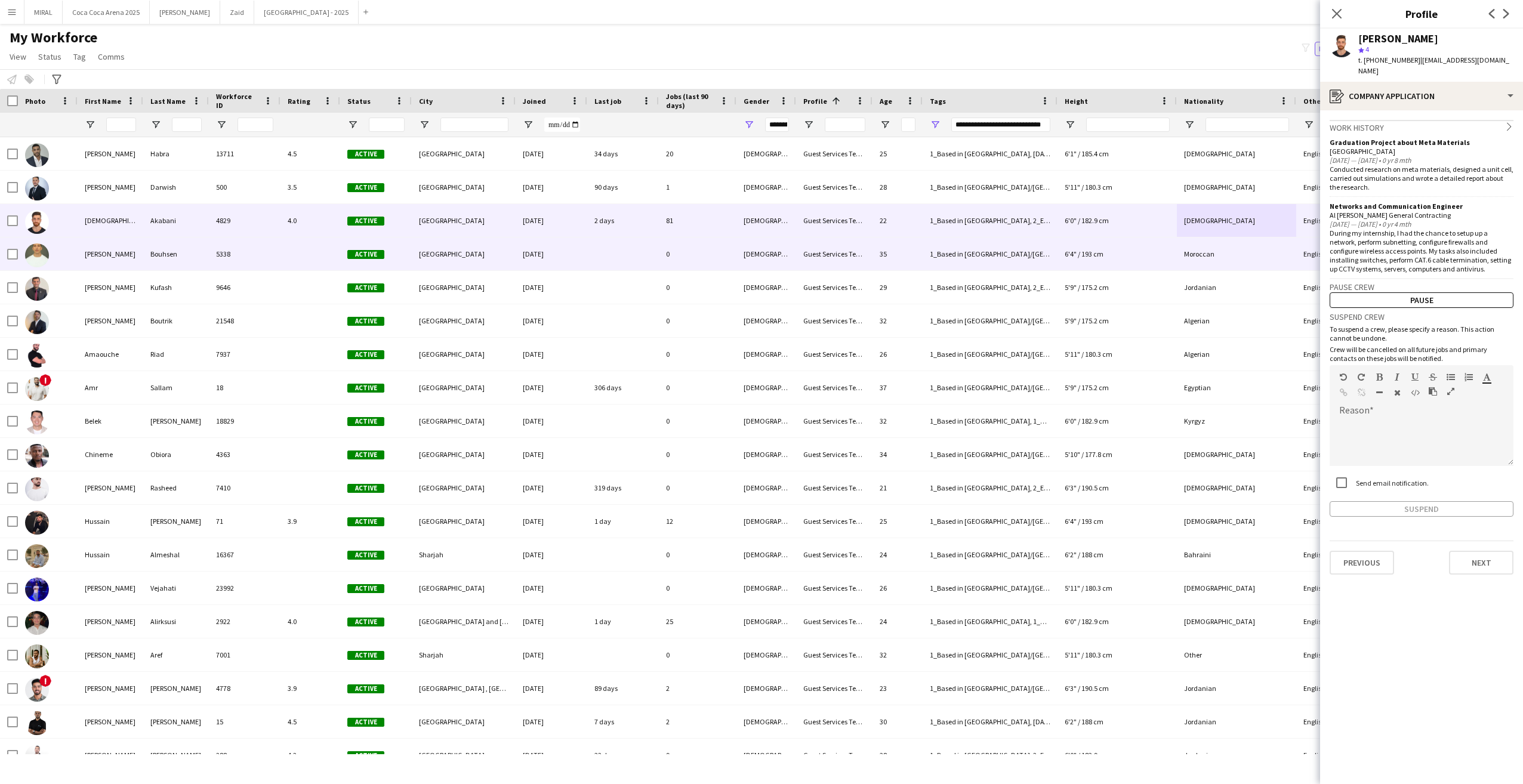
click at [1248, 257] on div "Moroccan" at bounding box center [1237, 253] width 120 height 32
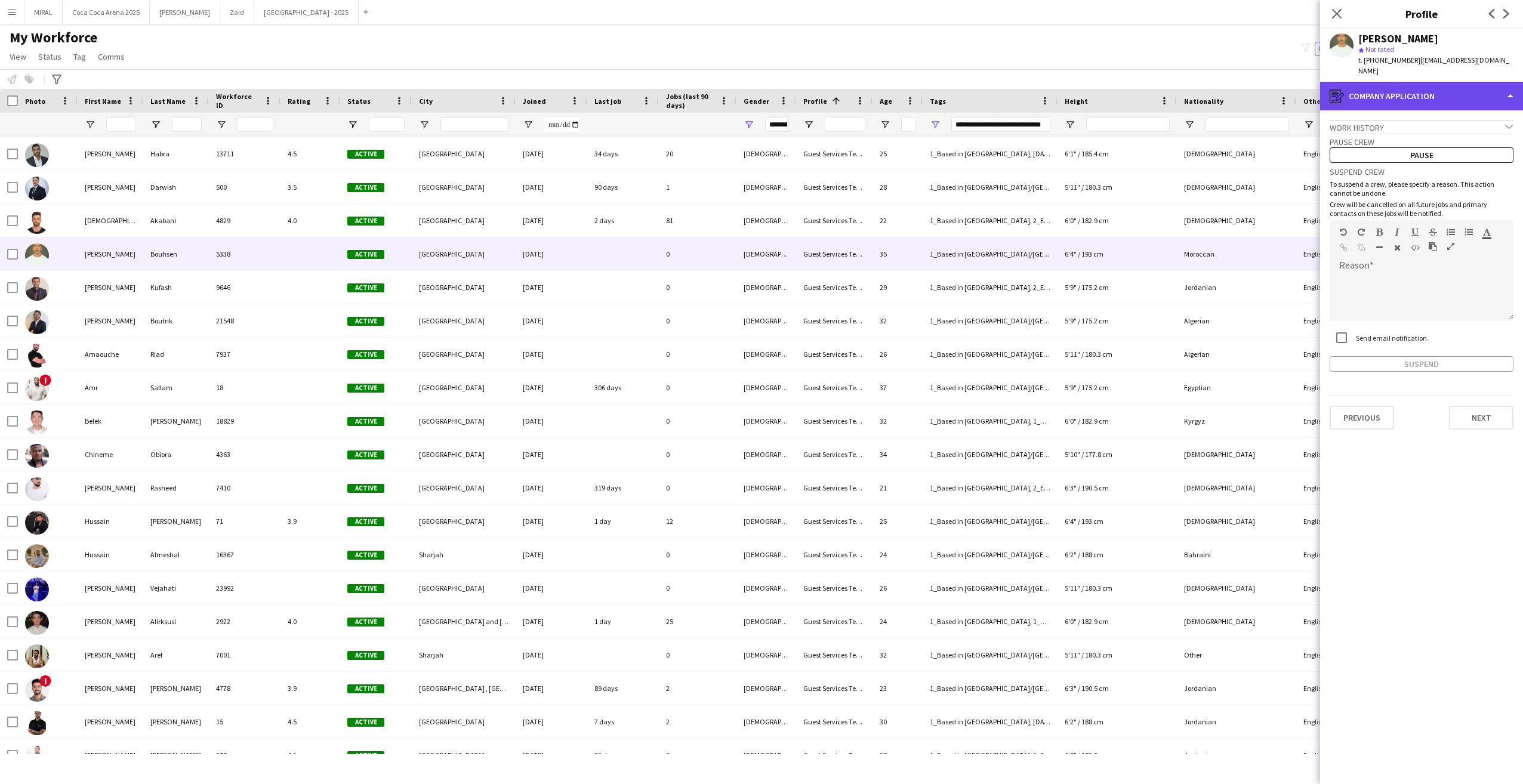
click at [1508, 88] on div "register Company application" at bounding box center [1421, 95] width 203 height 28
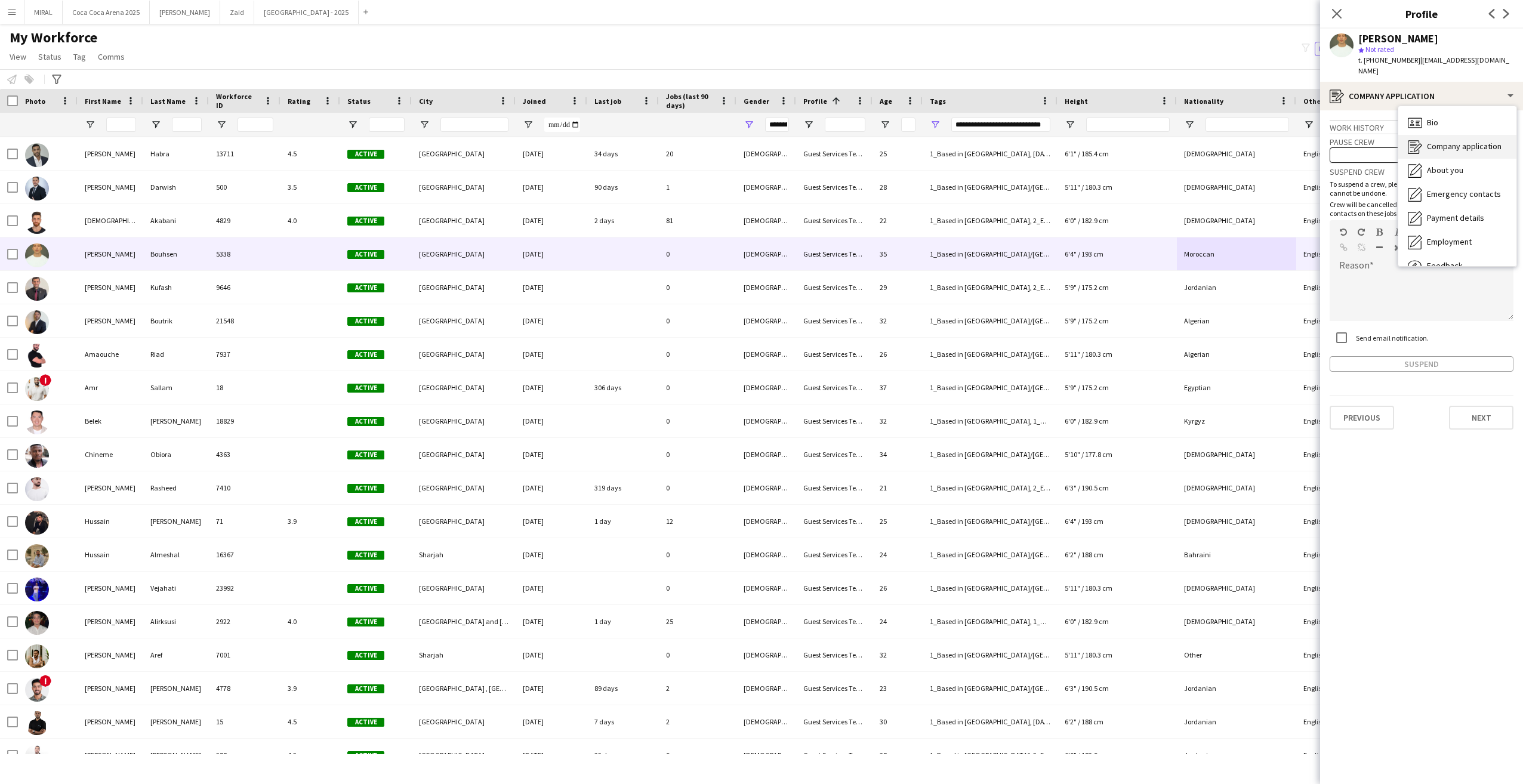
click at [1465, 141] on span "Company application" at bounding box center [1464, 147] width 75 height 11
click at [1506, 122] on icon "chevron-down" at bounding box center [1509, 127] width 8 height 8
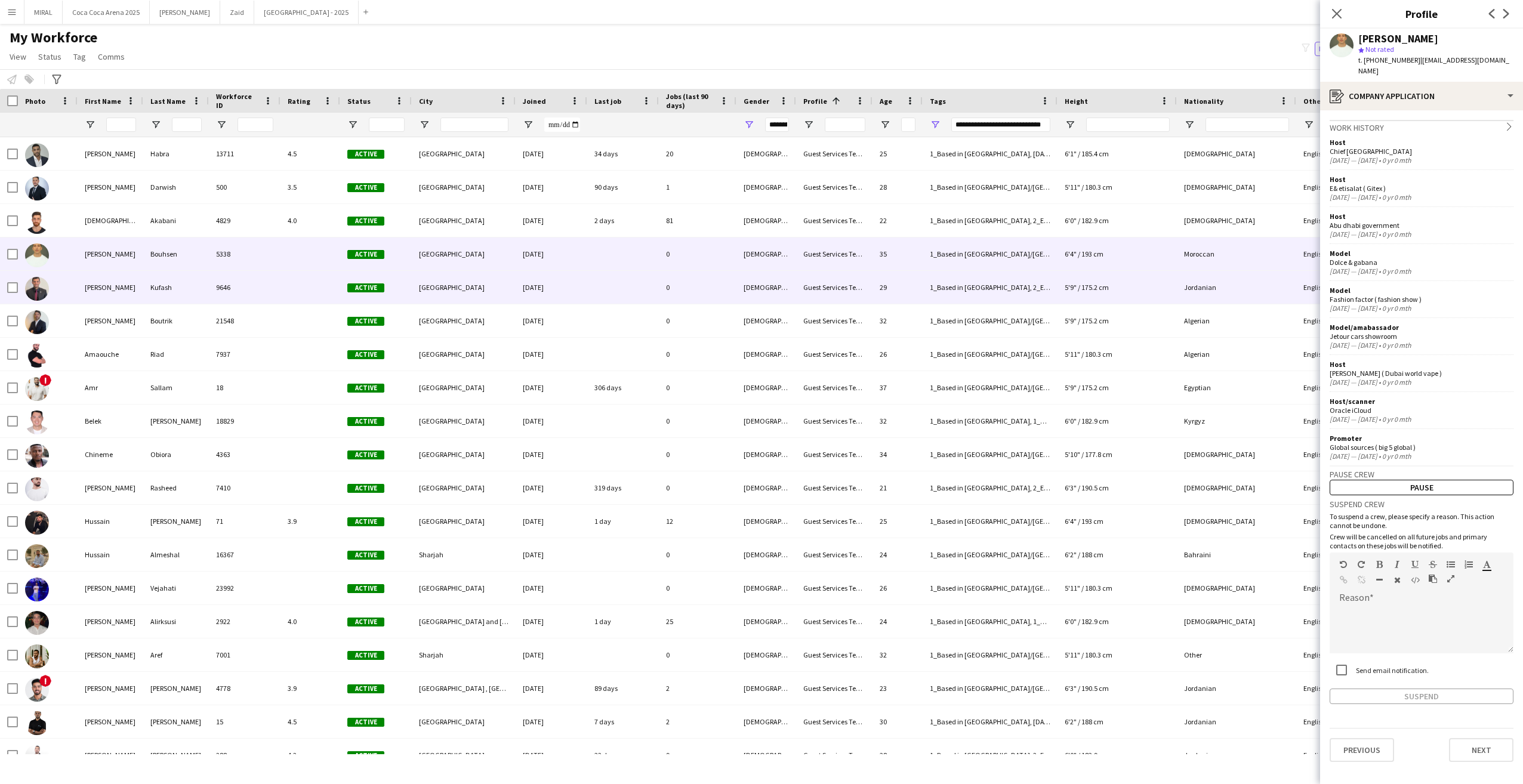
click at [1223, 290] on div "Jordanian" at bounding box center [1237, 287] width 120 height 32
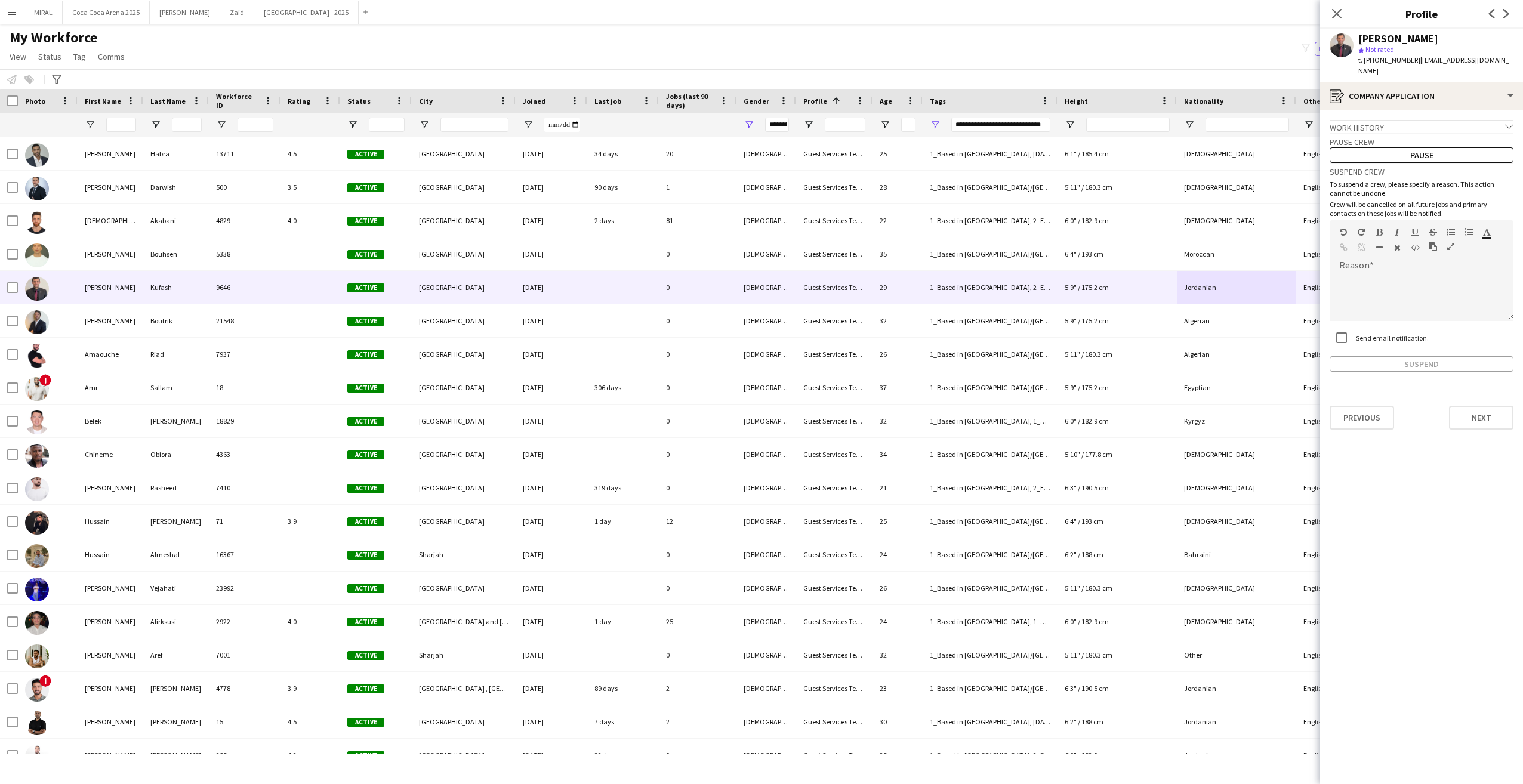
click at [1510, 122] on icon "chevron-down" at bounding box center [1509, 127] width 8 height 8
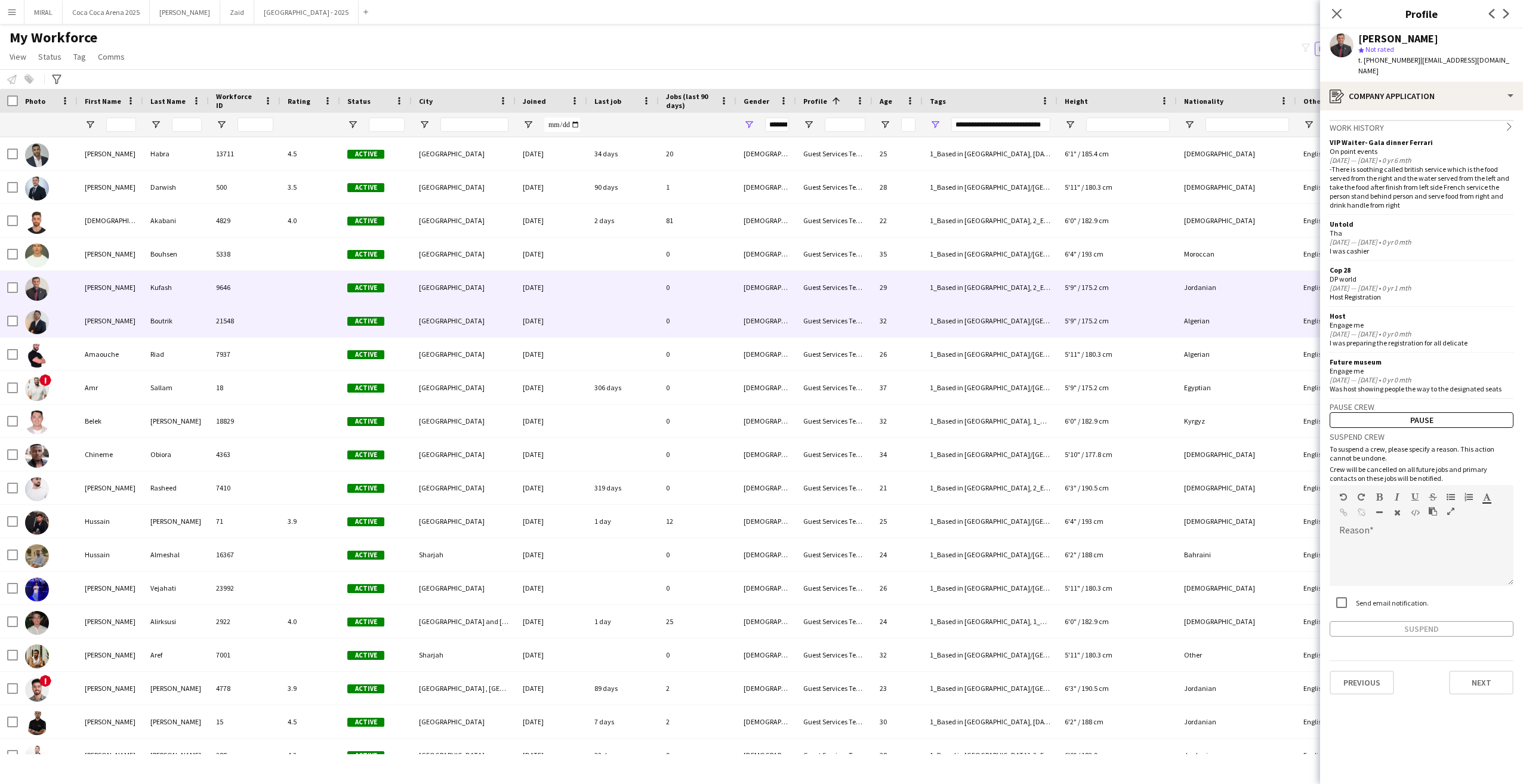
click at [1214, 320] on div "Algerian" at bounding box center [1237, 320] width 120 height 32
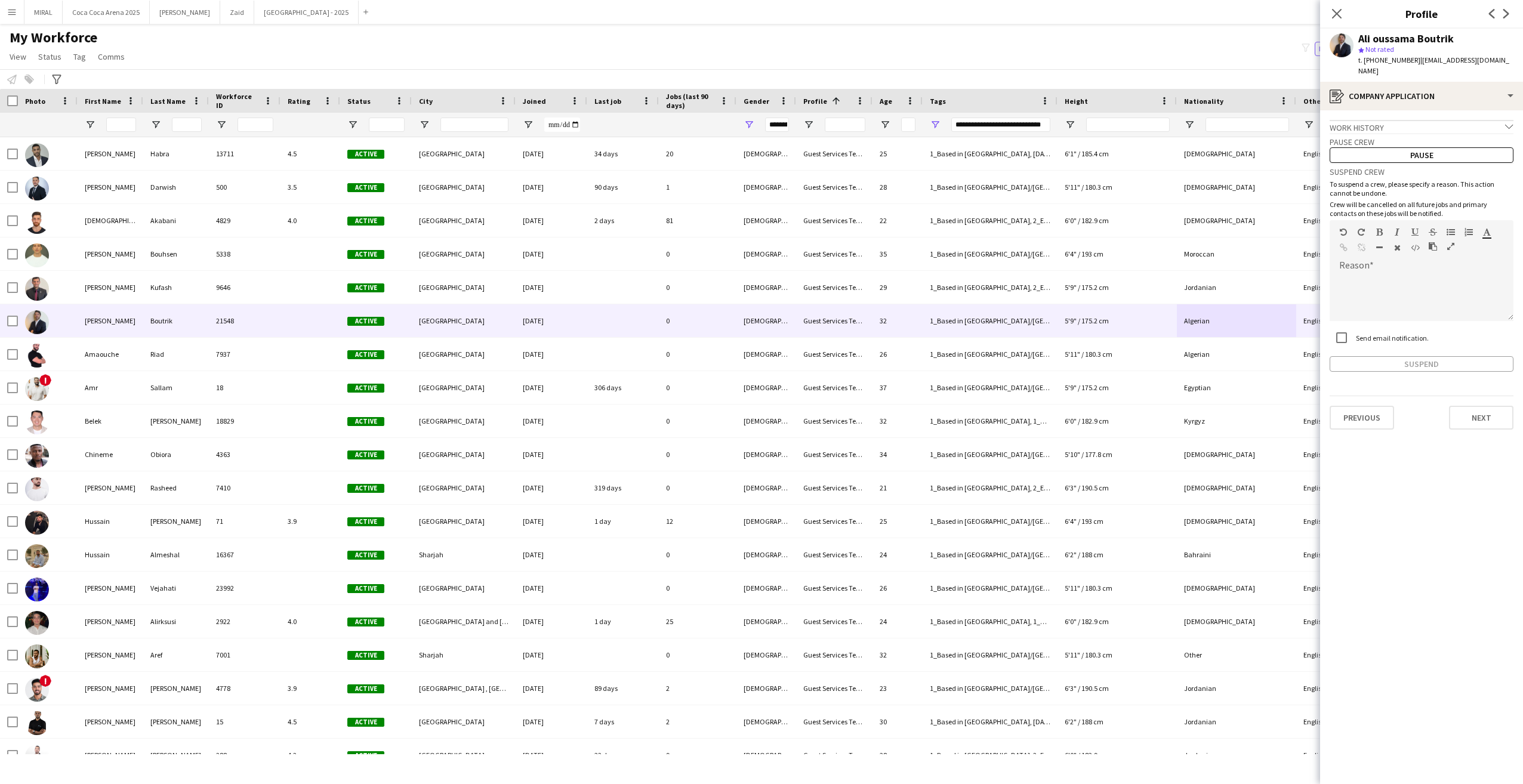
click at [1511, 122] on icon "chevron-down" at bounding box center [1509, 127] width 8 height 8
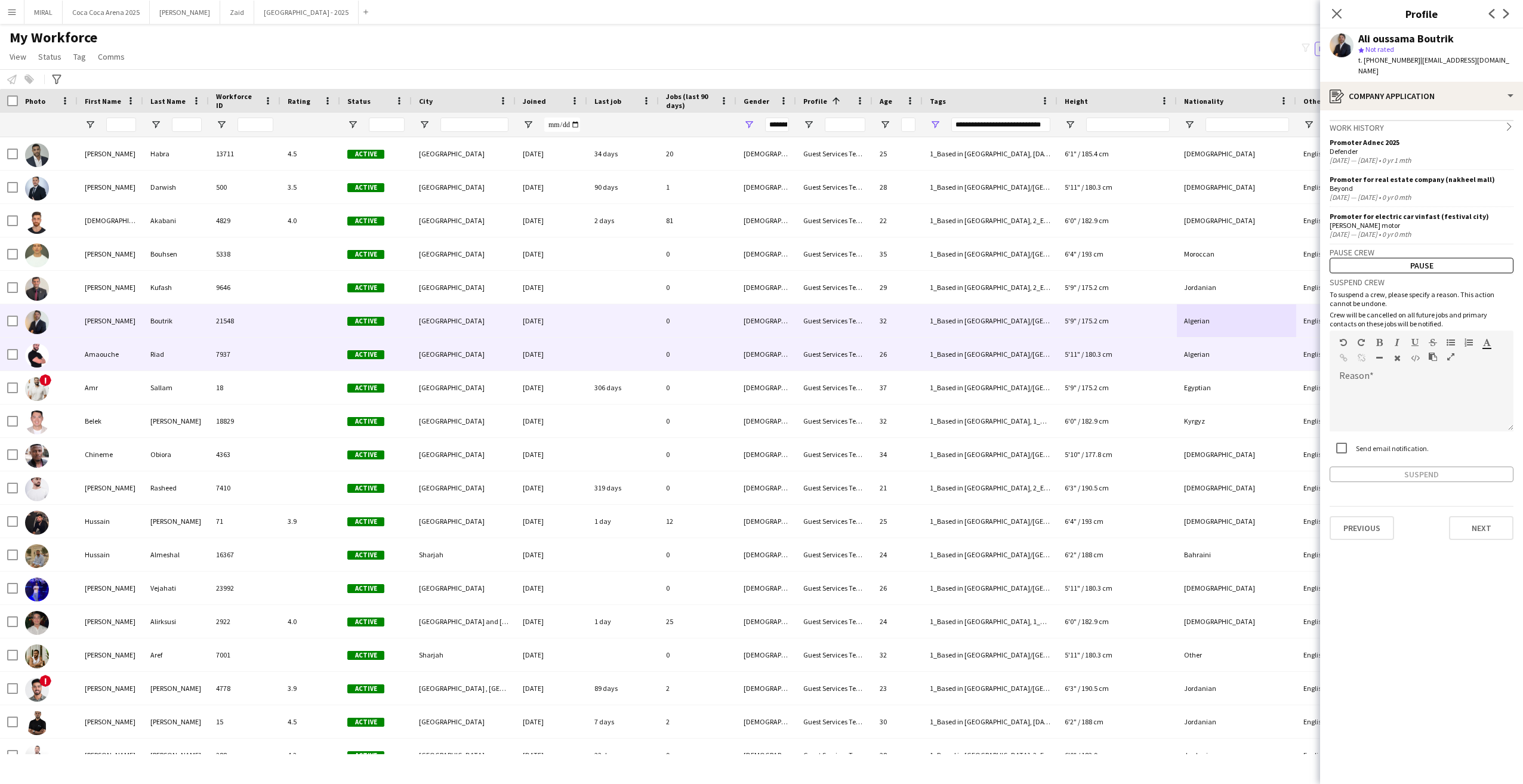
click at [1253, 352] on div "Algerian" at bounding box center [1237, 353] width 120 height 32
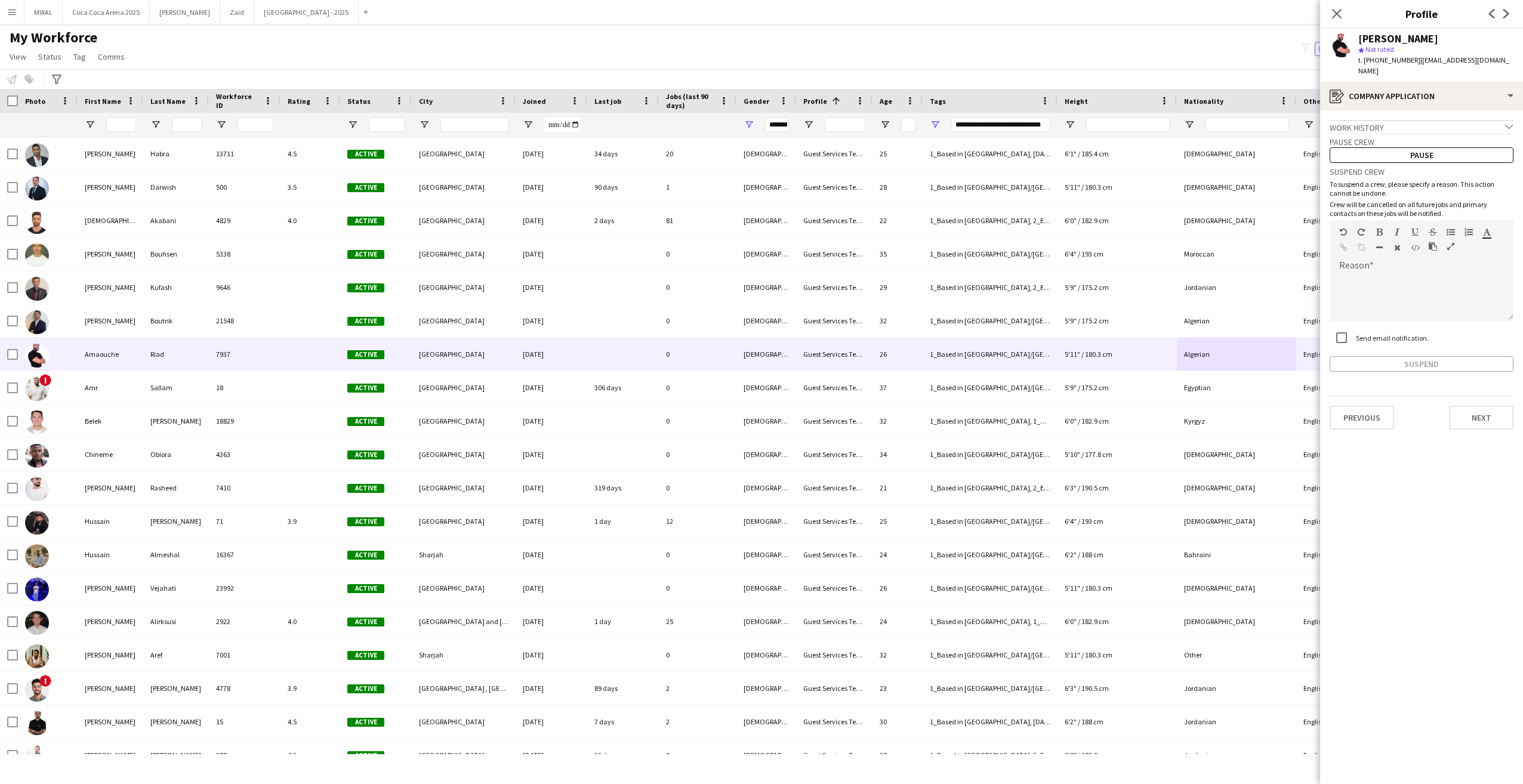
click at [1510, 124] on icon at bounding box center [1508, 127] width 8 height 4
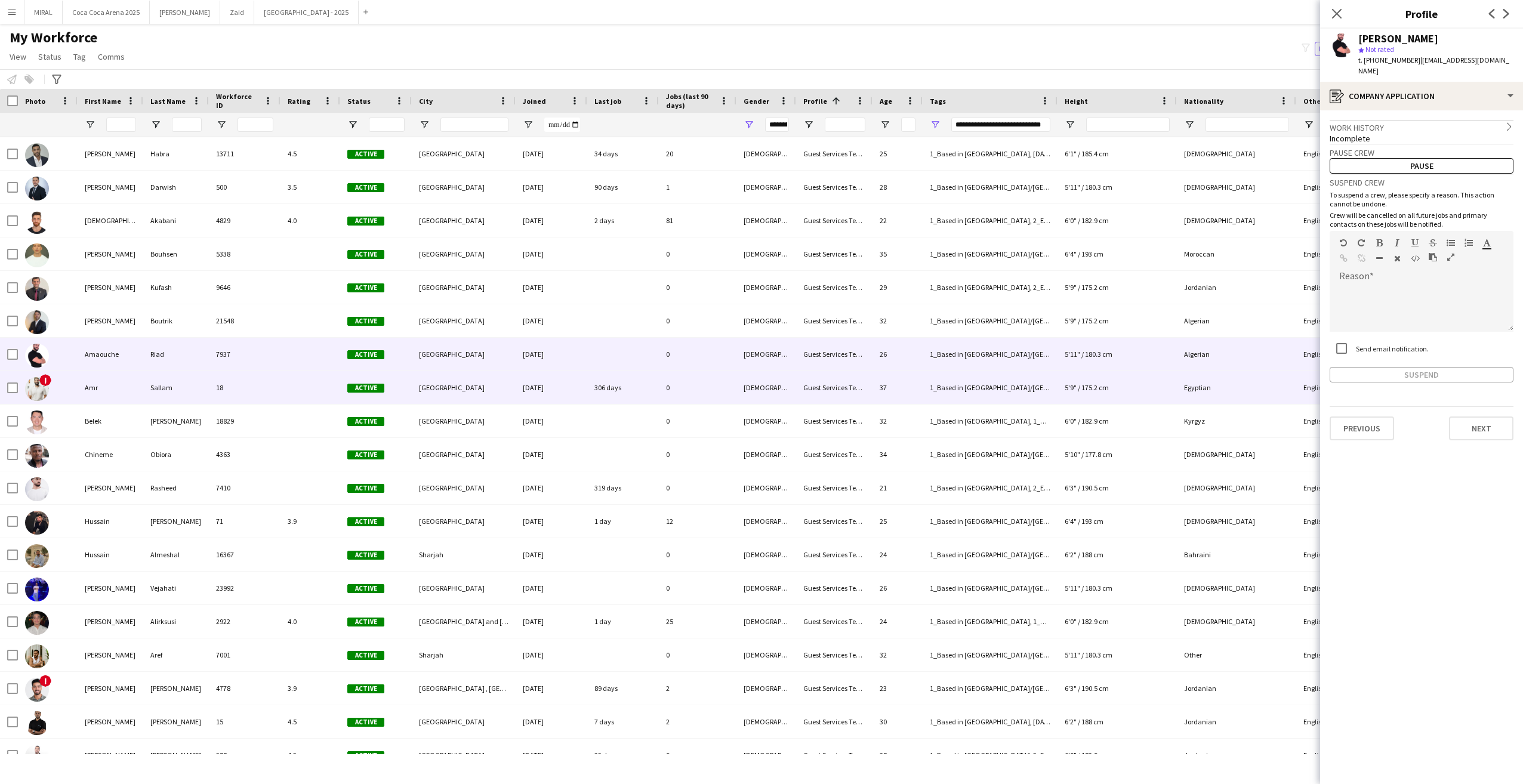
click at [1239, 391] on div "Egyptian" at bounding box center [1237, 387] width 120 height 32
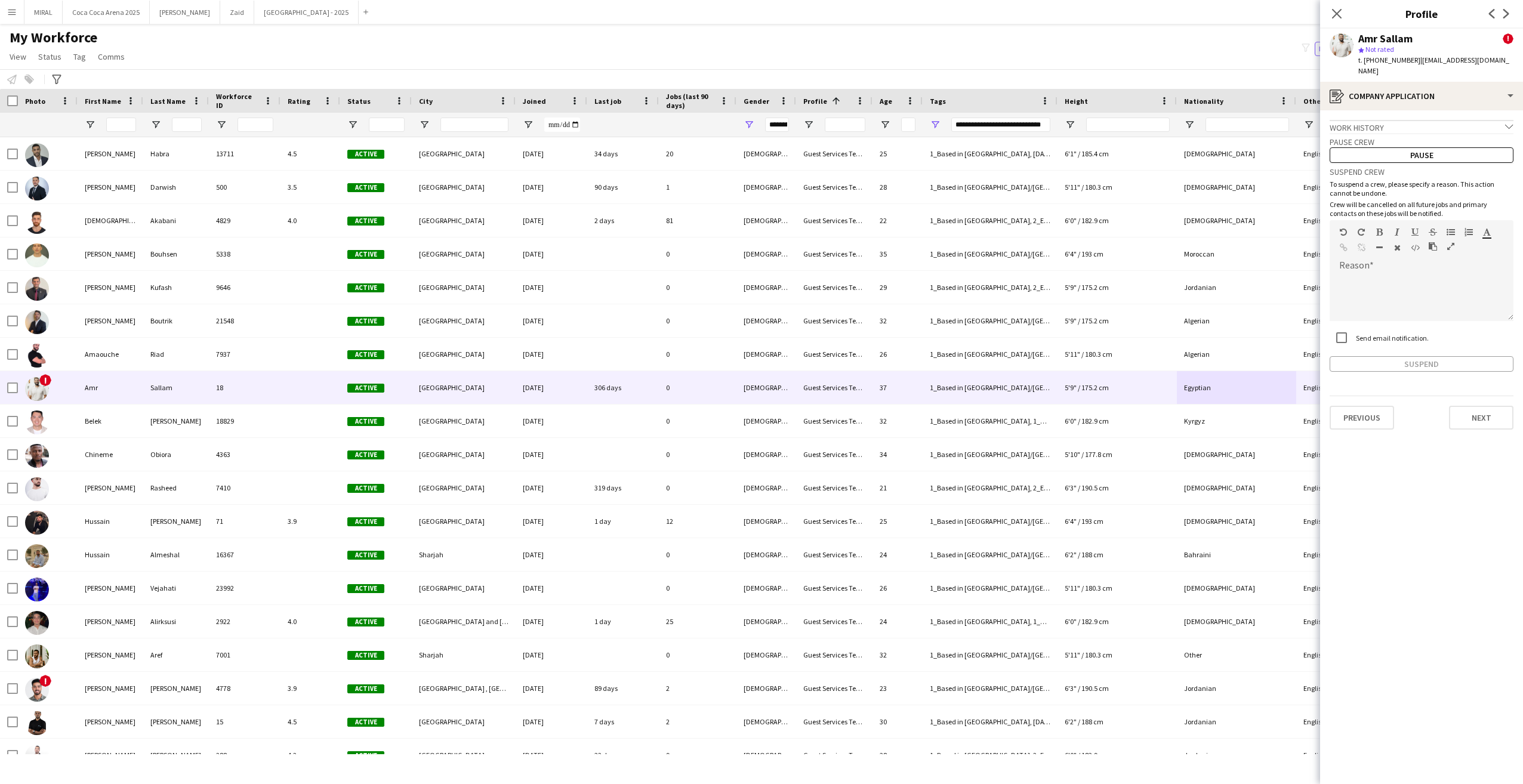
click at [1470, 39] on div "Amr Sallam !" at bounding box center [1436, 39] width 155 height 11
click at [1509, 122] on icon "chevron-down" at bounding box center [1509, 127] width 8 height 8
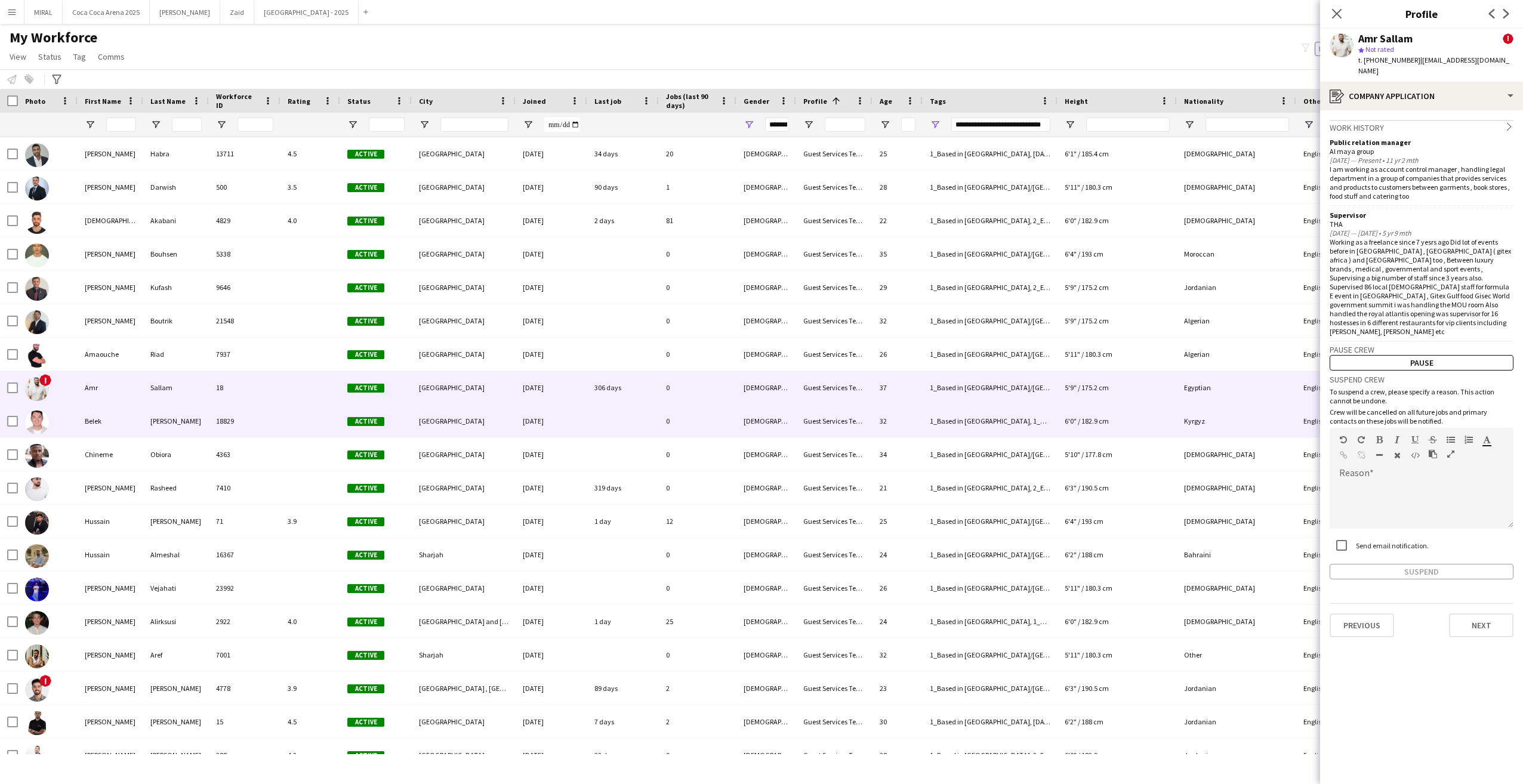
click at [1241, 420] on div "Kyrgyz" at bounding box center [1237, 420] width 120 height 32
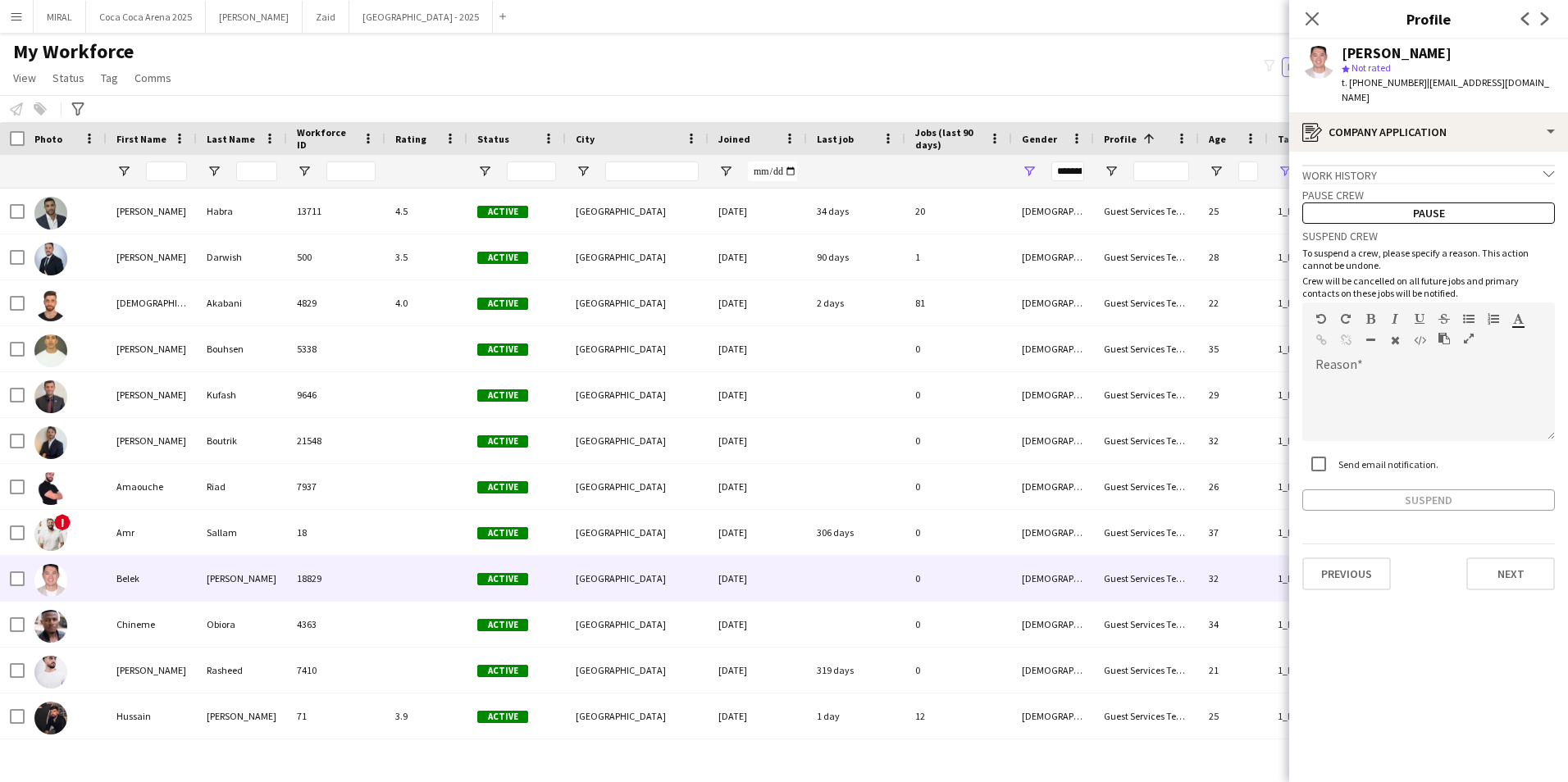
click at [1547, 164] on div "Work history chevron-down" at bounding box center [1428, 173] width 253 height 18
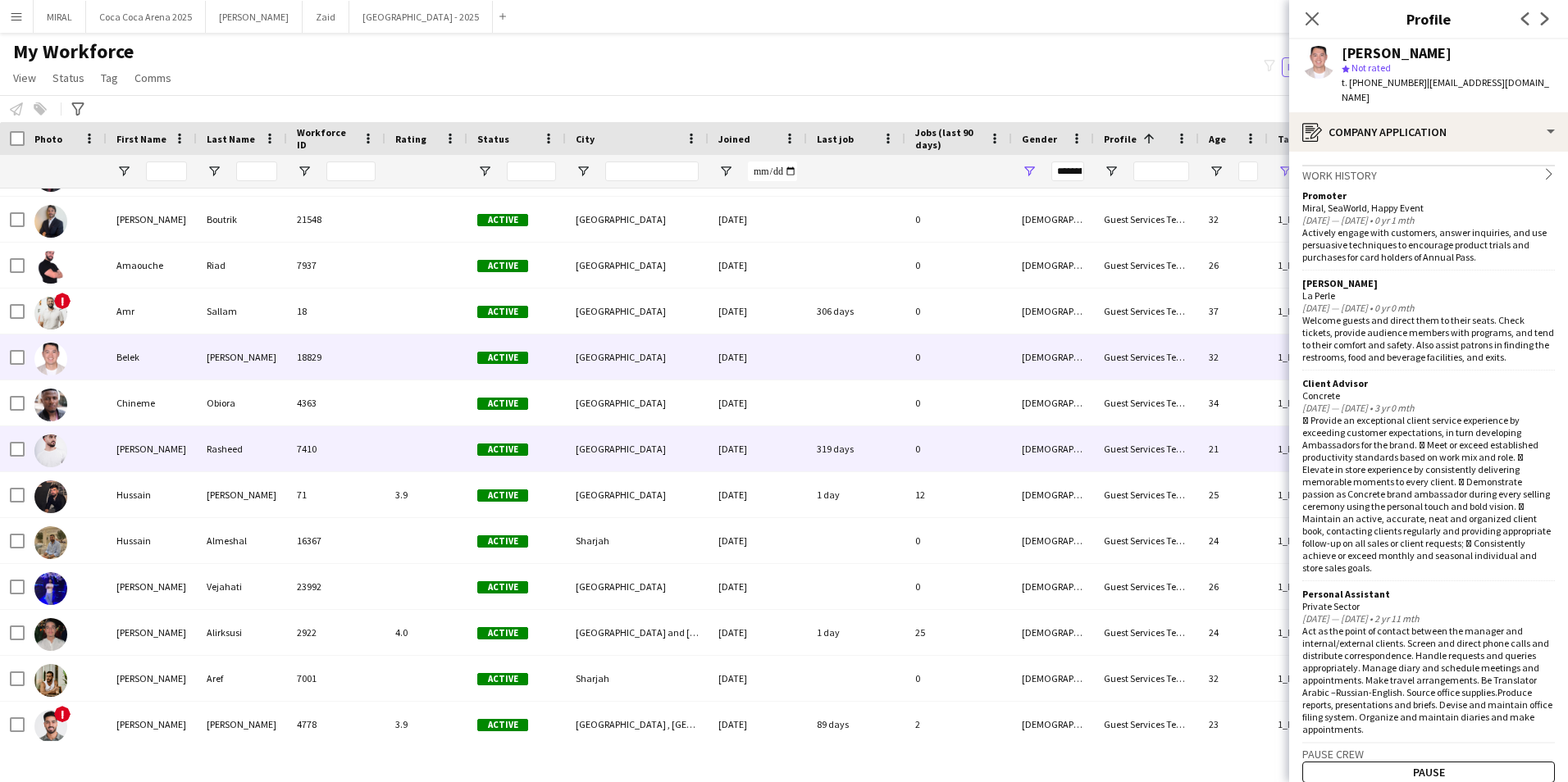
scroll to position [57, 0]
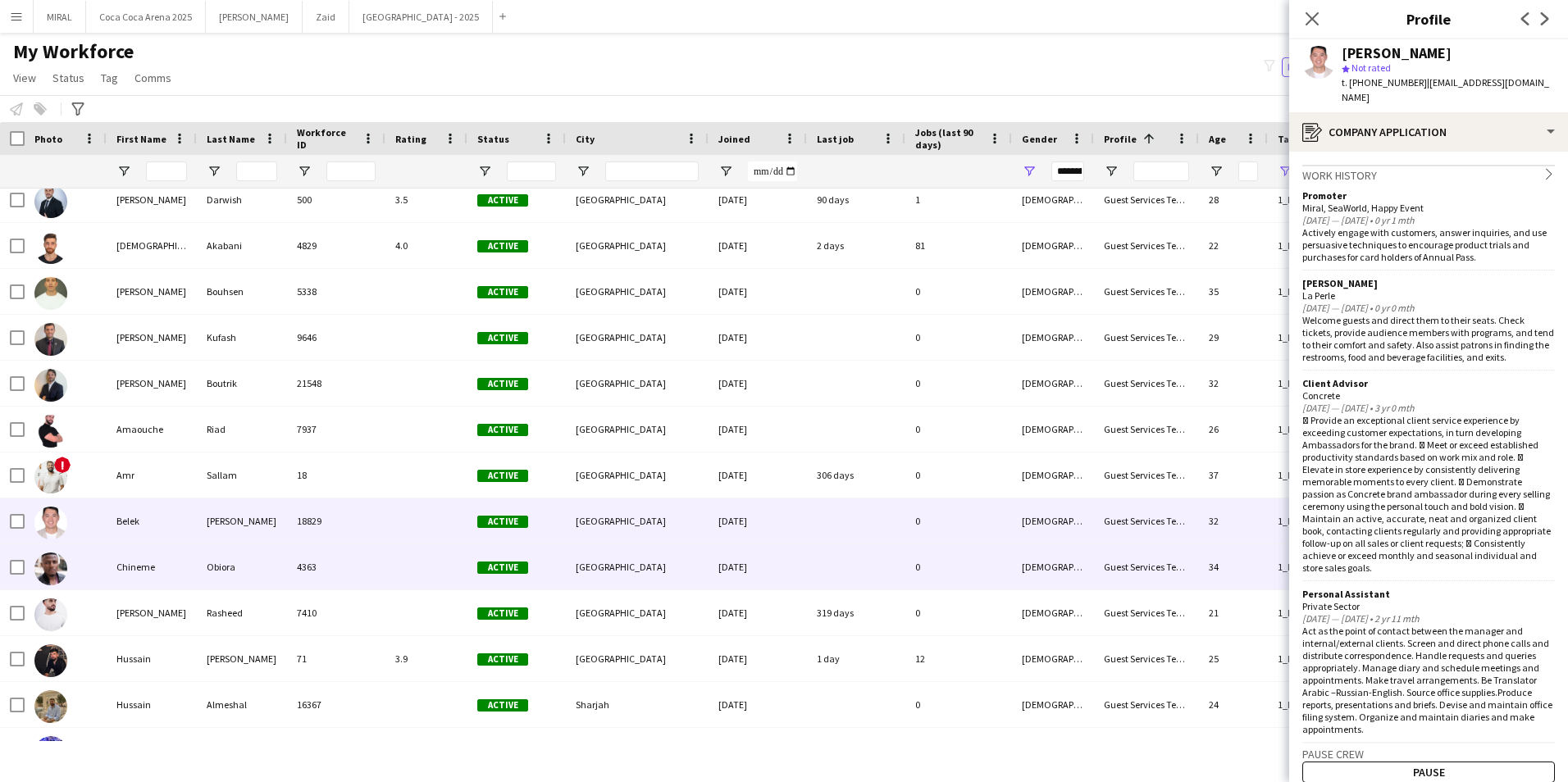
click at [982, 575] on div "0" at bounding box center [959, 566] width 106 height 45
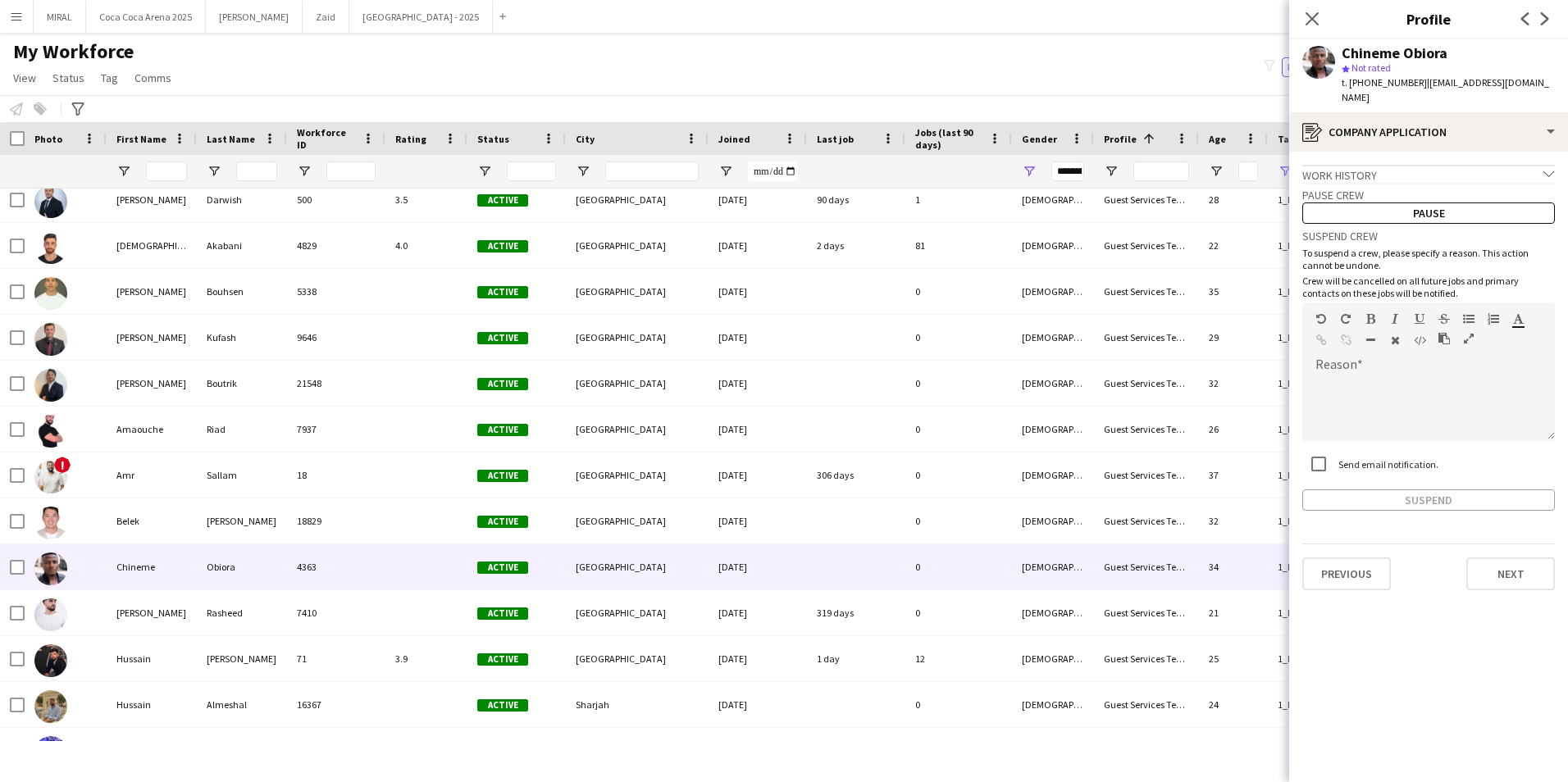
click at [1542, 164] on div "Work history chevron-down" at bounding box center [1428, 173] width 253 height 18
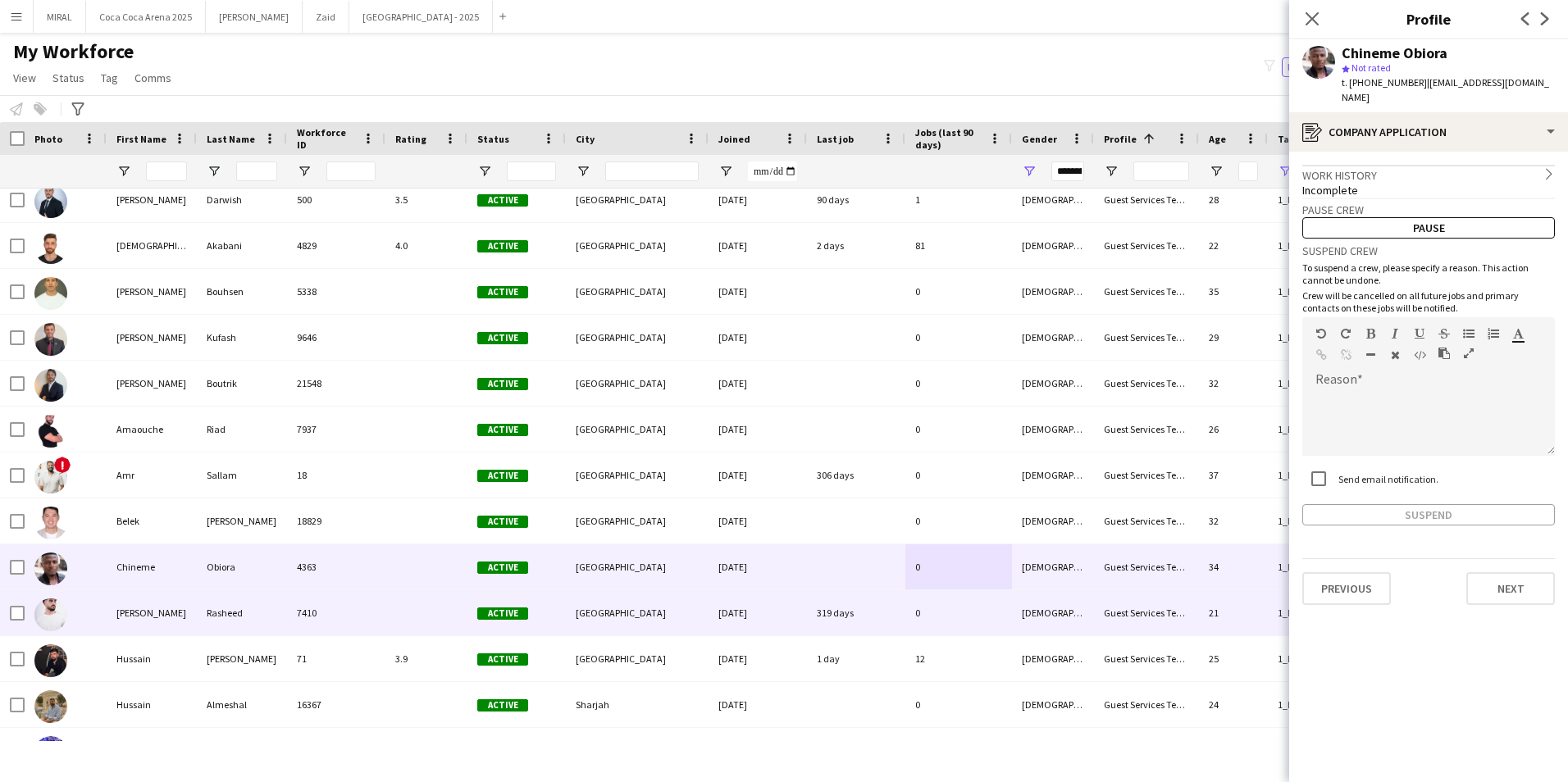
click at [967, 620] on div "0" at bounding box center [959, 612] width 106 height 45
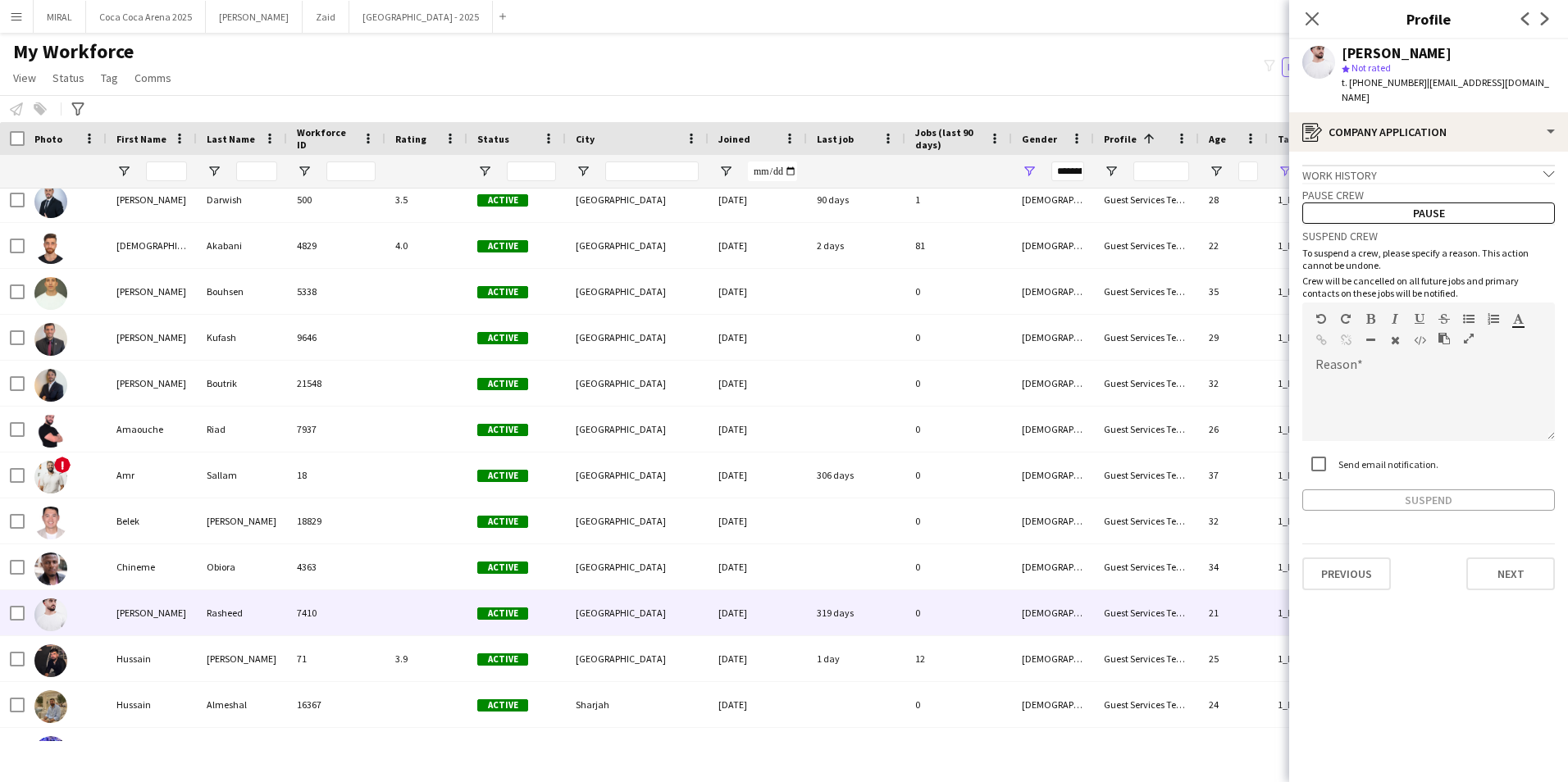
click at [751, 257] on div "12-06-2024" at bounding box center [758, 245] width 99 height 45
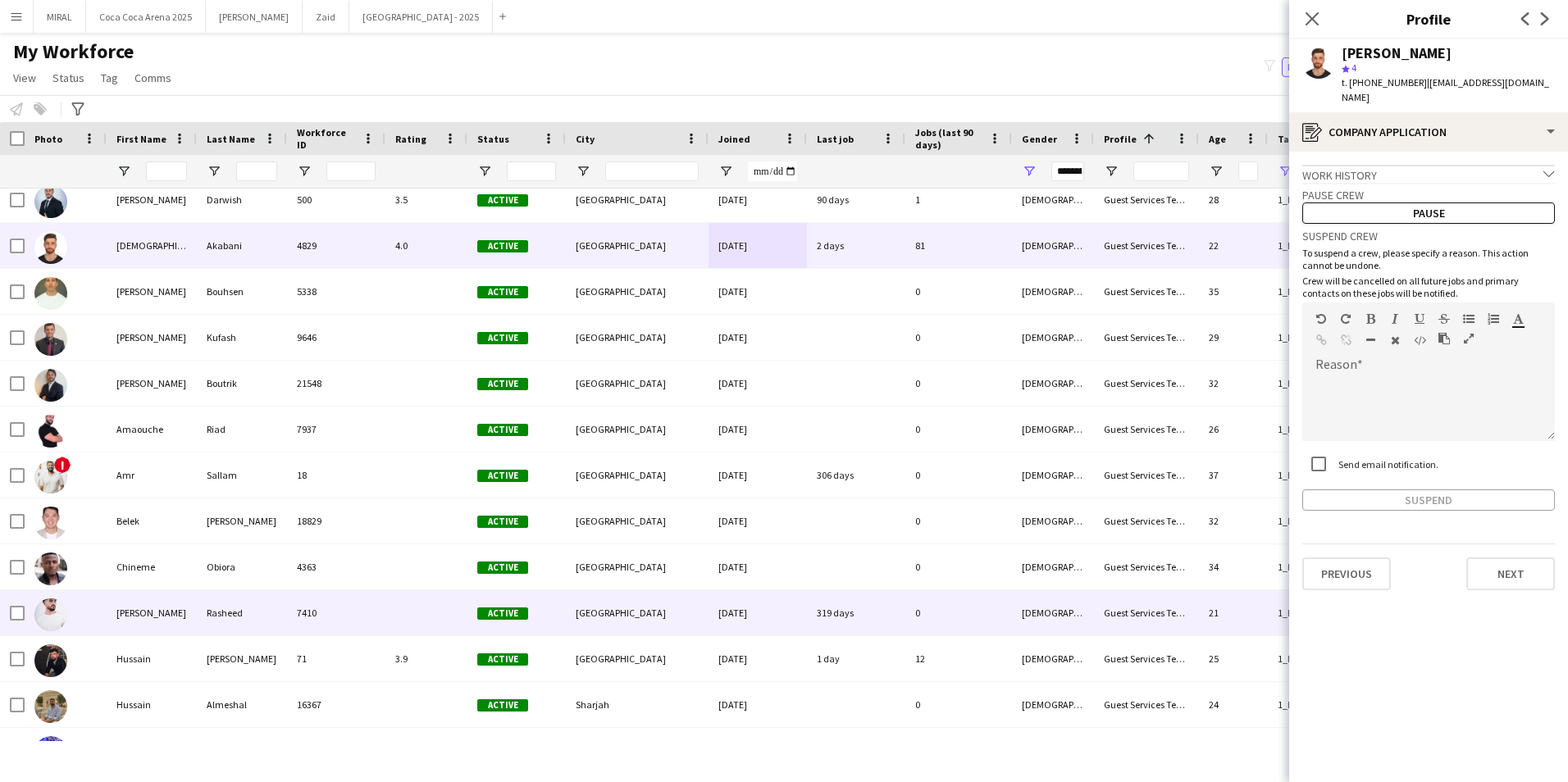
click at [380, 601] on div "7410" at bounding box center [336, 612] width 99 height 45
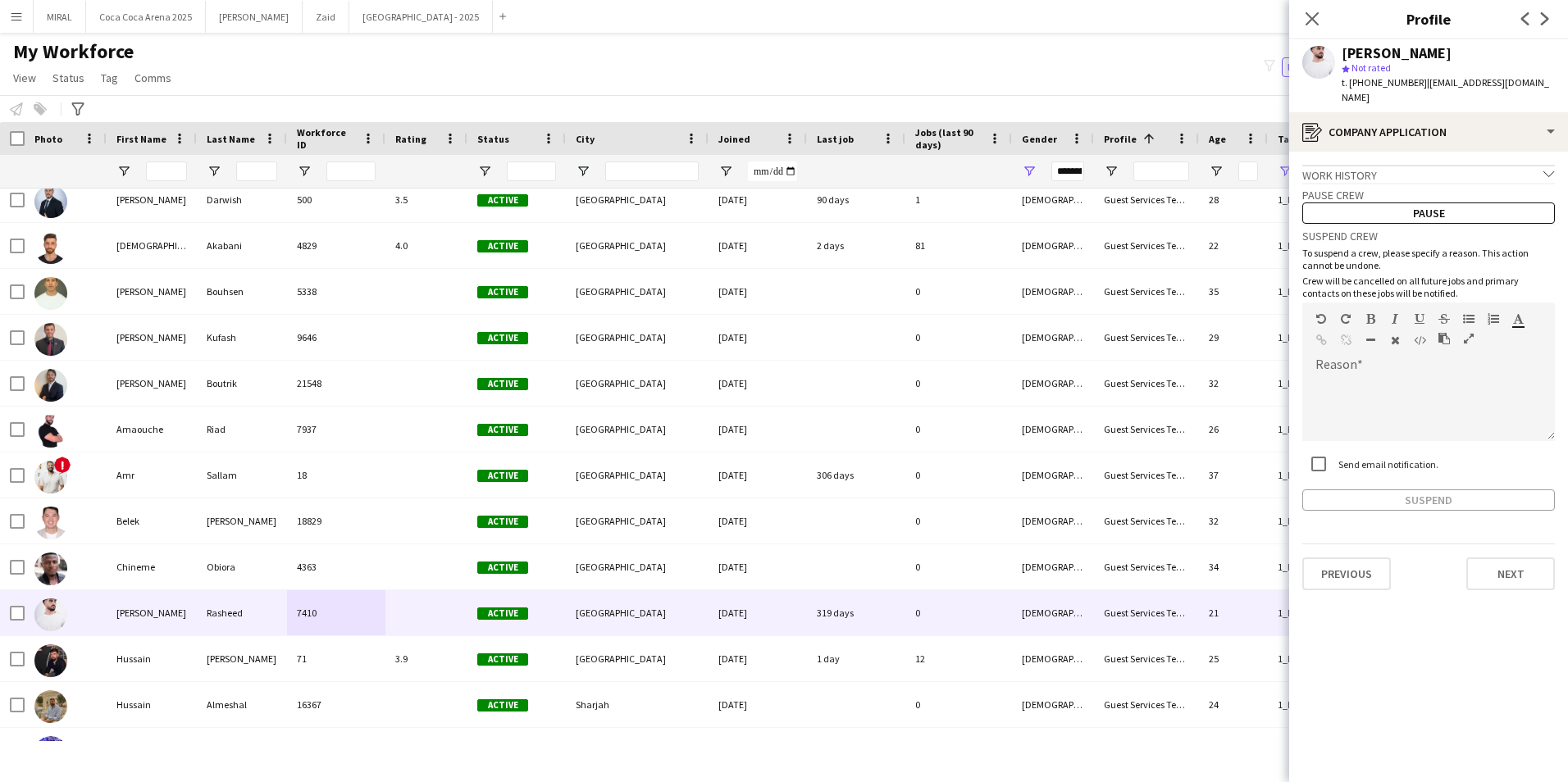
click at [1547, 168] on icon "chevron-down" at bounding box center [1549, 174] width 11 height 11
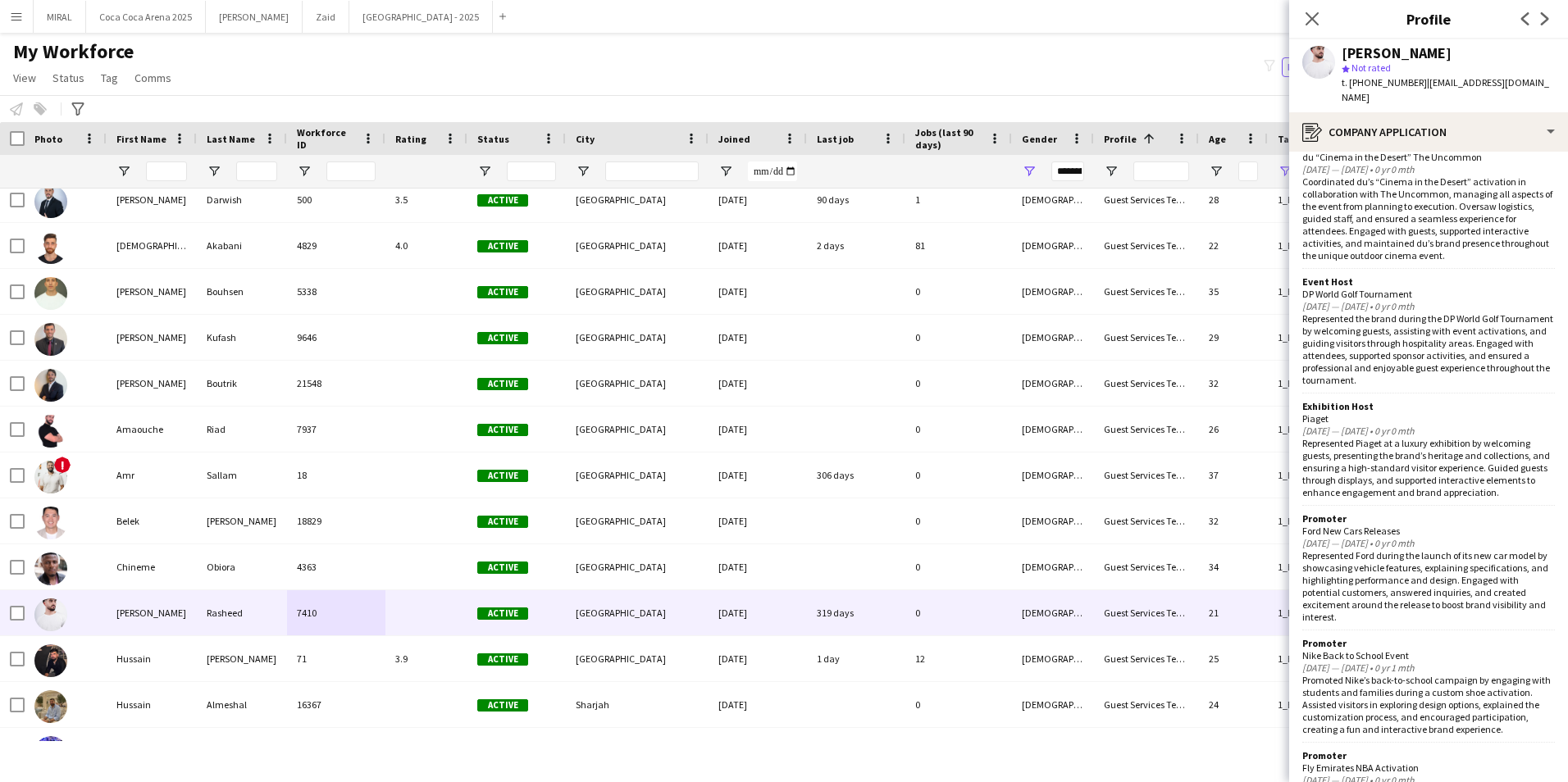
scroll to position [656, 0]
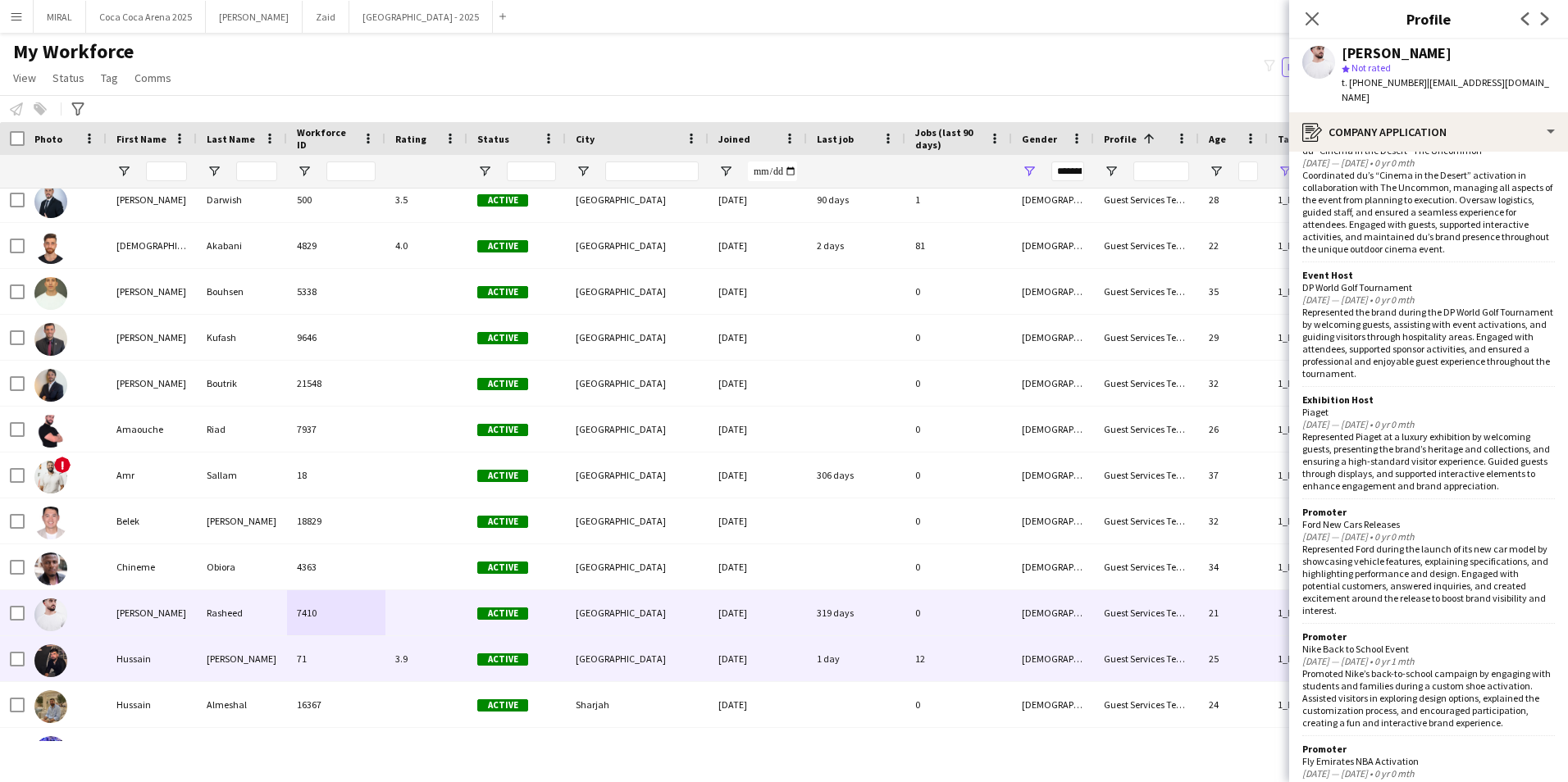
click at [979, 661] on div "12" at bounding box center [959, 658] width 106 height 45
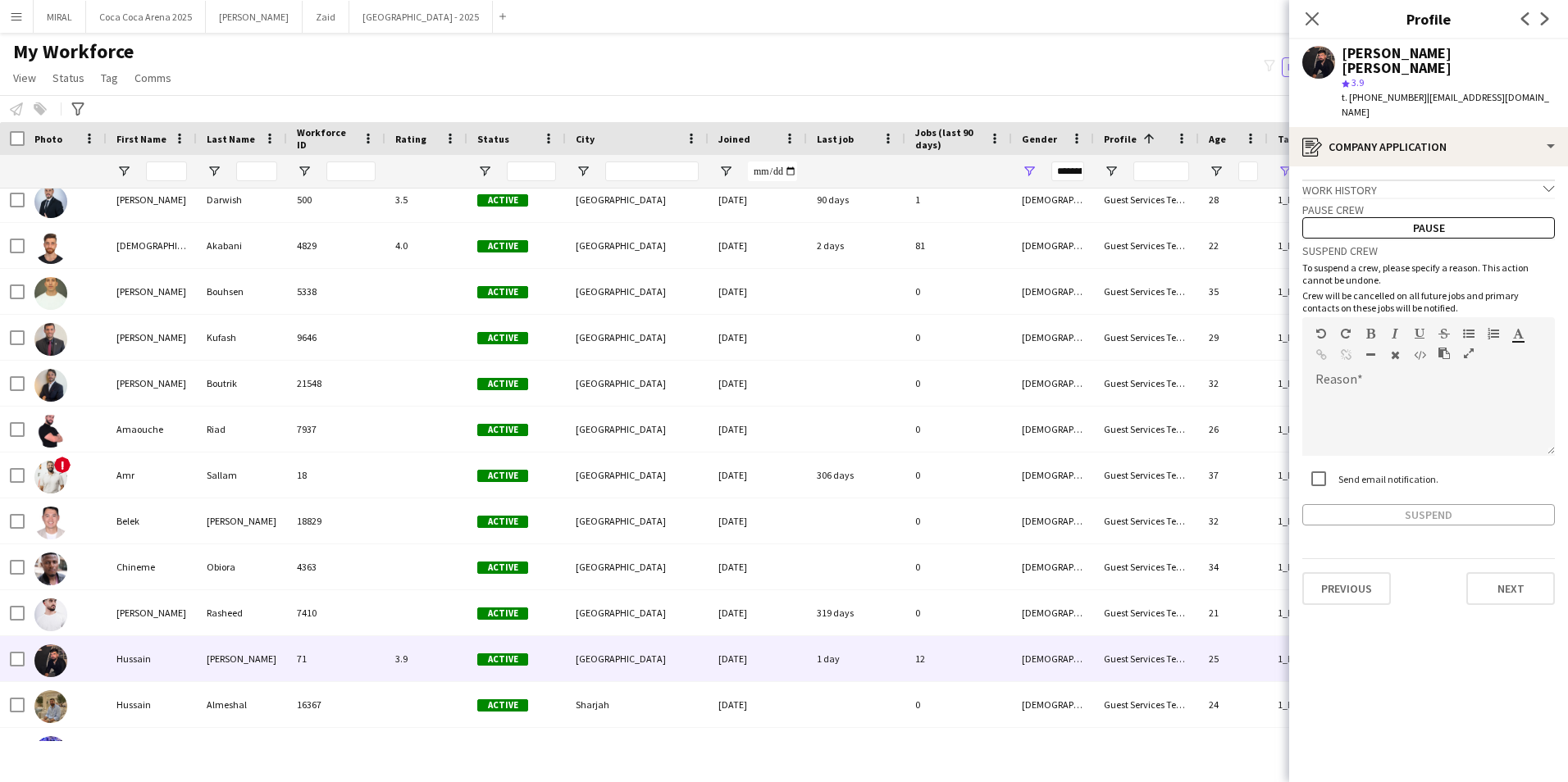
click at [1545, 182] on icon "chevron-down" at bounding box center [1549, 188] width 11 height 11
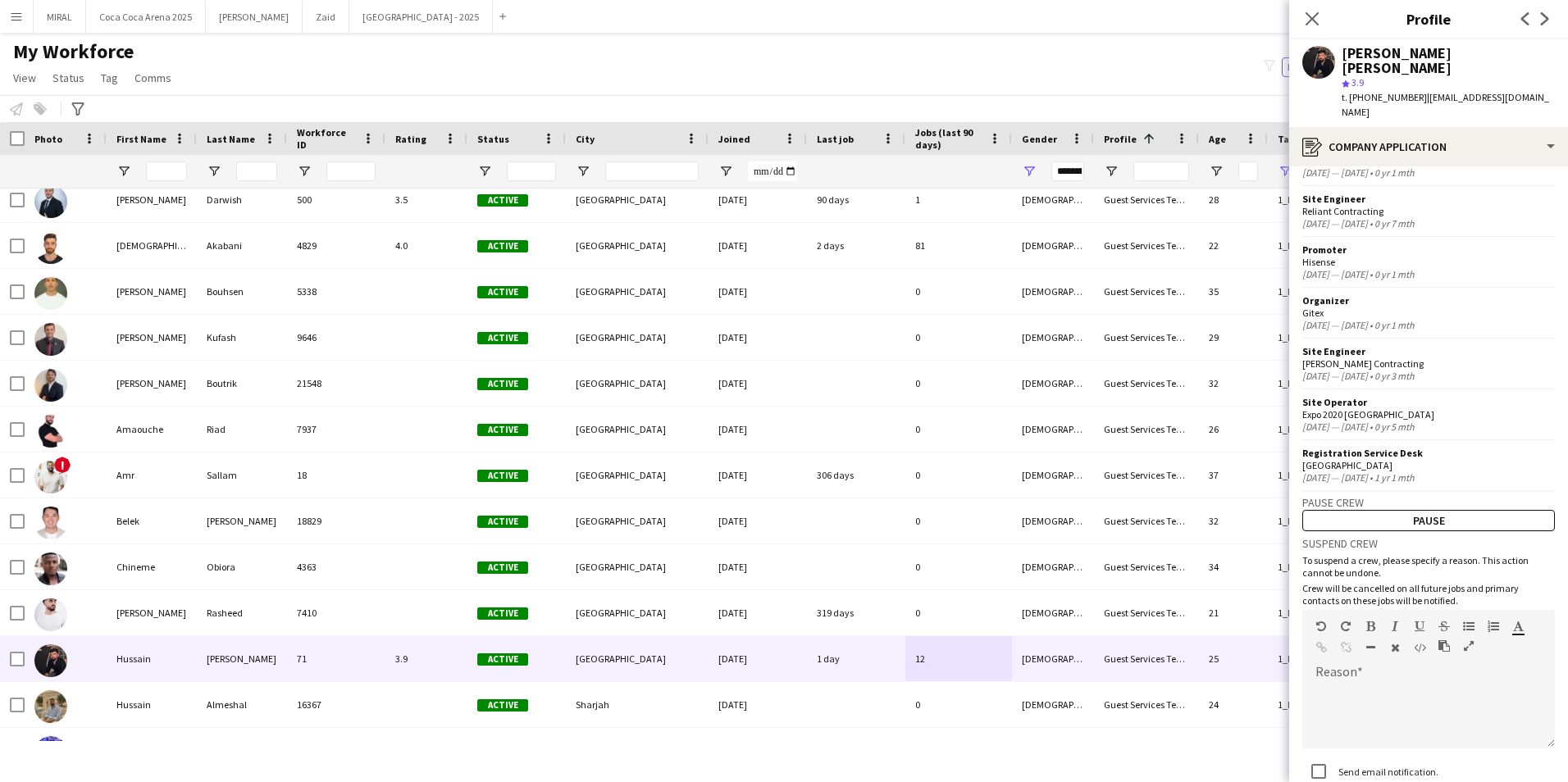
scroll to position [0, 0]
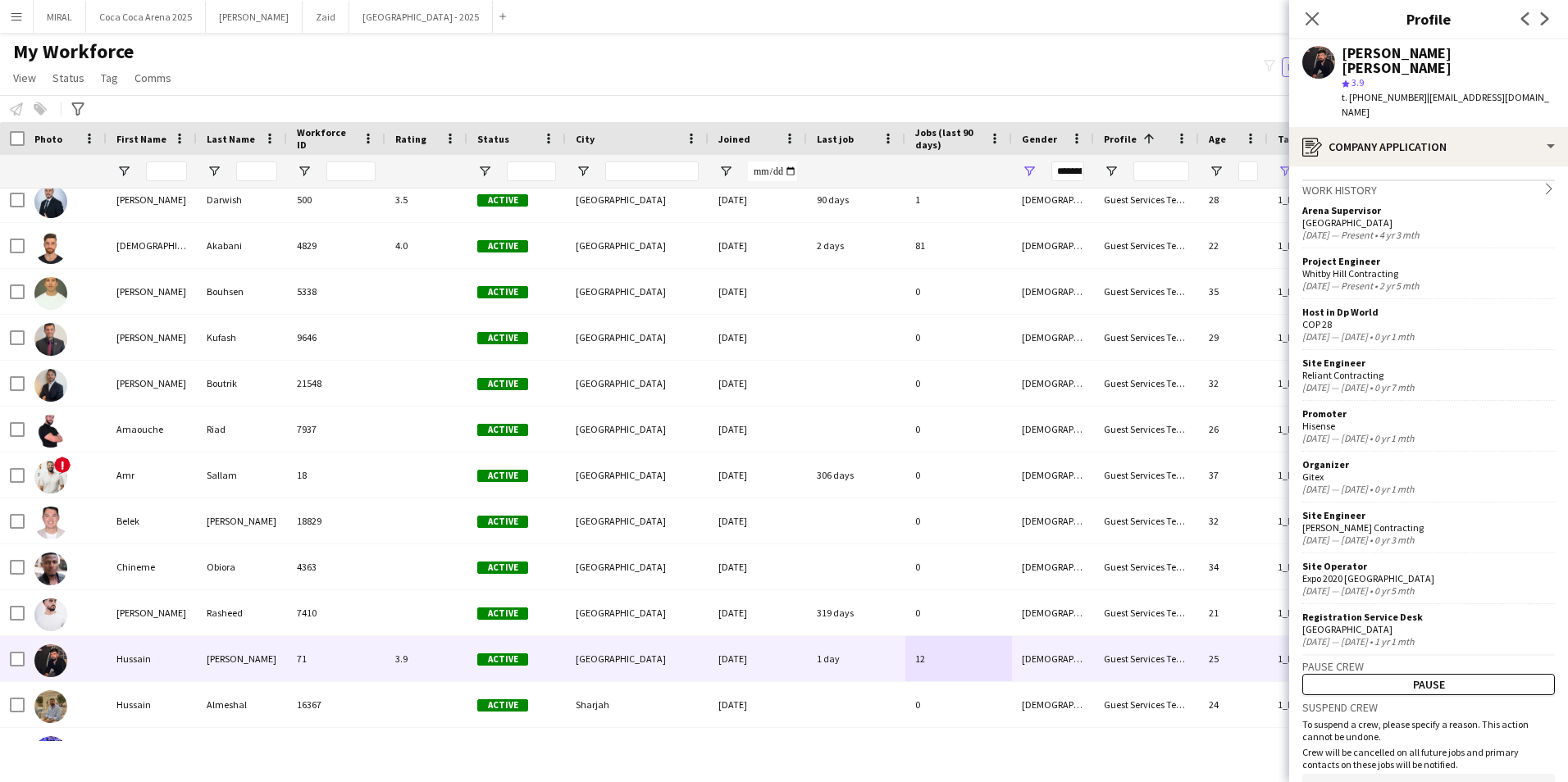
drag, startPoint x: 1423, startPoint y: 404, endPoint x: 1415, endPoint y: 406, distance: 8.2
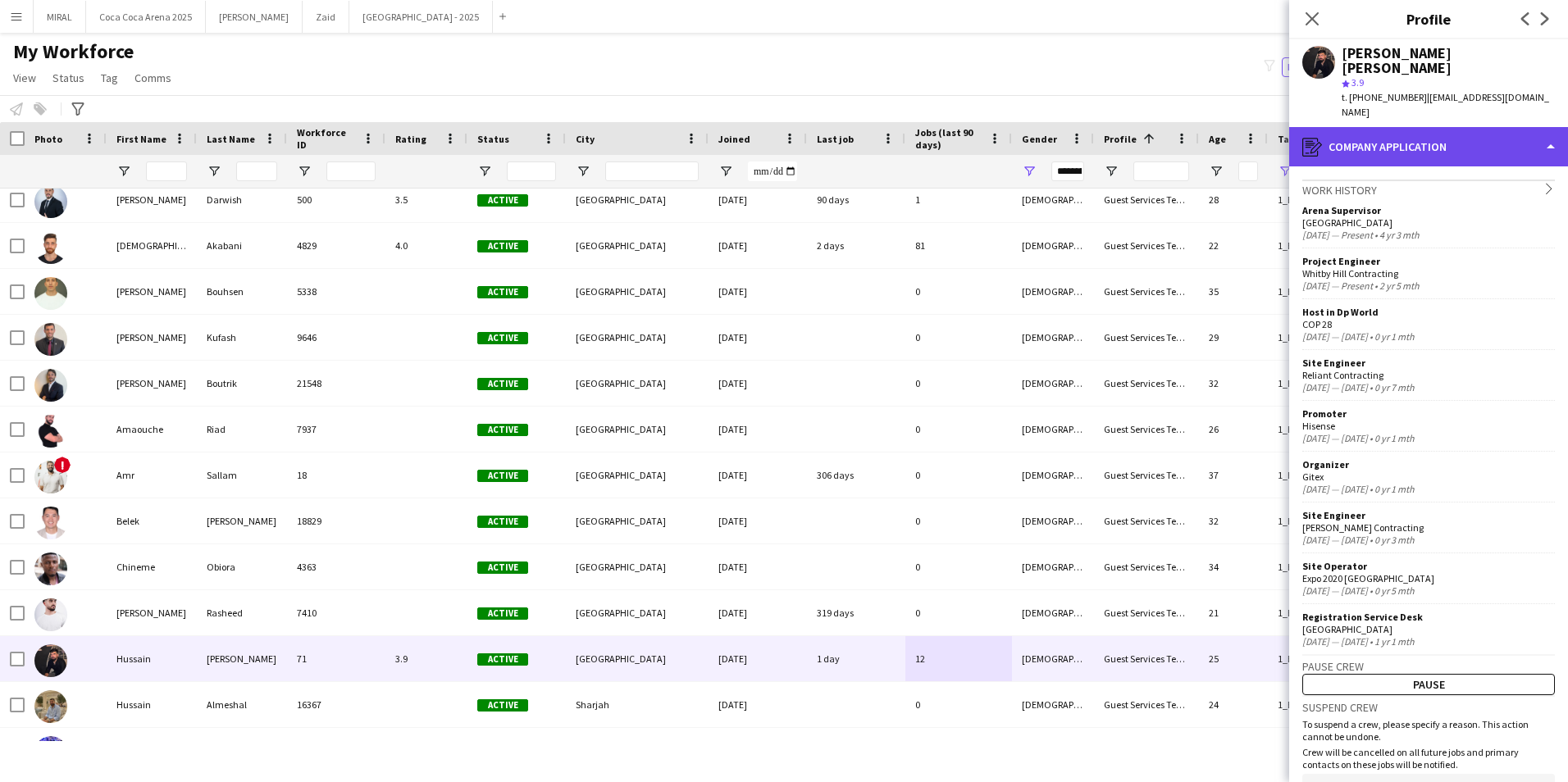
drag, startPoint x: 1415, startPoint y: 406, endPoint x: 1491, endPoint y: 114, distance: 301.7
click at [1491, 127] on div "register Company application" at bounding box center [1428, 146] width 278 height 39
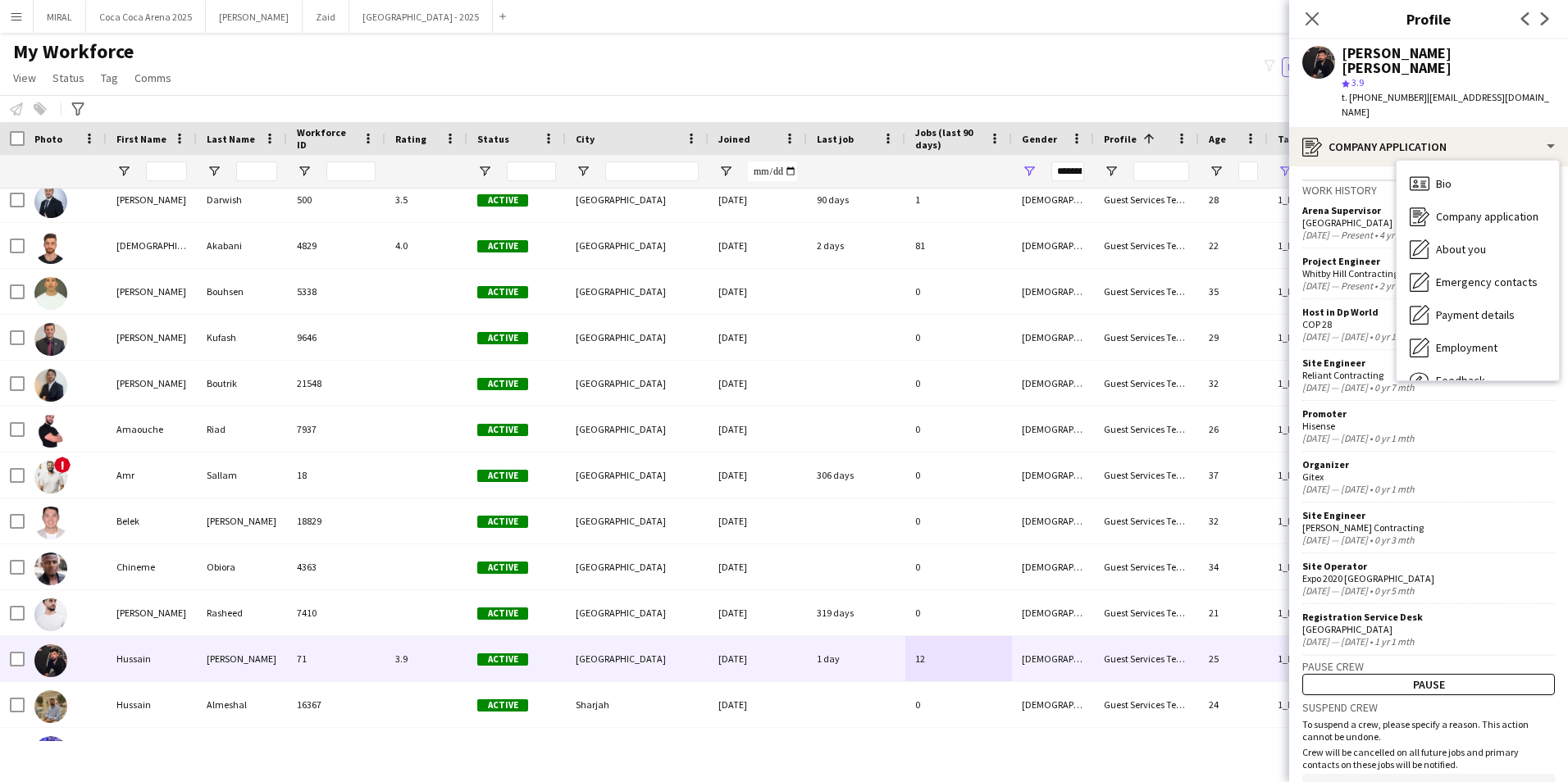
click at [1227, 40] on div "My Workforce View Views Default view New view Update view Delete view Edit name…" at bounding box center [784, 67] width 1568 height 56
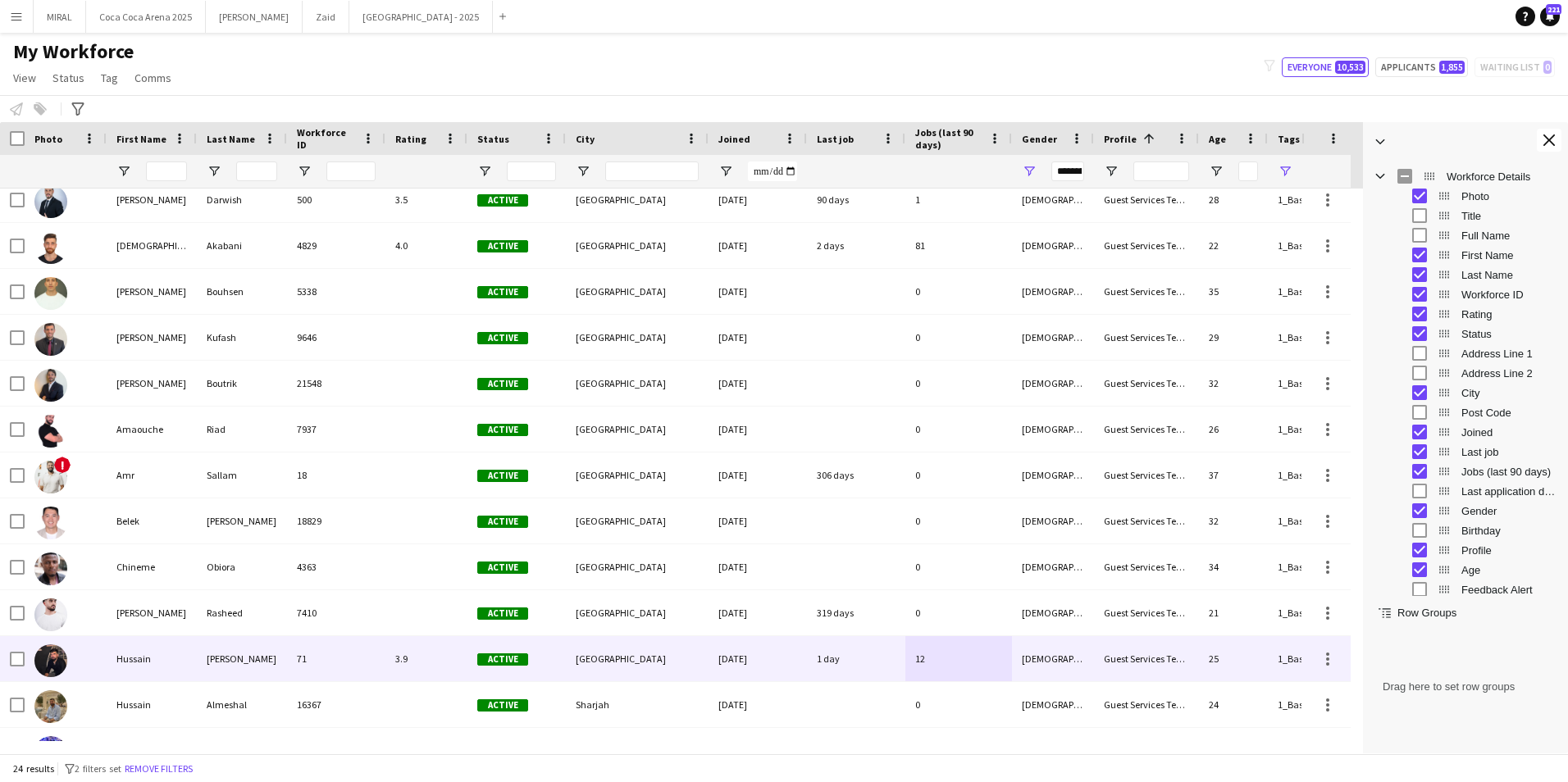
click at [958, 653] on div "12" at bounding box center [959, 658] width 106 height 45
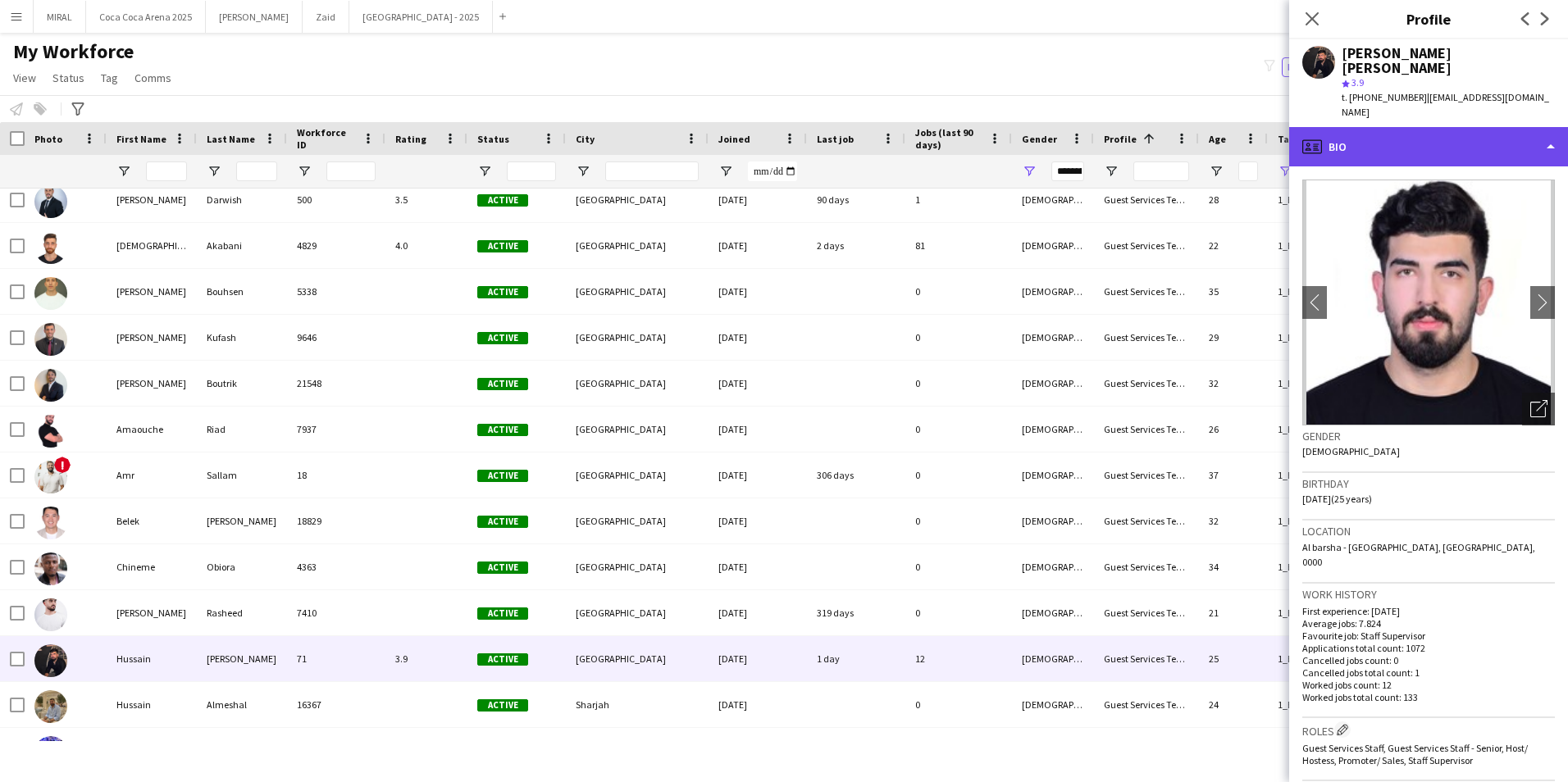
click at [1533, 127] on div "profile Bio" at bounding box center [1428, 146] width 278 height 39
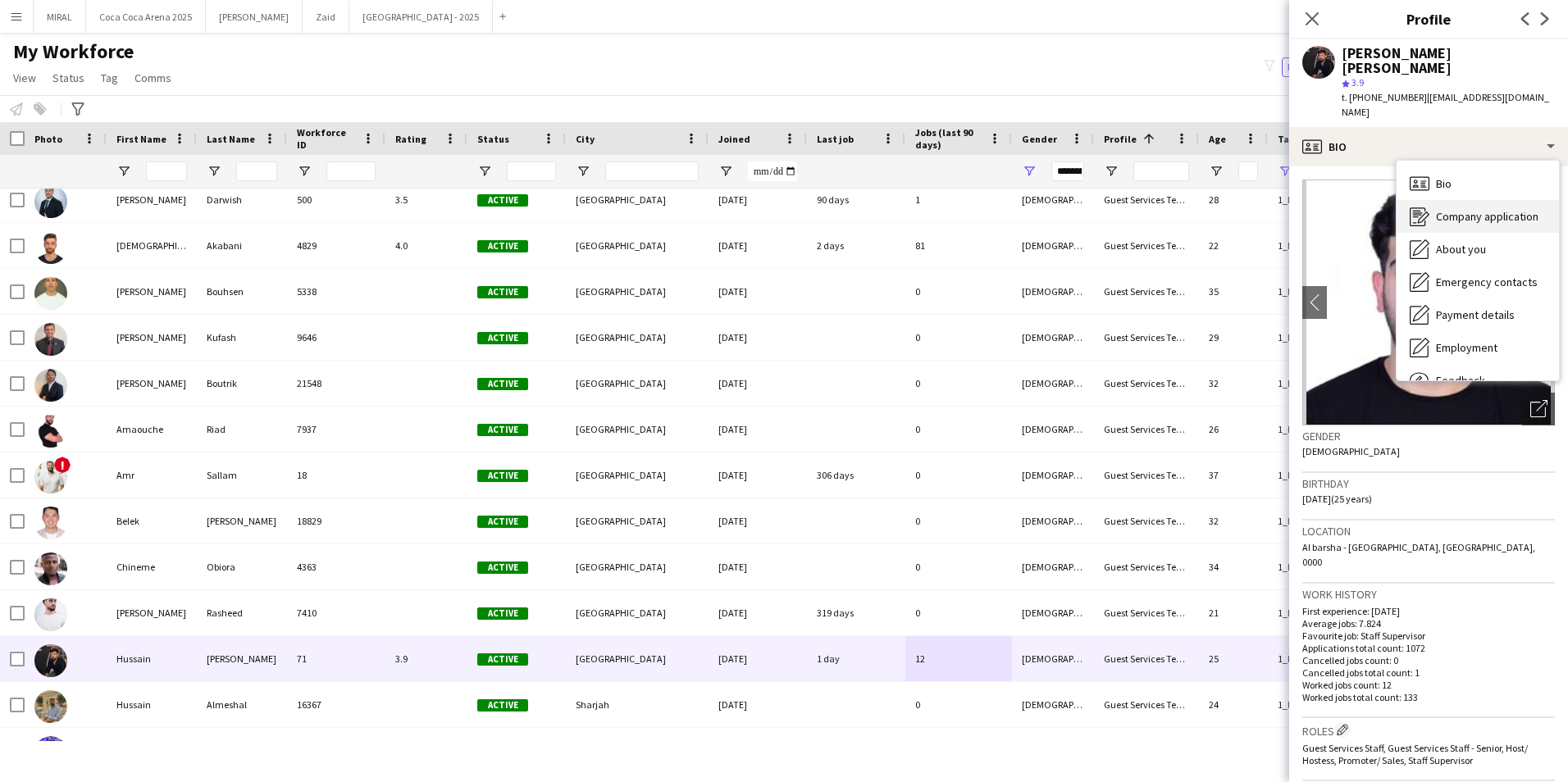
click at [1512, 209] on span "Company application" at bounding box center [1487, 217] width 103 height 15
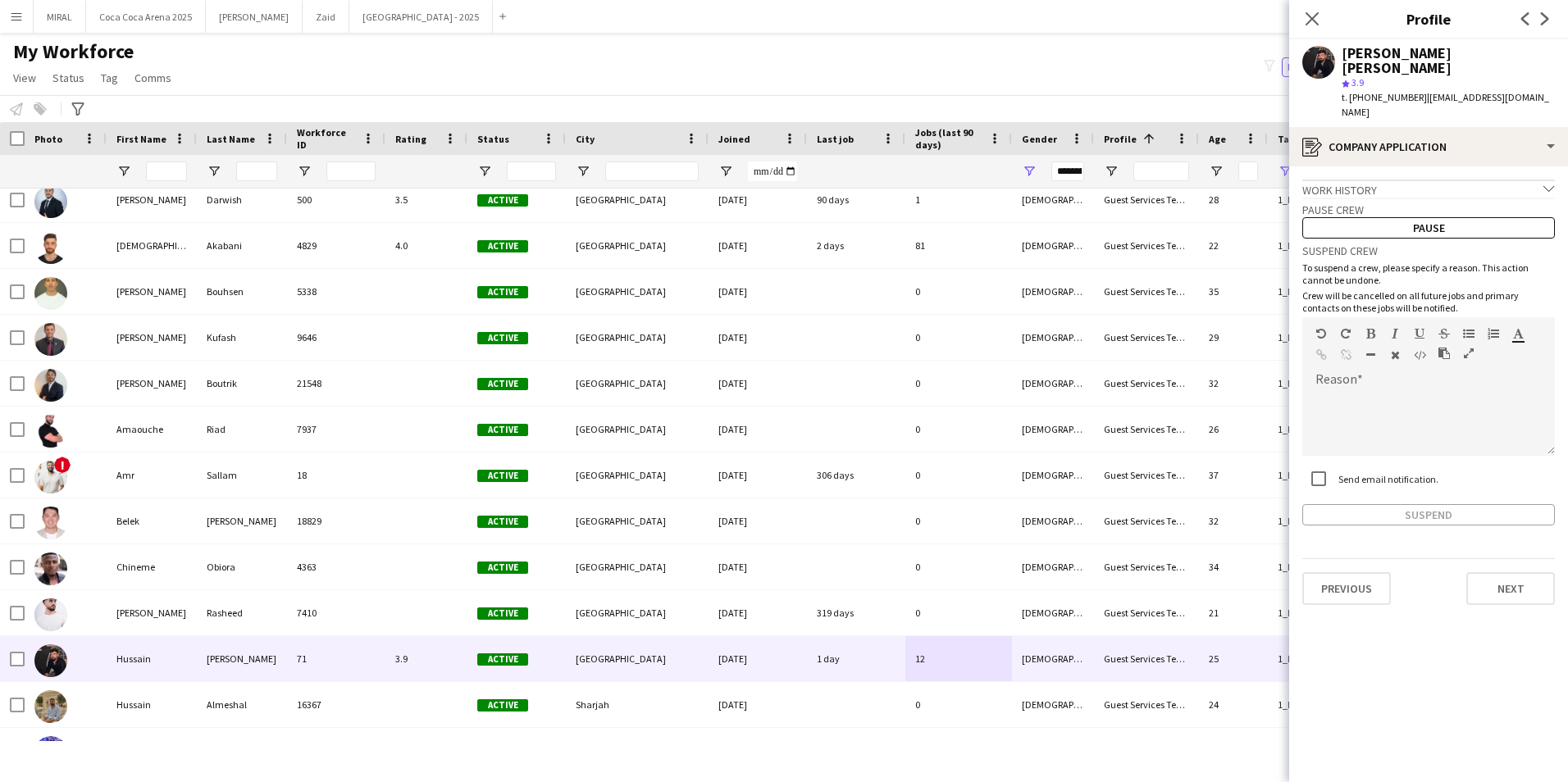
click at [1482, 180] on div "Work history chevron-down" at bounding box center [1428, 188] width 253 height 18
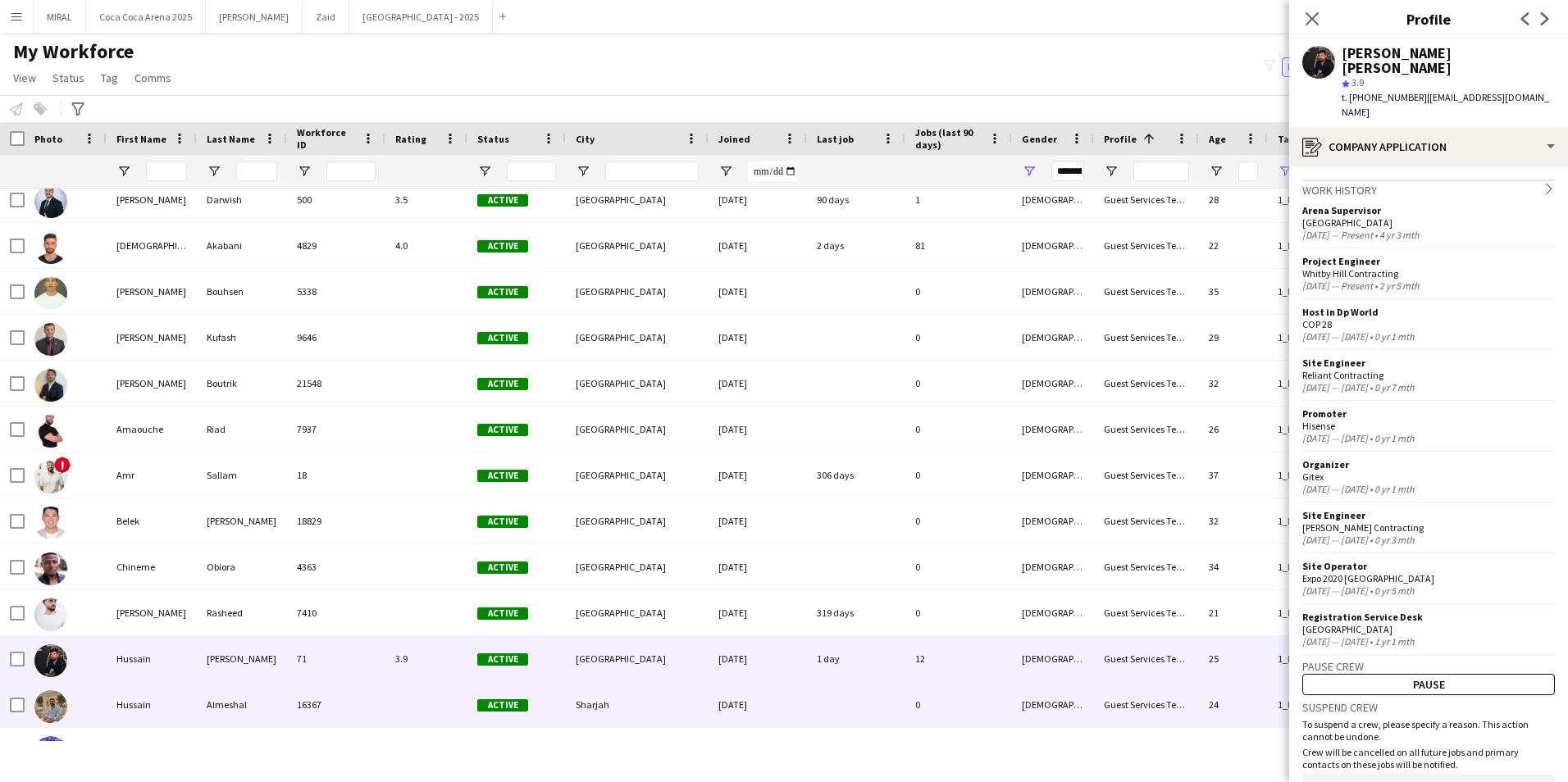
click at [870, 703] on div at bounding box center [856, 704] width 99 height 45
